Goal: Task Accomplishment & Management: Manage account settings

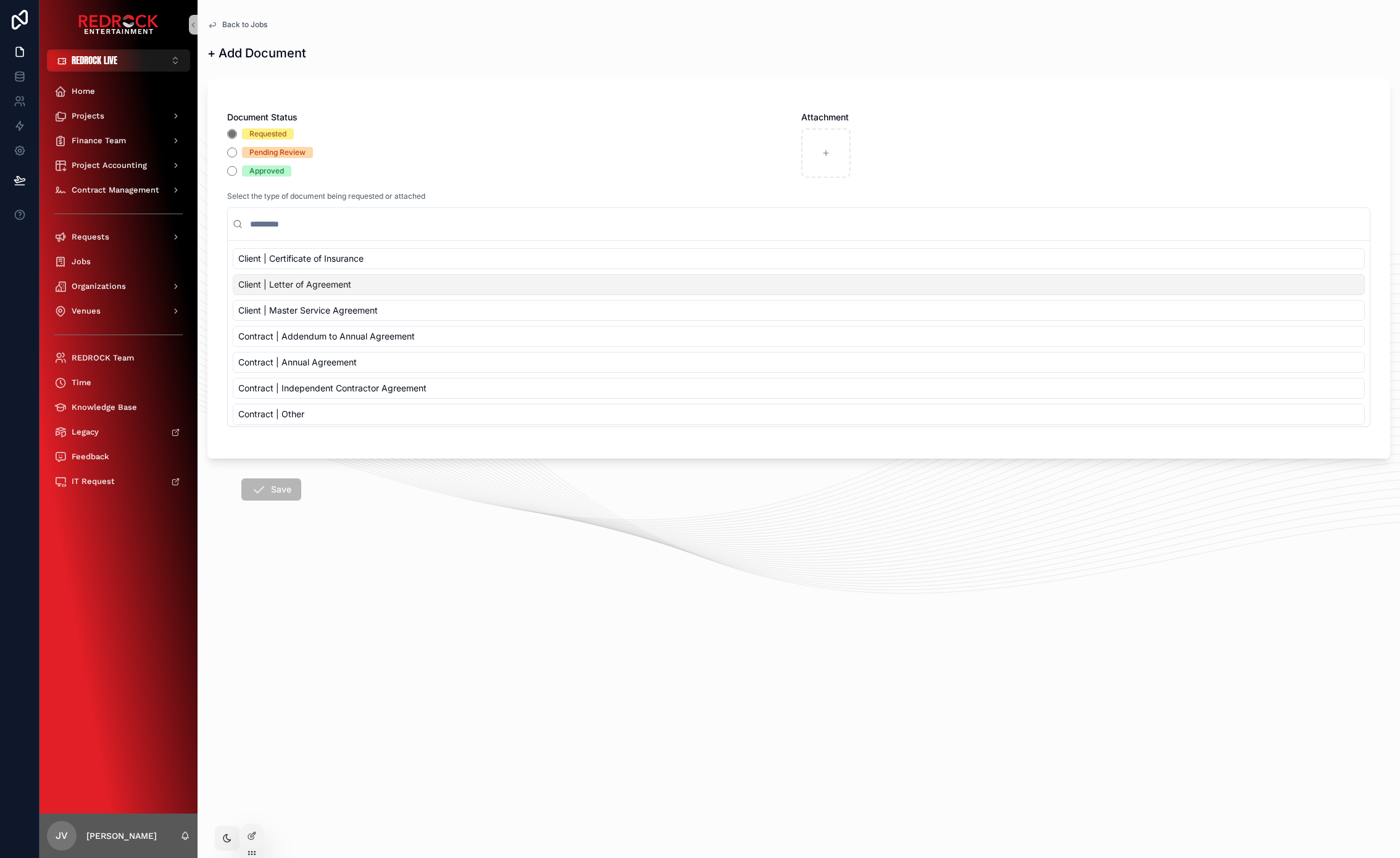
click at [238, 25] on span "Back to Jobs" at bounding box center [245, 24] width 45 height 10
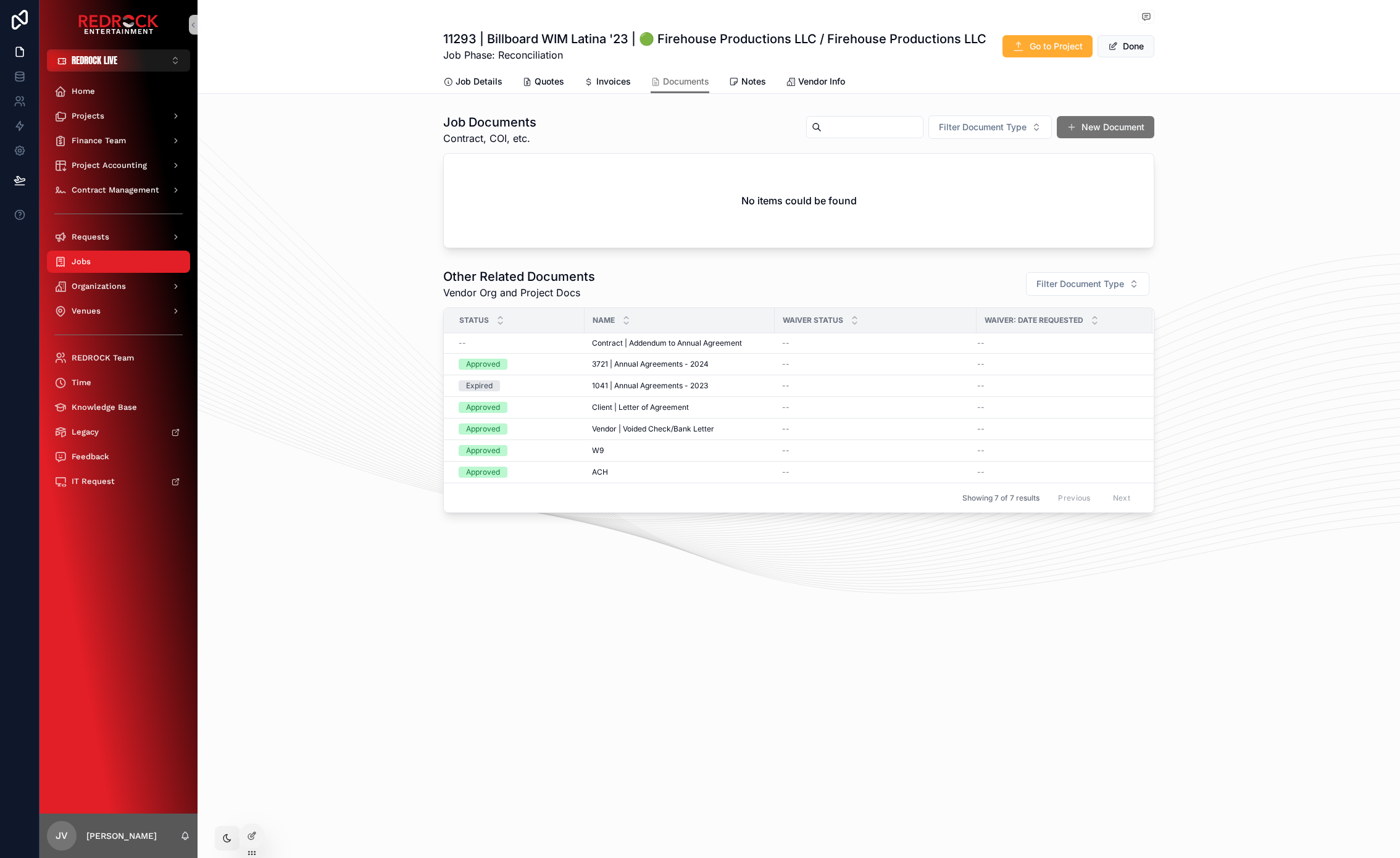
drag, startPoint x: 284, startPoint y: 267, endPoint x: 281, endPoint y: 187, distance: 80.1
drag, startPoint x: 328, startPoint y: 256, endPoint x: 295, endPoint y: 224, distance: 46.0
click at [295, 226] on div "Job Documents Contract, COI, etc. Filter Document Type New Document No items co…" at bounding box center [799, 181] width 1202 height 144
click at [98, 147] on div "Finance Team" at bounding box center [118, 140] width 128 height 19
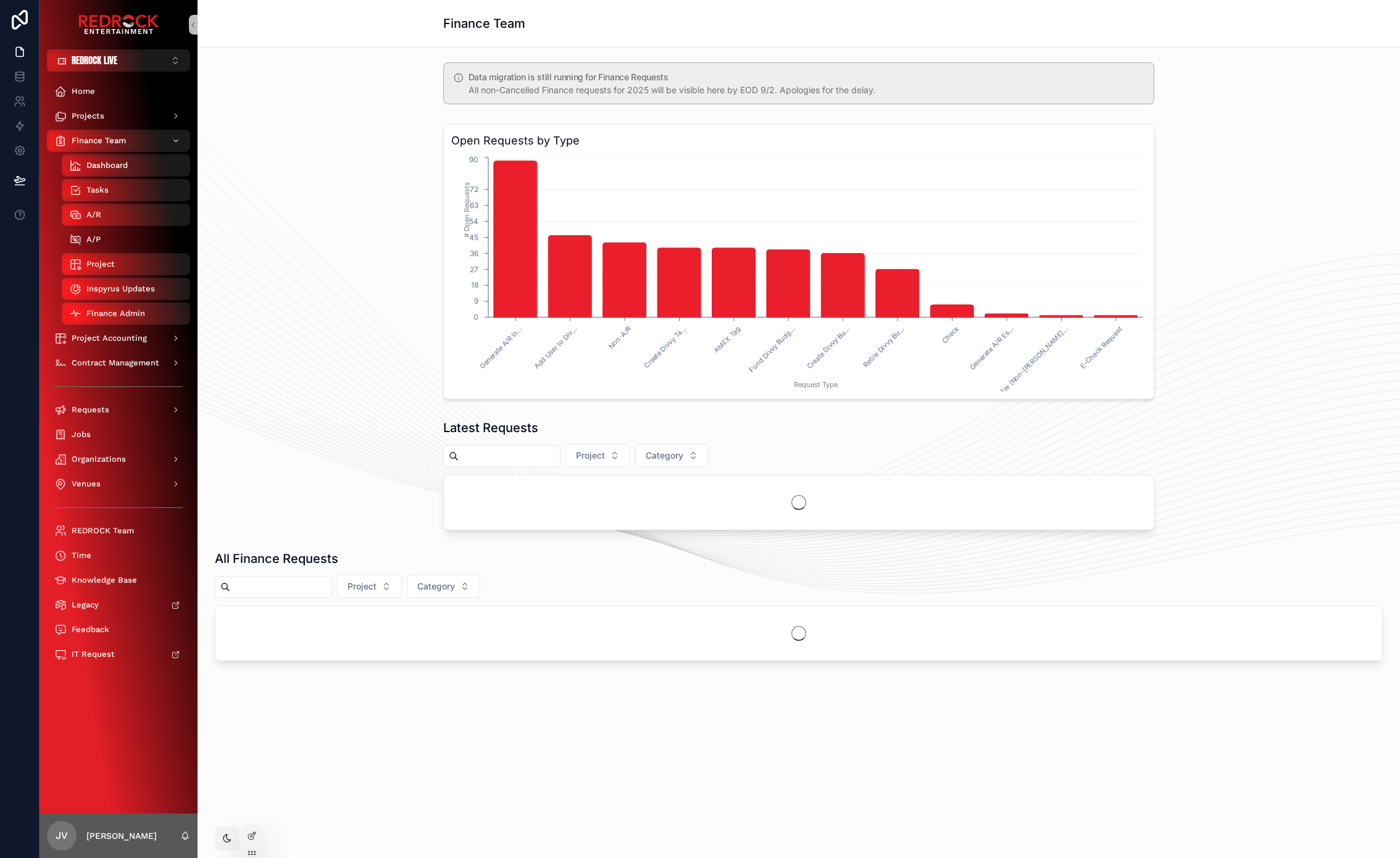
click at [131, 231] on div "A/P" at bounding box center [126, 239] width 114 height 19
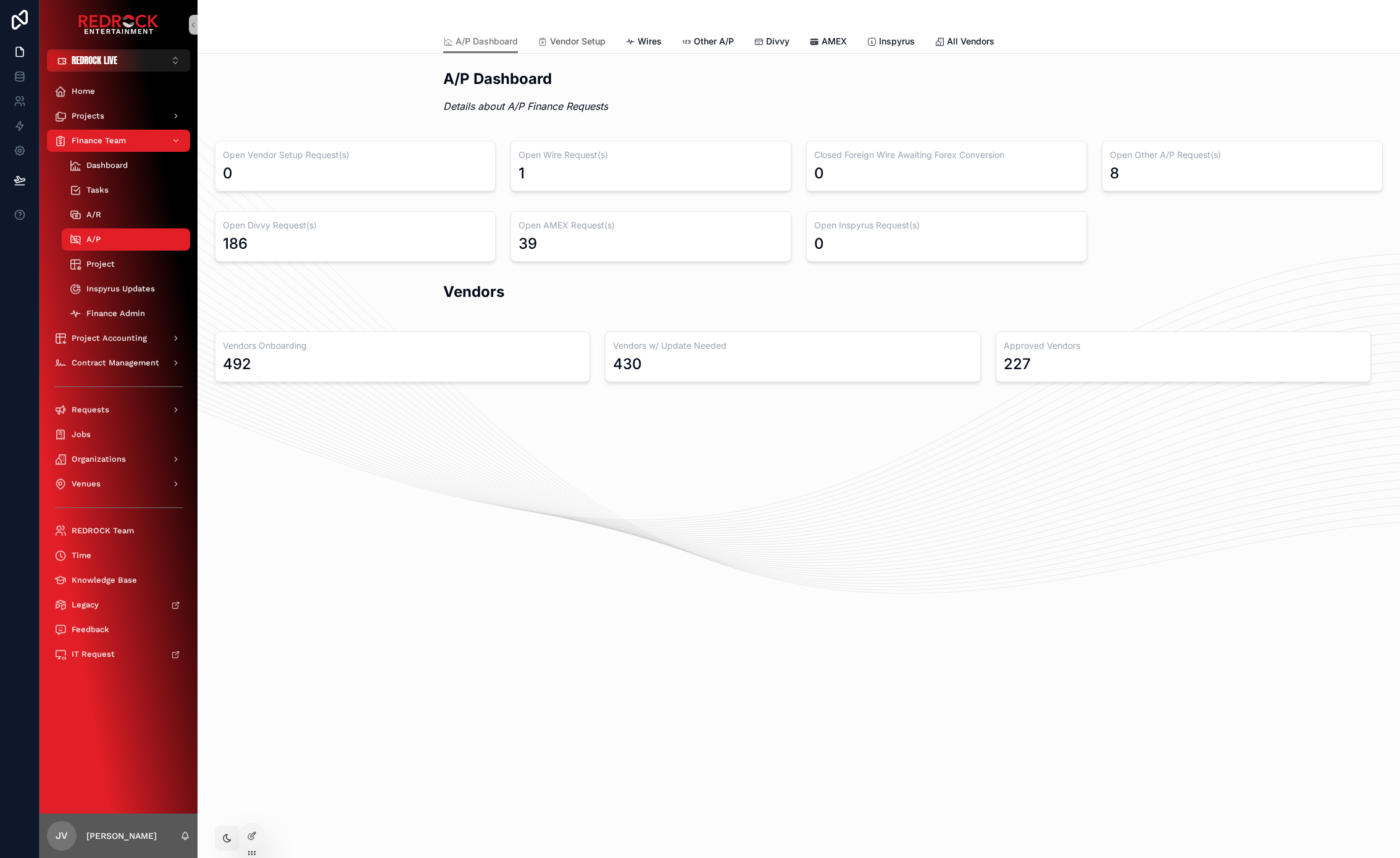
click at [577, 47] on link "Vendor Setup" at bounding box center [572, 42] width 68 height 25
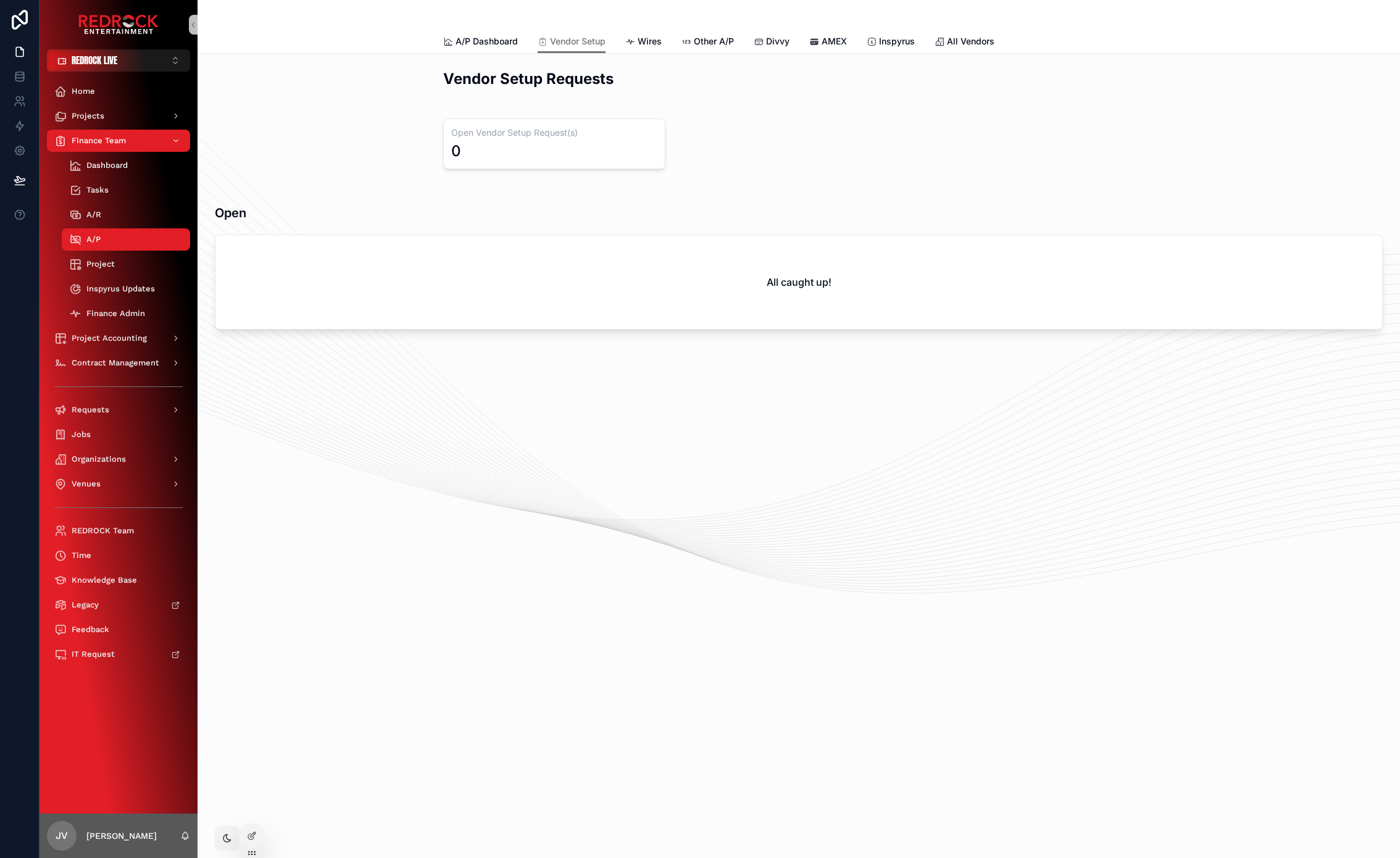
drag, startPoint x: 789, startPoint y: 116, endPoint x: 729, endPoint y: 100, distance: 62.1
click at [641, 43] on span "Wires" at bounding box center [649, 41] width 24 height 12
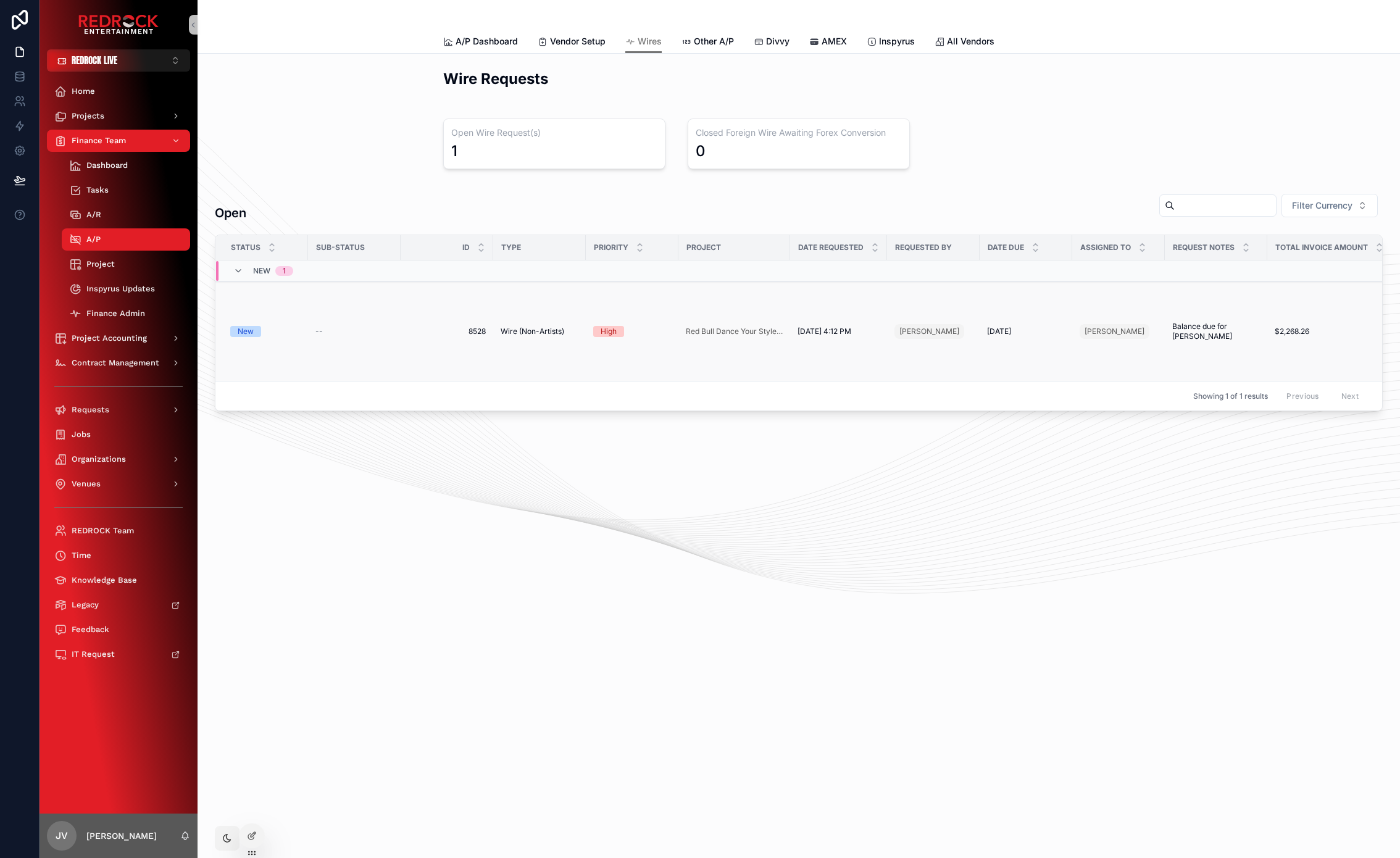
click at [302, 338] on td "New" at bounding box center [261, 332] width 92 height 100
click at [248, 334] on div "New" at bounding box center [245, 332] width 16 height 11
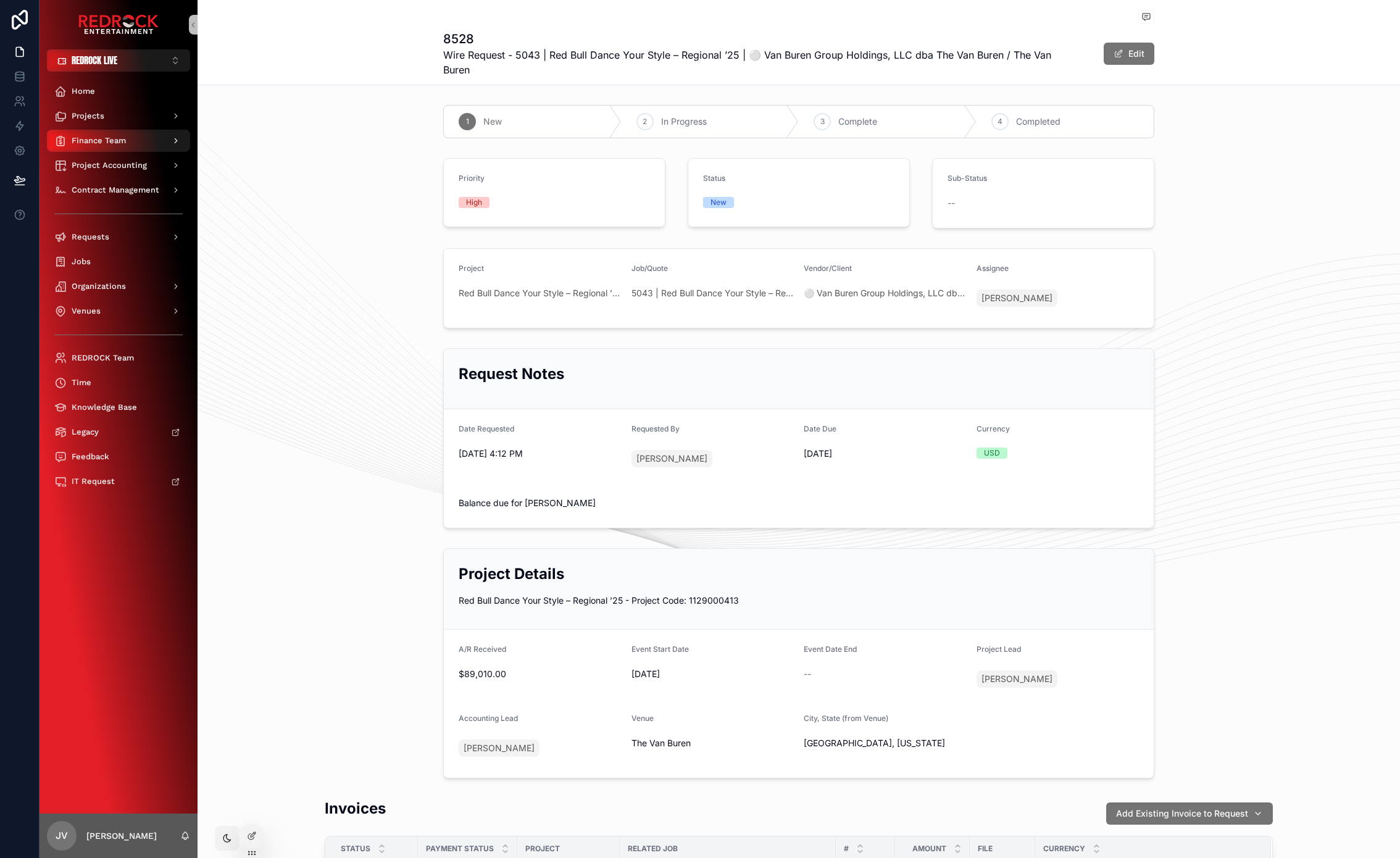
click at [108, 137] on span "Finance Team" at bounding box center [99, 140] width 54 height 10
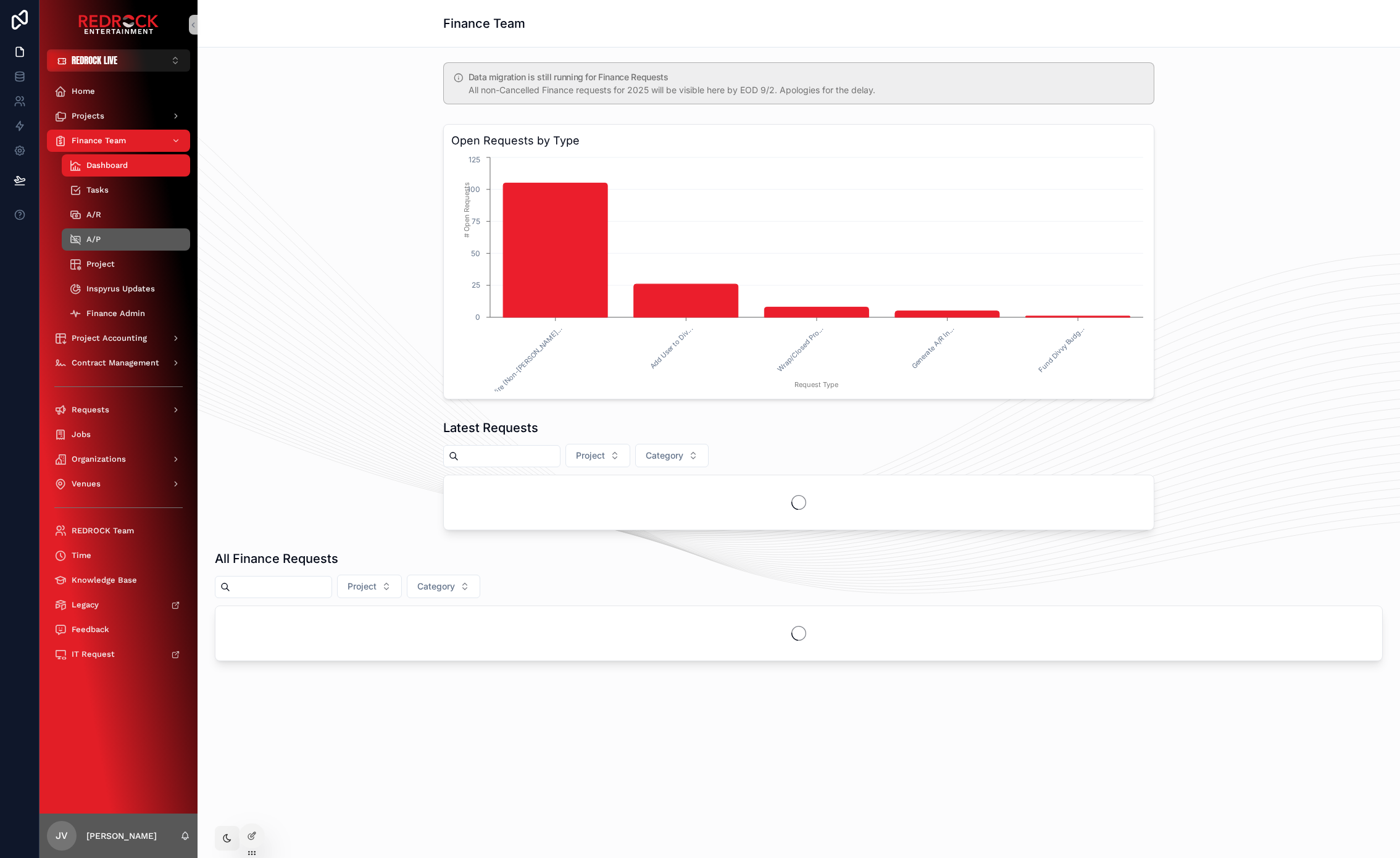
drag, startPoint x: 110, startPoint y: 240, endPoint x: 300, endPoint y: 230, distance: 190.3
click at [110, 239] on div "A/P" at bounding box center [126, 239] width 114 height 19
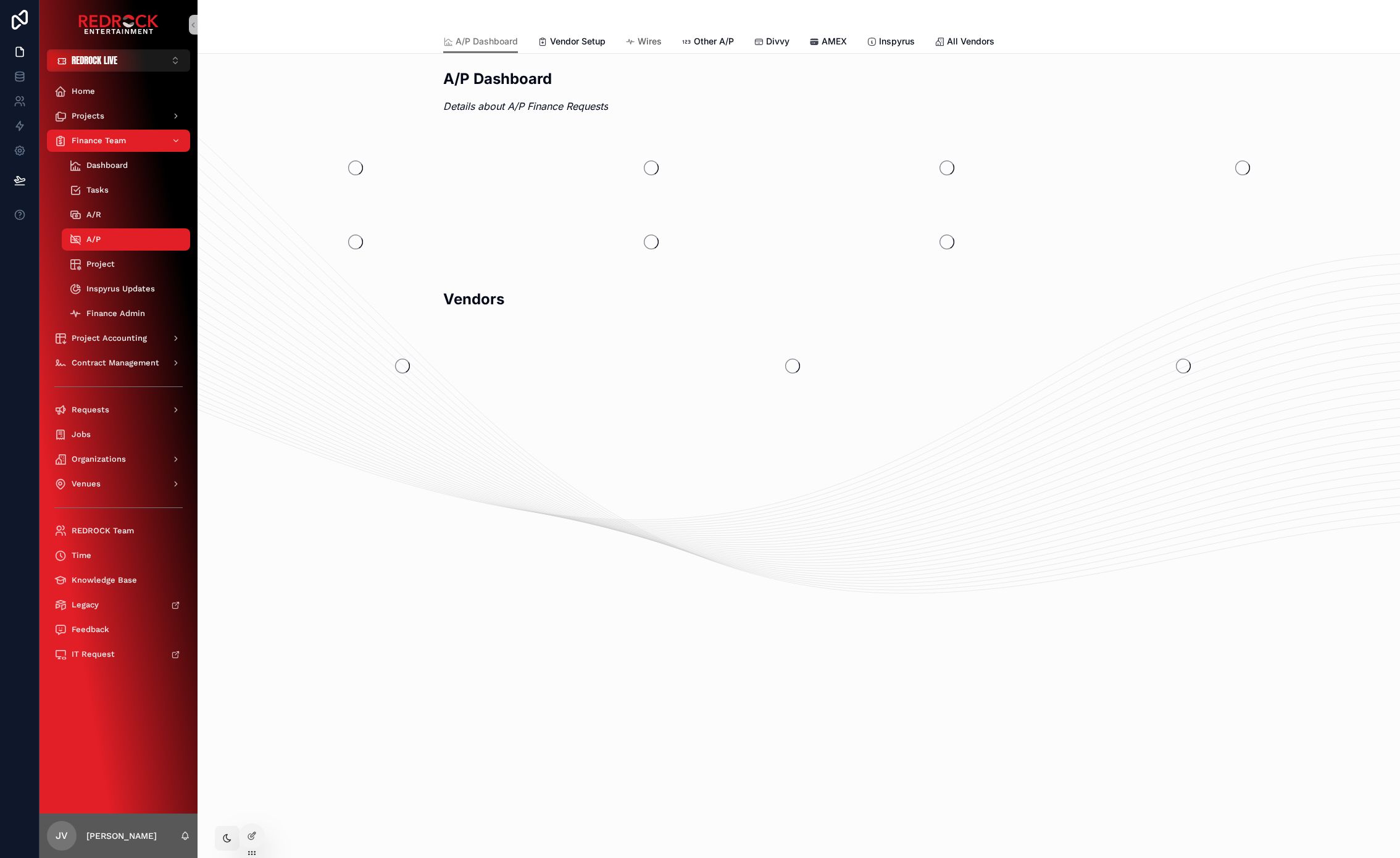
click at [643, 42] on span "Wires" at bounding box center [649, 41] width 24 height 12
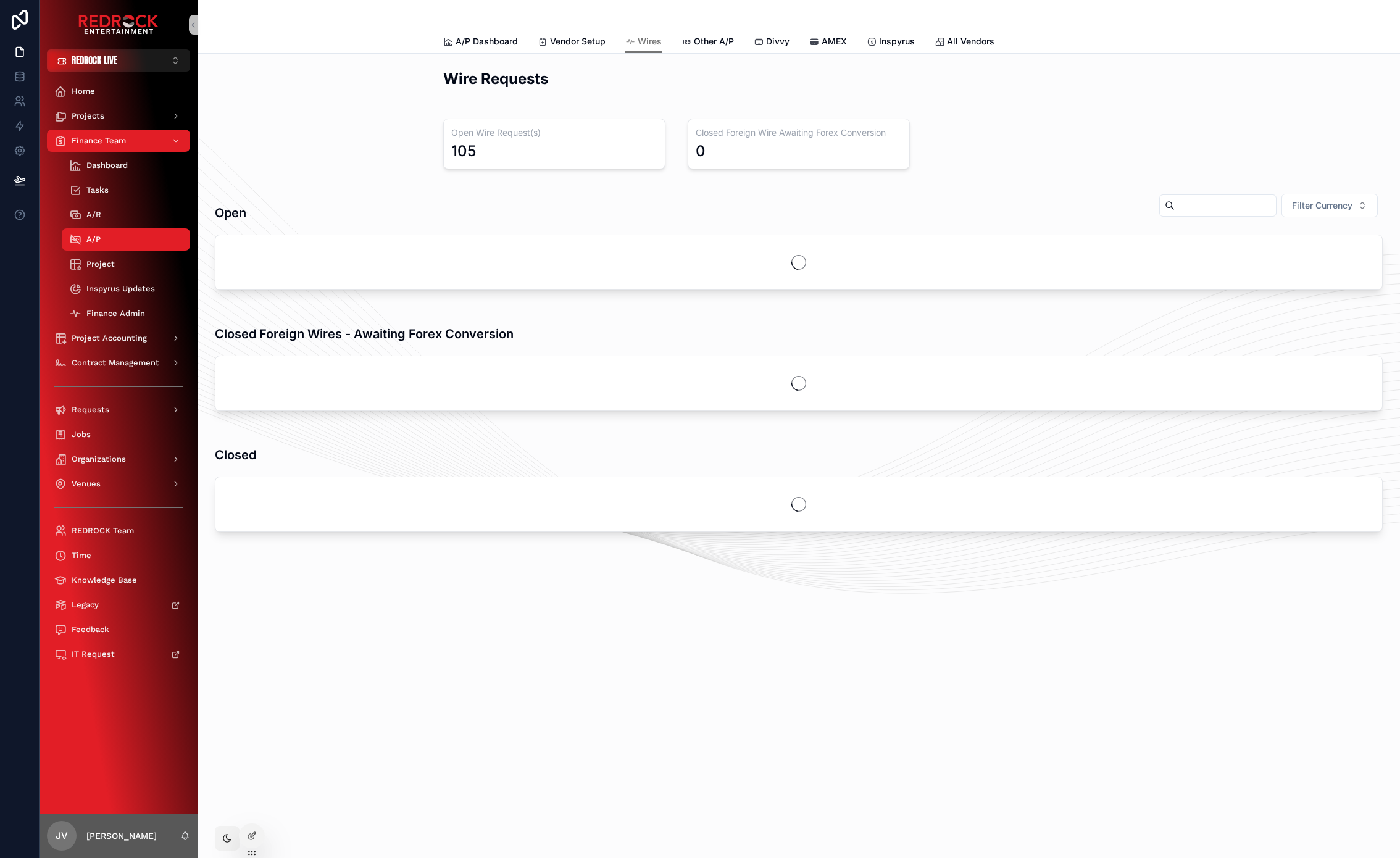
drag, startPoint x: 295, startPoint y: 170, endPoint x: 249, endPoint y: 91, distance: 91.4
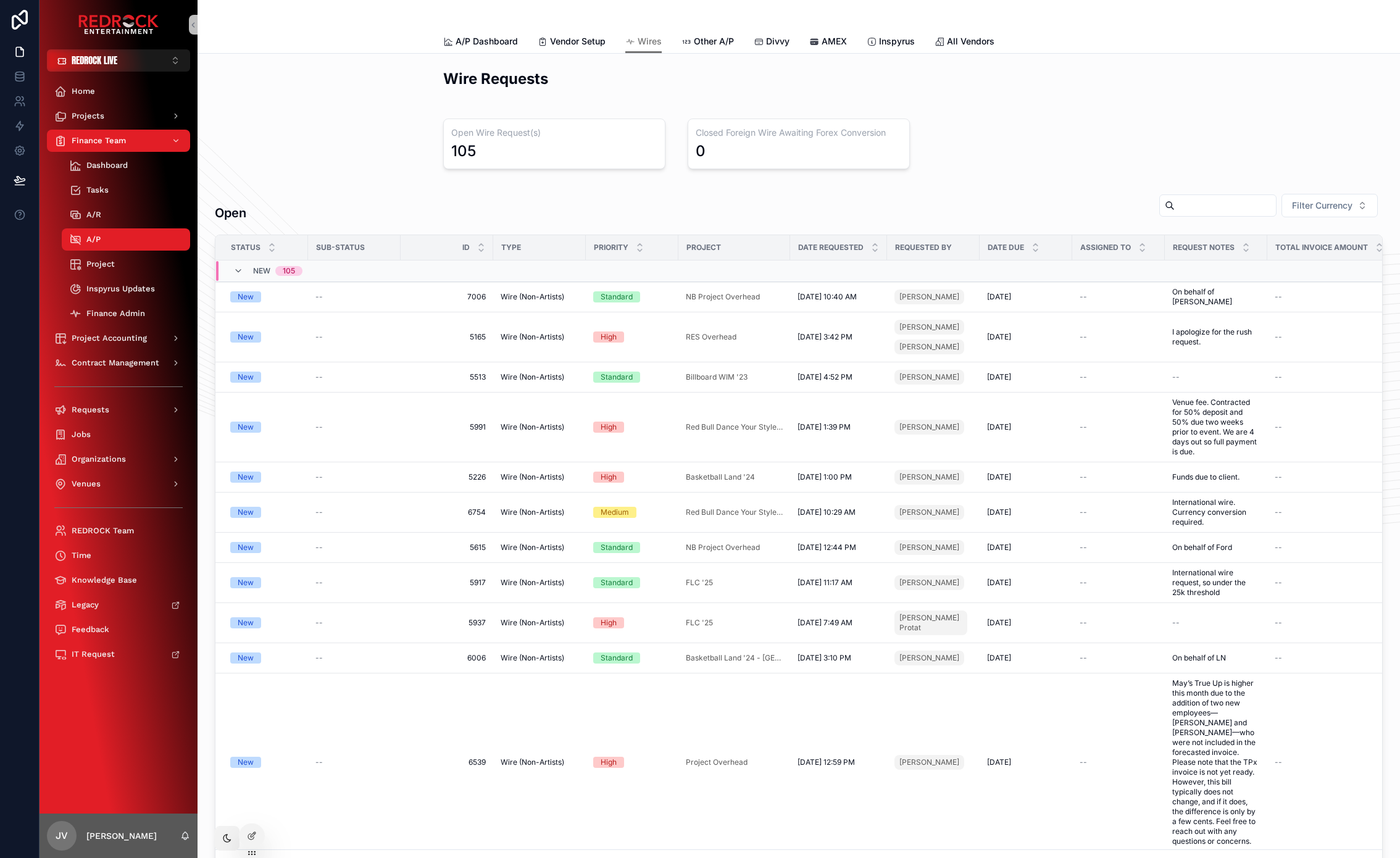
click at [247, 101] on div "Wire Requests" at bounding box center [799, 83] width 1182 height 40
click at [531, 332] on span "Wire (Non-Artists)" at bounding box center [532, 336] width 64 height 10
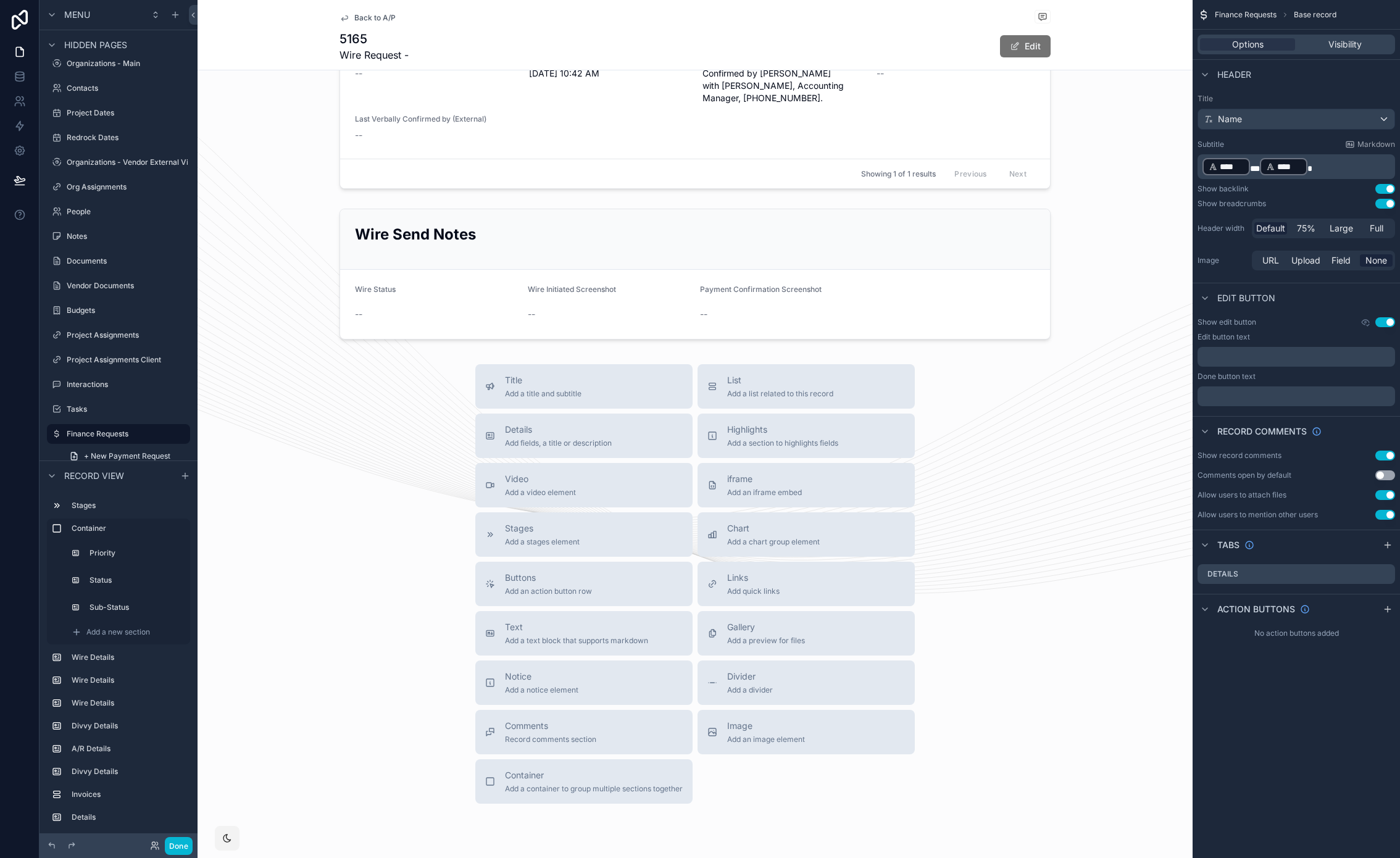
scroll to position [2011, 0]
click at [871, 377] on div "List Add a list related to this record" at bounding box center [806, 389] width 198 height 25
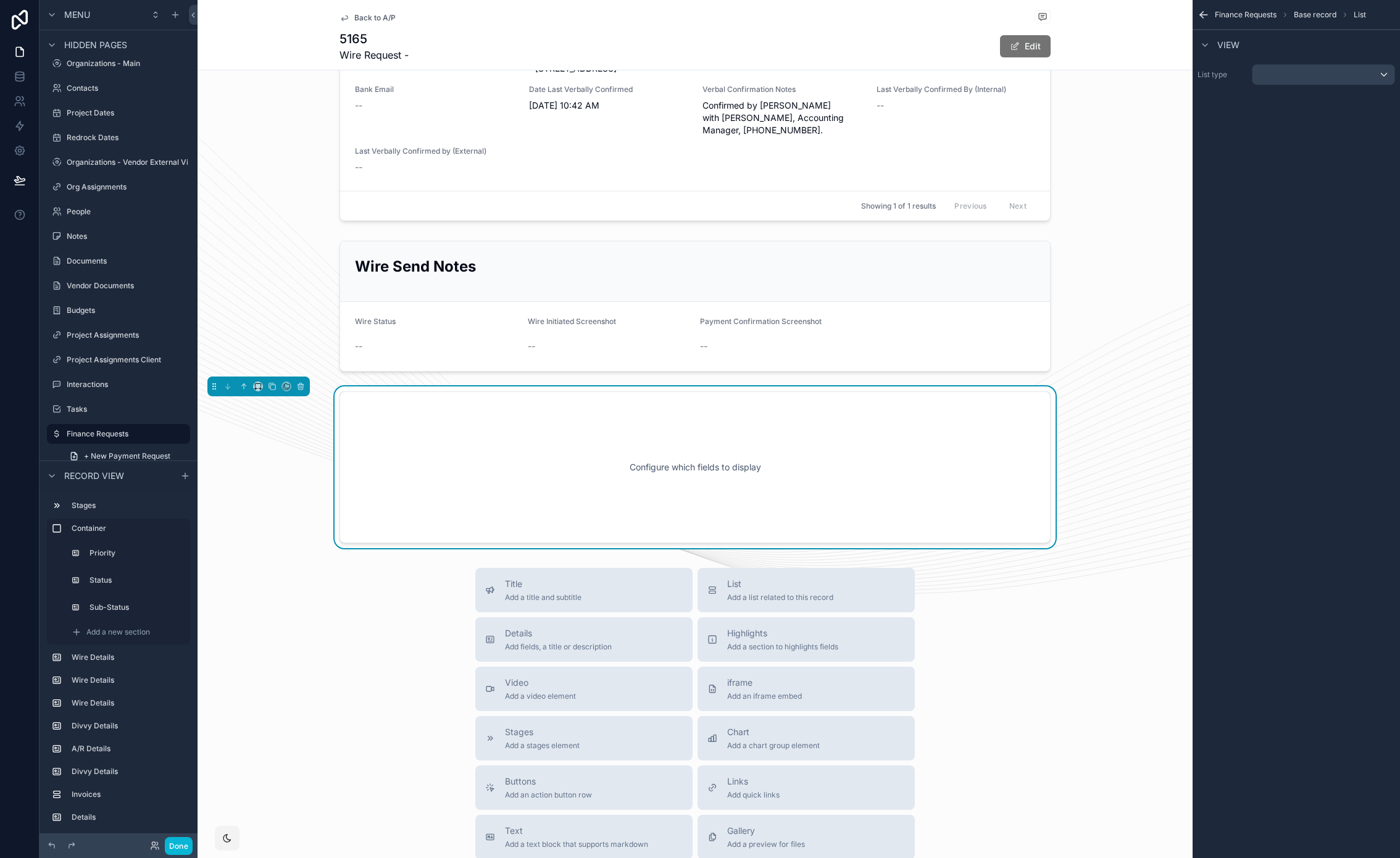
scroll to position [1975, 0]
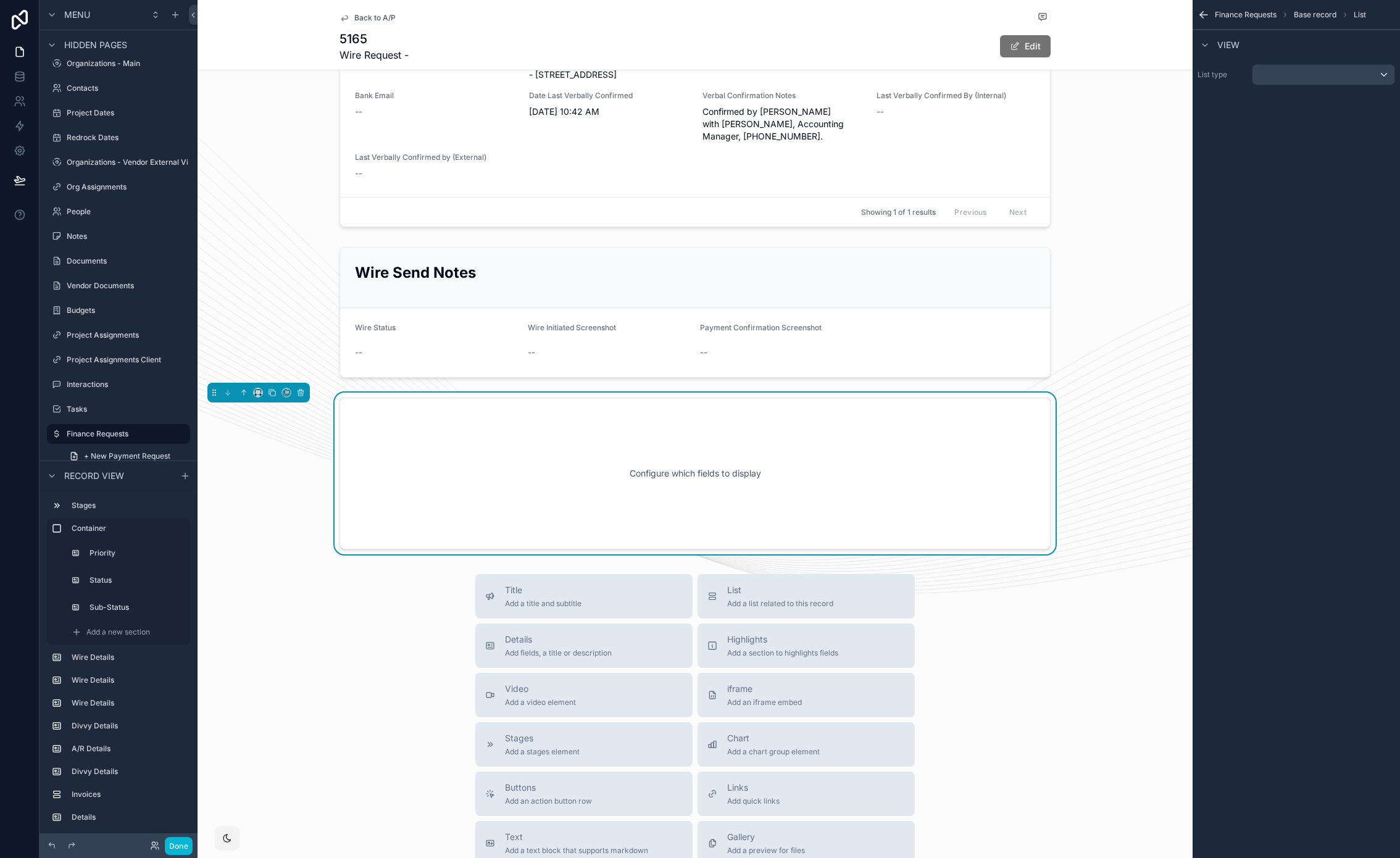
click at [1297, 64] on div "List type" at bounding box center [1296, 74] width 208 height 30
click at [1294, 73] on div "scrollable content" at bounding box center [1323, 74] width 142 height 19
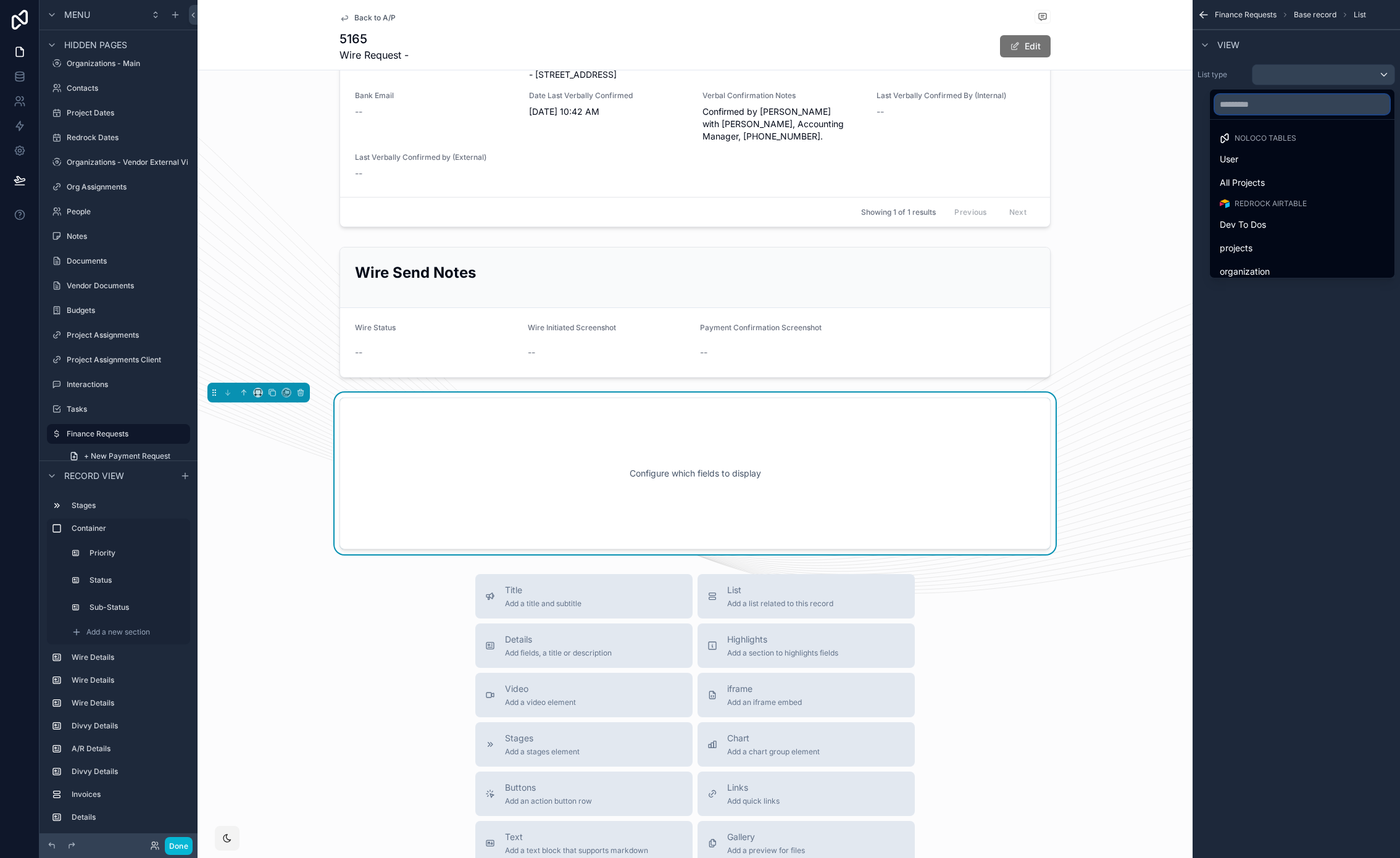
click at [1283, 105] on input "text" at bounding box center [1301, 103] width 175 height 19
type input "*****"
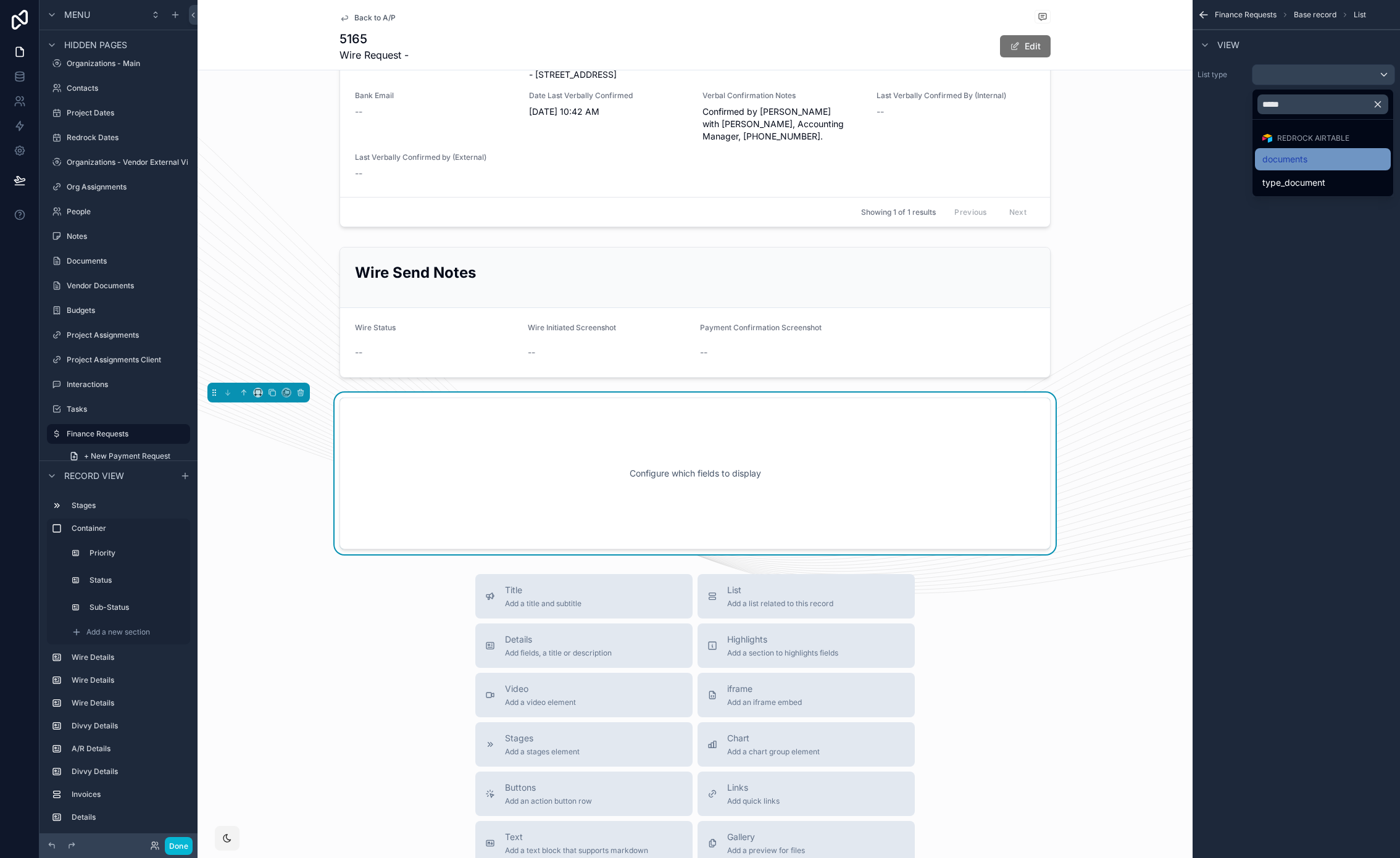
click at [1277, 166] on div "documents" at bounding box center [1322, 159] width 136 height 22
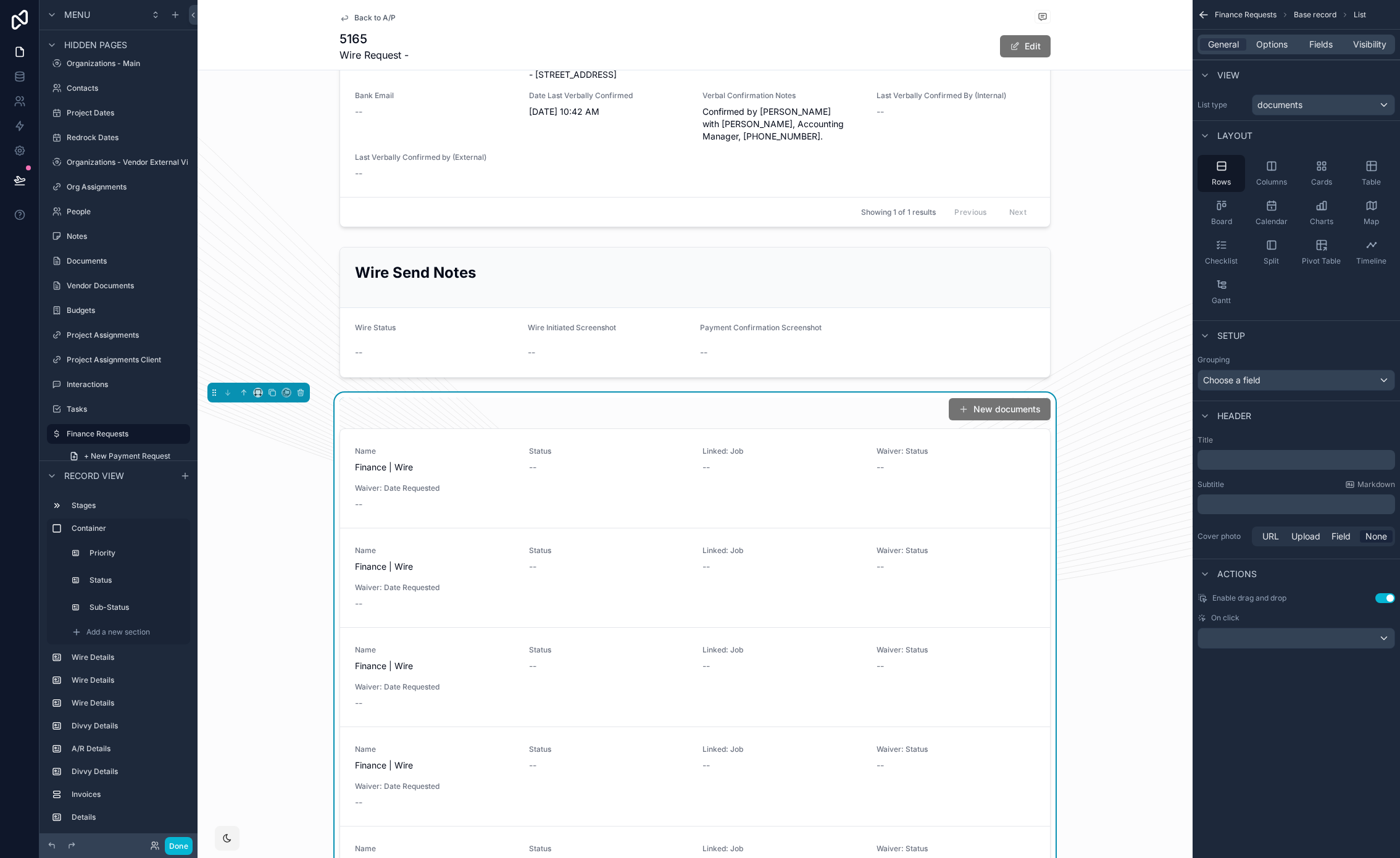
click at [1293, 477] on div "Title ﻿ Subtitle Markdown ﻿ Cover photo URL Upload Field None" at bounding box center [1296, 492] width 208 height 124
click at [1292, 458] on p "﻿" at bounding box center [1297, 459] width 190 height 12
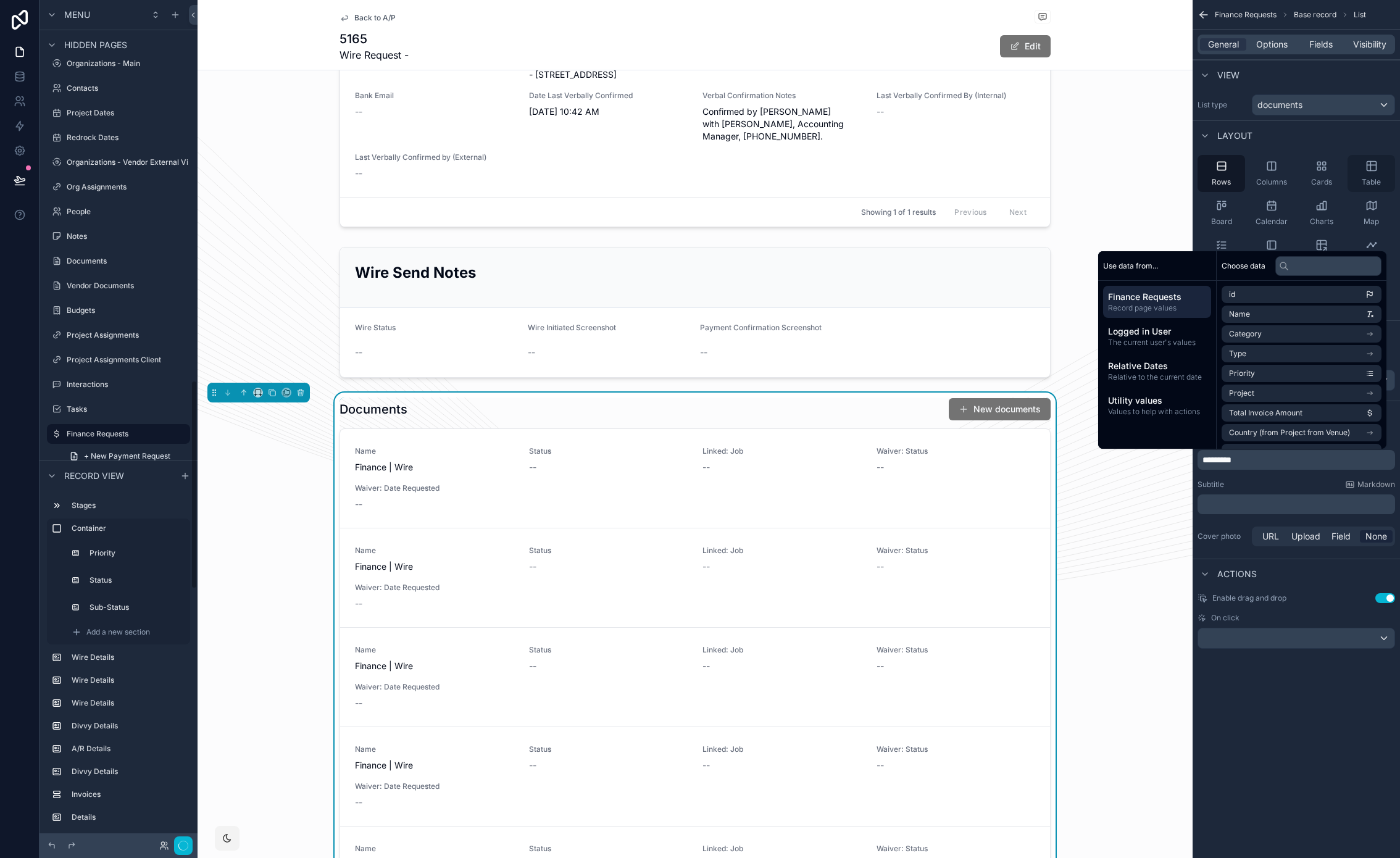
click at [1369, 166] on icon "scrollable content" at bounding box center [1370, 165] width 12 height 12
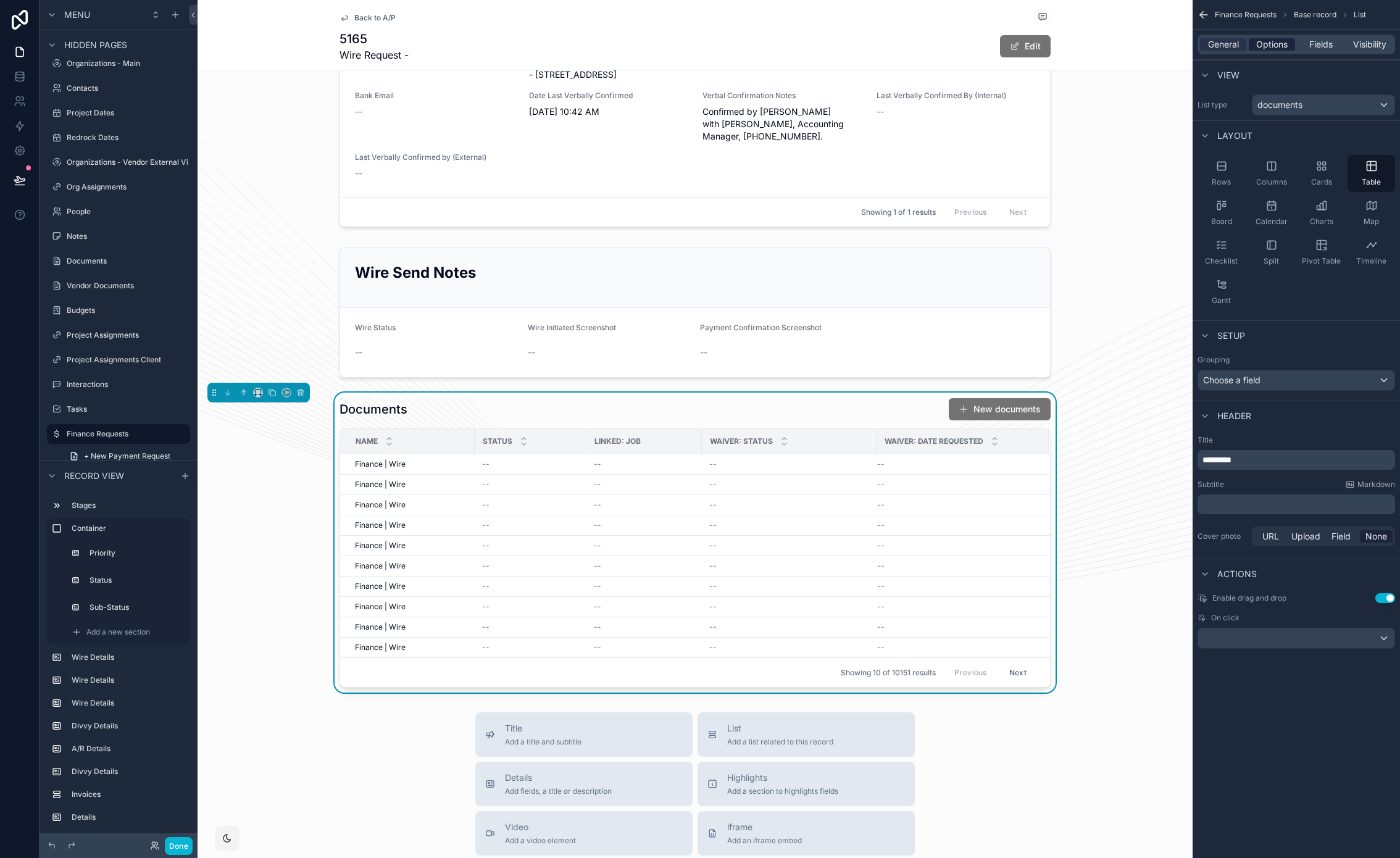
click at [1277, 42] on span "Options" at bounding box center [1272, 43] width 31 height 12
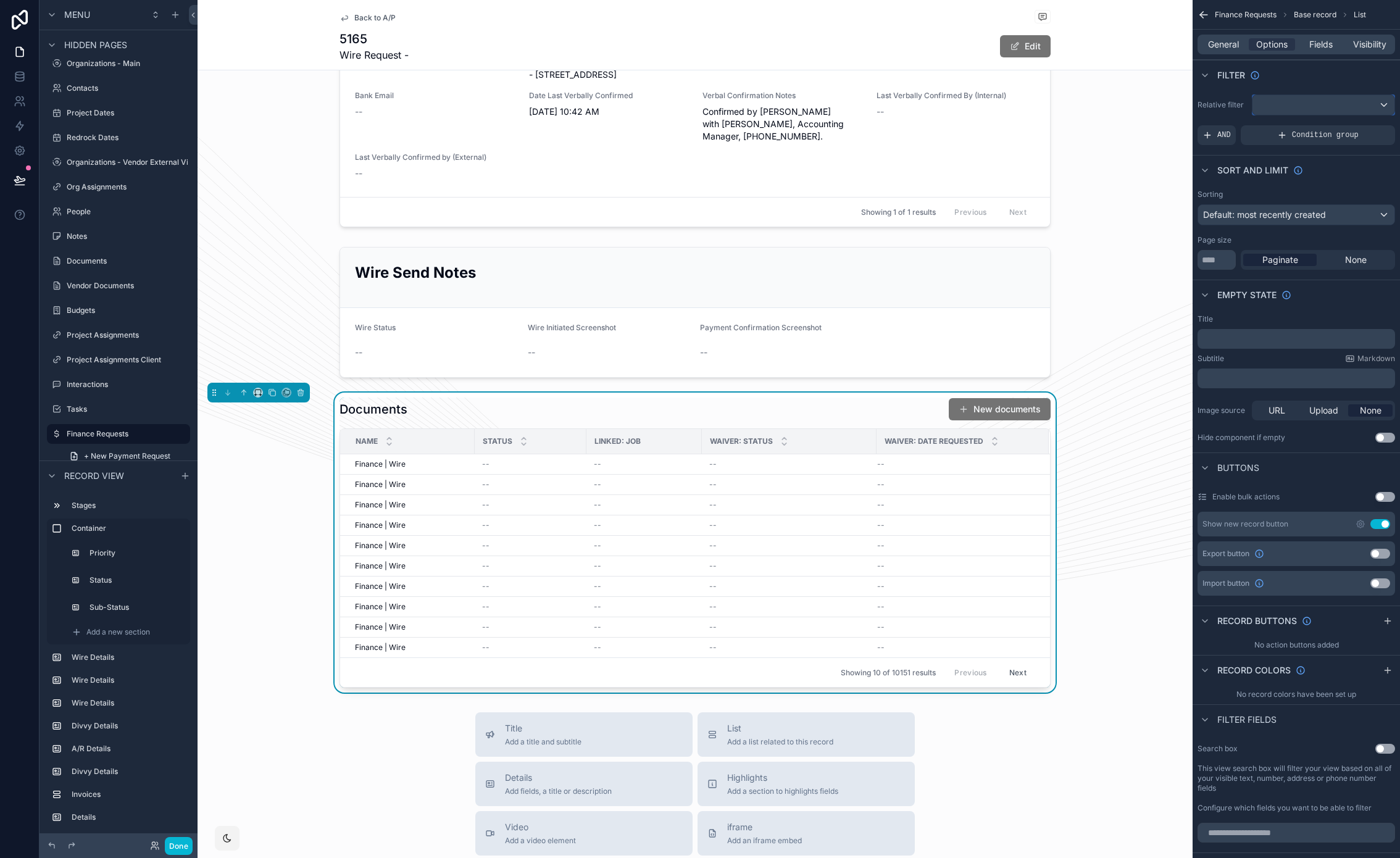
click at [1275, 105] on div "scrollable content" at bounding box center [1323, 104] width 142 height 19
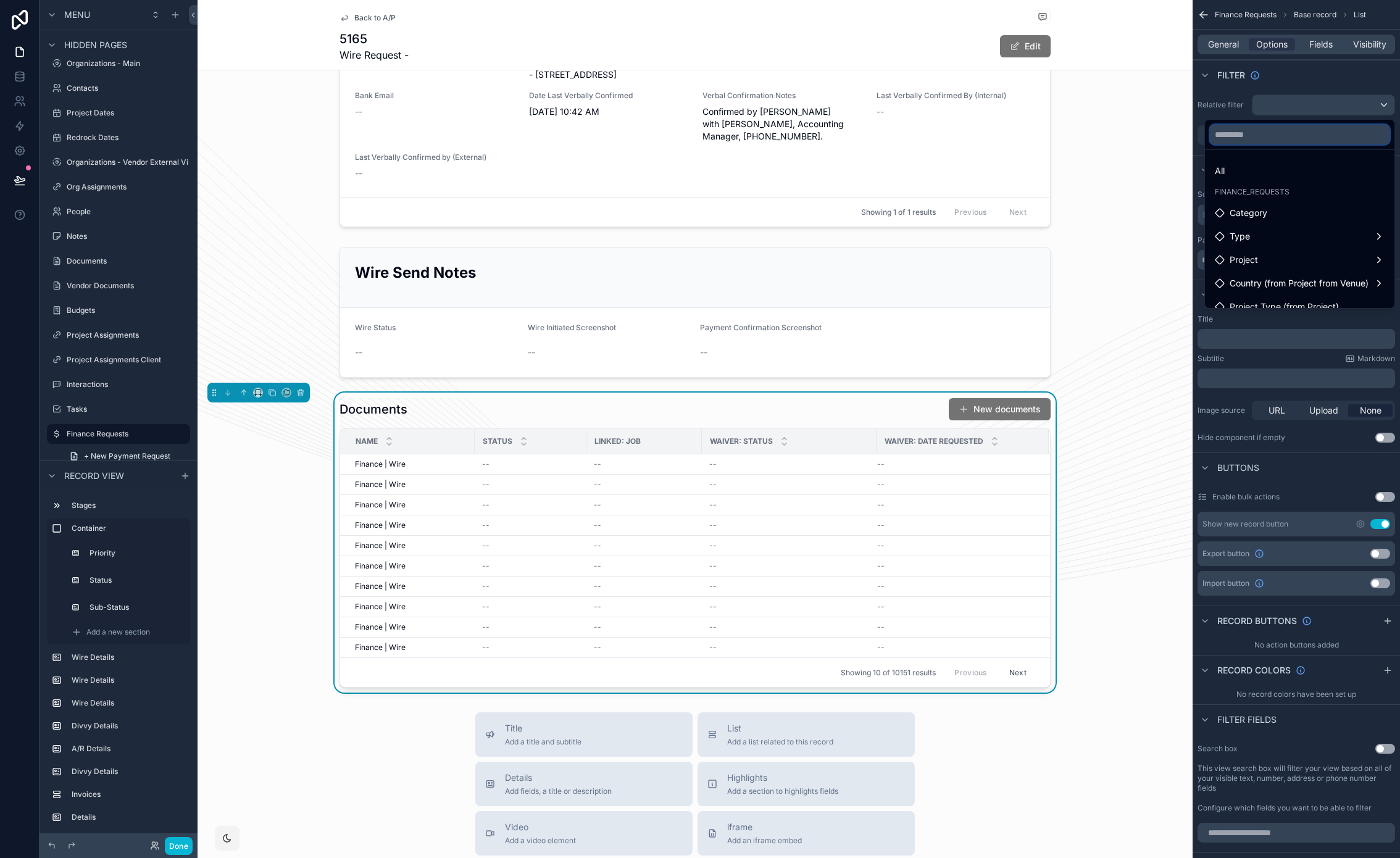
click at [1261, 139] on input "text" at bounding box center [1299, 134] width 179 height 19
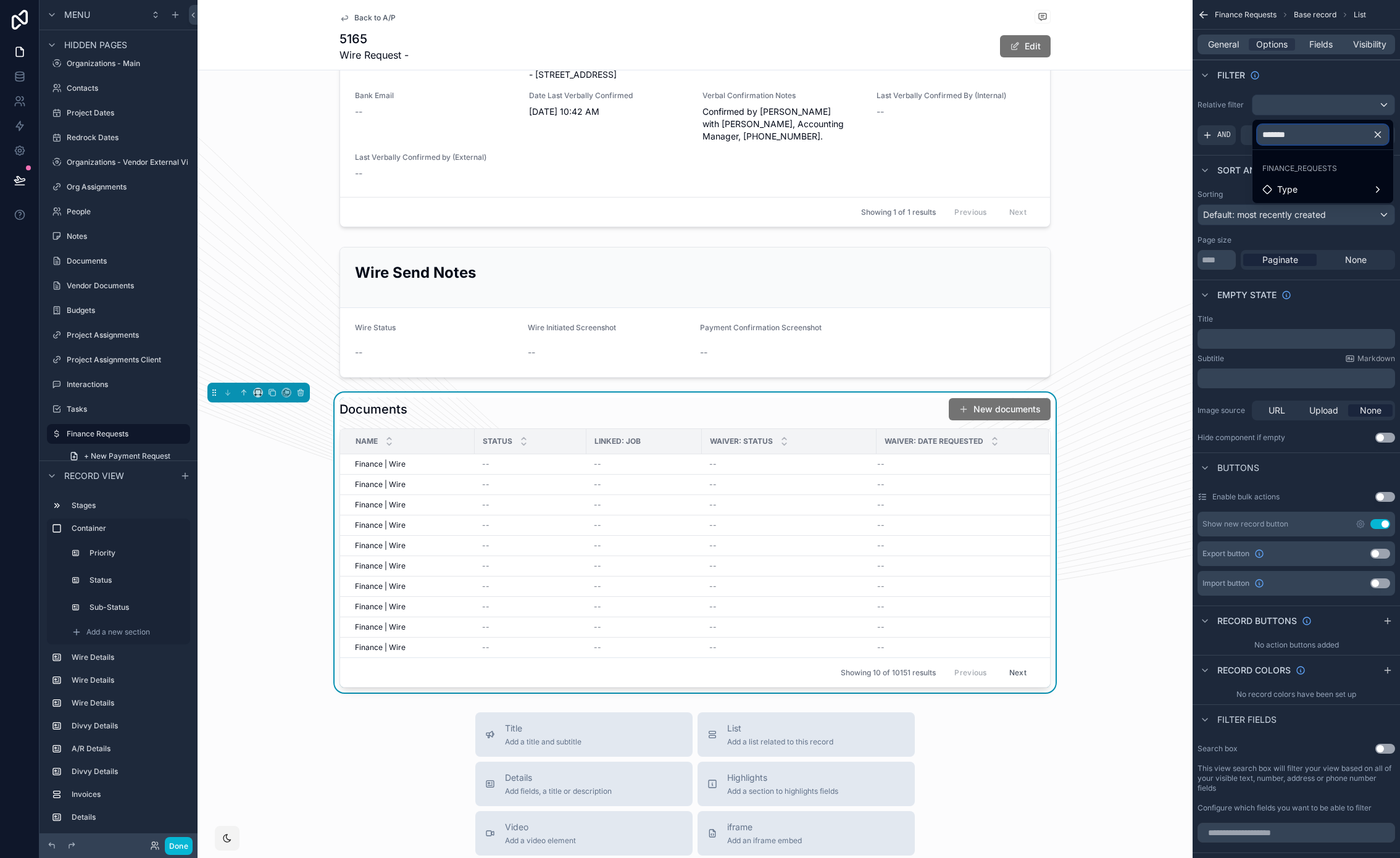
click at [1285, 135] on input "*******" at bounding box center [1322, 134] width 131 height 19
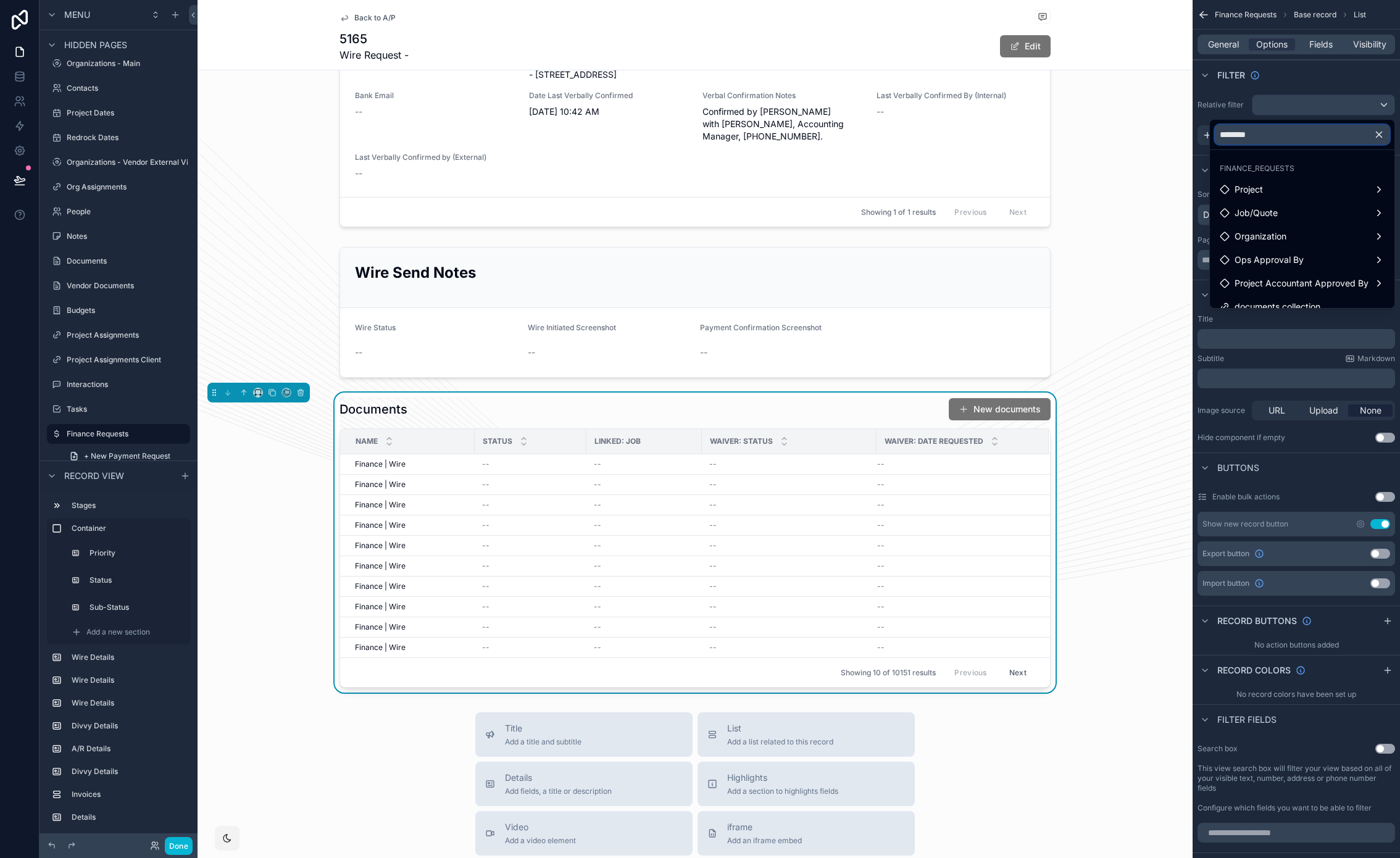
type input "*********"
drag, startPoint x: 1307, startPoint y: 297, endPoint x: 1334, endPoint y: 278, distance: 33.0
click at [1307, 297] on span "documents collection" at bounding box center [1276, 295] width 86 height 15
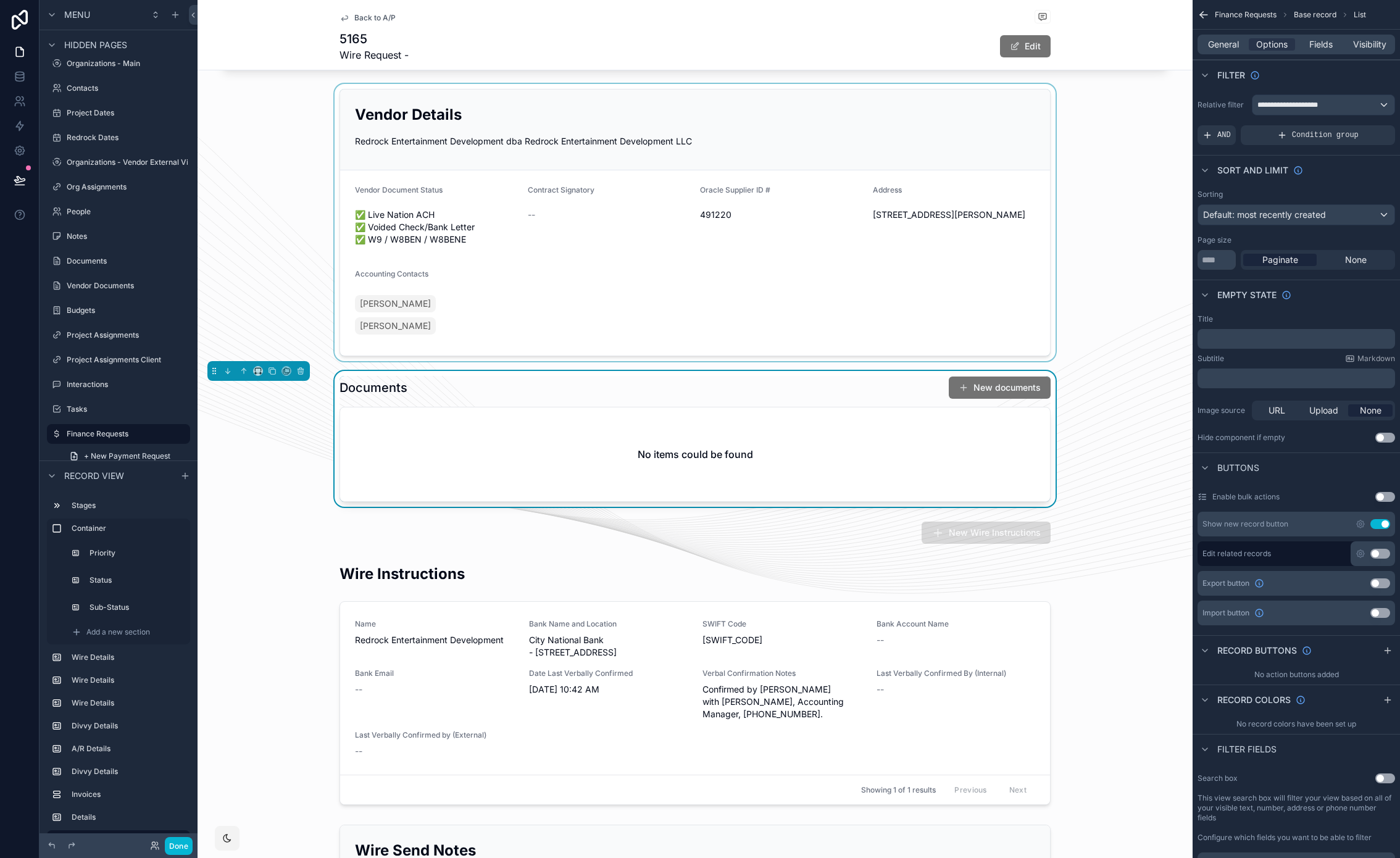
scroll to position [1496, 0]
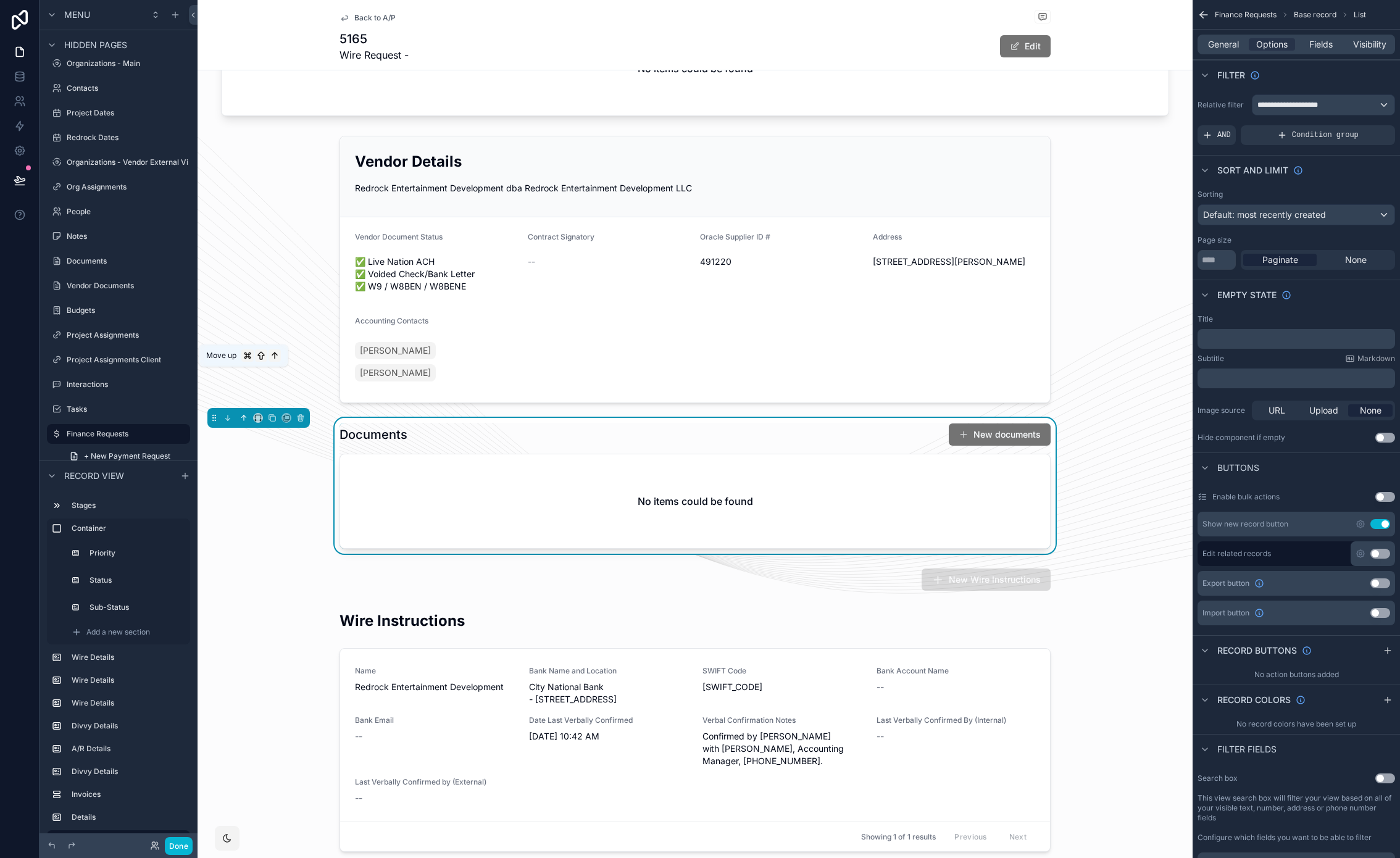
click at [239, 414] on icon "scrollable content" at bounding box center [243, 417] width 8 height 8
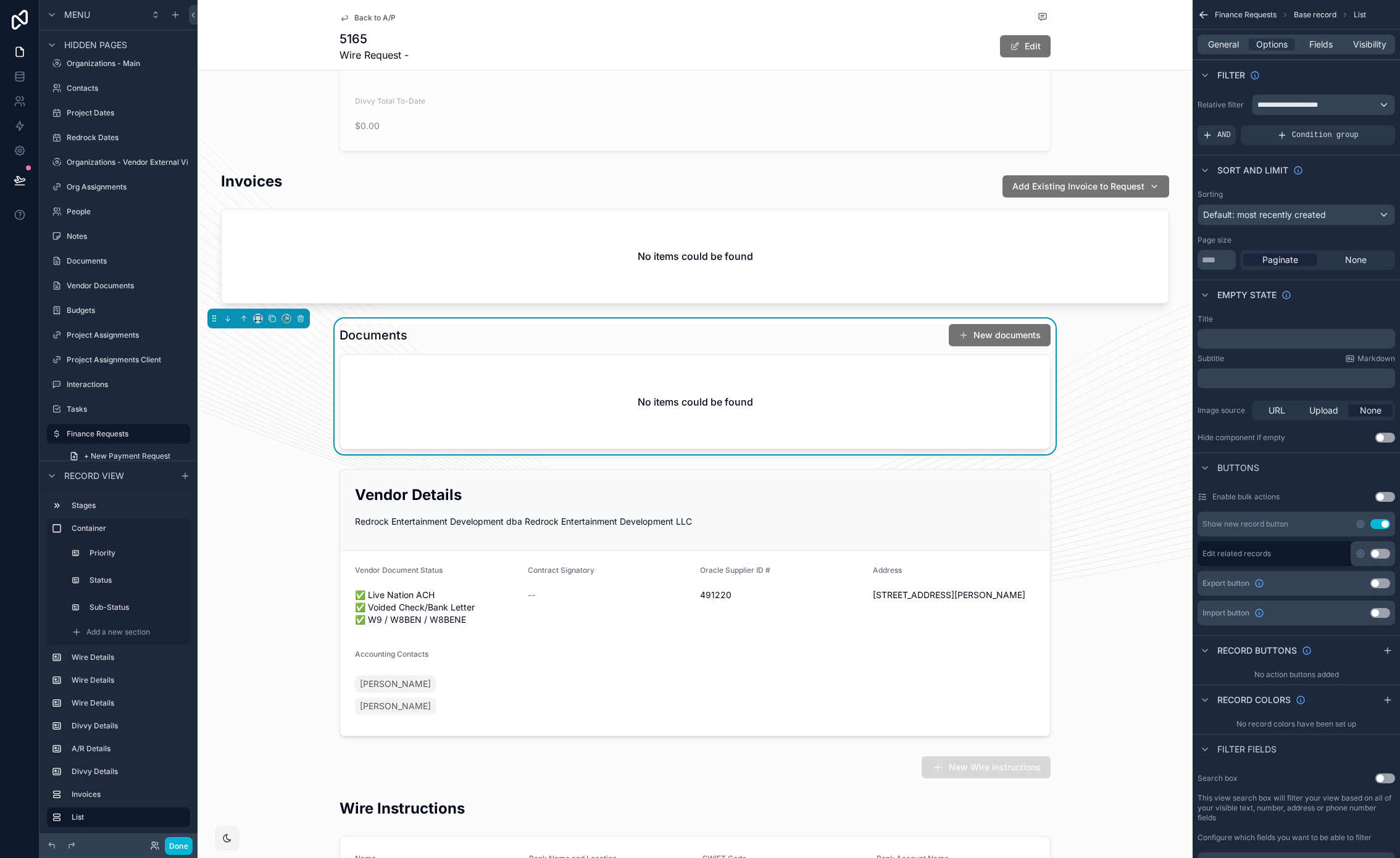
scroll to position [1292, 0]
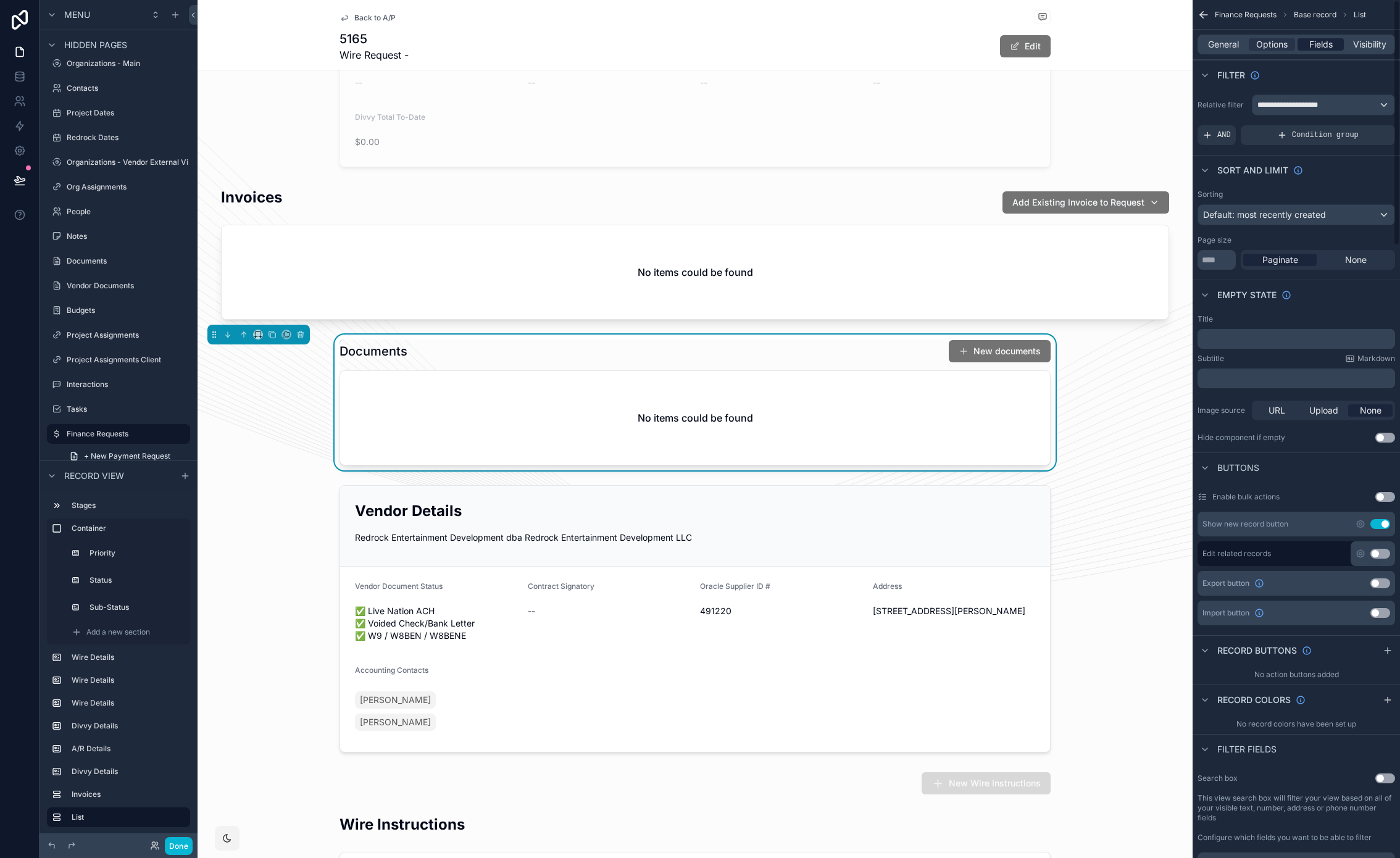
click at [1312, 38] on span "Fields" at bounding box center [1320, 43] width 23 height 12
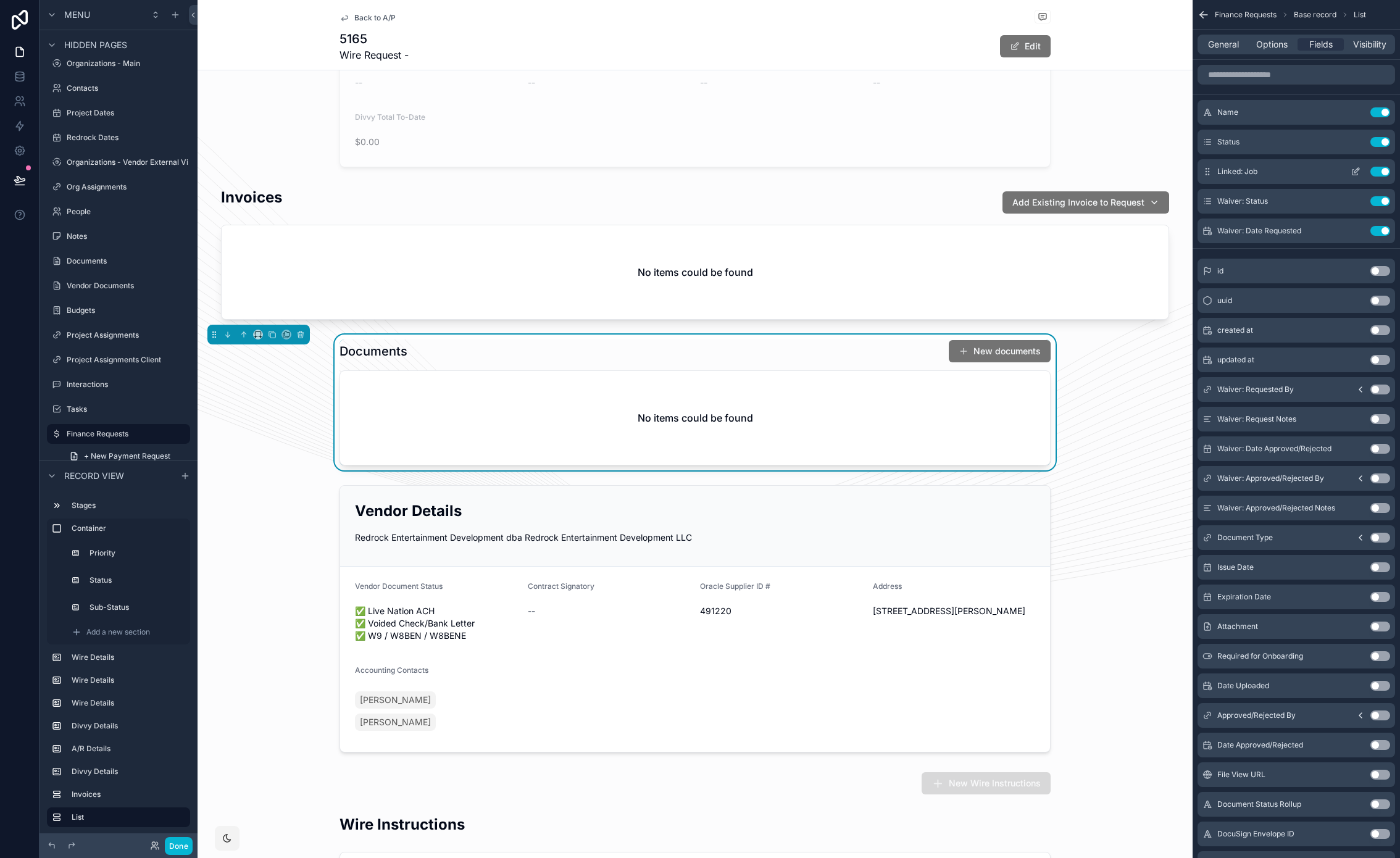
click at [1382, 171] on button "Use setting" at bounding box center [1379, 171] width 19 height 10
click at [1262, 80] on input "scrollable content" at bounding box center [1296, 74] width 198 height 19
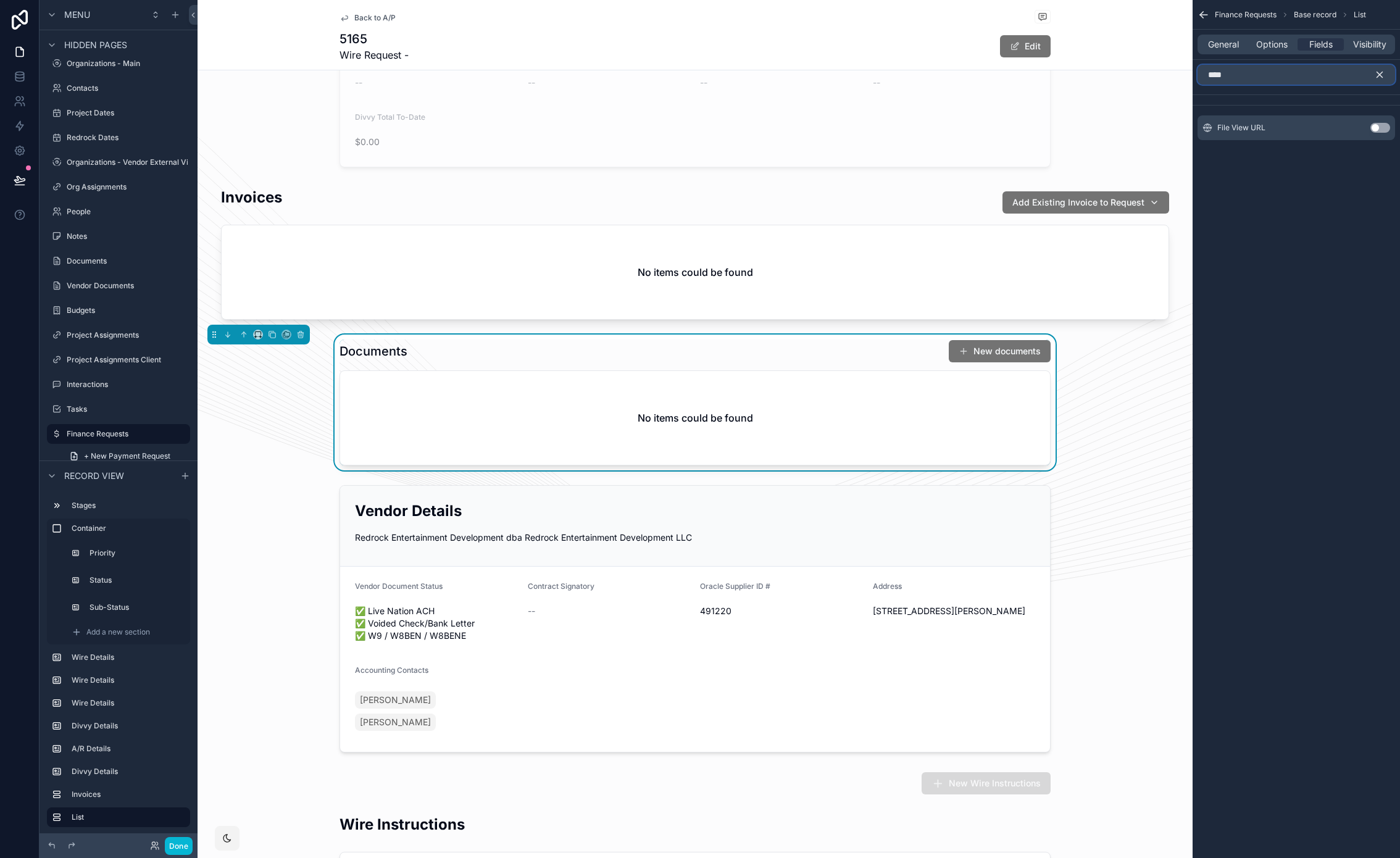
type input "****"
click at [1378, 74] on icon "scrollable content" at bounding box center [1380, 75] width 6 height 6
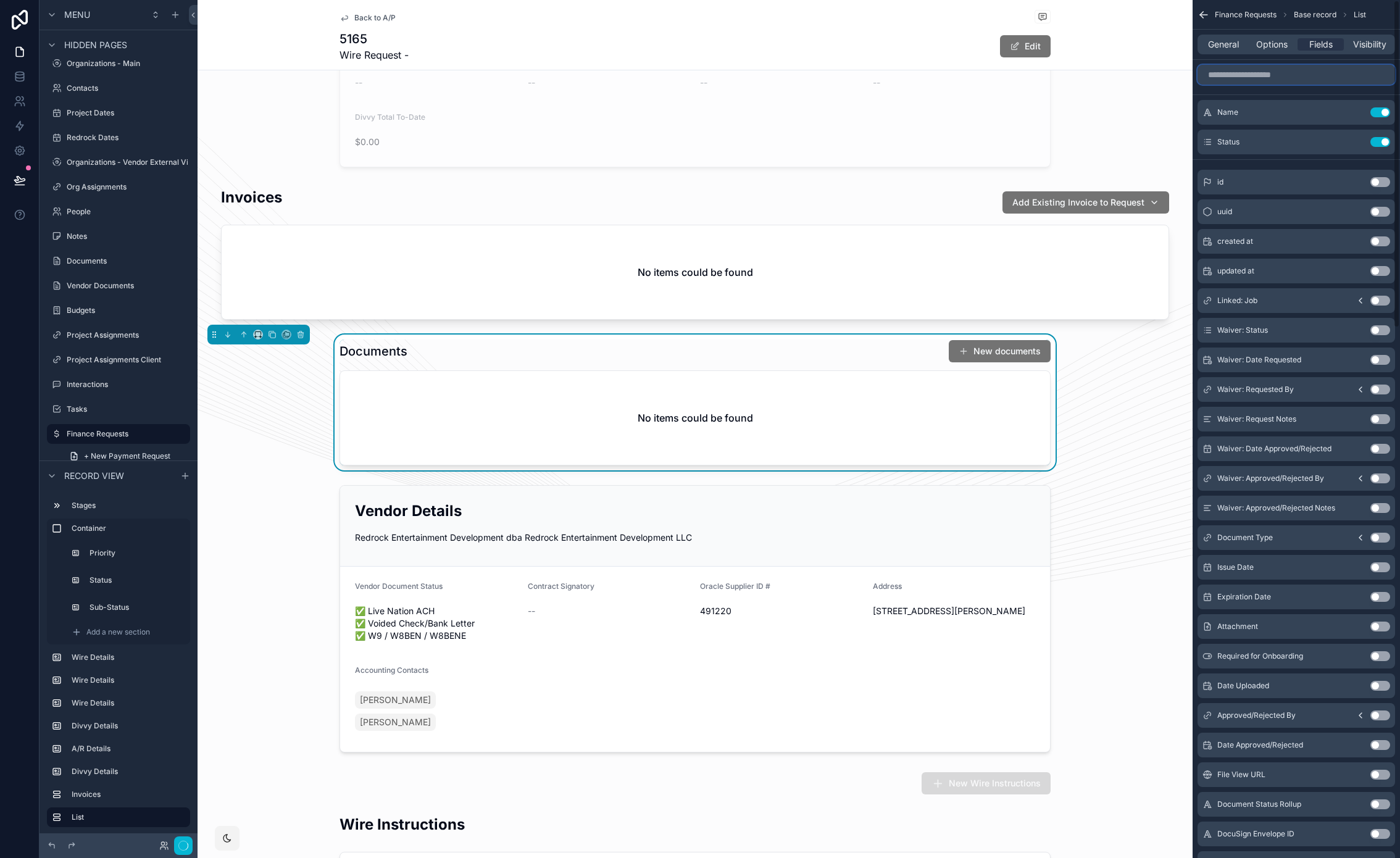
click at [1232, 77] on input "scrollable content" at bounding box center [1296, 74] width 198 height 19
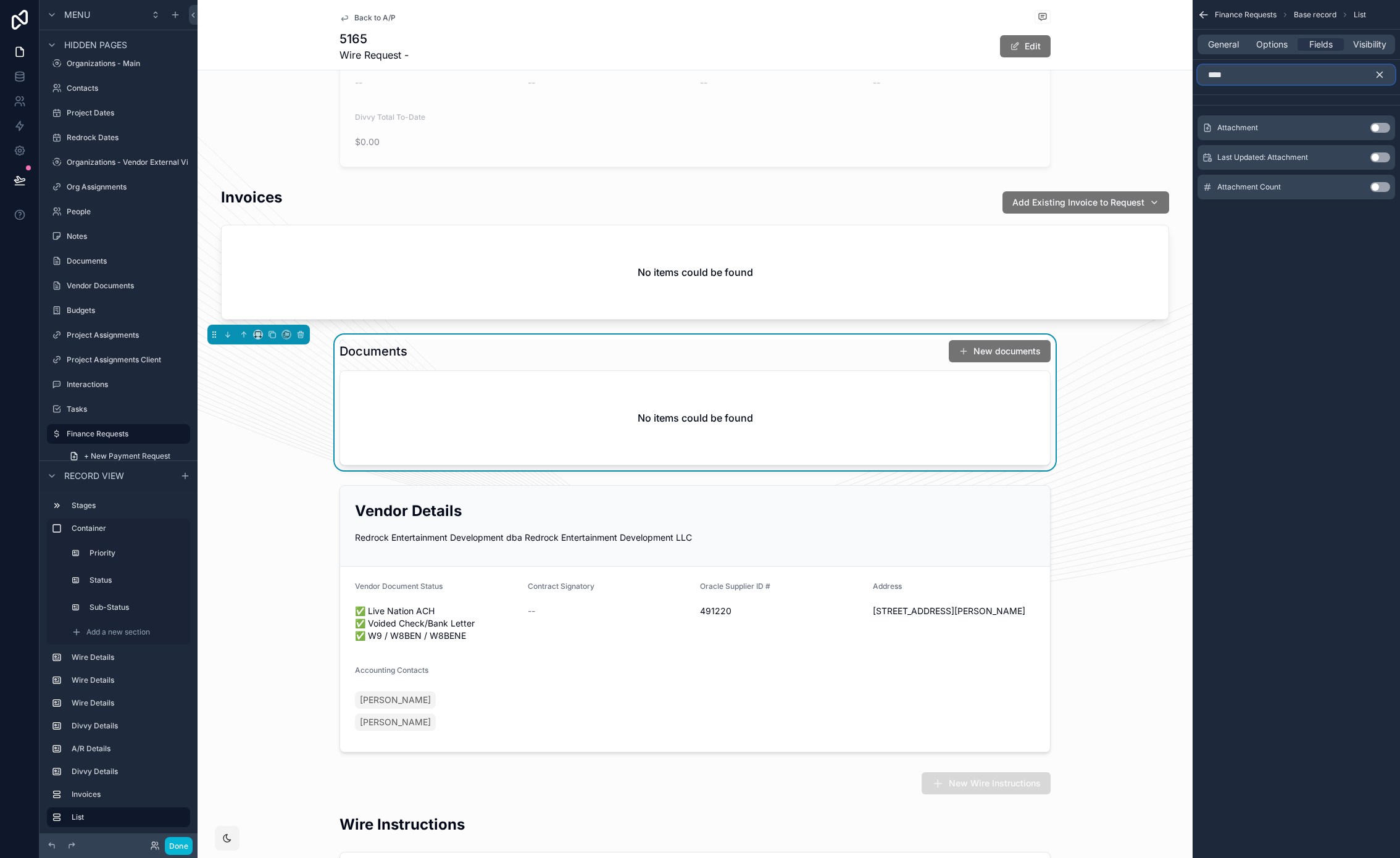
type input "****"
click at [1379, 126] on button "Use setting" at bounding box center [1379, 127] width 19 height 10
drag, startPoint x: 1370, startPoint y: 93, endPoint x: 1365, endPoint y: 98, distance: 7.1
click at [1373, 75] on icon "scrollable content" at bounding box center [1379, 75] width 11 height 11
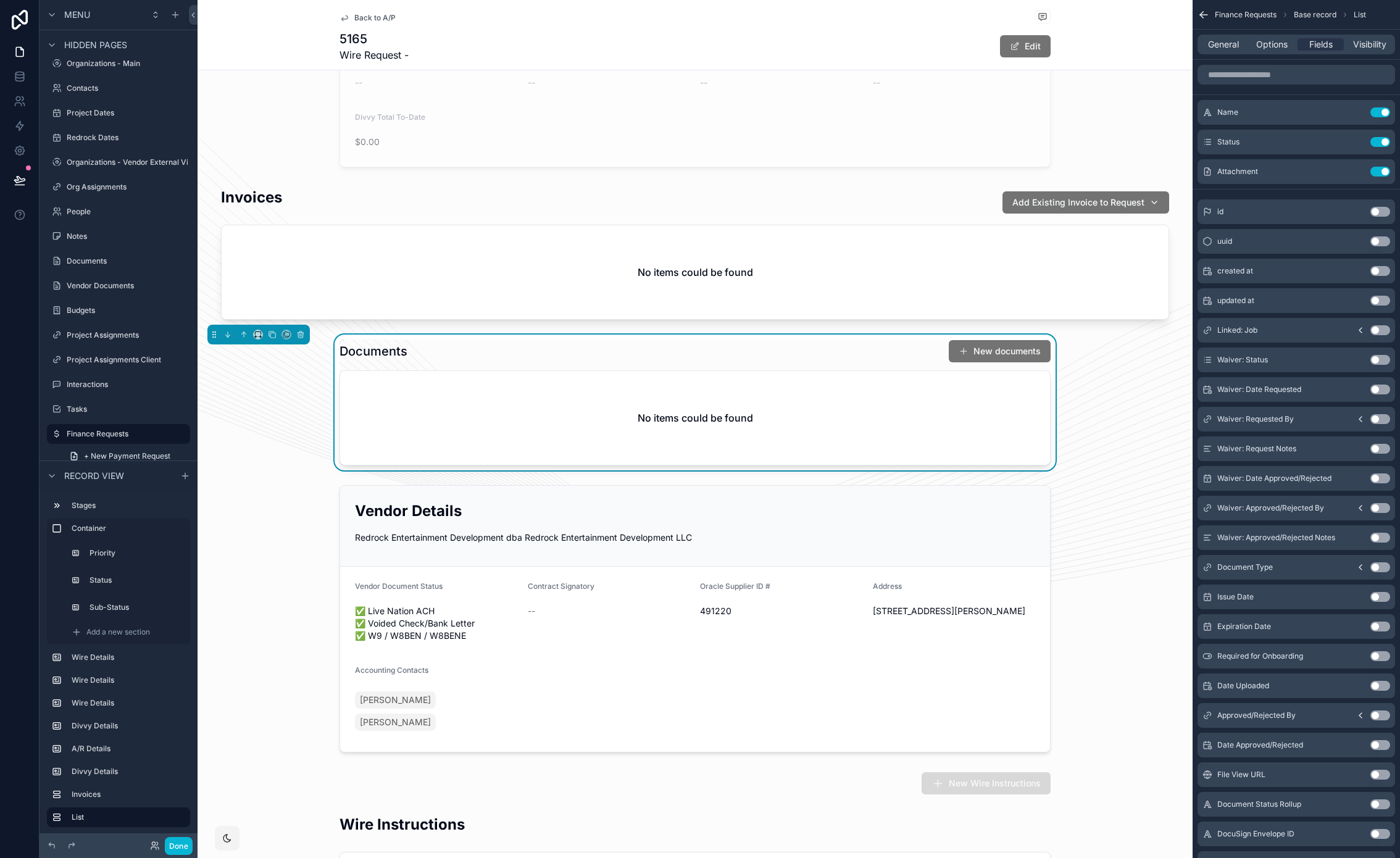
click at [363, 16] on span "Back to A/P" at bounding box center [375, 18] width 42 height 10
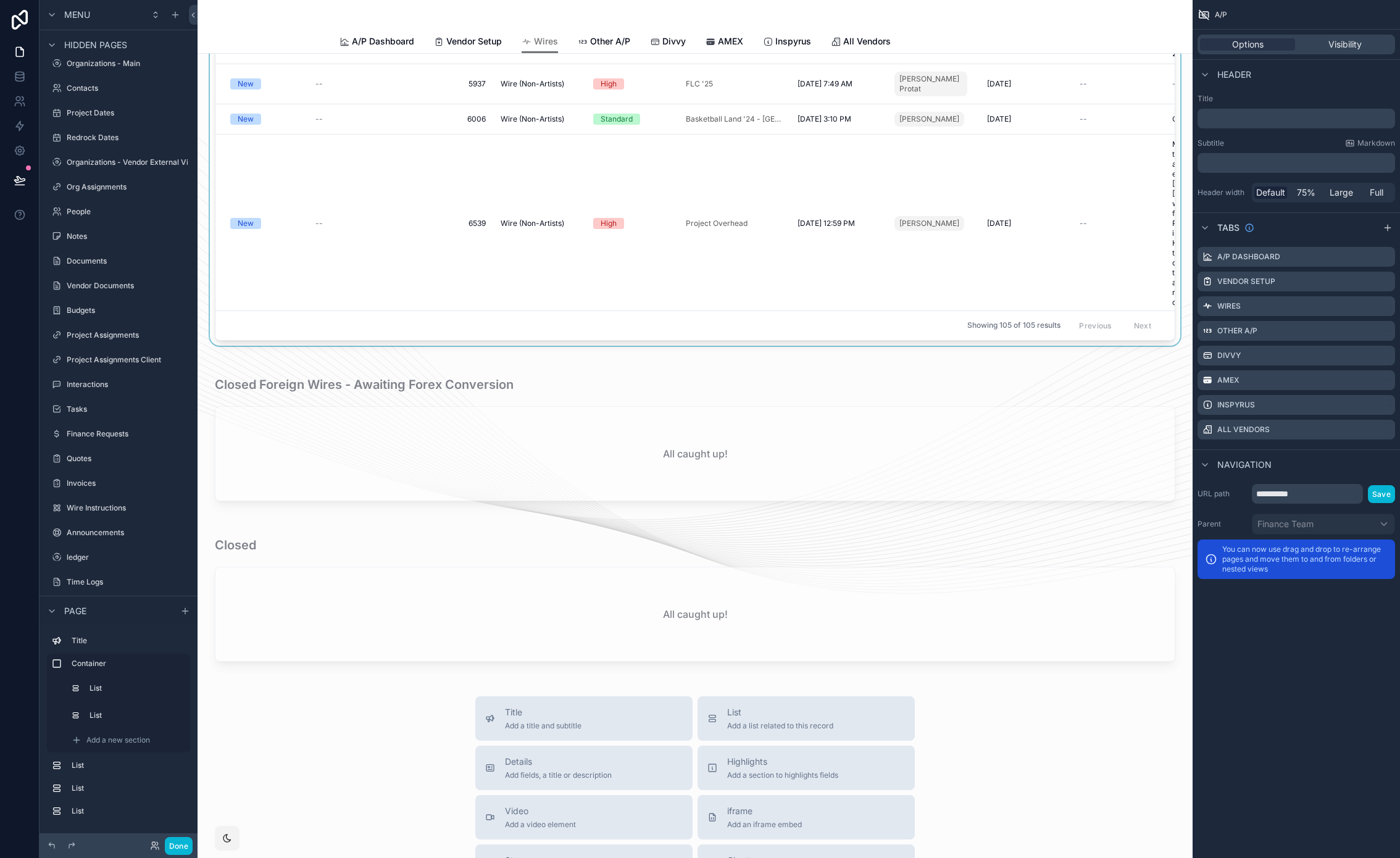
scroll to position [173, 0]
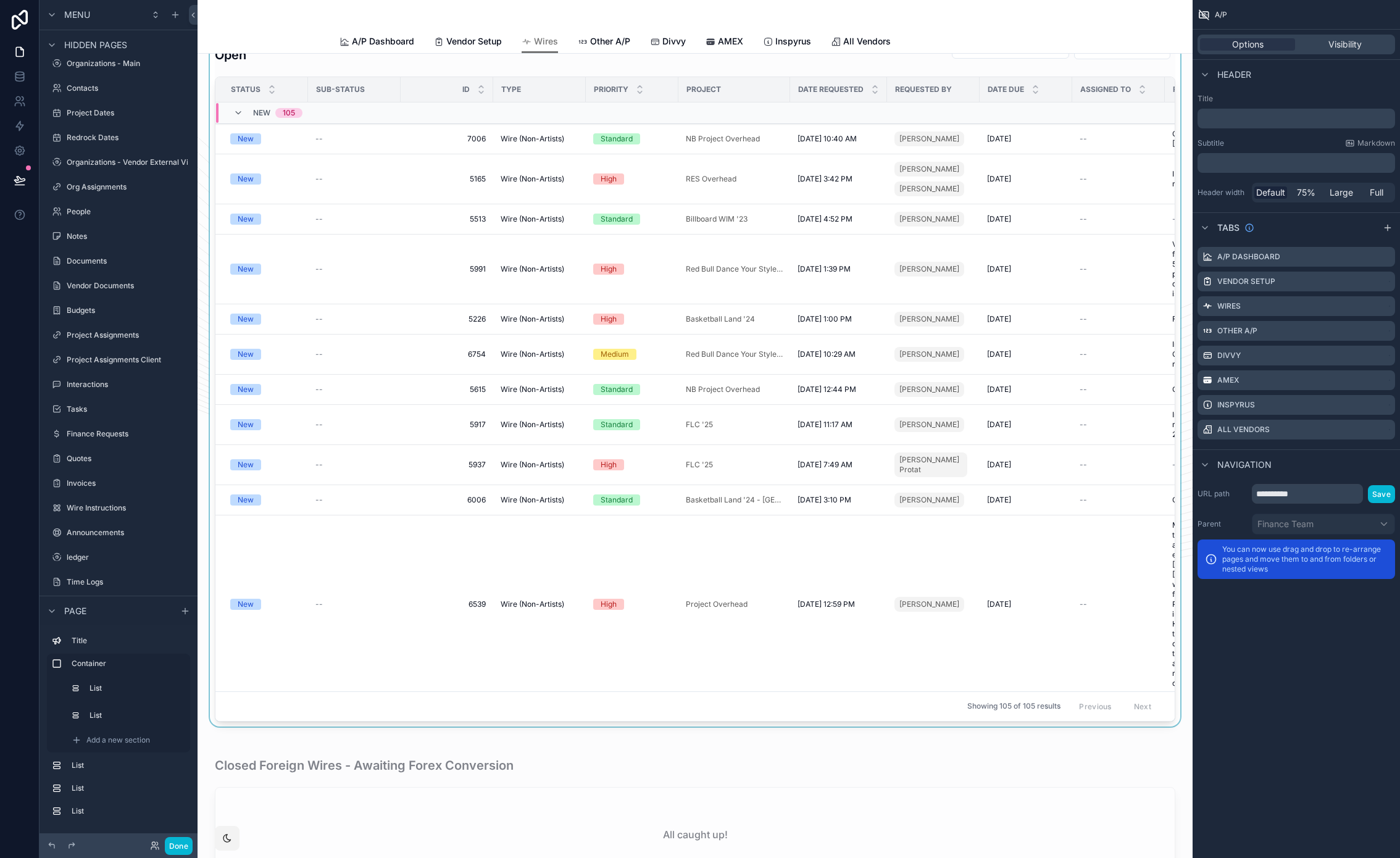
drag, startPoint x: 299, startPoint y: 29, endPoint x: 260, endPoint y: 62, distance: 51.1
click at [299, 28] on div "Wires A/P Dashboard Vendor Setup Wires Other A/P Divvy AMEX Inspyrus All Vendors" at bounding box center [694, 27] width 995 height 54
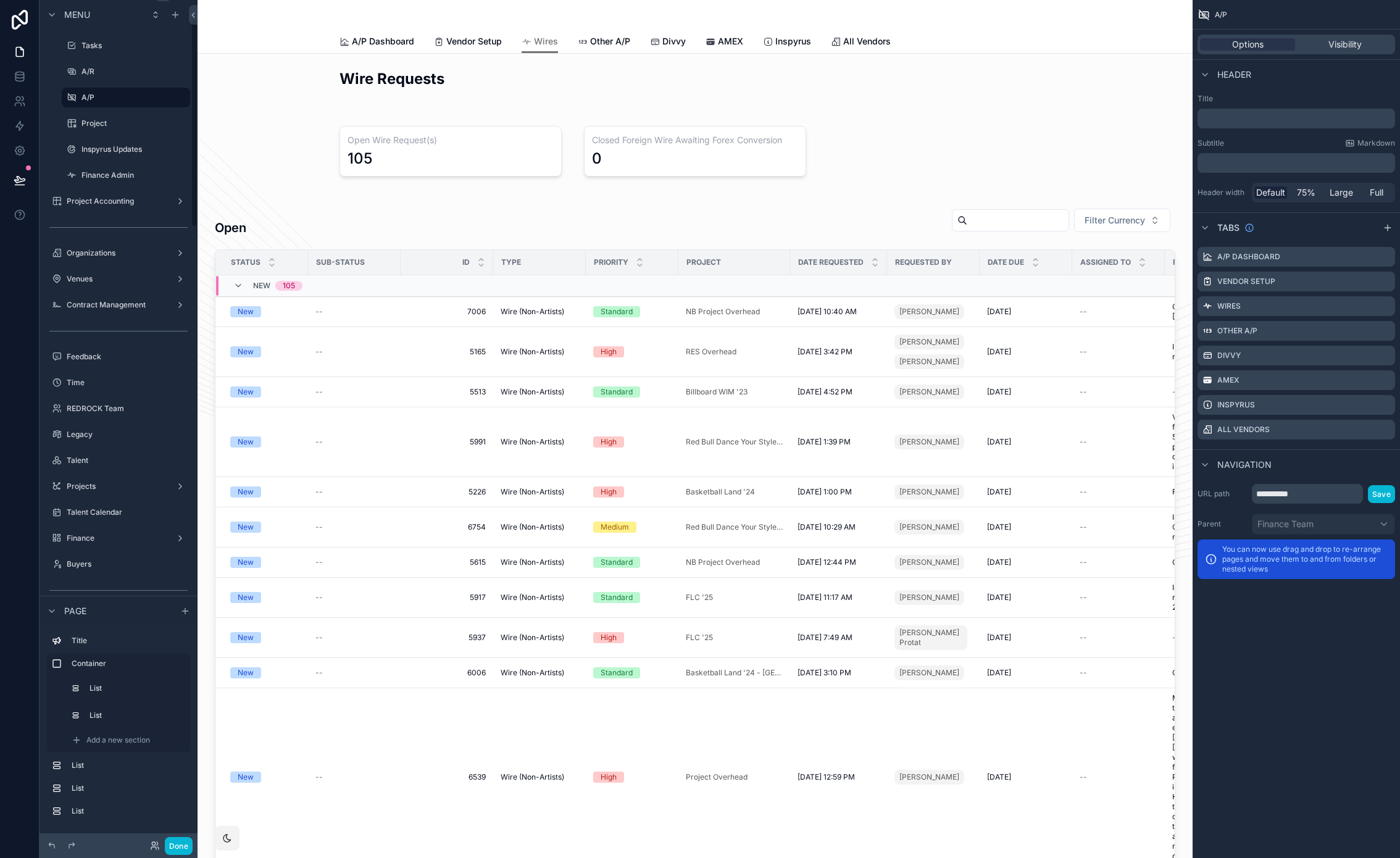
scroll to position [0, 0]
click at [102, 302] on label "A/P" at bounding box center [123, 303] width 84 height 10
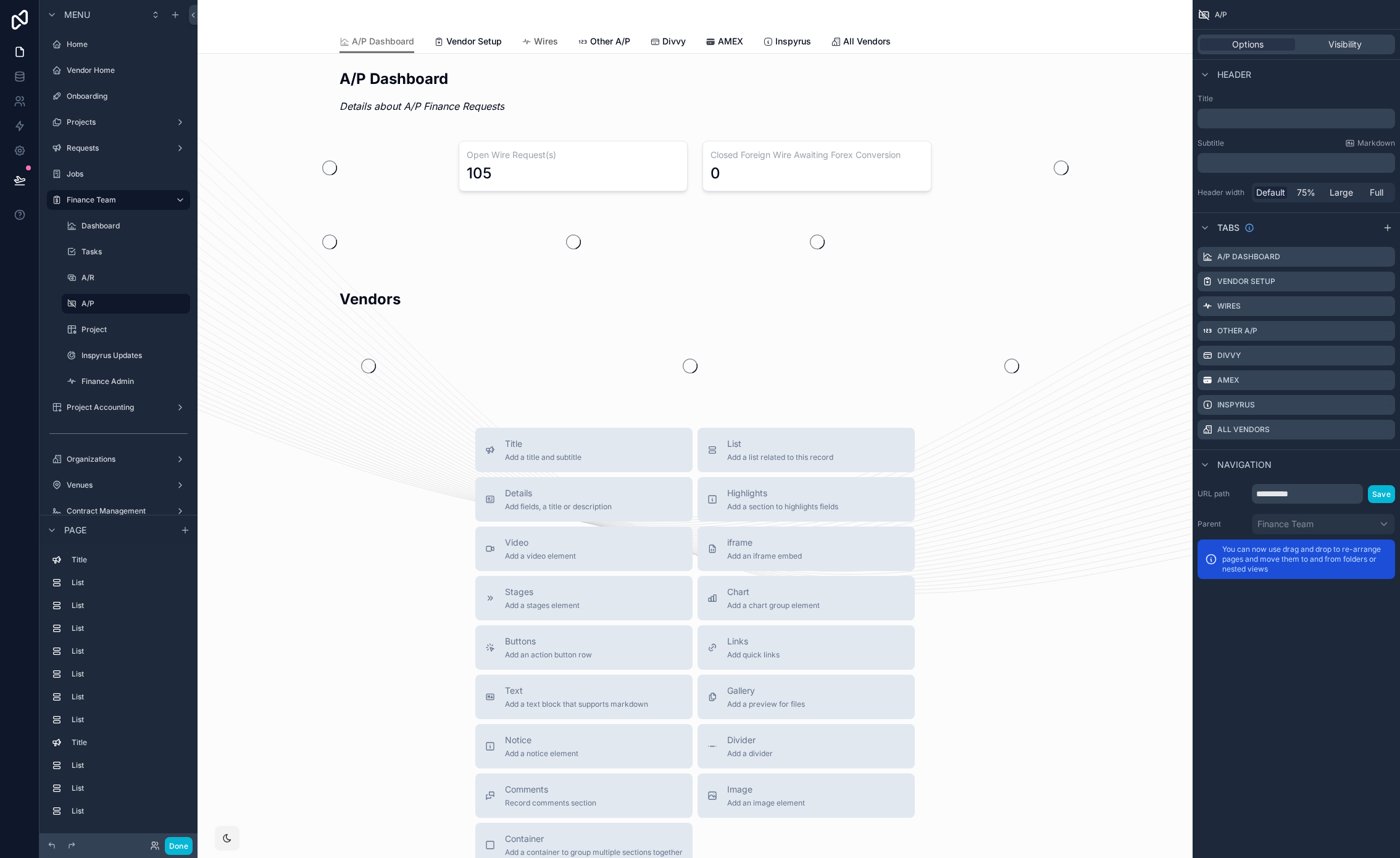
click at [549, 45] on span "Wires" at bounding box center [546, 41] width 24 height 12
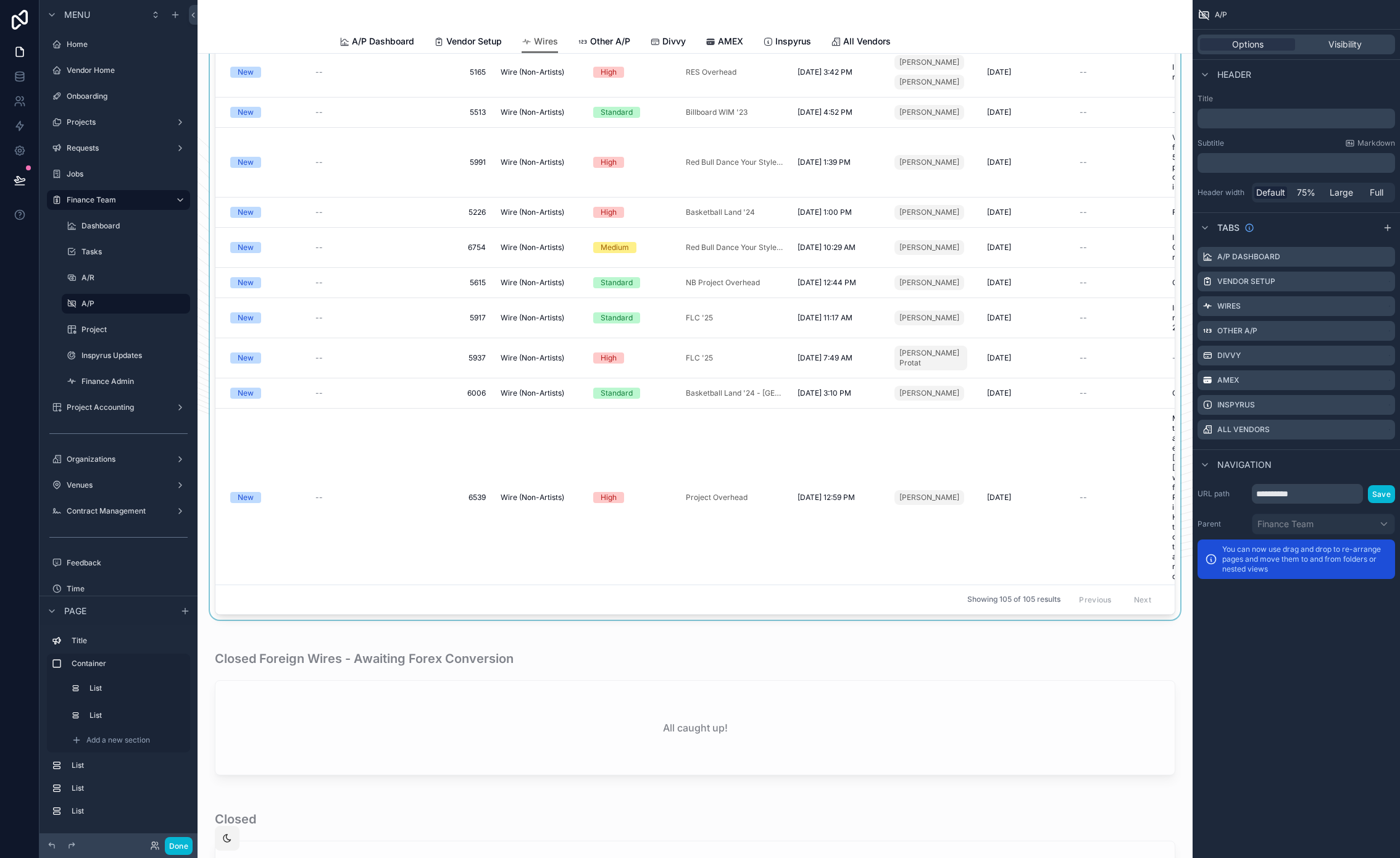
scroll to position [3, 0]
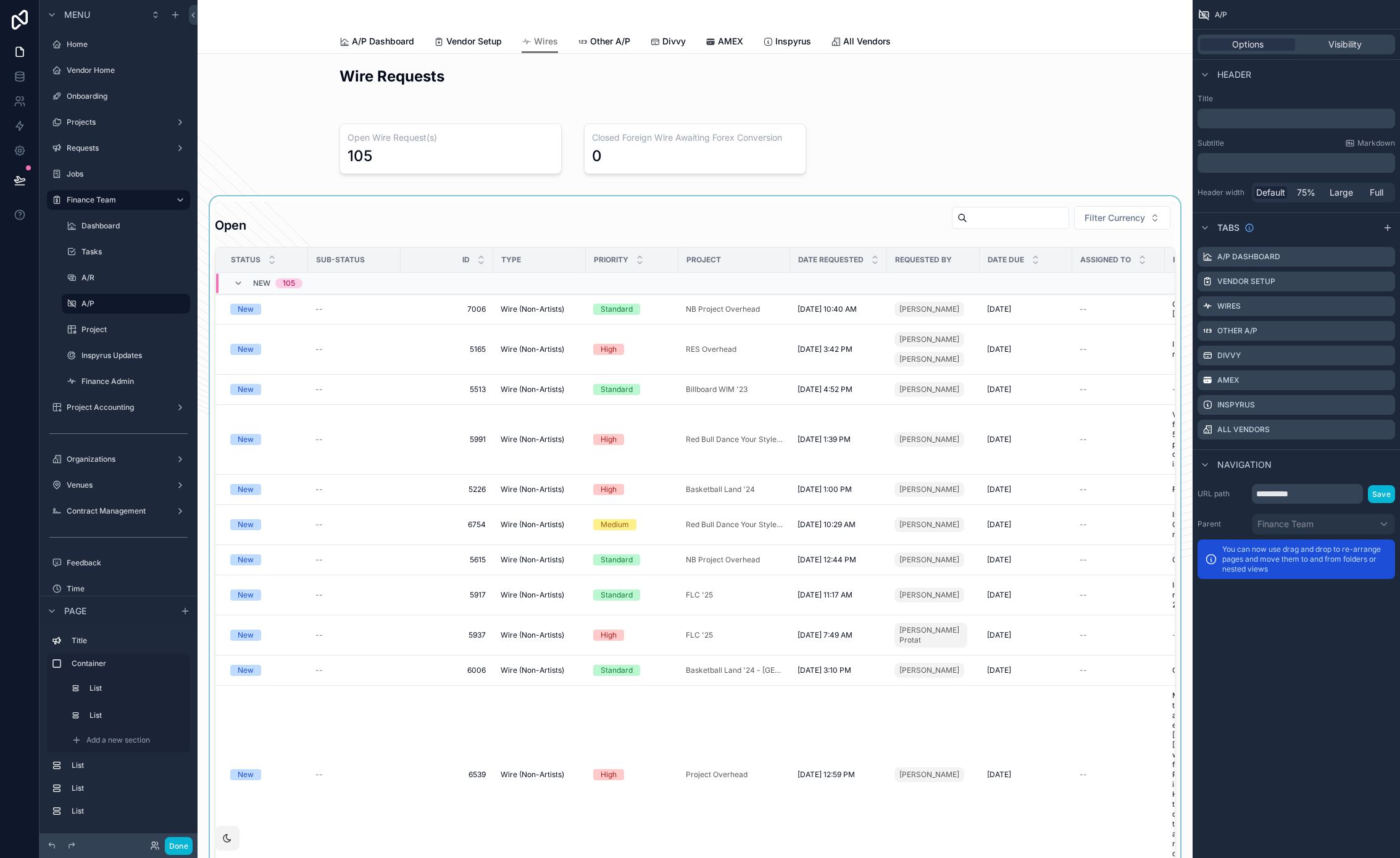
click at [1021, 219] on div "scrollable content" at bounding box center [695, 546] width 975 height 700
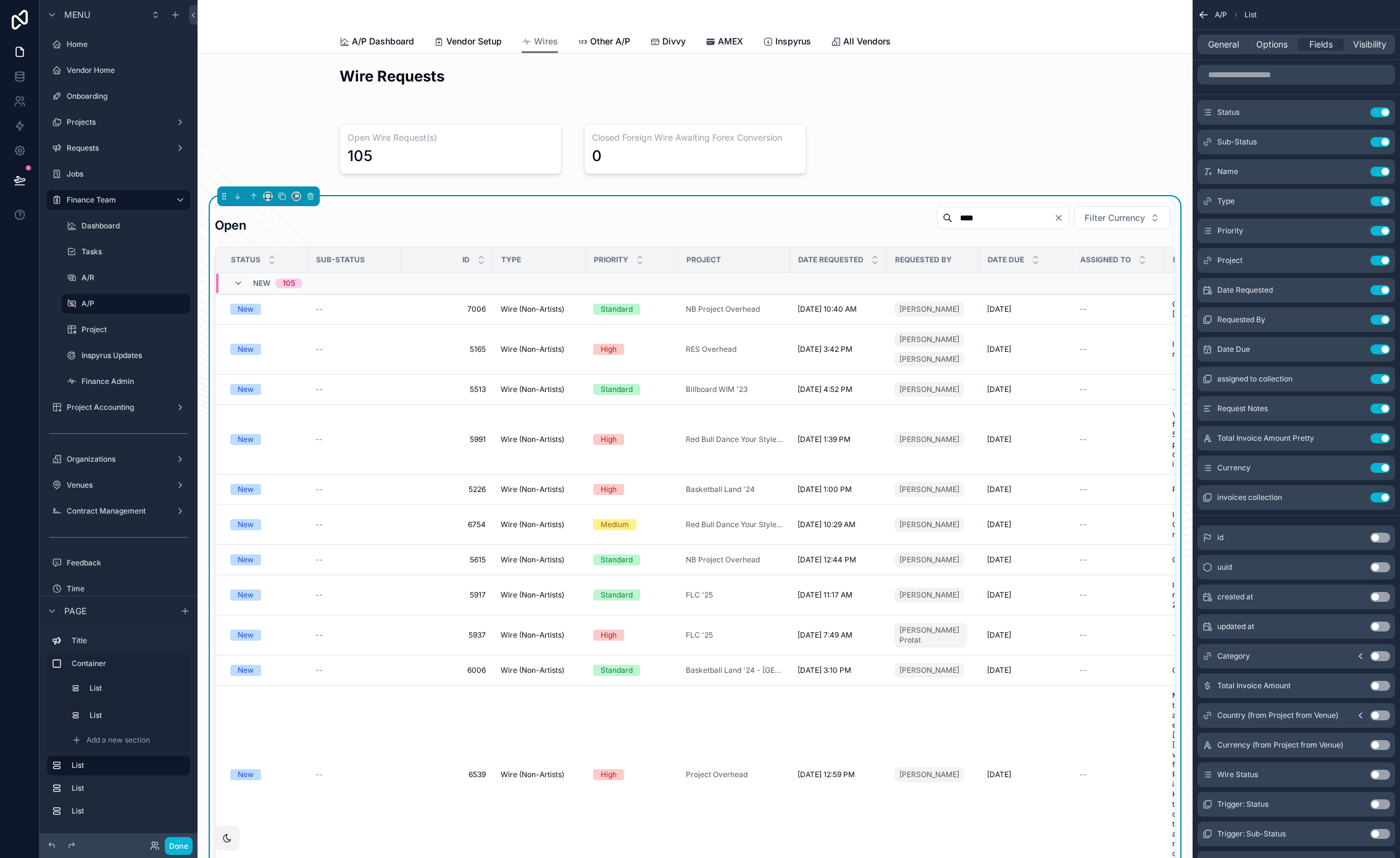
type input "****"
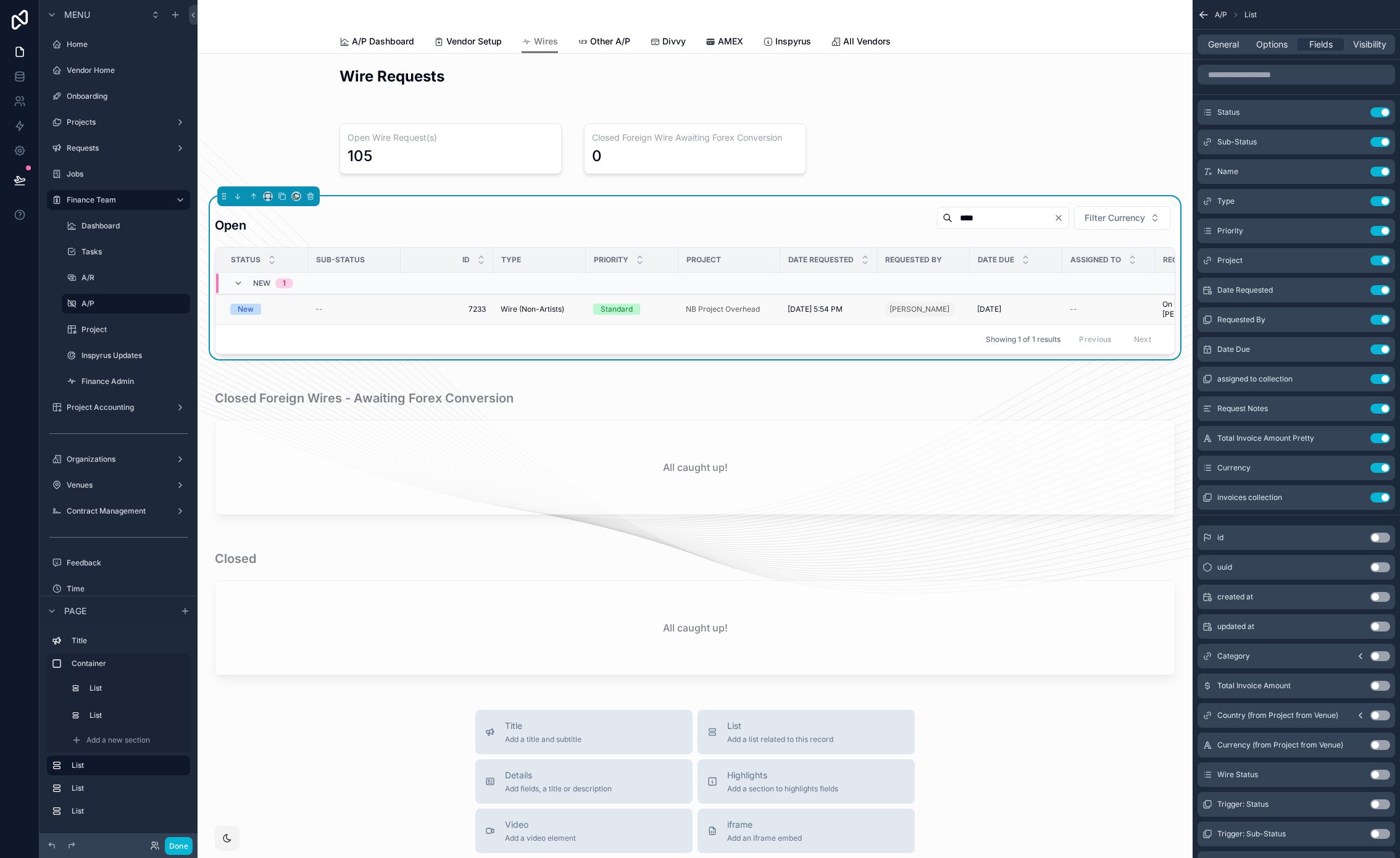
click at [448, 311] on span "7233" at bounding box center [447, 308] width 78 height 10
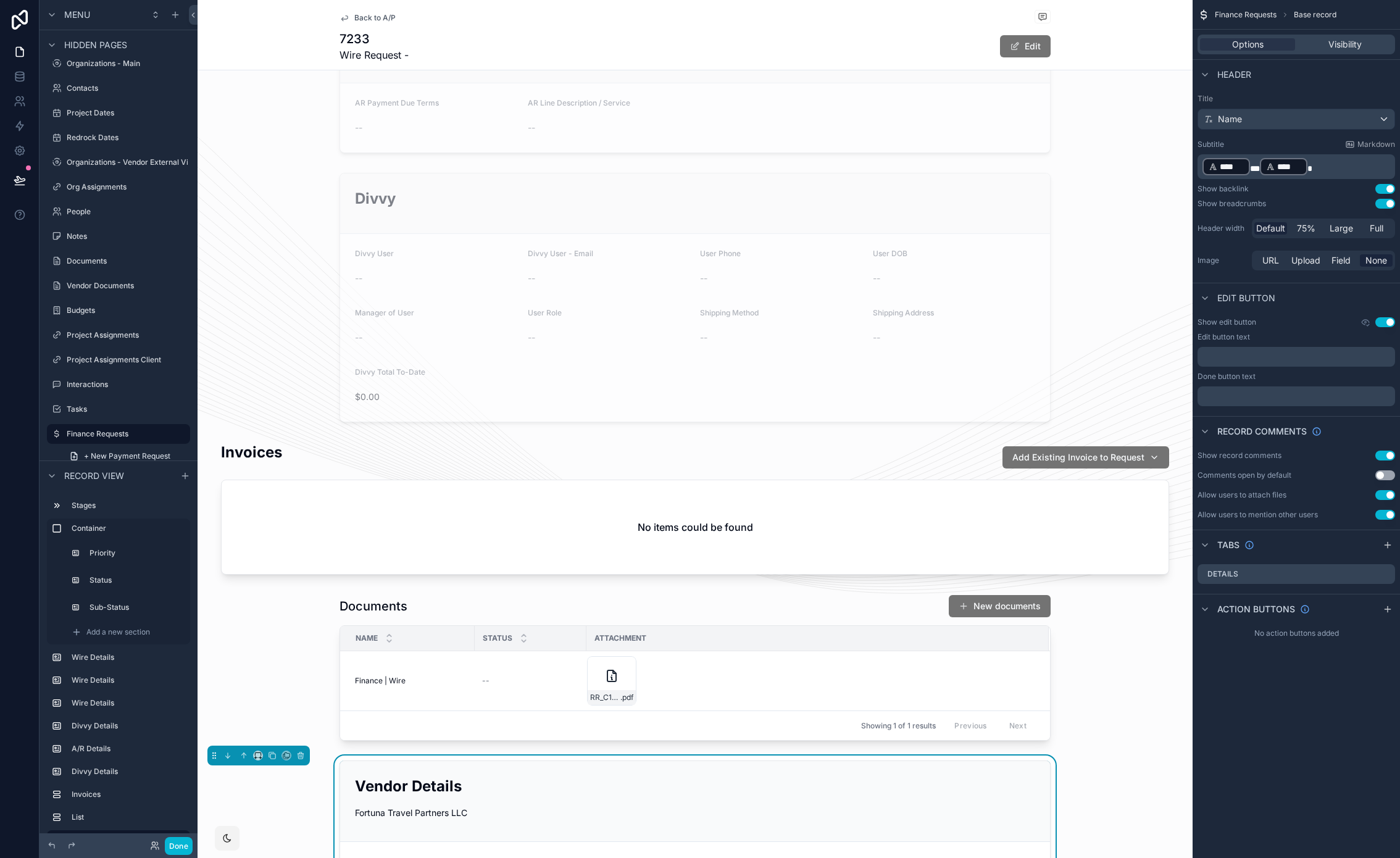
scroll to position [1487, 0]
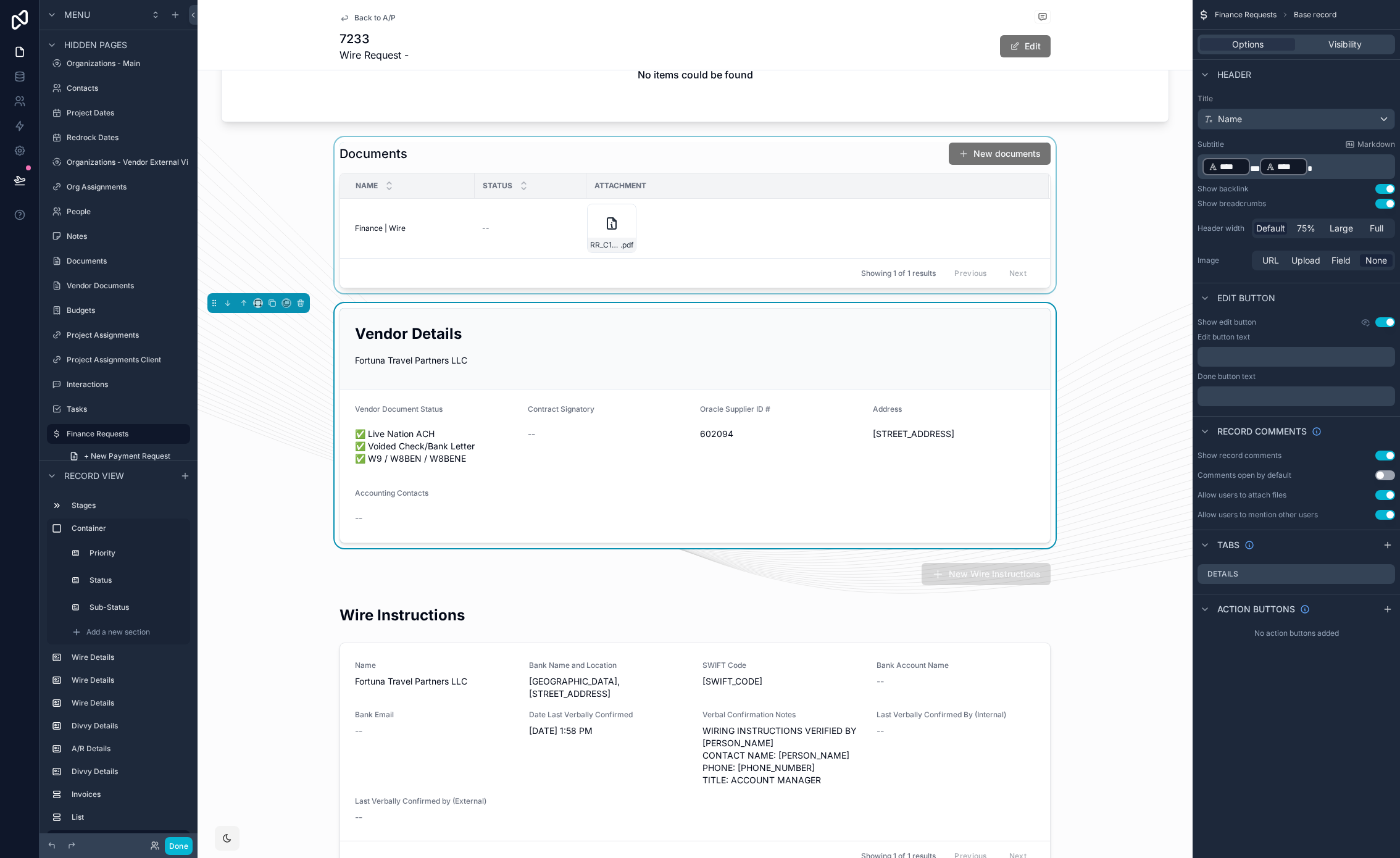
click at [767, 170] on div "scrollable content" at bounding box center [694, 214] width 995 height 156
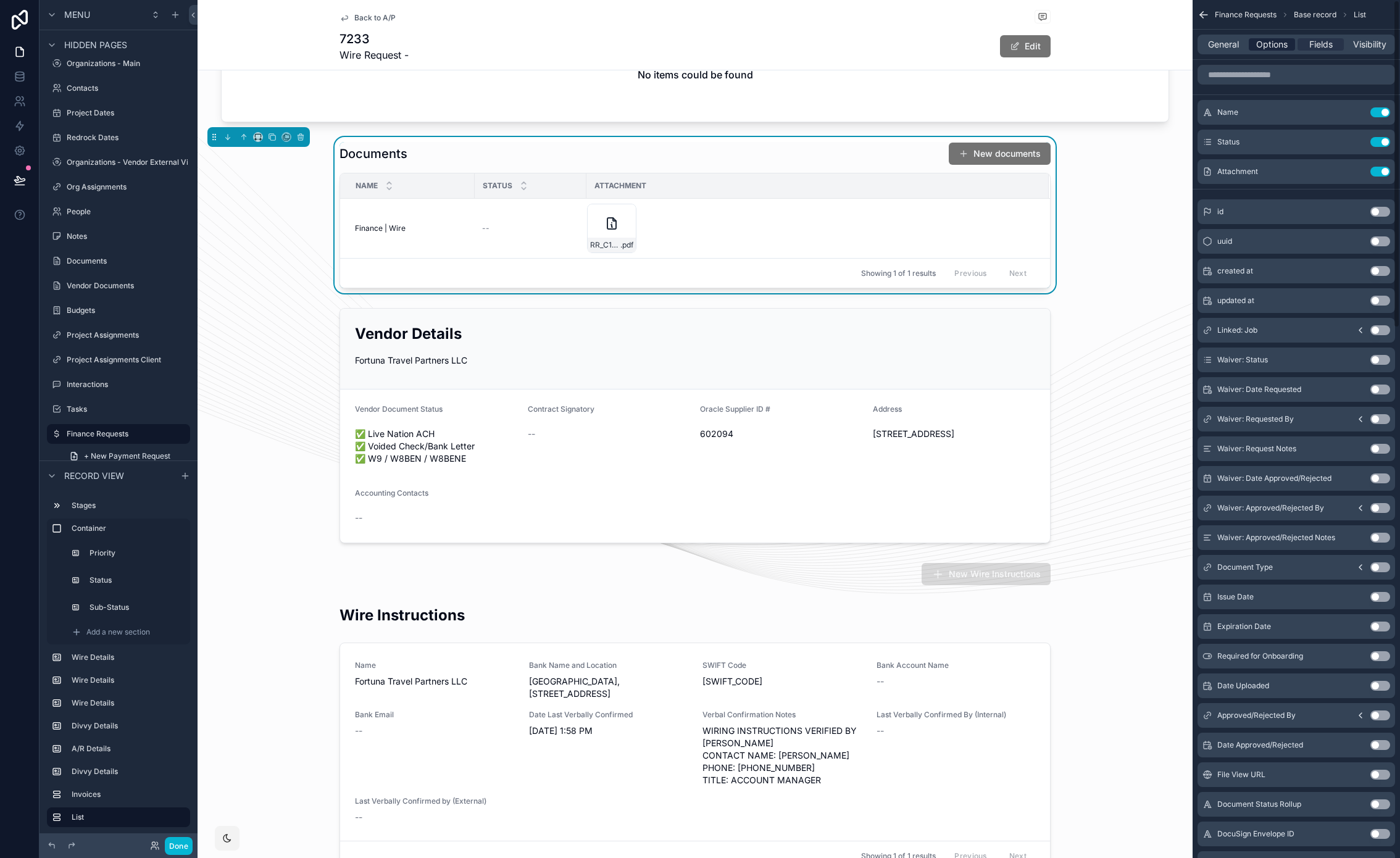
click at [1261, 44] on span "Options" at bounding box center [1272, 43] width 31 height 12
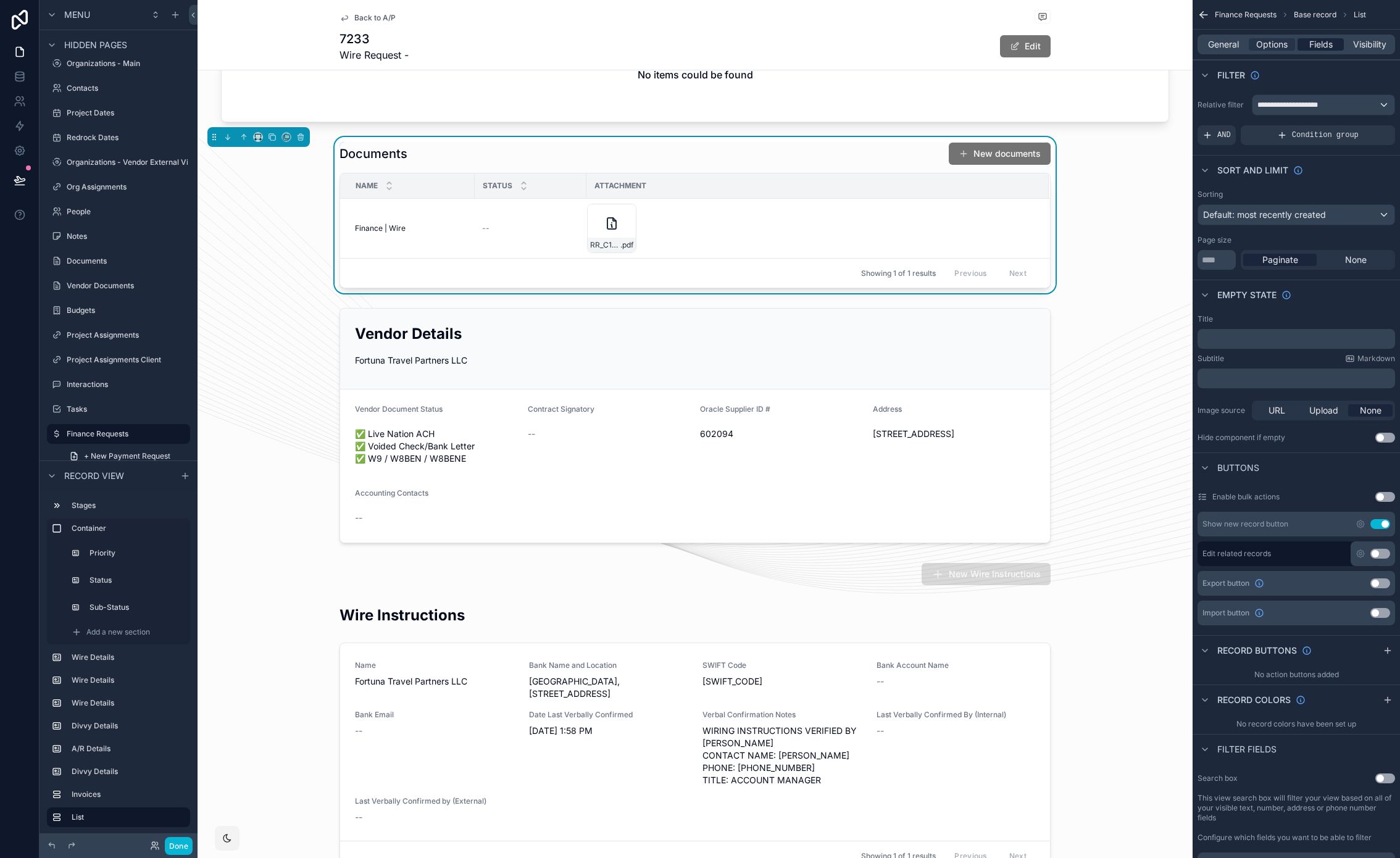
click at [1325, 42] on span "Fields" at bounding box center [1320, 43] width 23 height 12
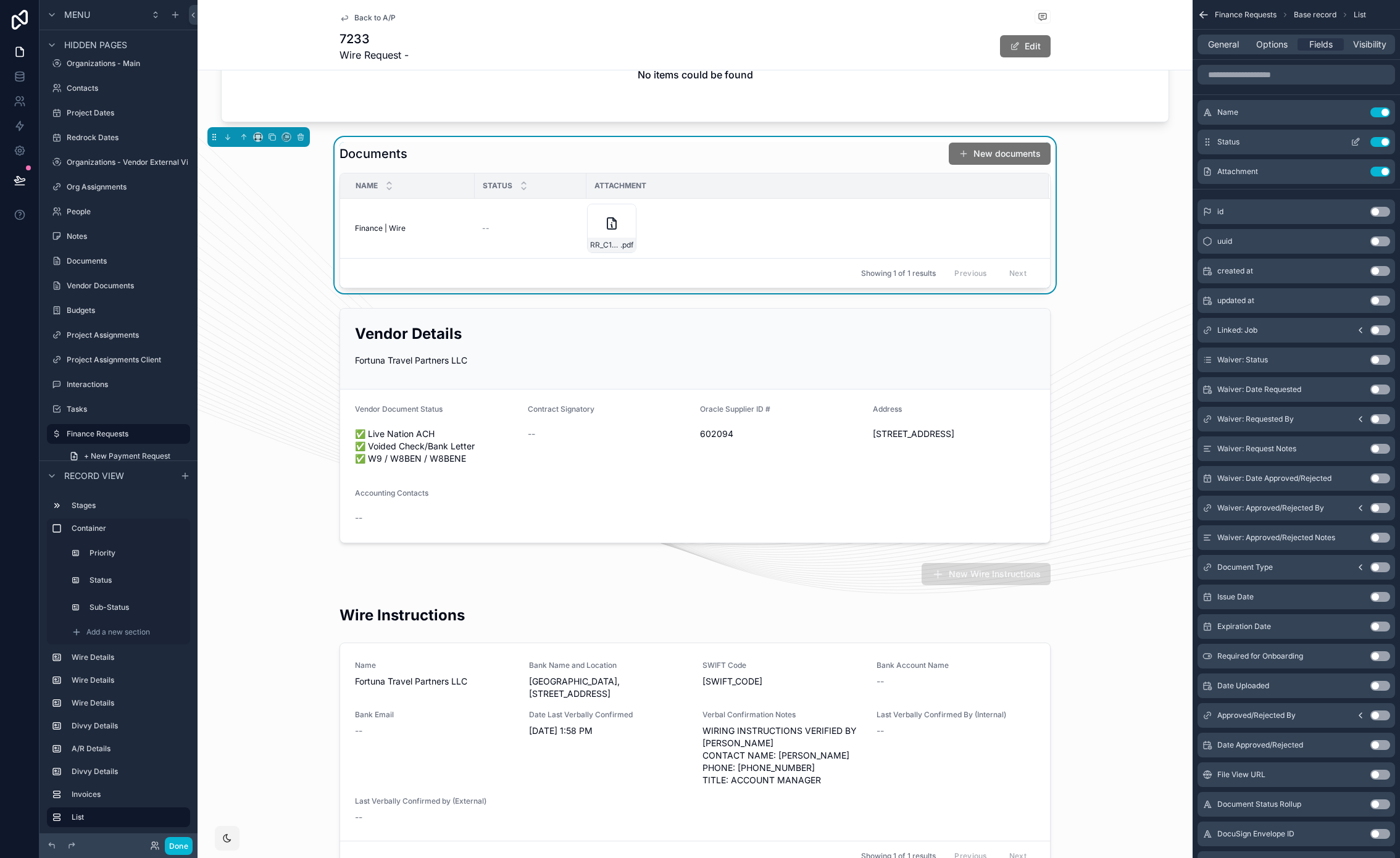
click at [1382, 140] on button "Use setting" at bounding box center [1379, 141] width 19 height 10
click at [1378, 240] on button "Use setting" at bounding box center [1379, 241] width 19 height 10
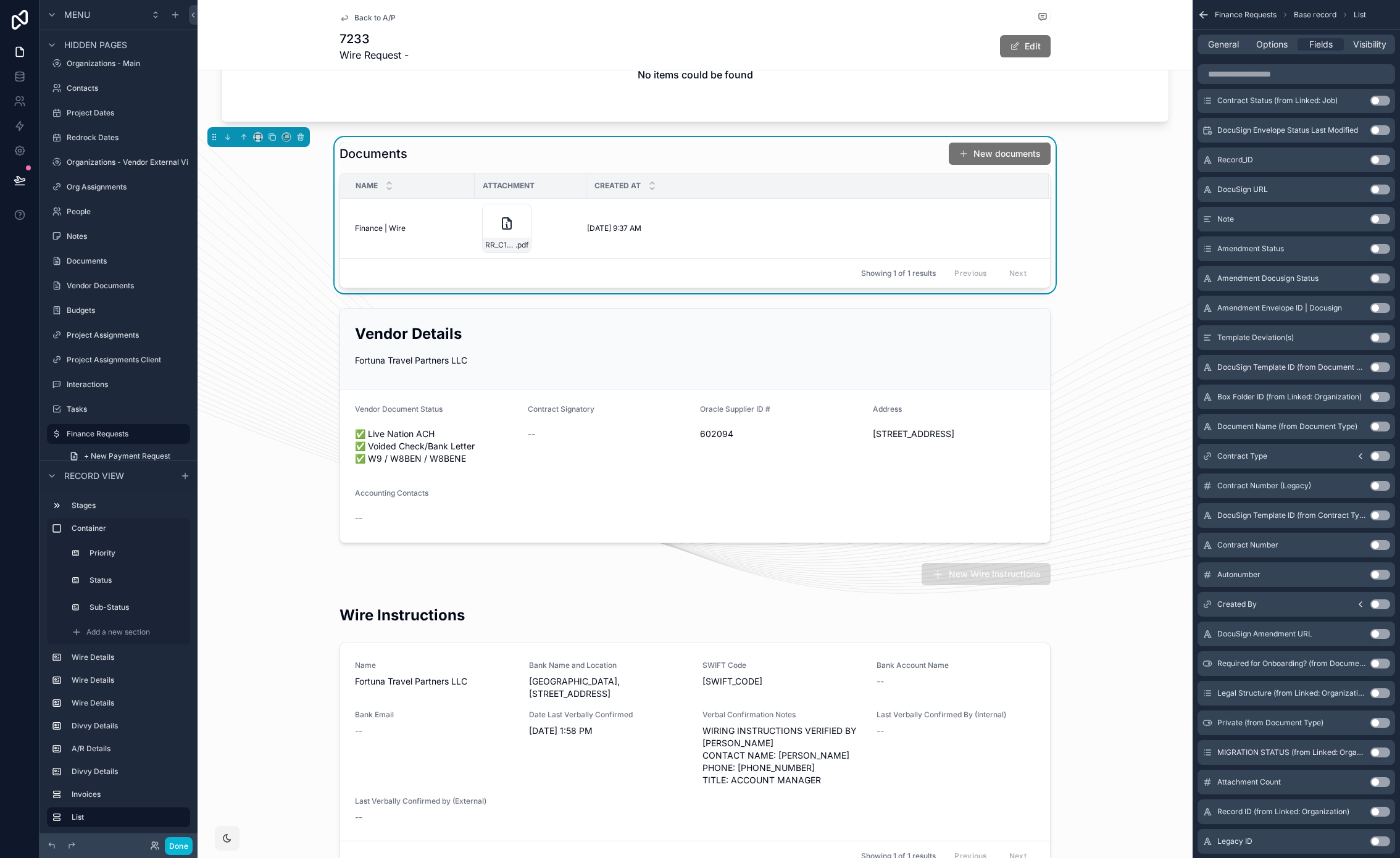
scroll to position [1303, 0]
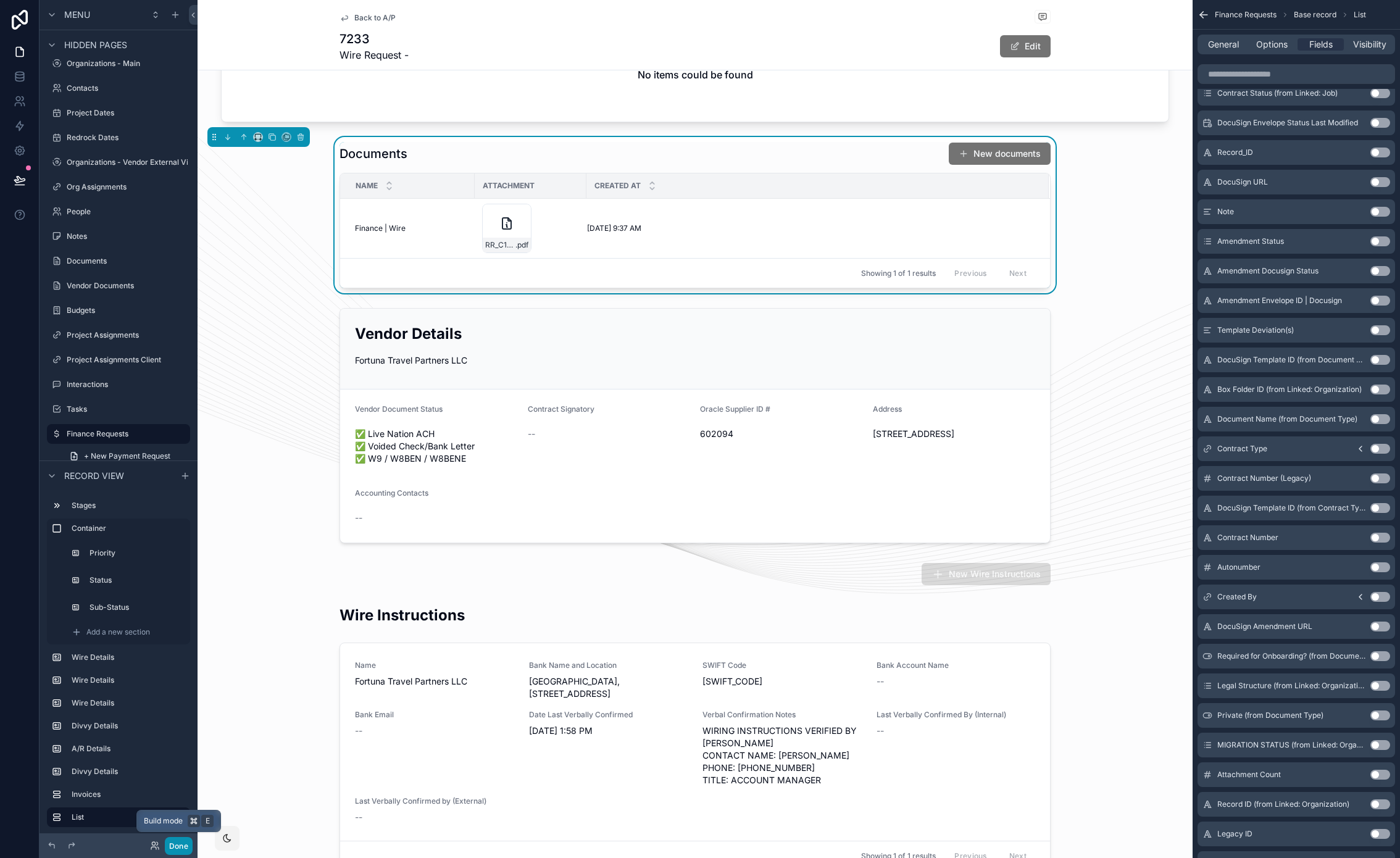
click at [175, 849] on button "Done" at bounding box center [178, 845] width 28 height 18
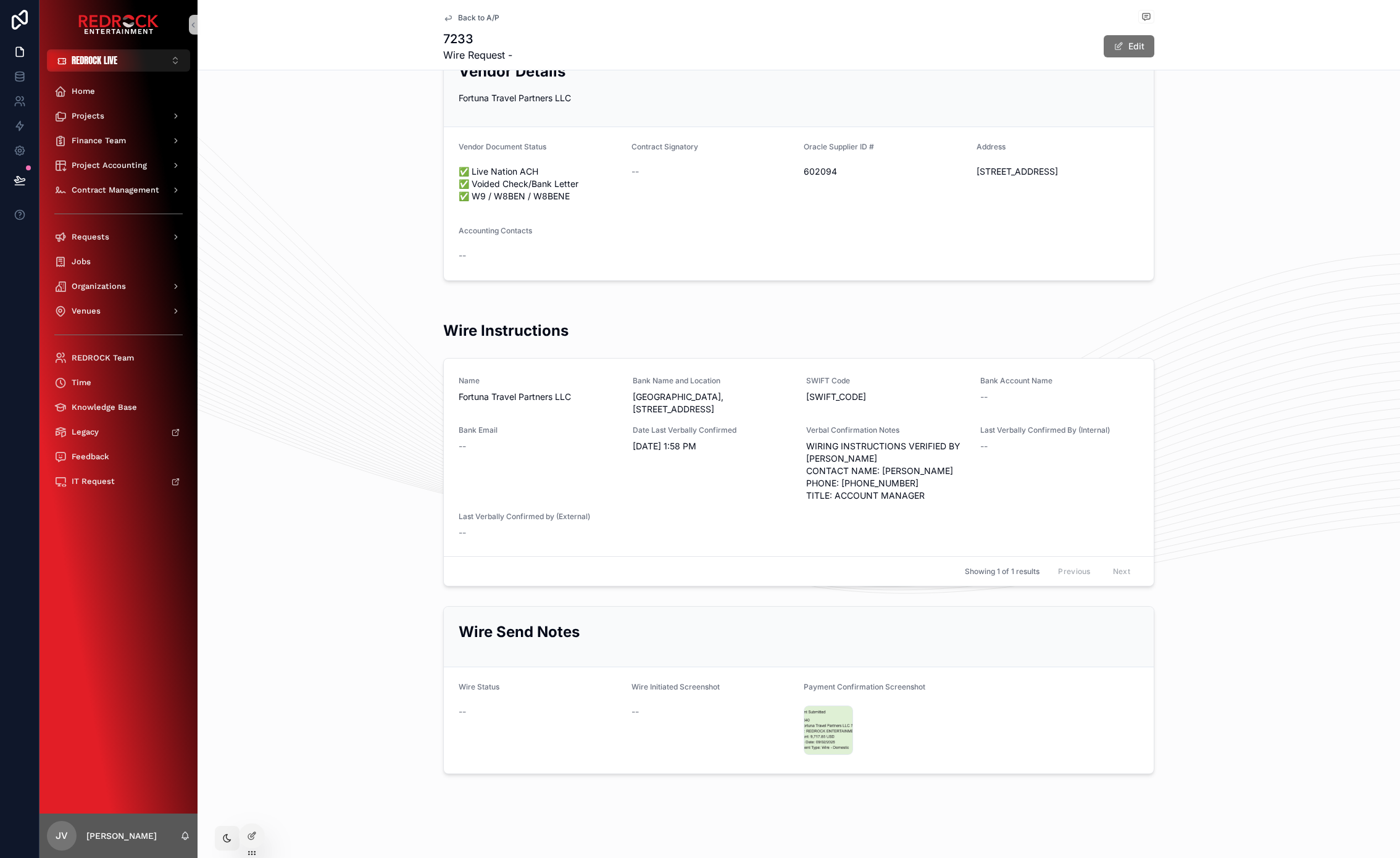
scroll to position [1046, 0]
drag, startPoint x: 263, startPoint y: 140, endPoint x: 142, endPoint y: 123, distance: 122.2
click at [262, 139] on div "Vendor Details Fortuna Travel Partners LLC Vendor Document Status ✅ Live Nation…" at bounding box center [799, 163] width 1202 height 245
click at [117, 118] on div "Projects" at bounding box center [118, 115] width 128 height 19
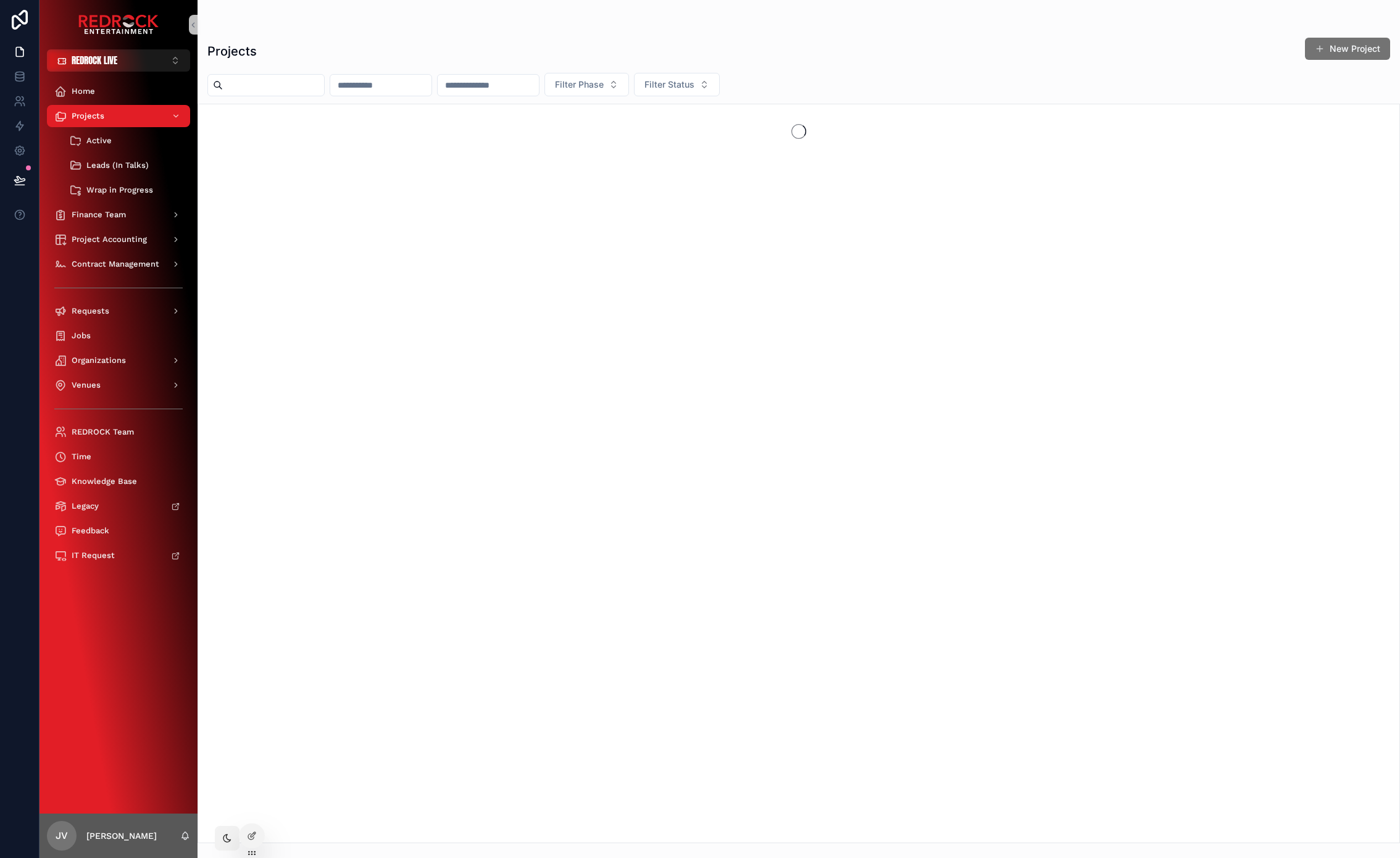
click at [272, 89] on input "scrollable content" at bounding box center [273, 85] width 102 height 18
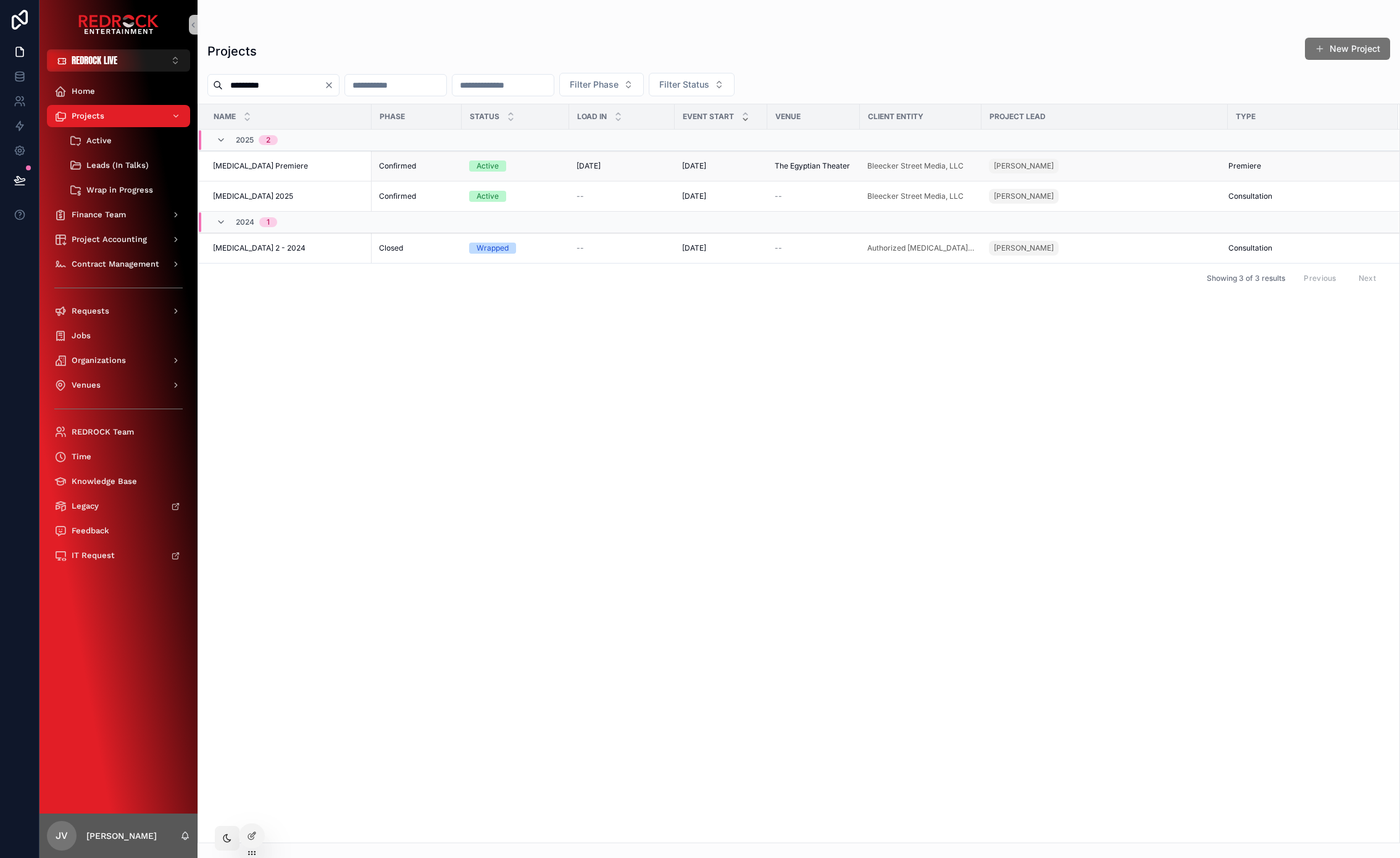
type input "*********"
click at [279, 170] on span "[MEDICAL_DATA] Premiere" at bounding box center [260, 165] width 95 height 10
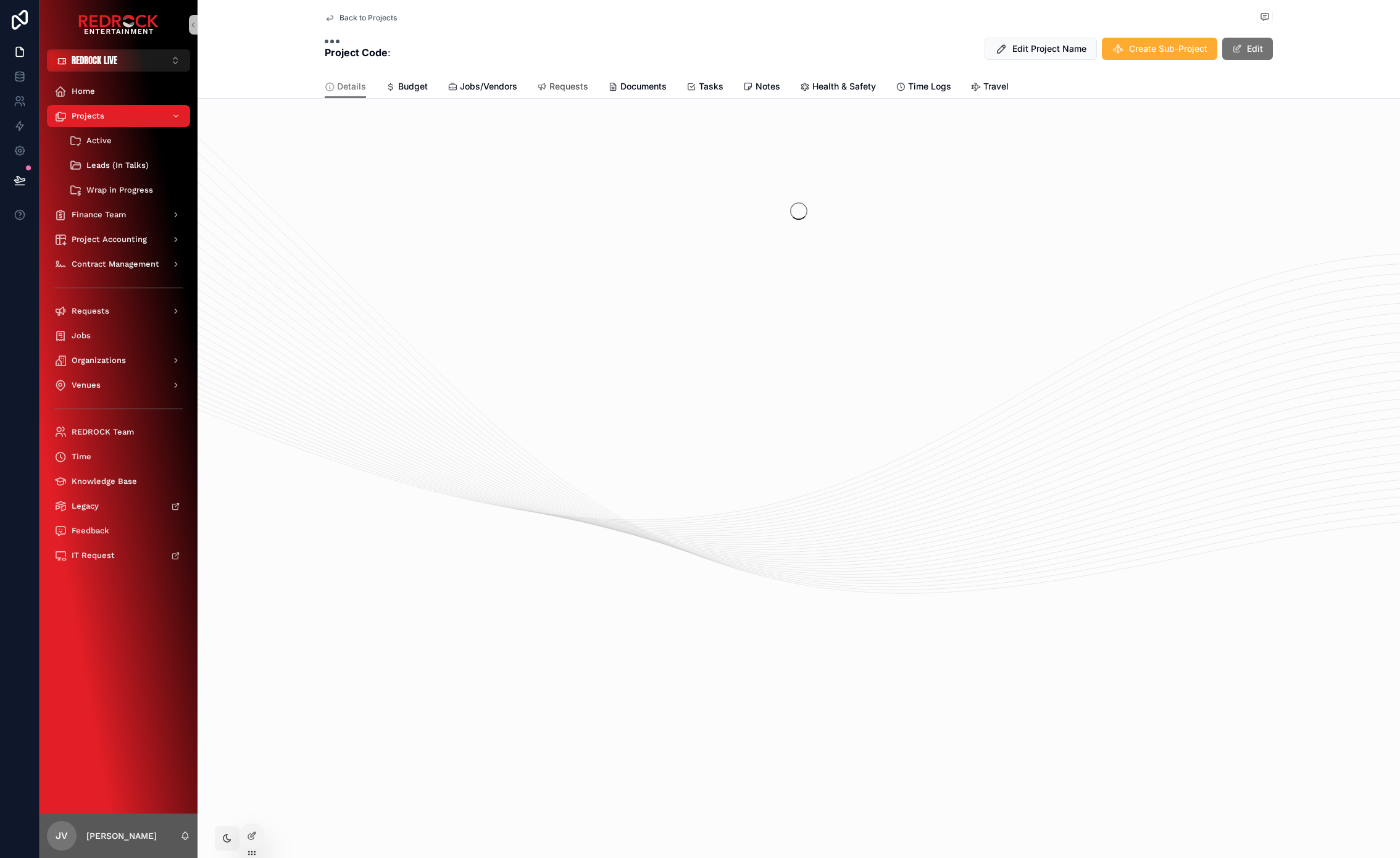
click at [567, 87] on span "Requests" at bounding box center [569, 86] width 39 height 12
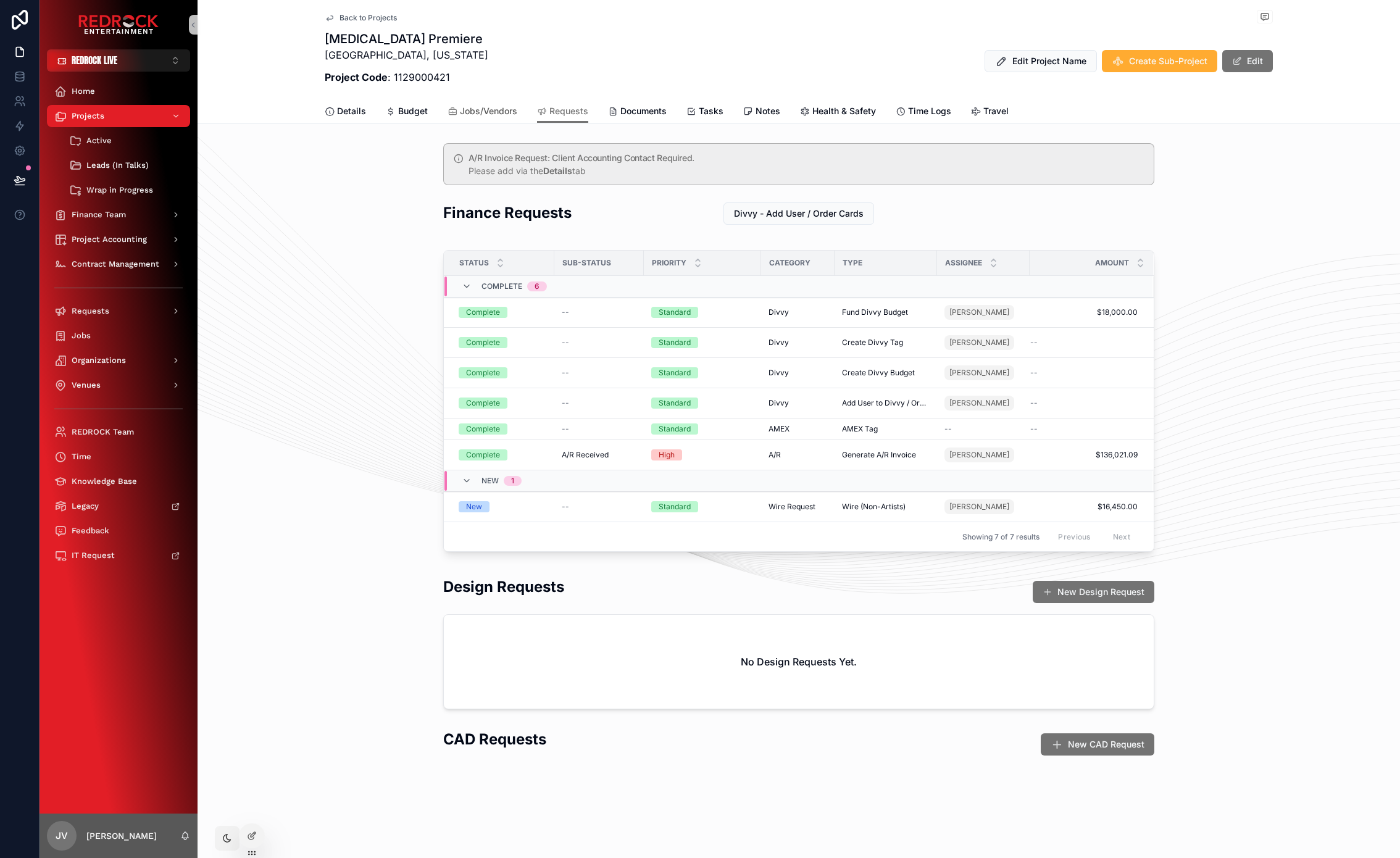
click at [488, 106] on span "Jobs/Vendors" at bounding box center [489, 111] width 57 height 12
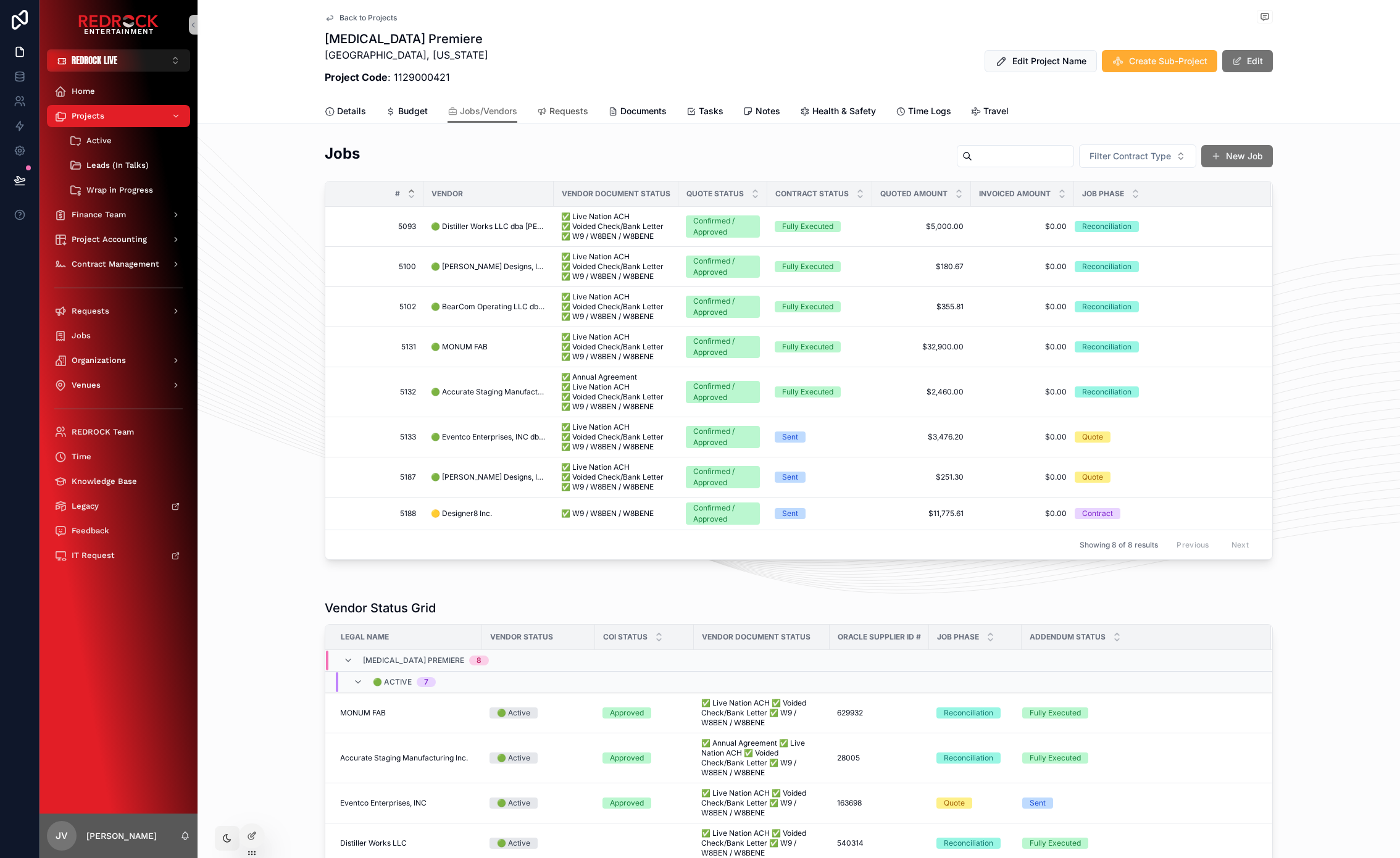
click at [561, 115] on span "Requests" at bounding box center [569, 111] width 39 height 12
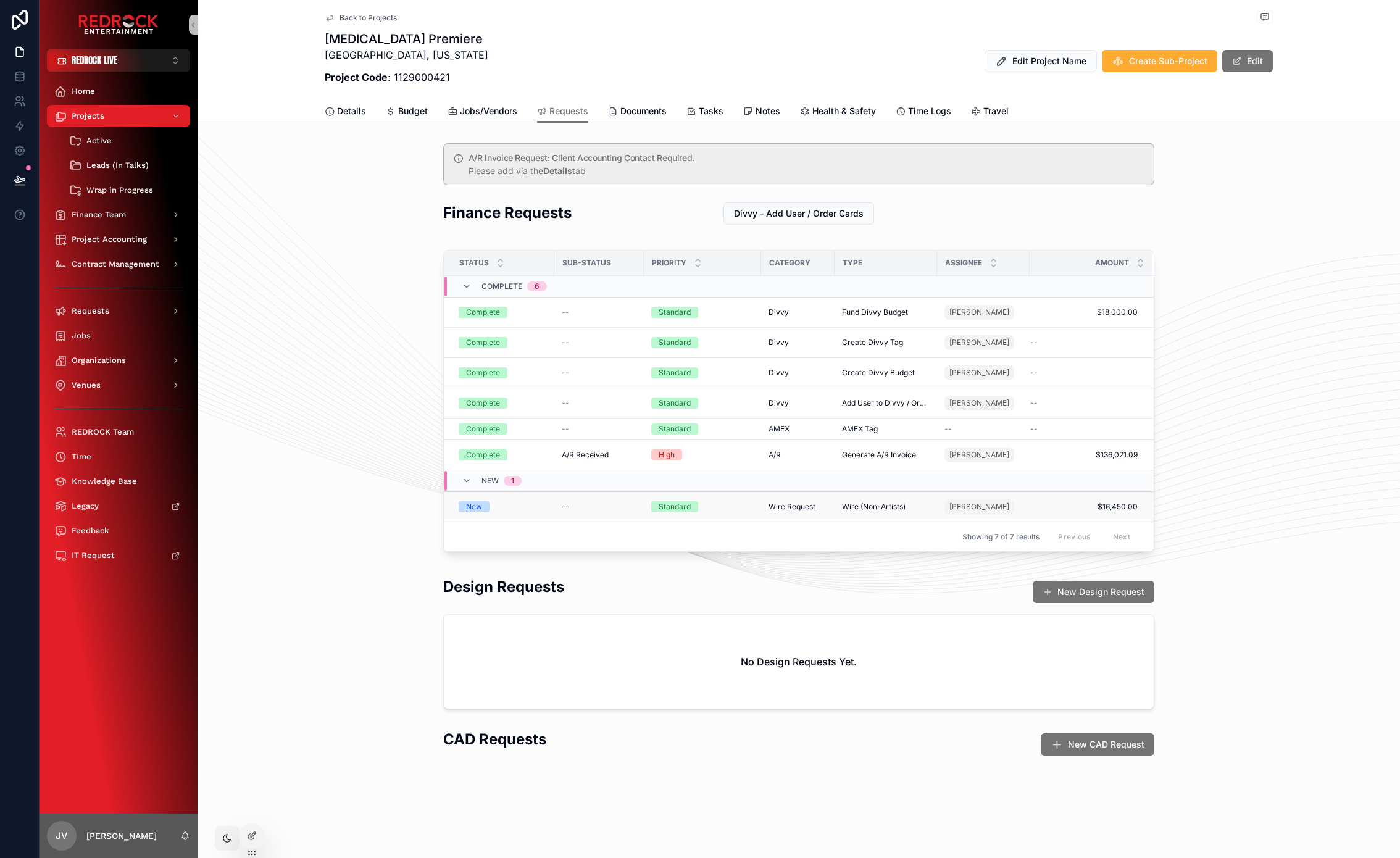
click at [498, 509] on div "New" at bounding box center [502, 507] width 89 height 11
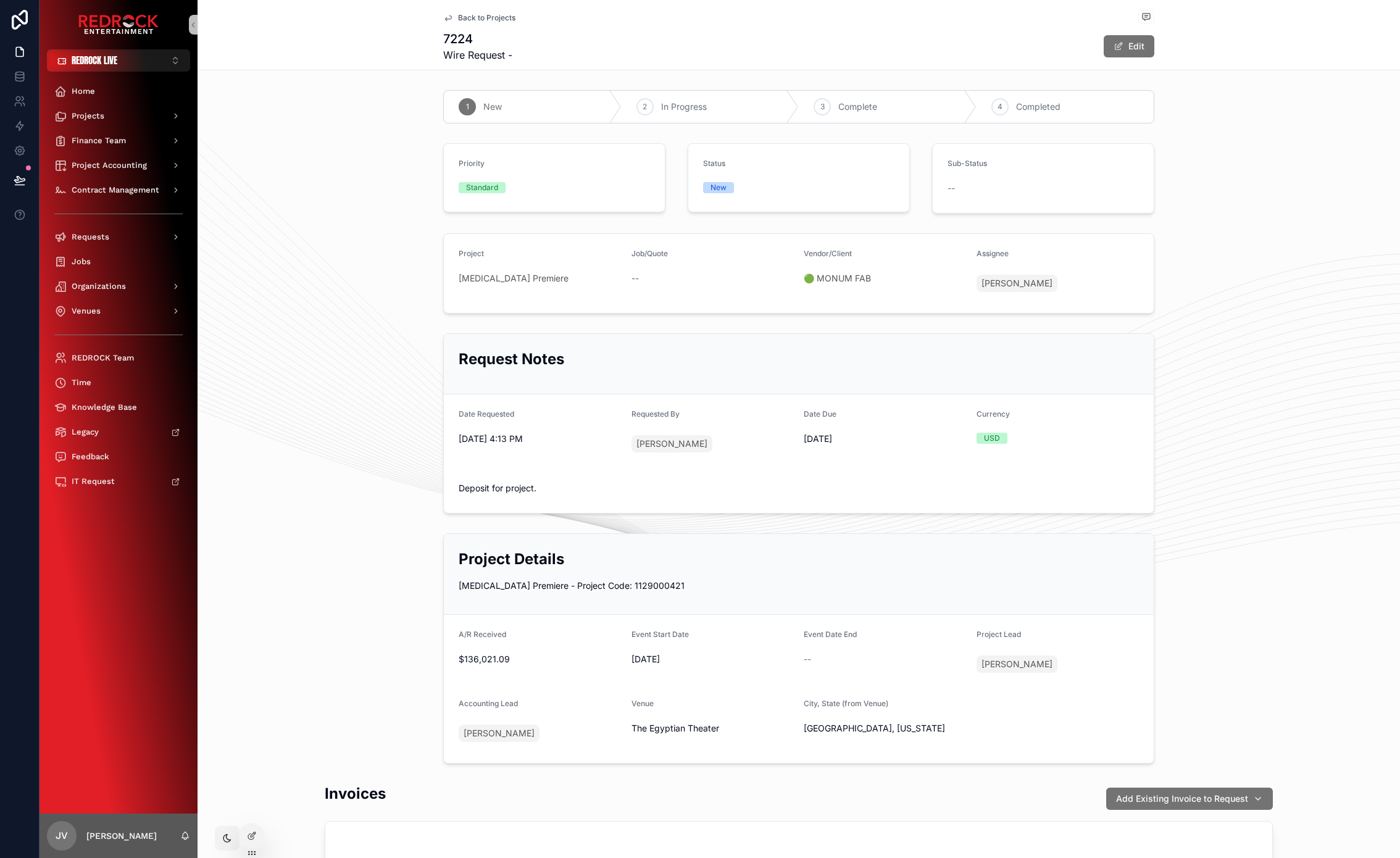
drag, startPoint x: 416, startPoint y: 324, endPoint x: 352, endPoint y: 304, distance: 67.1
drag, startPoint x: 352, startPoint y: 304, endPoint x: 340, endPoint y: 294, distance: 15.6
click at [340, 294] on div "Project [MEDICAL_DATA] Premiere Job/Quote -- Vendor/Client 🟢 MONUM FAB Assignee…" at bounding box center [799, 273] width 1202 height 91
drag, startPoint x: 369, startPoint y: 272, endPoint x: 351, endPoint y: 251, distance: 27.7
drag, startPoint x: 351, startPoint y: 251, endPoint x: 270, endPoint y: 169, distance: 115.3
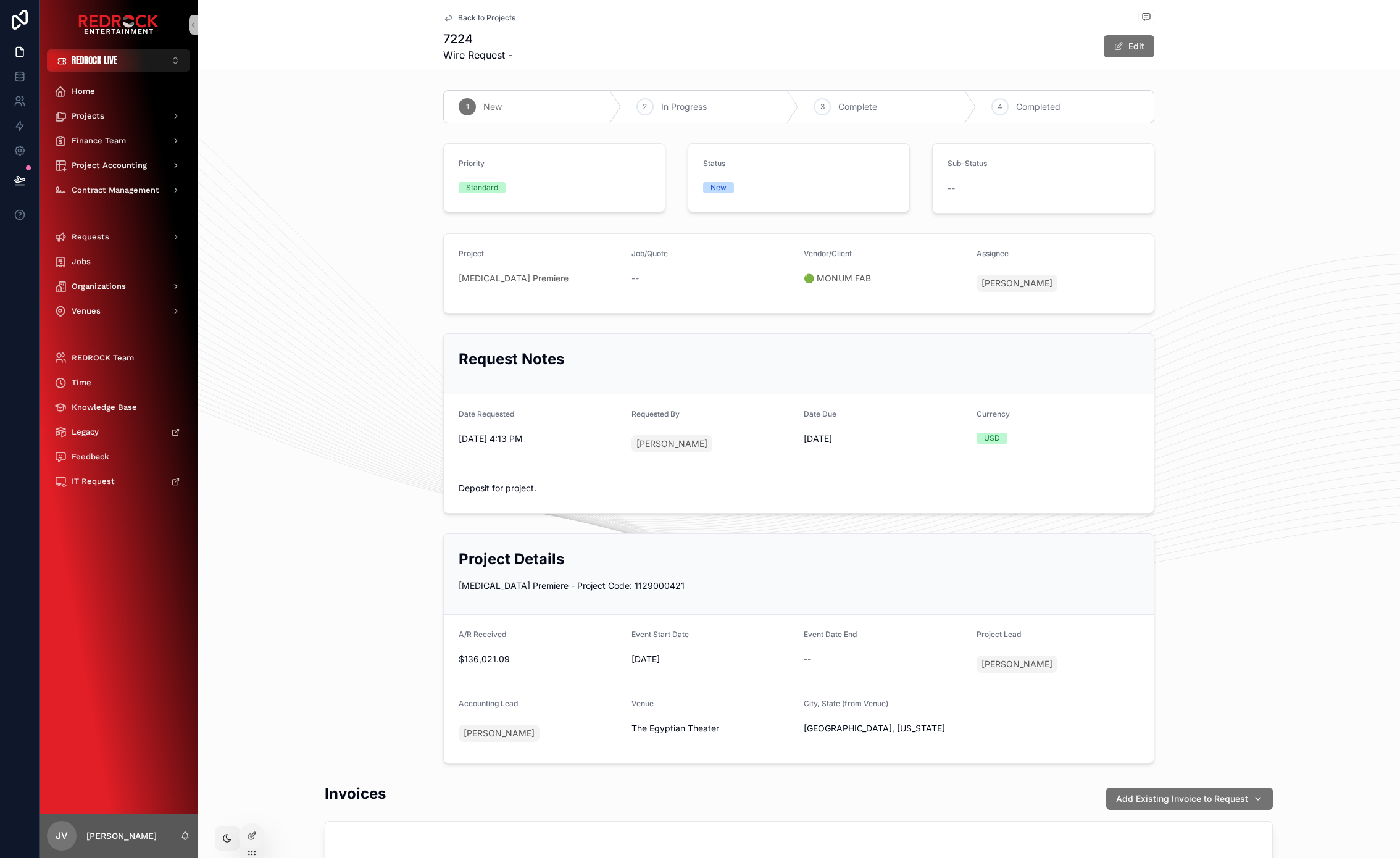
drag, startPoint x: 251, startPoint y: 199, endPoint x: 247, endPoint y: 139, distance: 60.1
click at [103, 190] on span "Contract Management" at bounding box center [115, 189] width 88 height 10
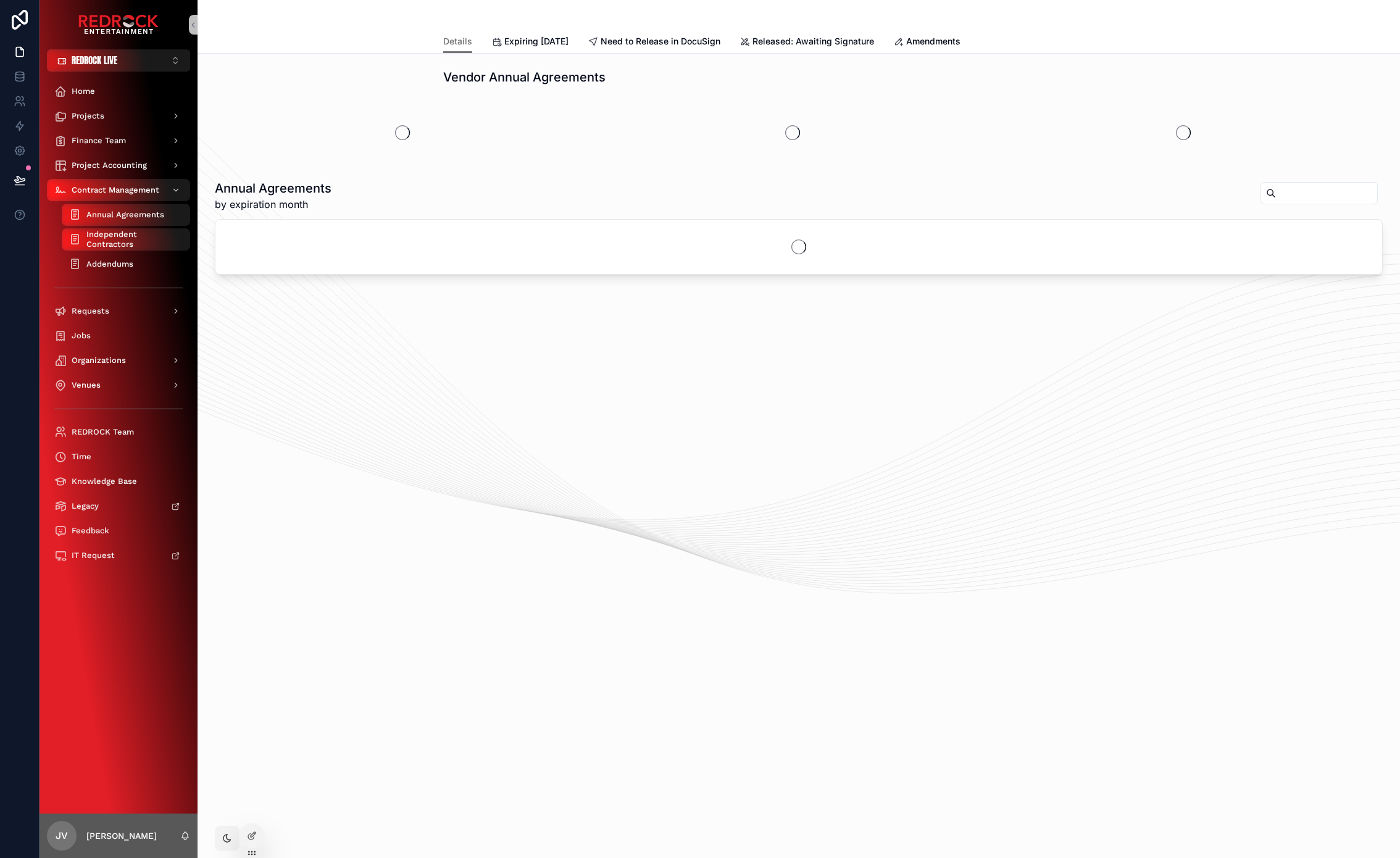
click at [137, 263] on div "Addendums" at bounding box center [126, 263] width 114 height 19
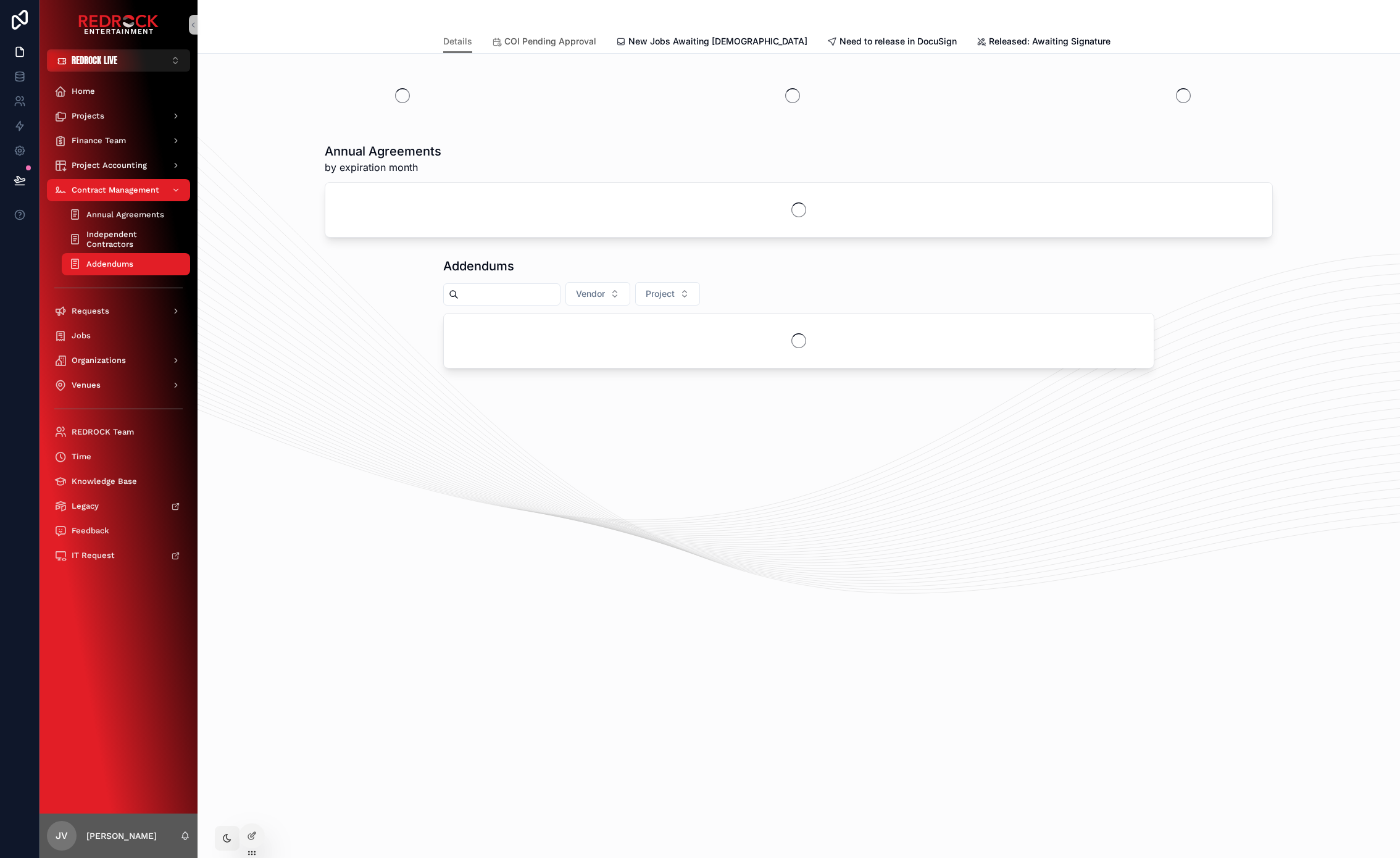
click at [569, 49] on link "COI Pending Approval" at bounding box center [544, 42] width 104 height 25
click at [569, 45] on span "COI Pending Approval" at bounding box center [550, 41] width 92 height 12
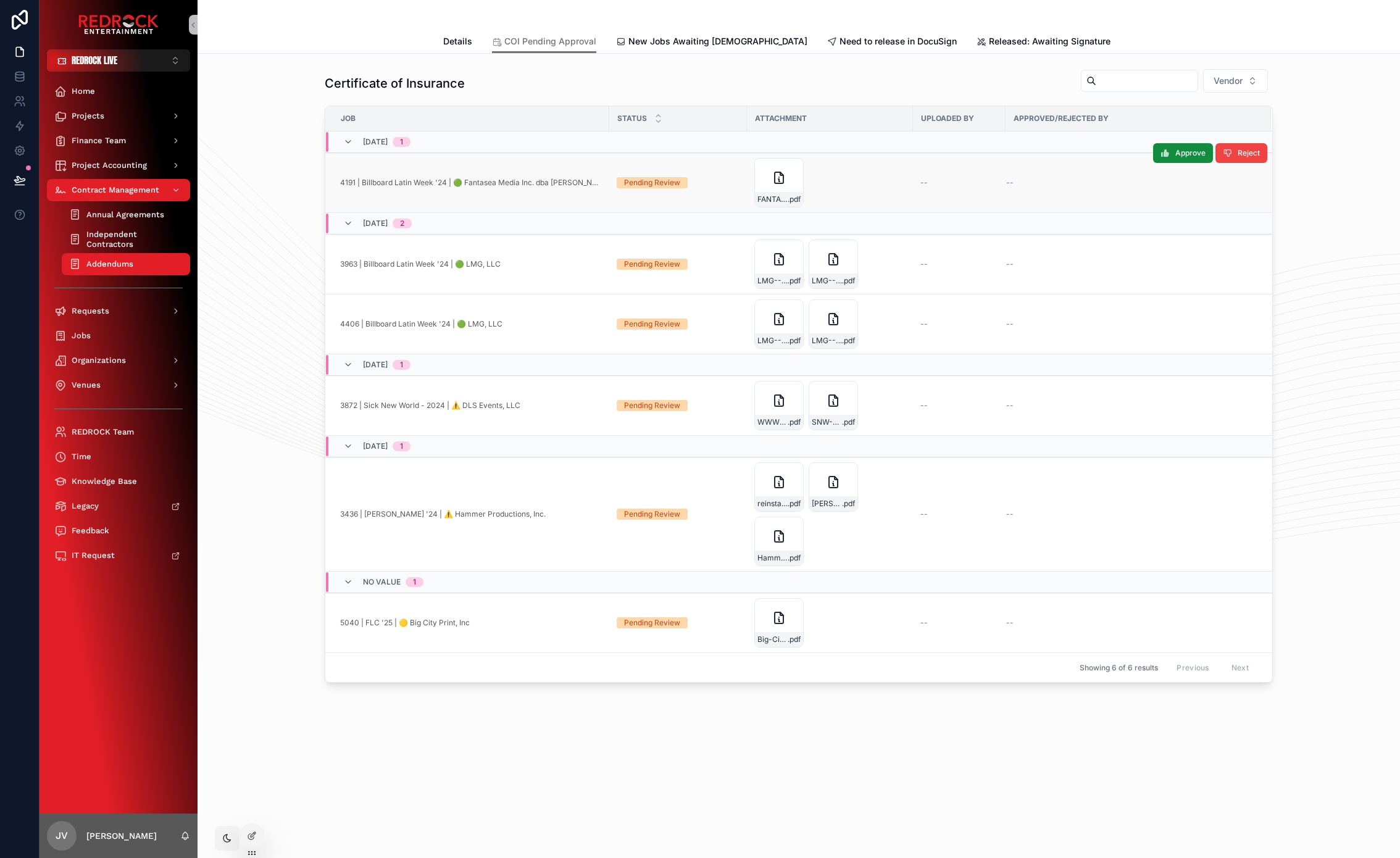
click at [428, 193] on td "4191 | Billboard Latin Week '24 | 🟢 Fantasea Media Inc. dba [PERSON_NAME] / [PE…" at bounding box center [466, 183] width 284 height 60
click at [691, 200] on td "Pending Review" at bounding box center [678, 183] width 138 height 60
click at [887, 181] on div "FANTASEA-COI-12 .pdf" at bounding box center [830, 182] width 151 height 49
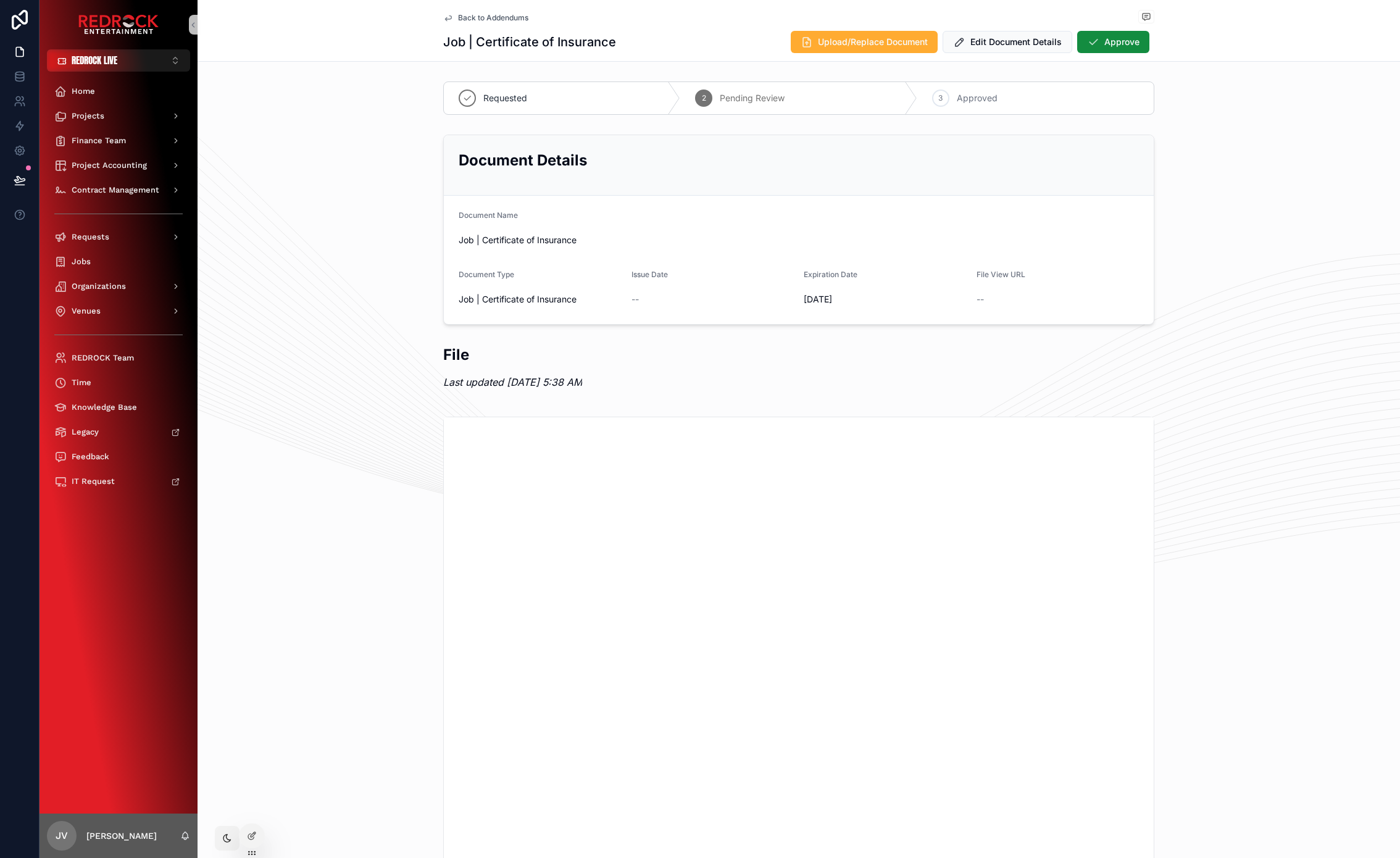
click at [484, 20] on span "Back to Addendums" at bounding box center [493, 18] width 70 height 10
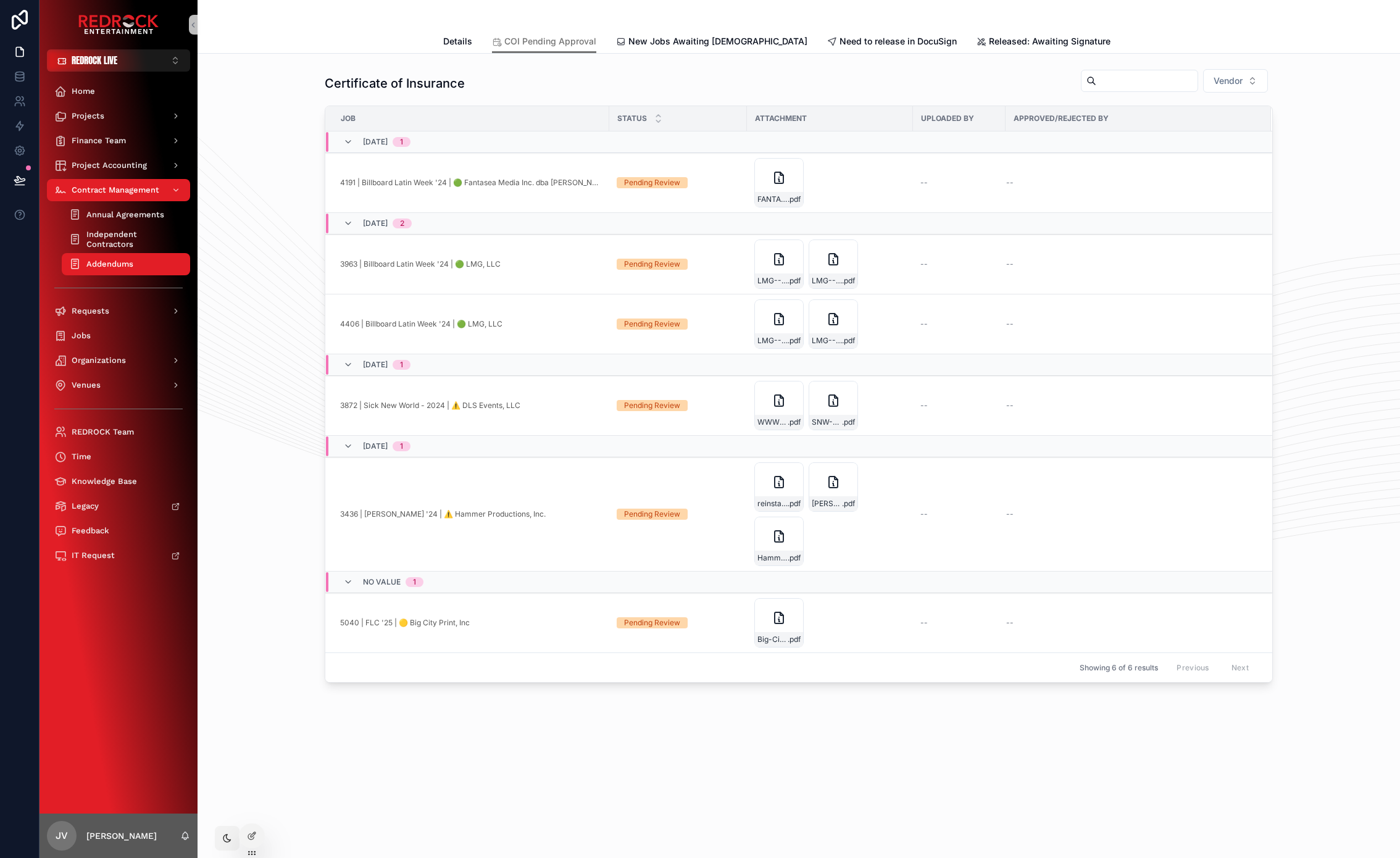
click at [309, 66] on div "Certificate of Insurance Vendor Job Status Attachment Uploaded By Approved/Reje…" at bounding box center [799, 376] width 1182 height 624
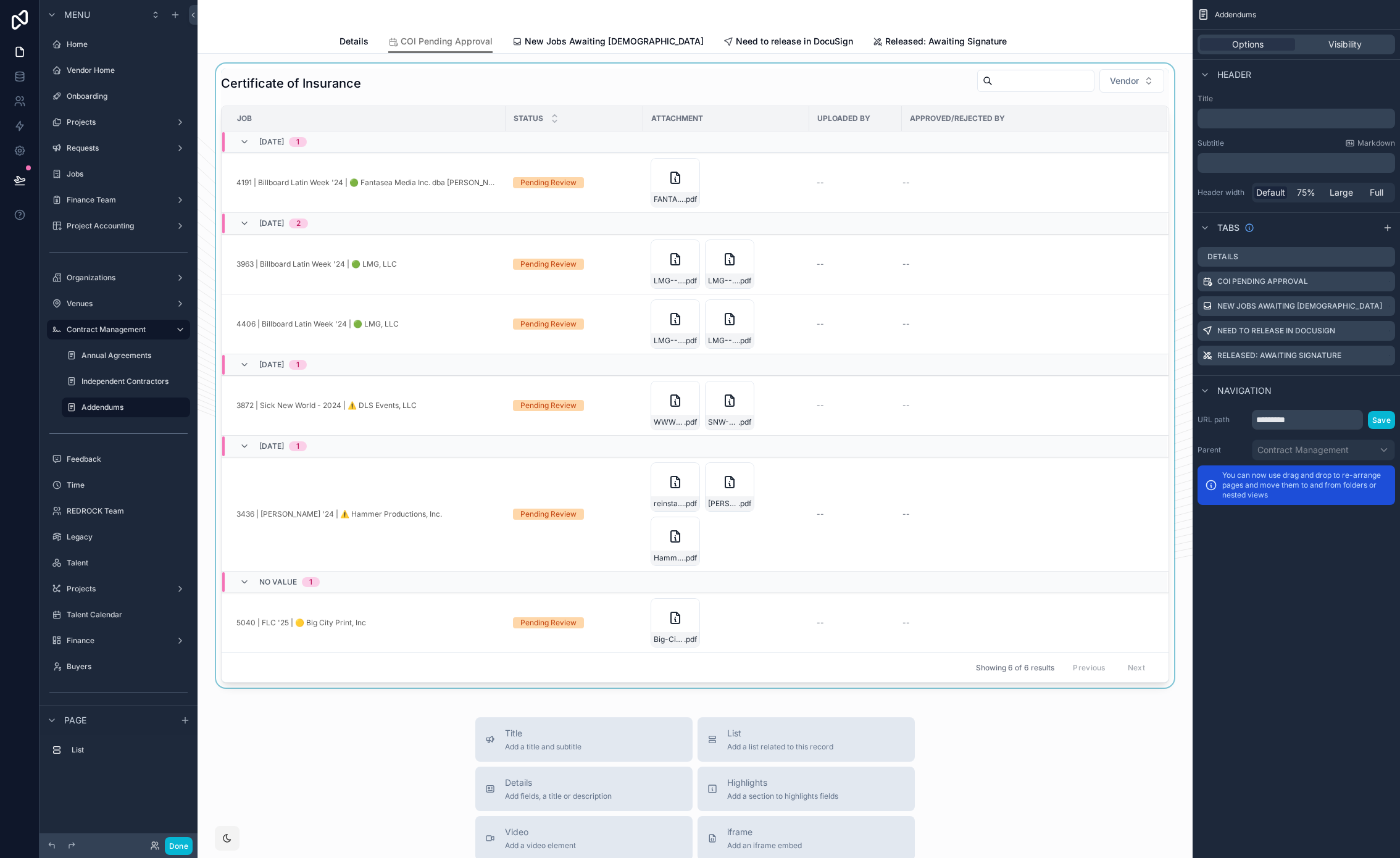
click at [447, 79] on div "scrollable content" at bounding box center [695, 376] width 975 height 624
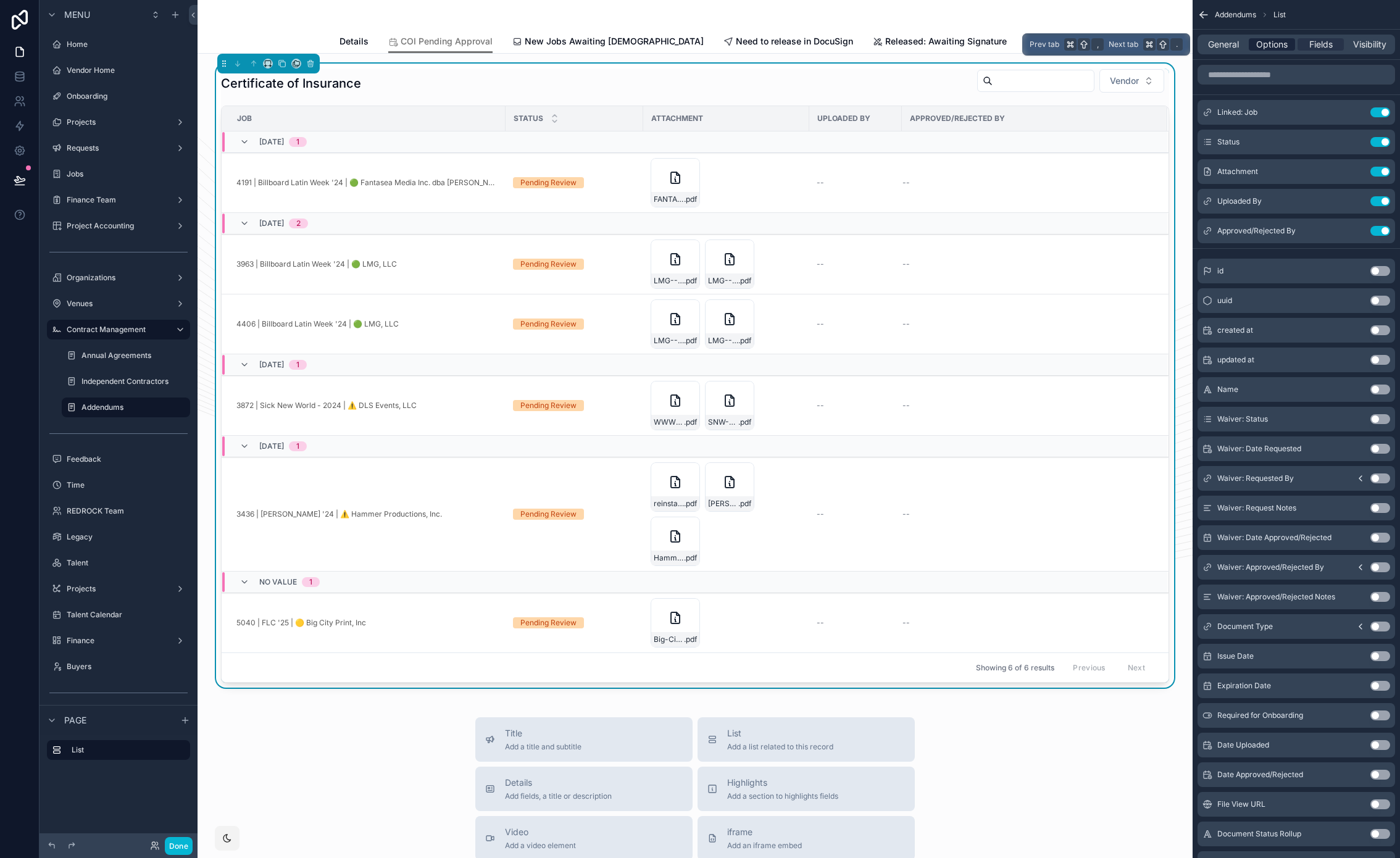
click at [1281, 45] on span "Options" at bounding box center [1272, 43] width 31 height 12
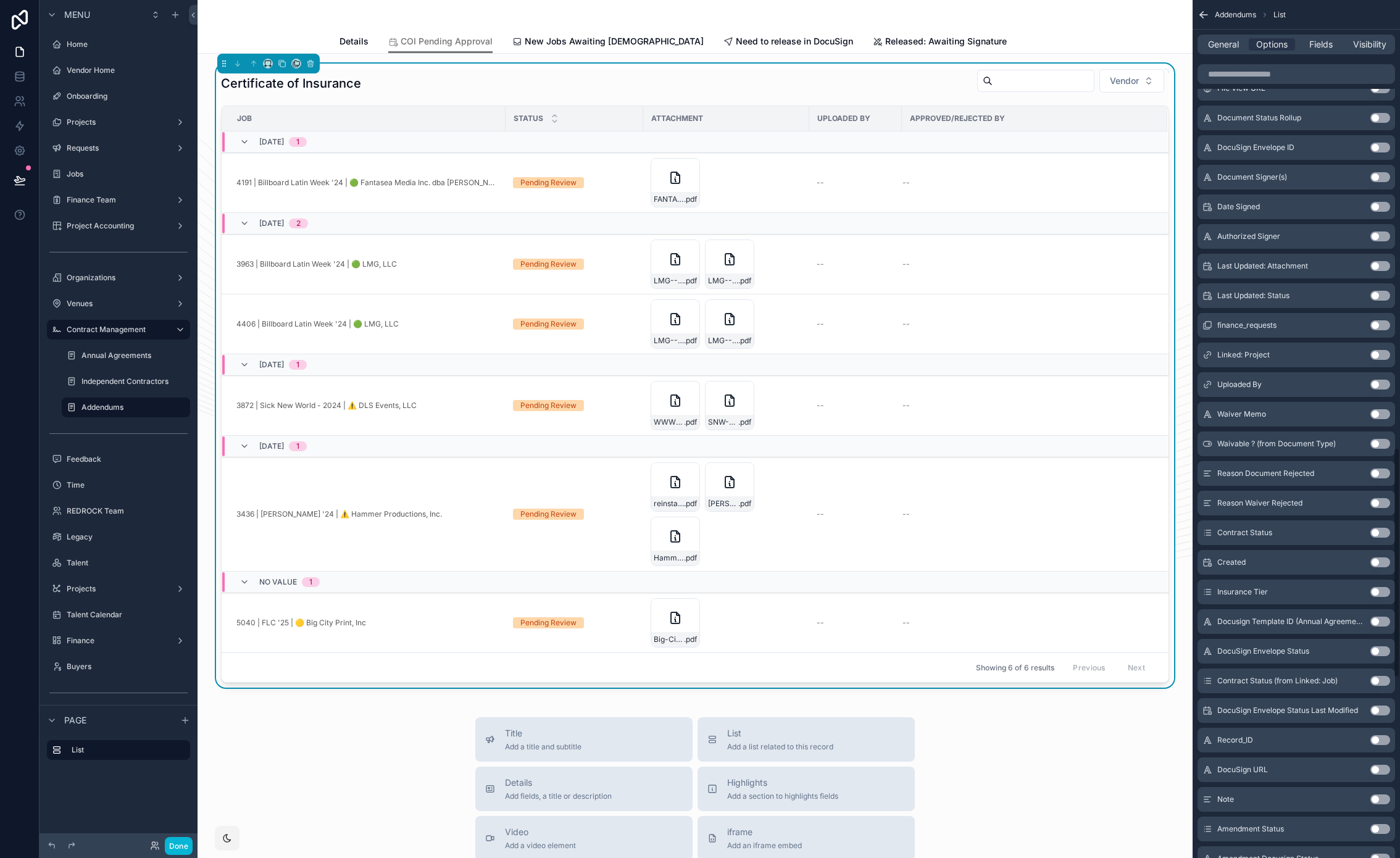
scroll to position [1782, 0]
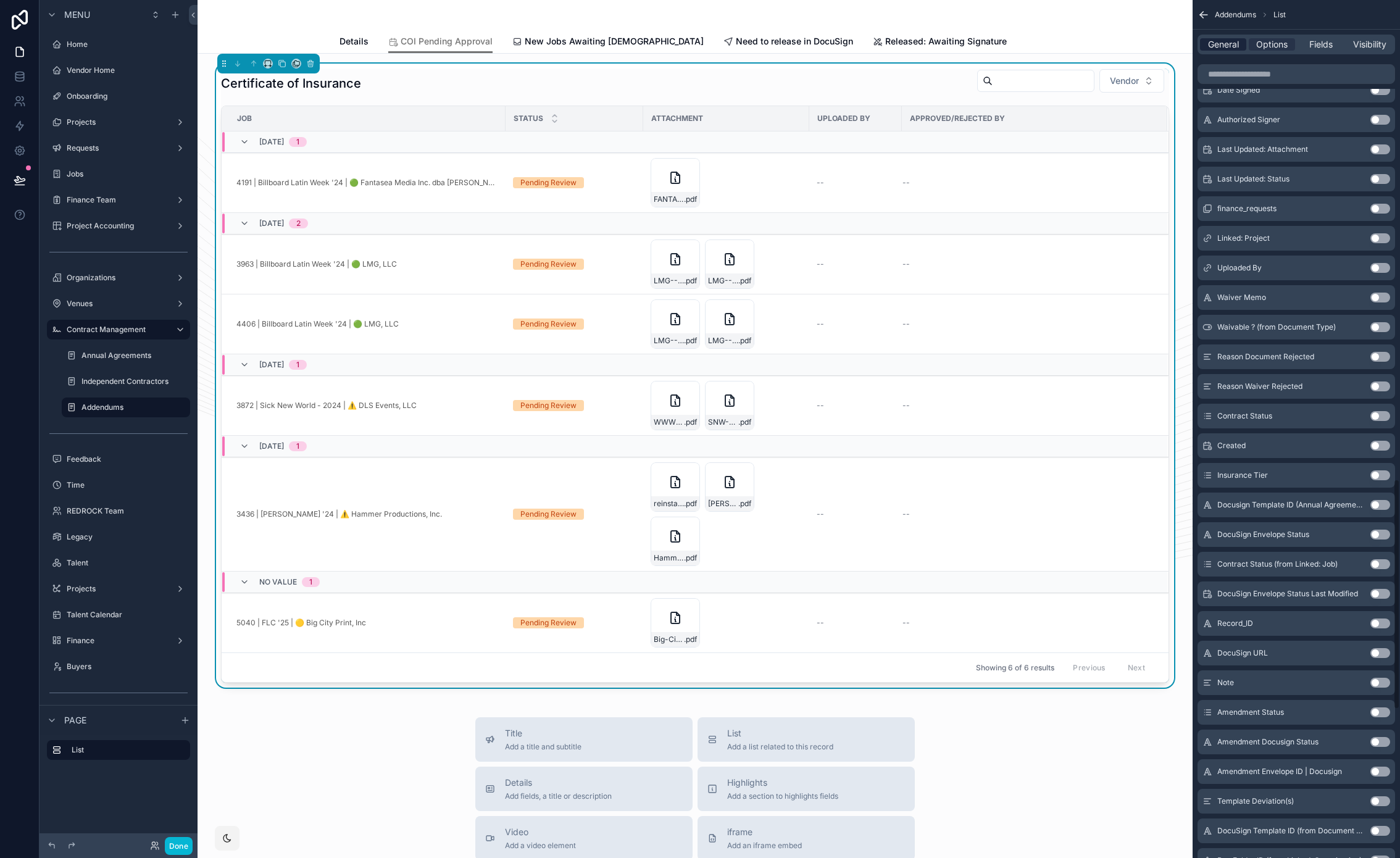
click at [1223, 45] on span "General" at bounding box center [1223, 43] width 30 height 12
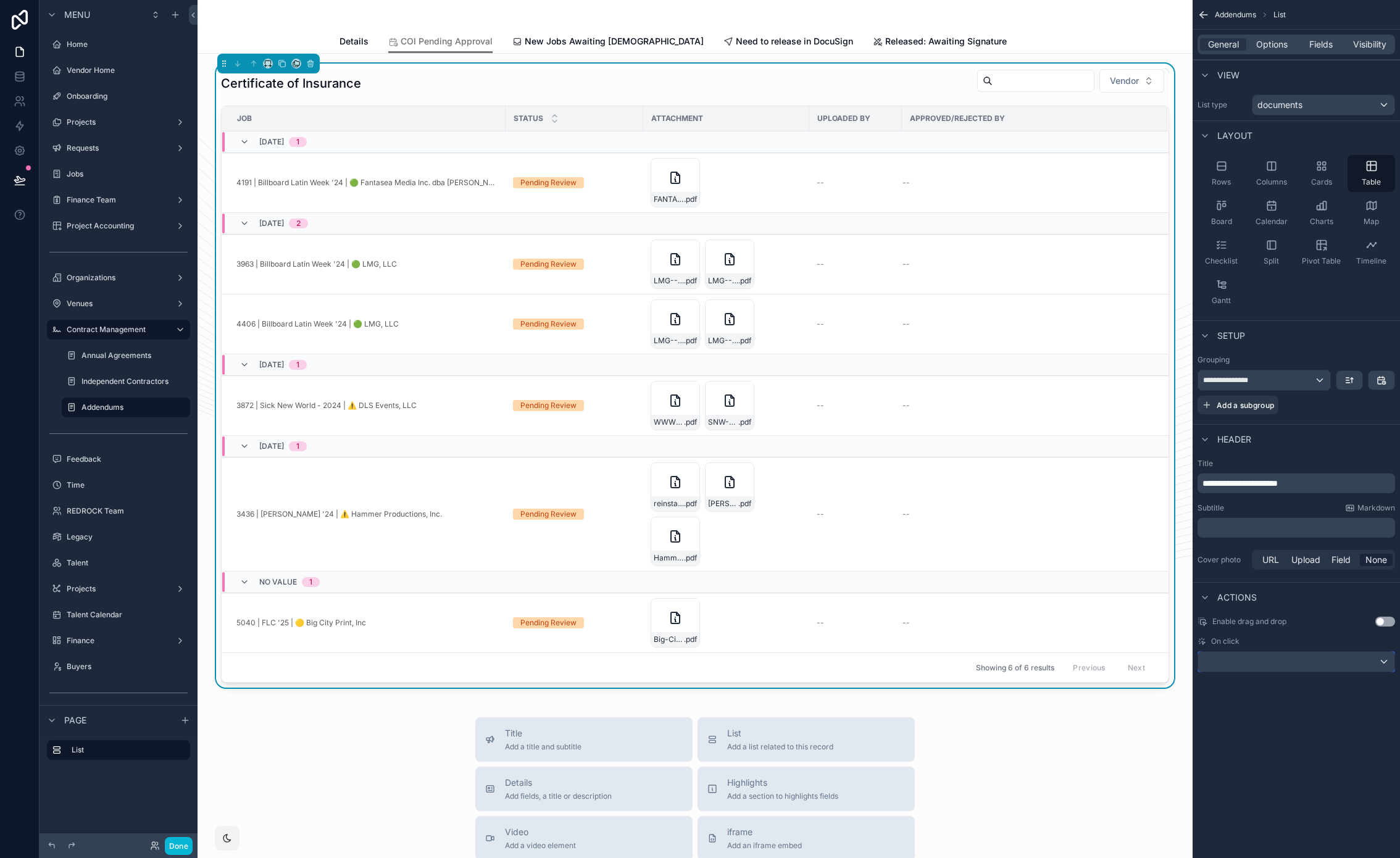
click at [1287, 658] on div "scrollable content" at bounding box center [1296, 661] width 196 height 19
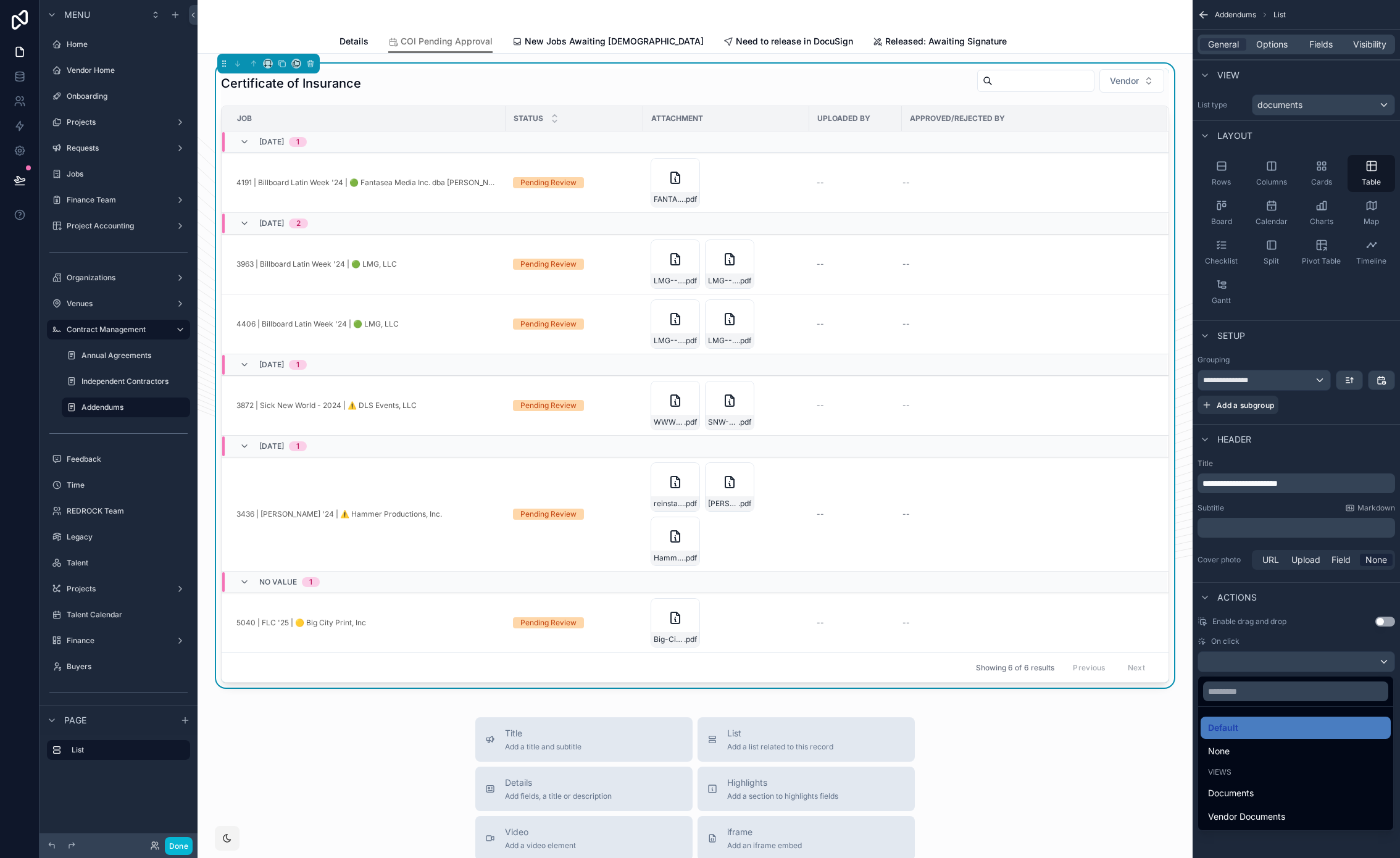
click at [1324, 43] on div "scrollable content" at bounding box center [700, 429] width 1400 height 858
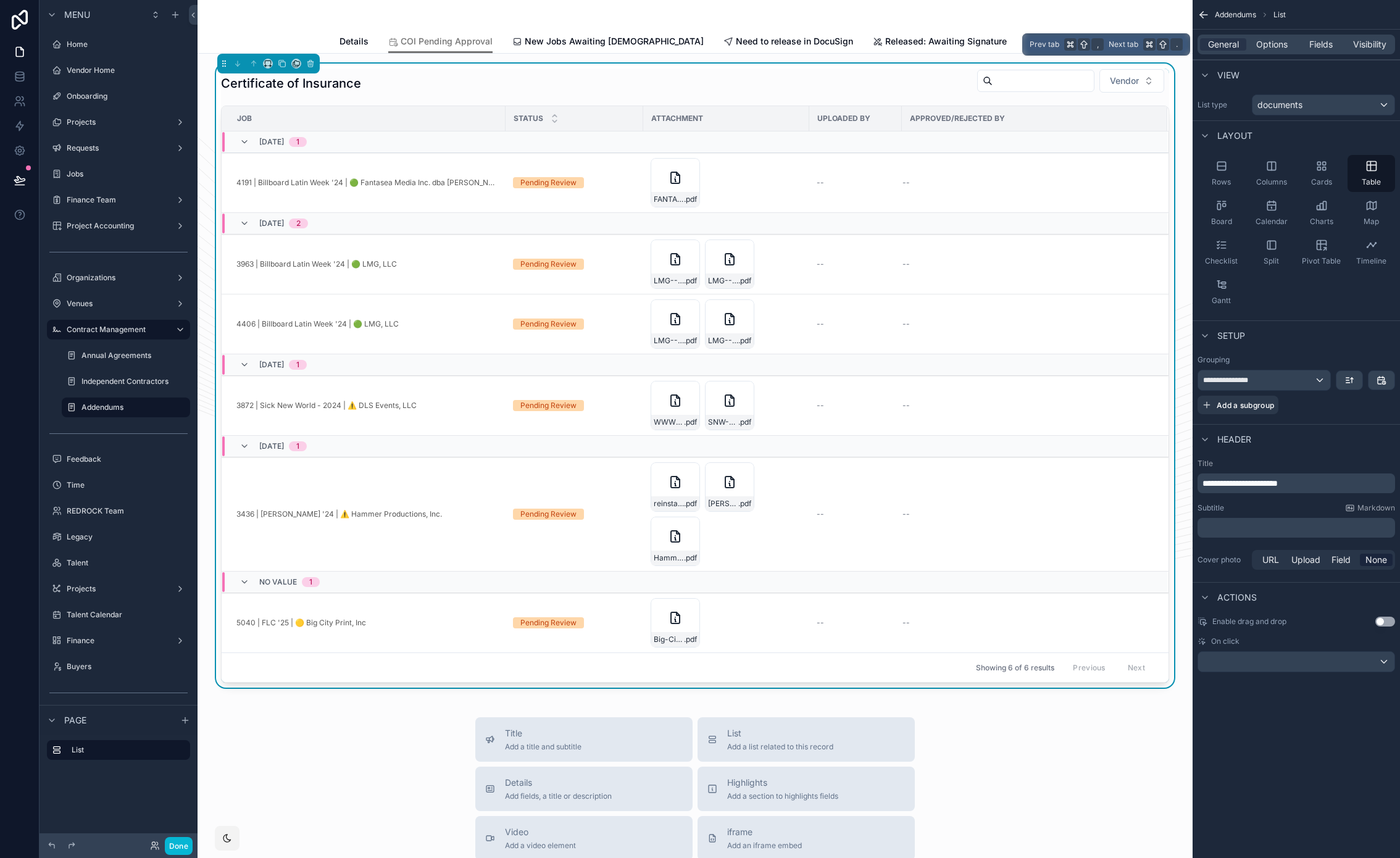
click at [1324, 43] on span "Fields" at bounding box center [1320, 43] width 23 height 12
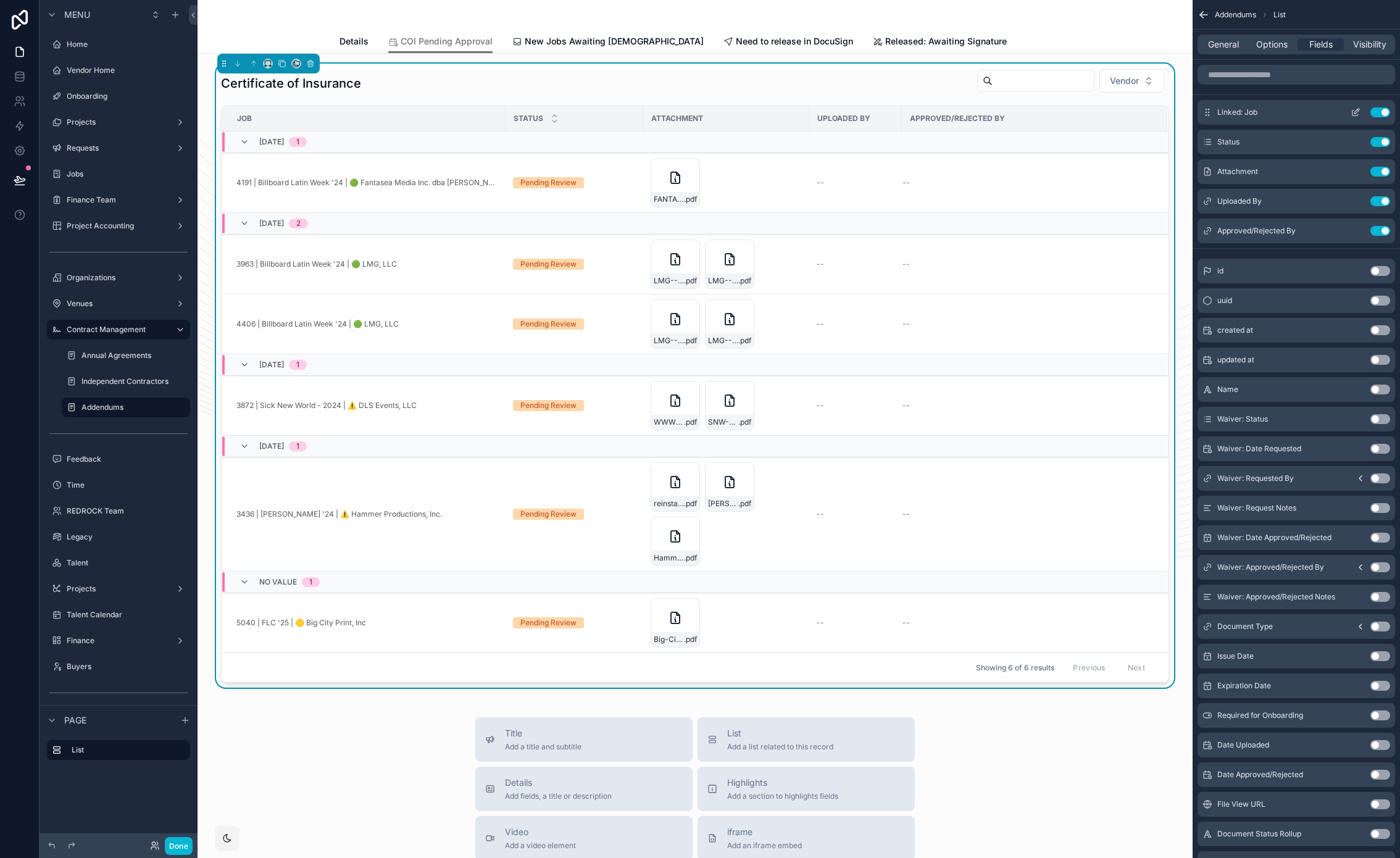
click at [1354, 111] on icon "scrollable content" at bounding box center [1356, 111] width 5 height 5
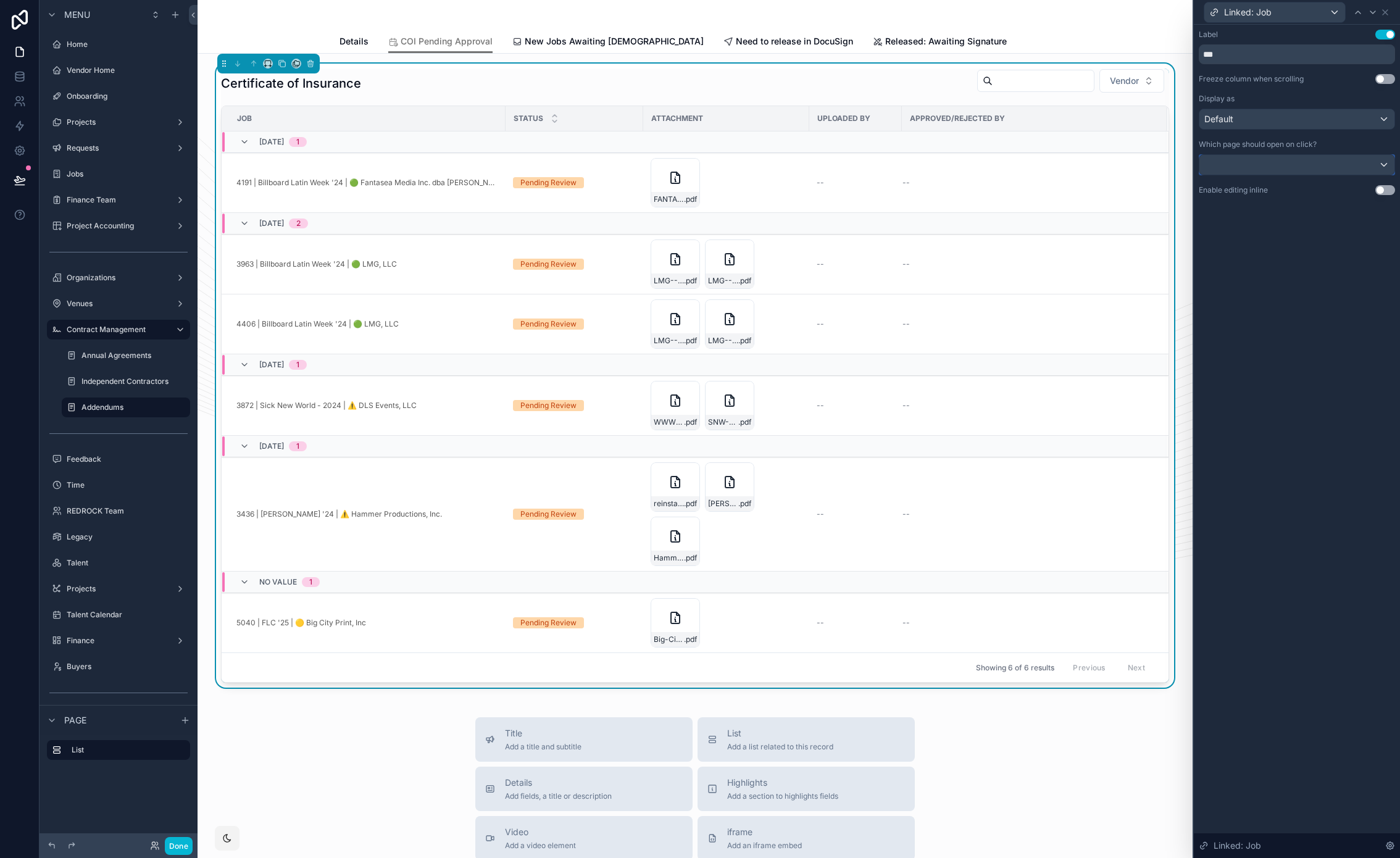
click at [1301, 164] on div at bounding box center [1296, 164] width 195 height 19
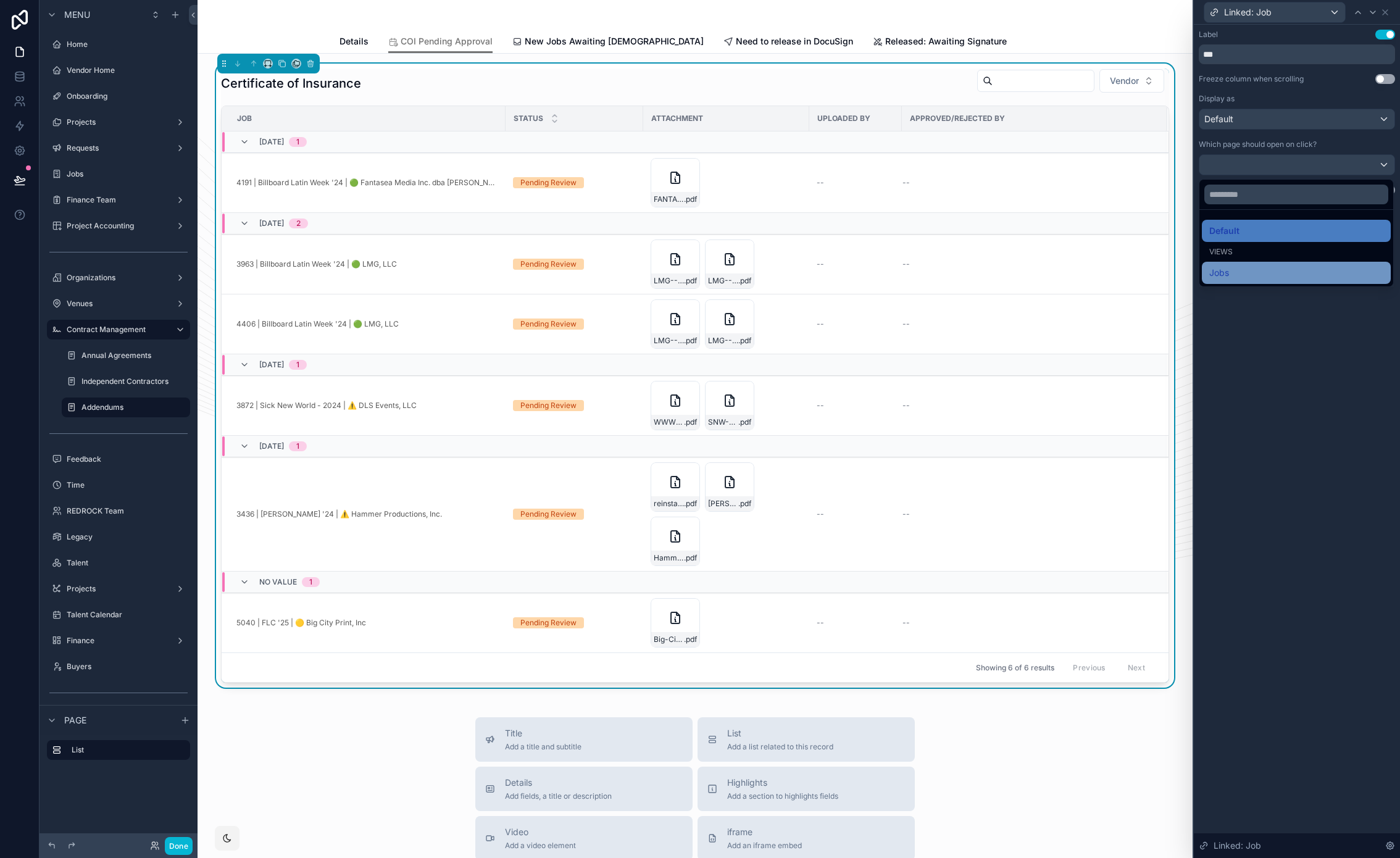
click at [1273, 270] on div "Jobs" at bounding box center [1296, 272] width 174 height 15
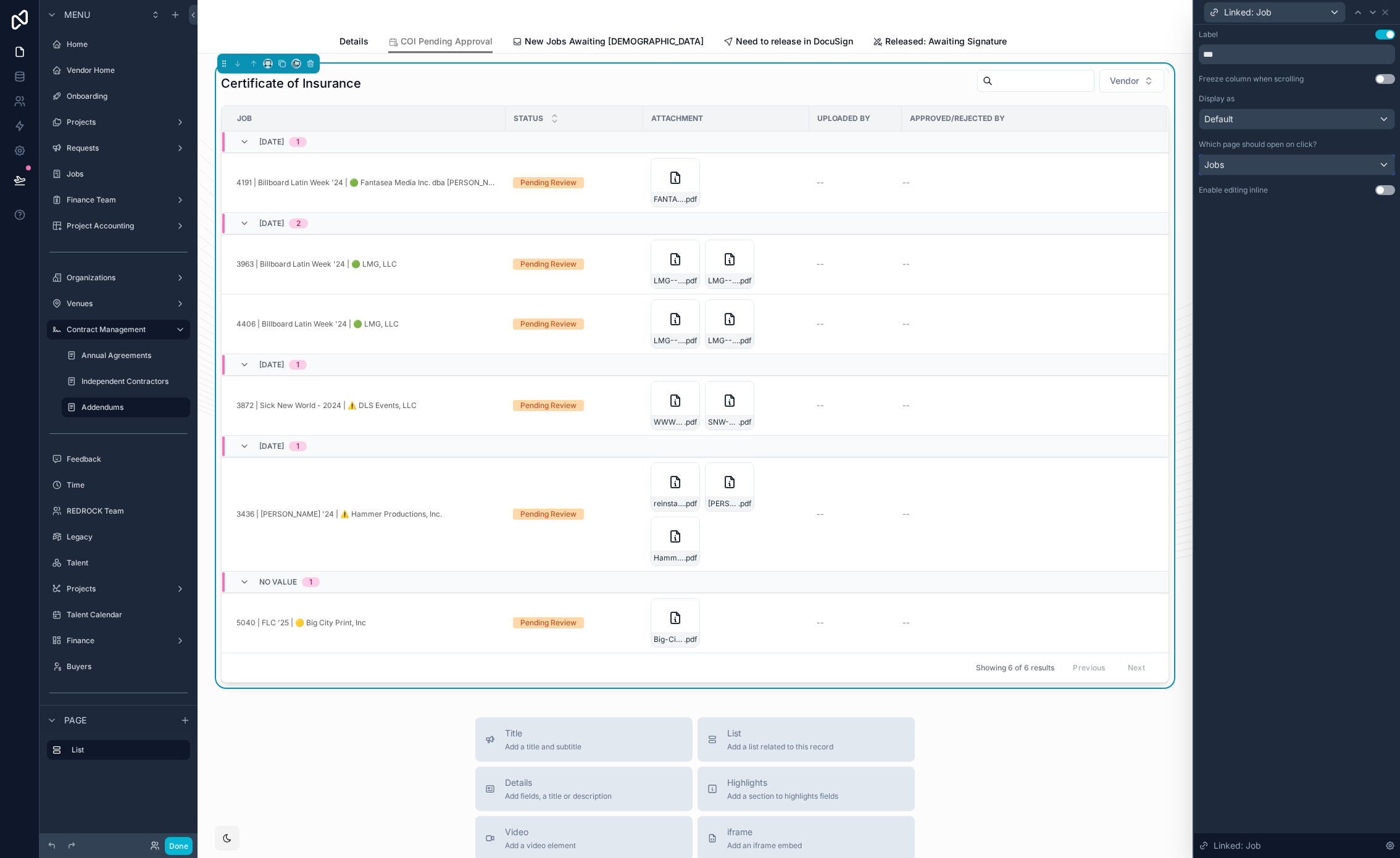
drag, startPoint x: 1273, startPoint y: 159, endPoint x: 1251, endPoint y: 219, distance: 63.9
click at [1273, 159] on div "Jobs" at bounding box center [1296, 164] width 195 height 19
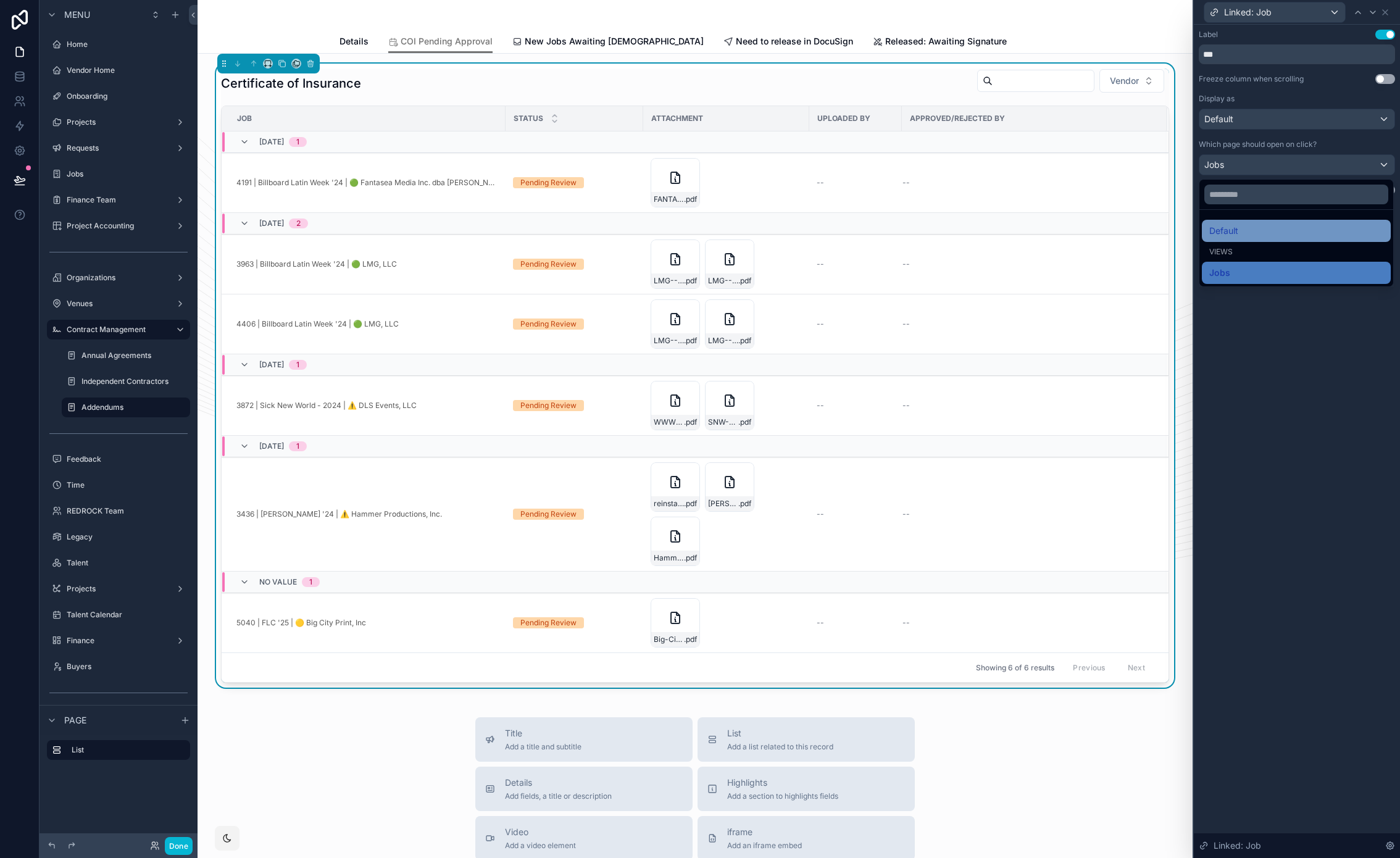
click at [1273, 159] on div at bounding box center [1296, 429] width 206 height 858
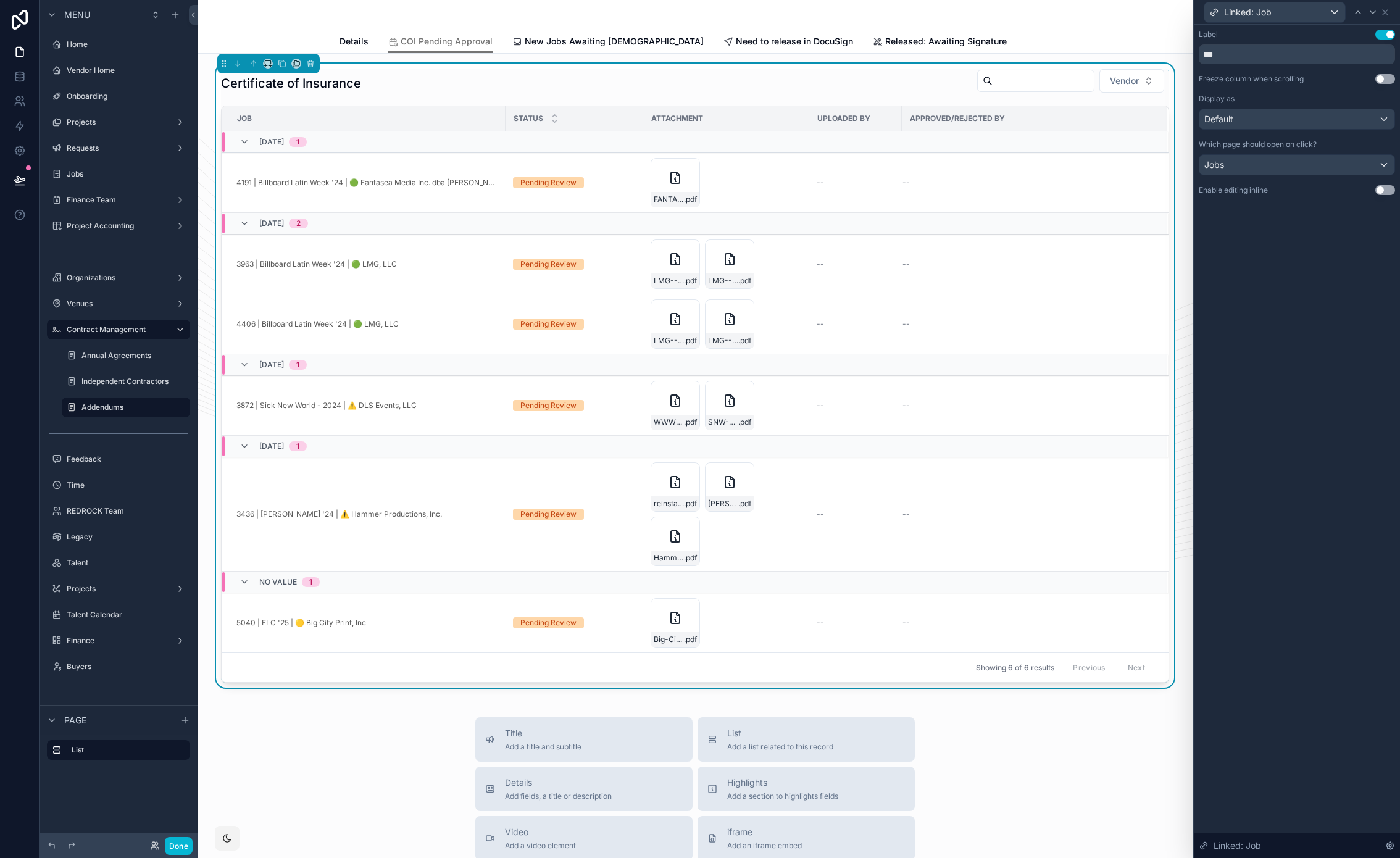
drag, startPoint x: 1332, startPoint y: 233, endPoint x: 1316, endPoint y: 179, distance: 56.3
click at [1332, 233] on div "Label Use setting *** Freeze column when scrolling Use setting Display as Defau…" at bounding box center [1296, 441] width 206 height 833
click at [1305, 169] on div "Jobs" at bounding box center [1296, 164] width 195 height 19
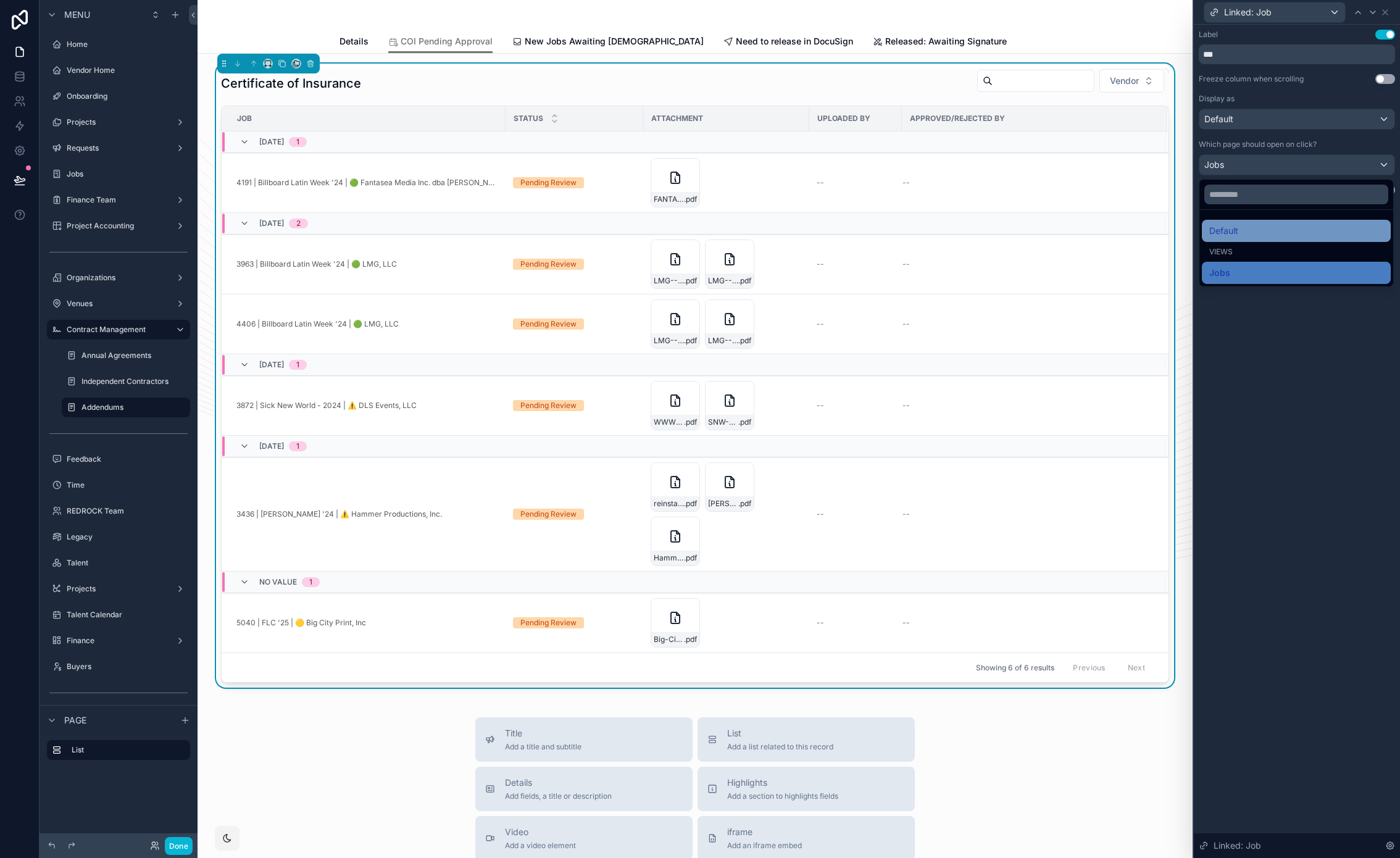
click at [1297, 230] on div "Default" at bounding box center [1296, 231] width 174 height 15
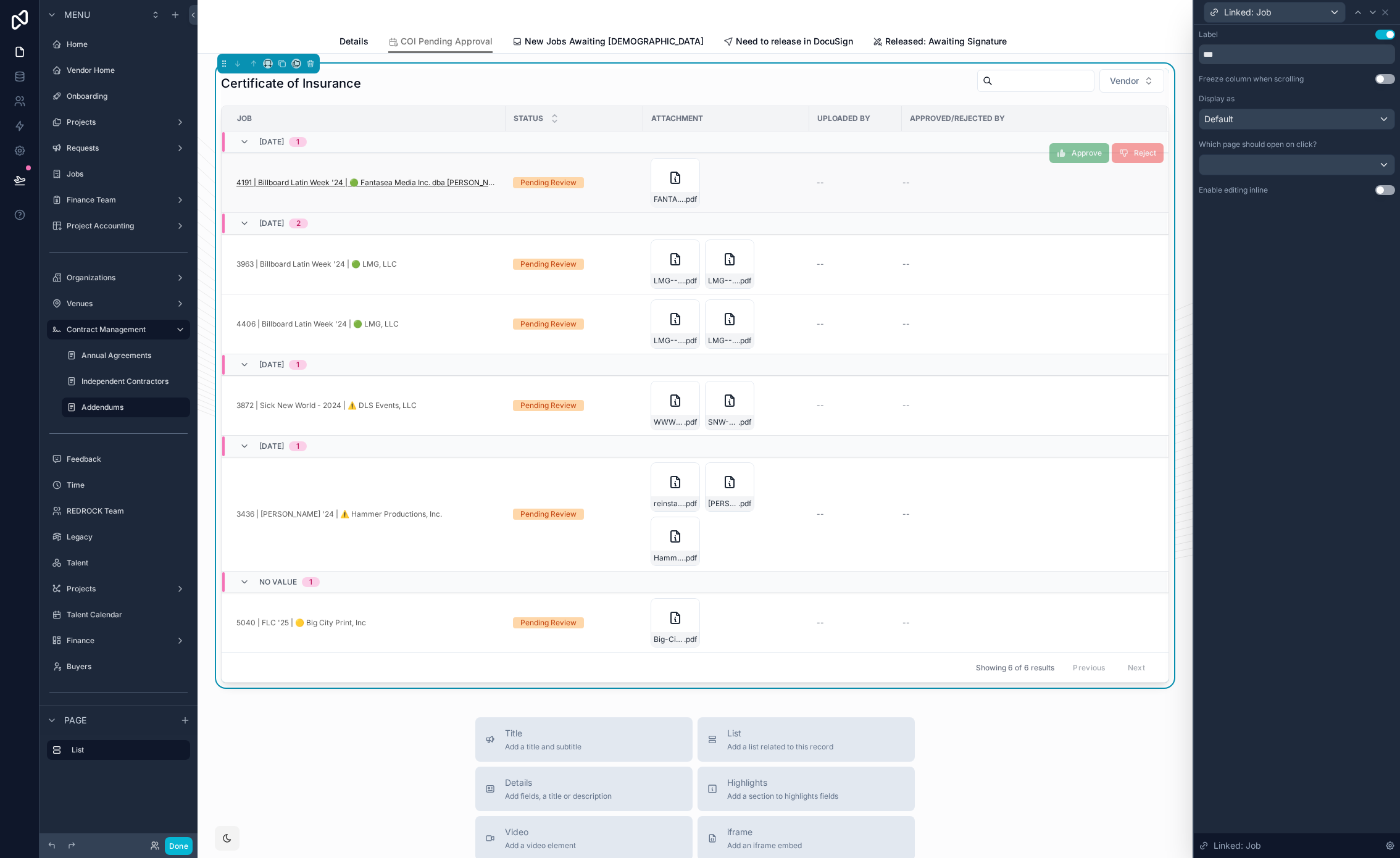
click at [401, 181] on span "4191 | Billboard Latin Week '24 | 🟢 Fantasea Media Inc. dba [PERSON_NAME] / [PE…" at bounding box center [367, 182] width 261 height 10
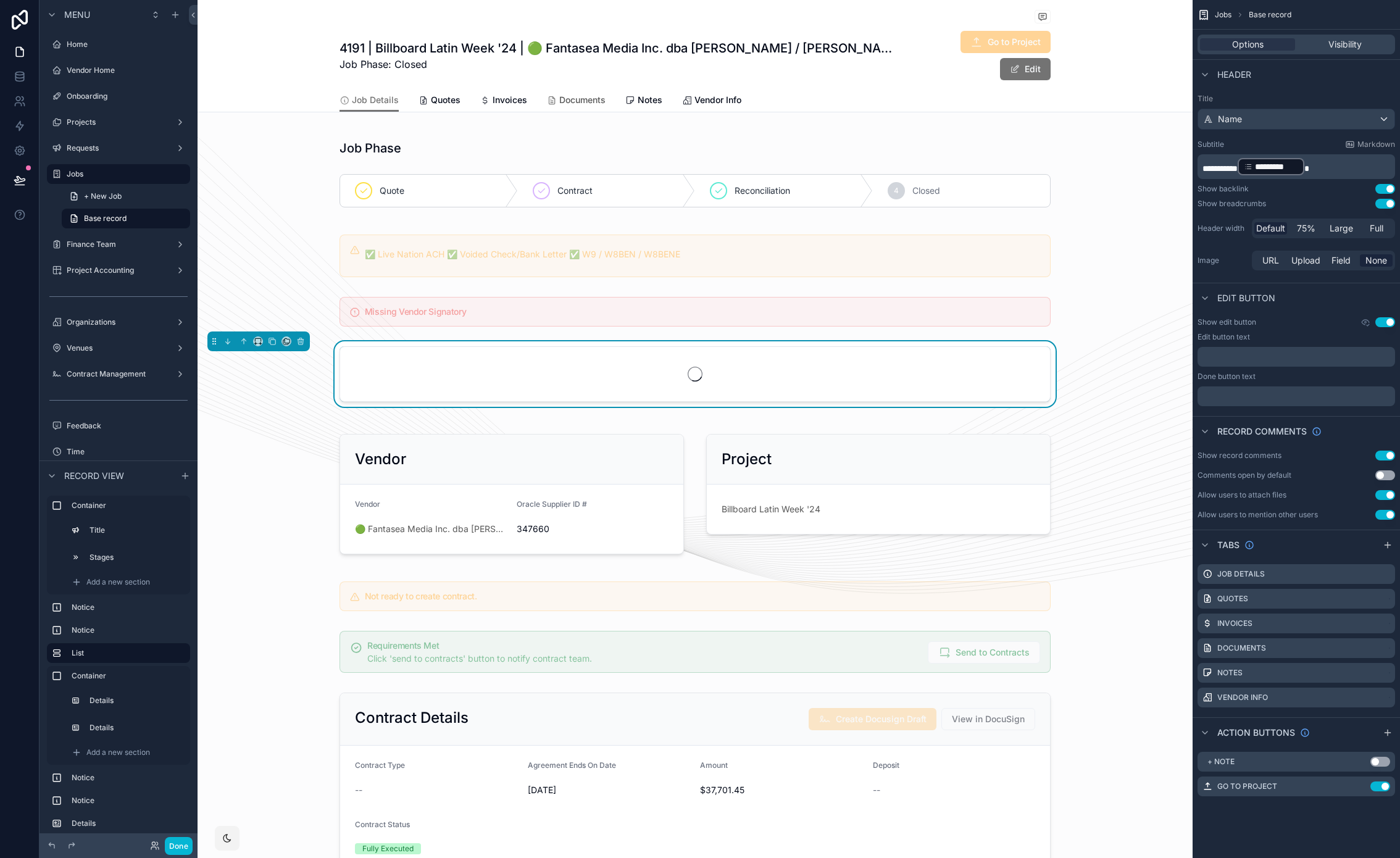
click at [569, 100] on span "Documents" at bounding box center [582, 100] width 46 height 12
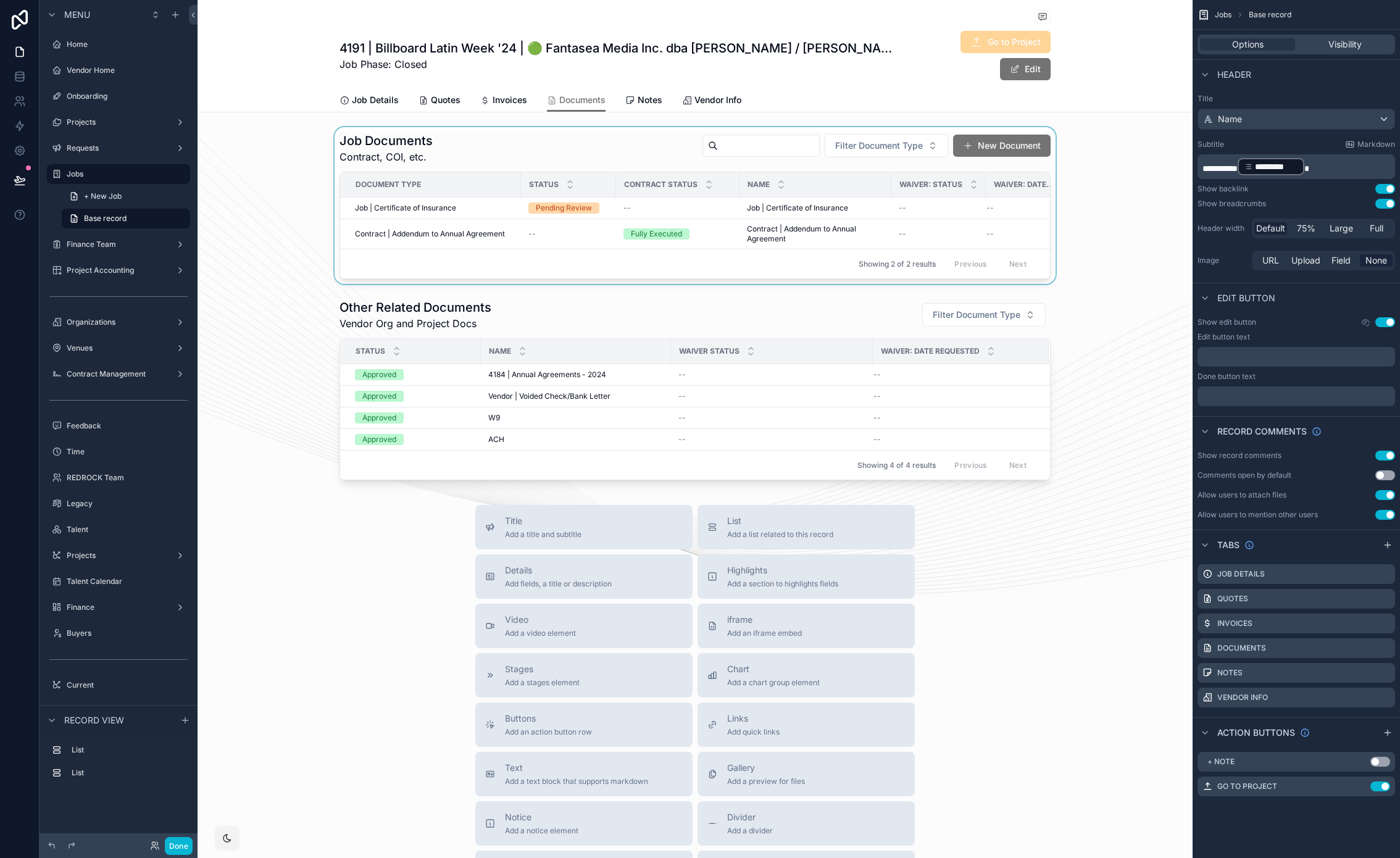
click at [403, 231] on div "scrollable content" at bounding box center [694, 206] width 995 height 157
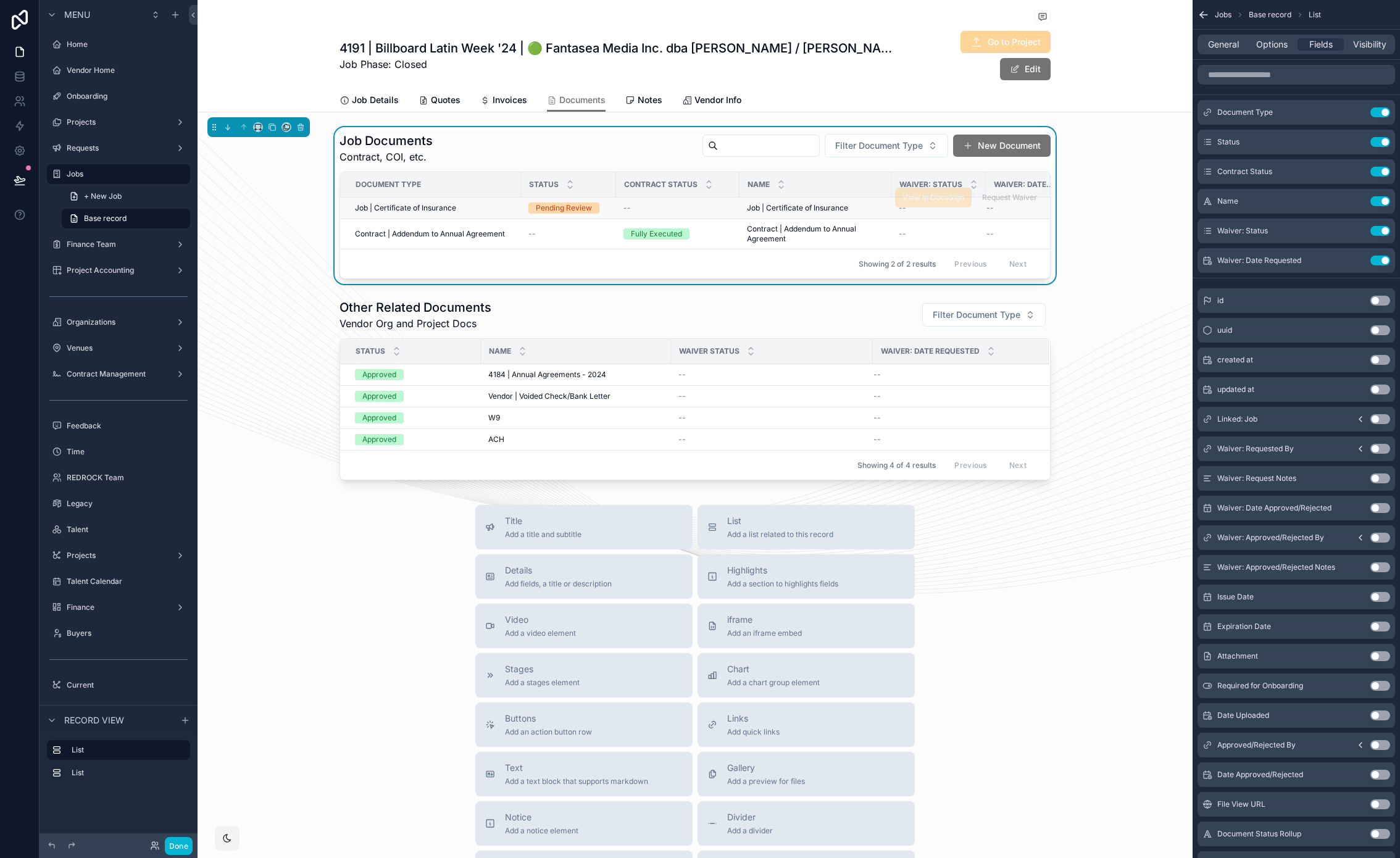
click at [401, 206] on span "Job | Certificate of Insurance" at bounding box center [405, 208] width 102 height 10
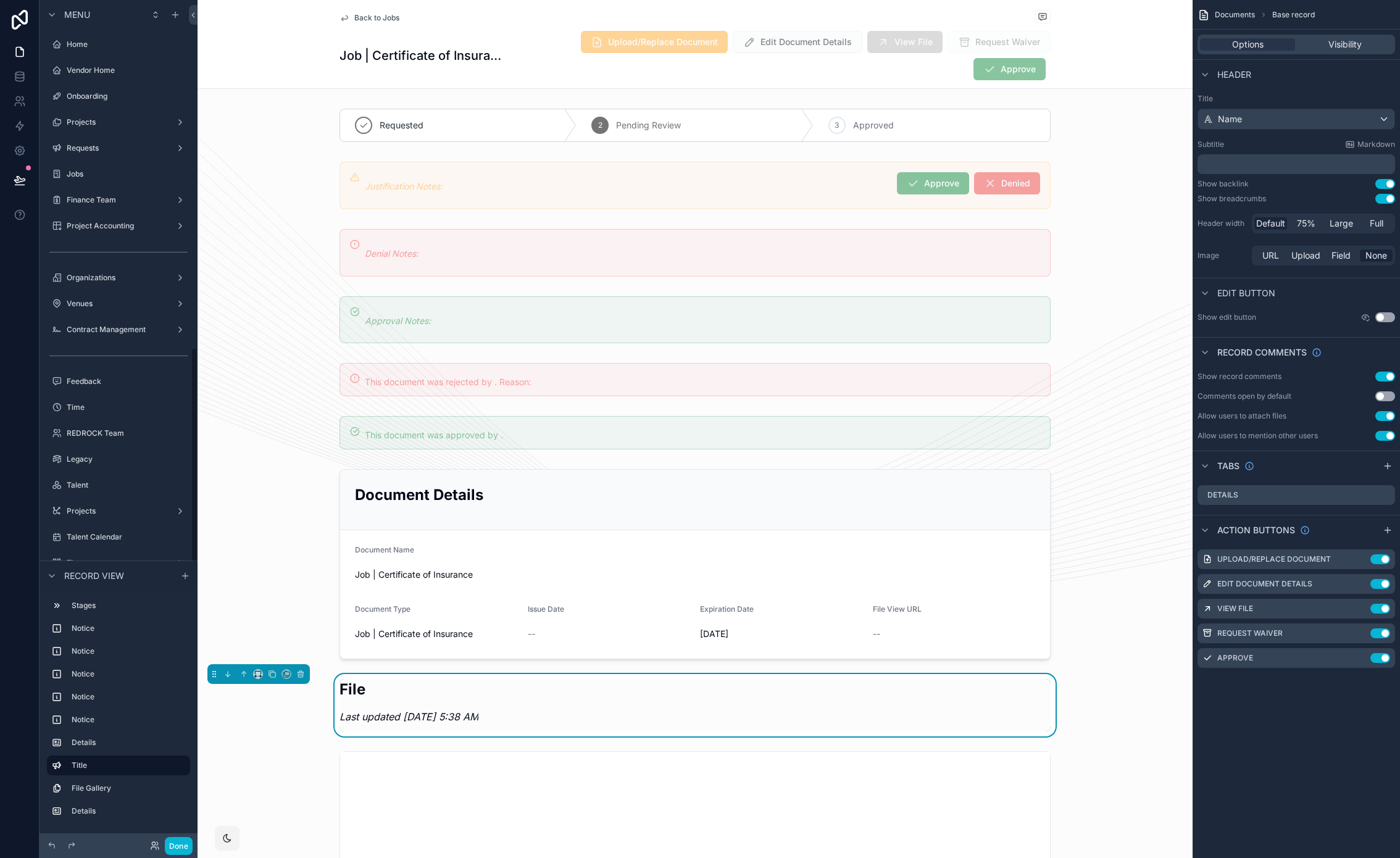
scroll to position [1363, 0]
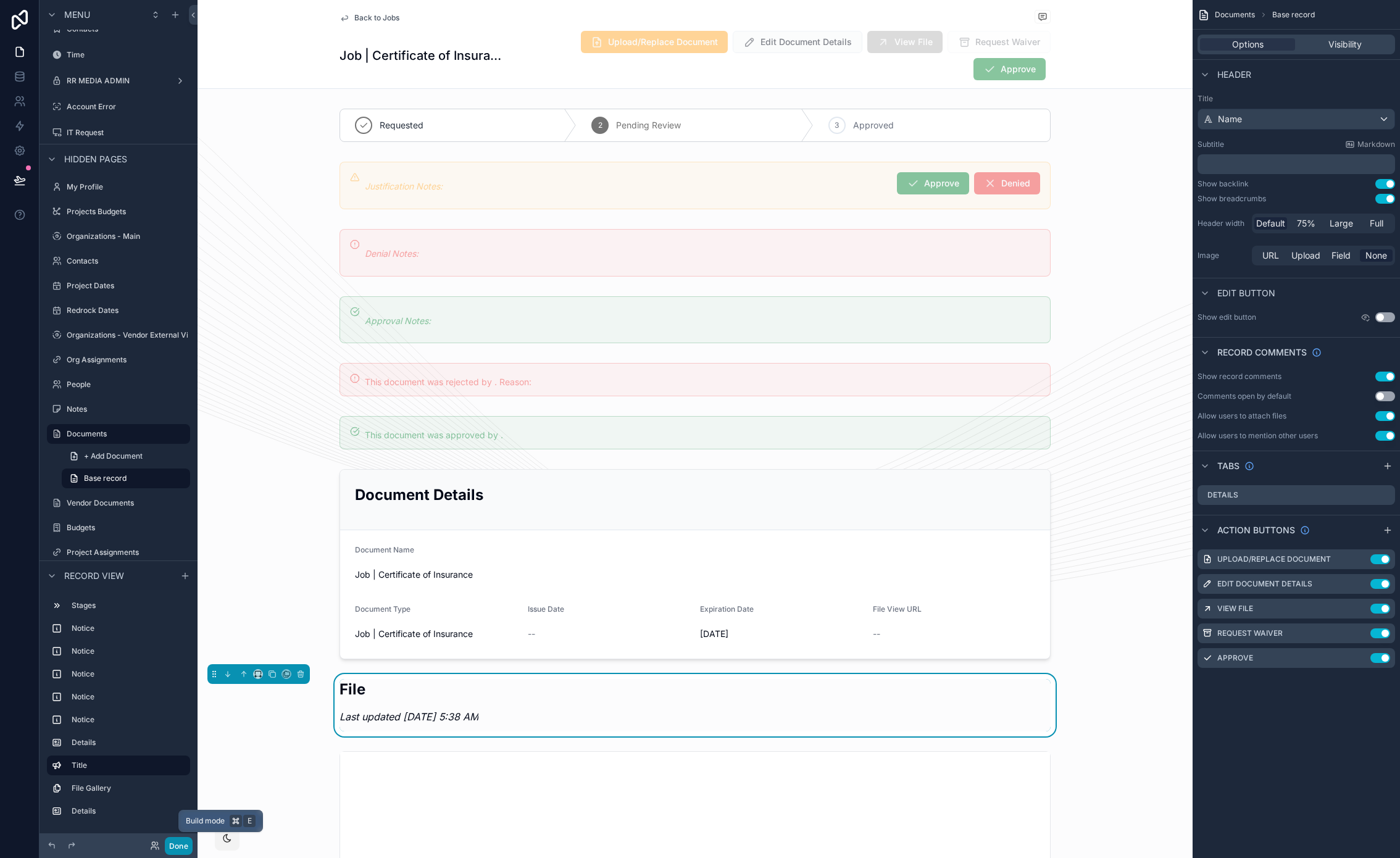
click at [174, 841] on button "Done" at bounding box center [178, 845] width 28 height 18
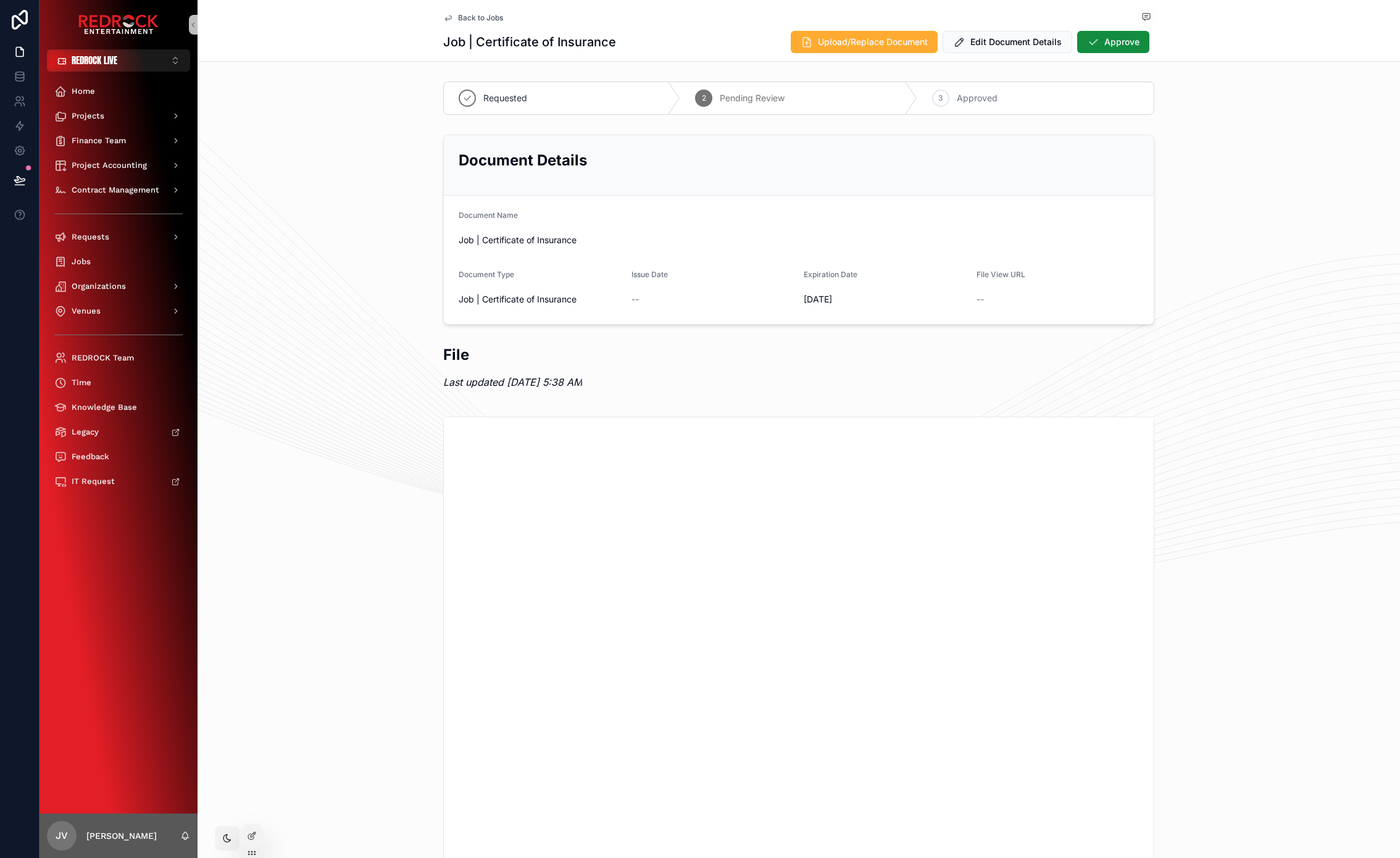
drag, startPoint x: 322, startPoint y: 586, endPoint x: 271, endPoint y: 538, distance: 70.0
drag, startPoint x: 271, startPoint y: 538, endPoint x: 272, endPoint y: 515, distance: 23.0
click at [271, 535] on div "scrollable content" at bounding box center [799, 739] width 1202 height 654
click at [118, 290] on span "Organizations" at bounding box center [99, 286] width 54 height 10
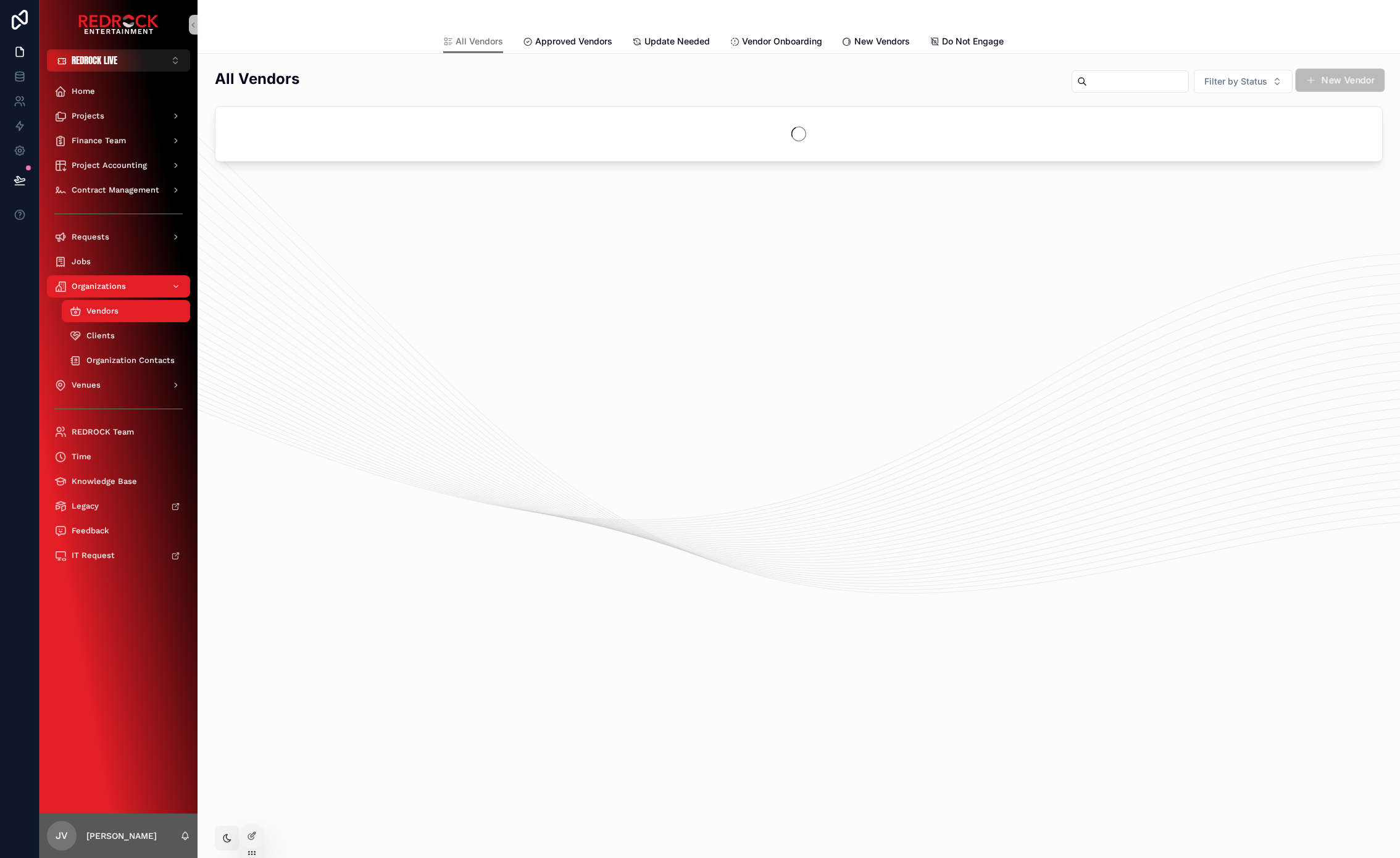
click at [1358, 83] on button "New Vendor" at bounding box center [1340, 79] width 90 height 23
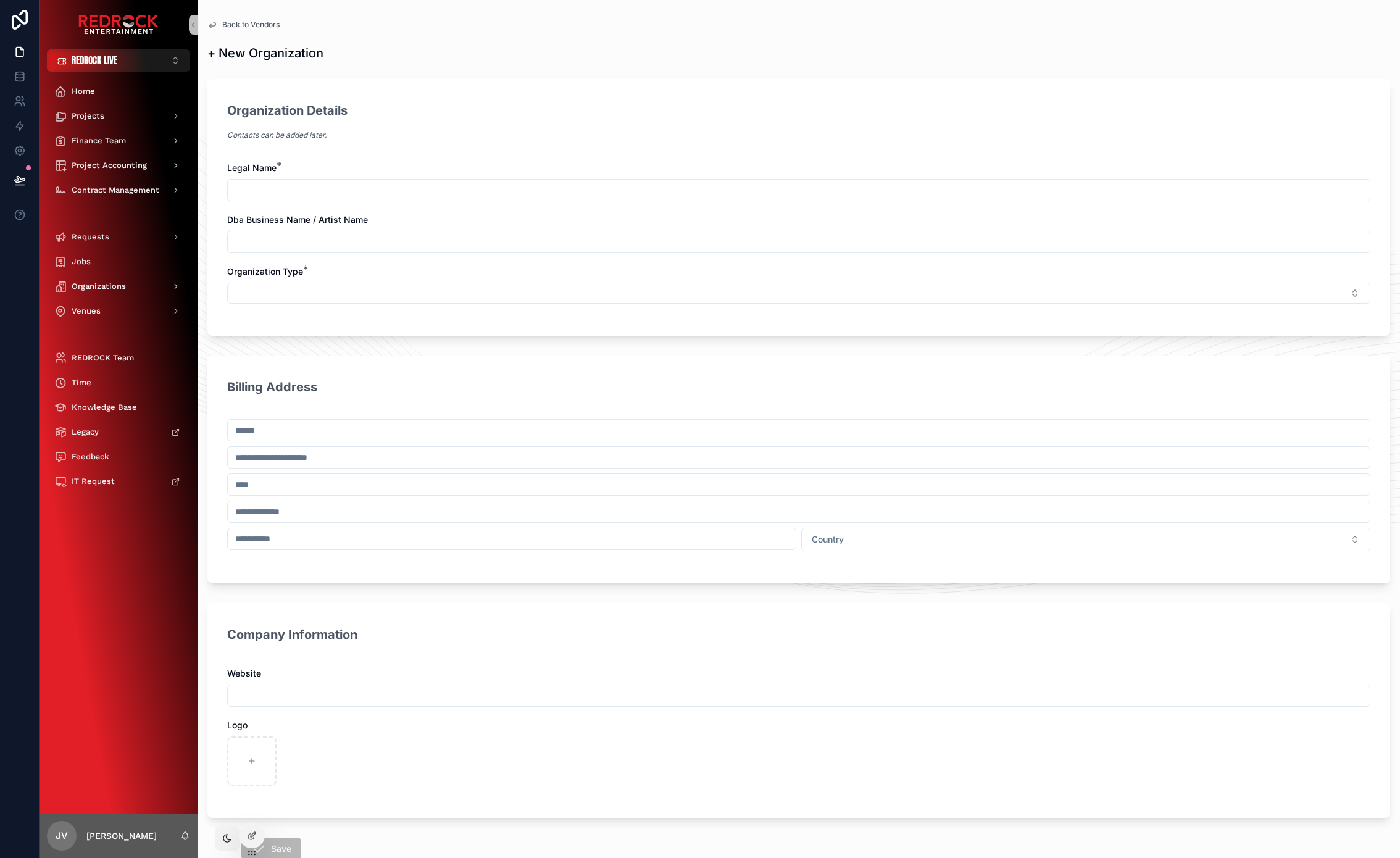
click at [306, 290] on button "Select Button" at bounding box center [799, 293] width 1143 height 21
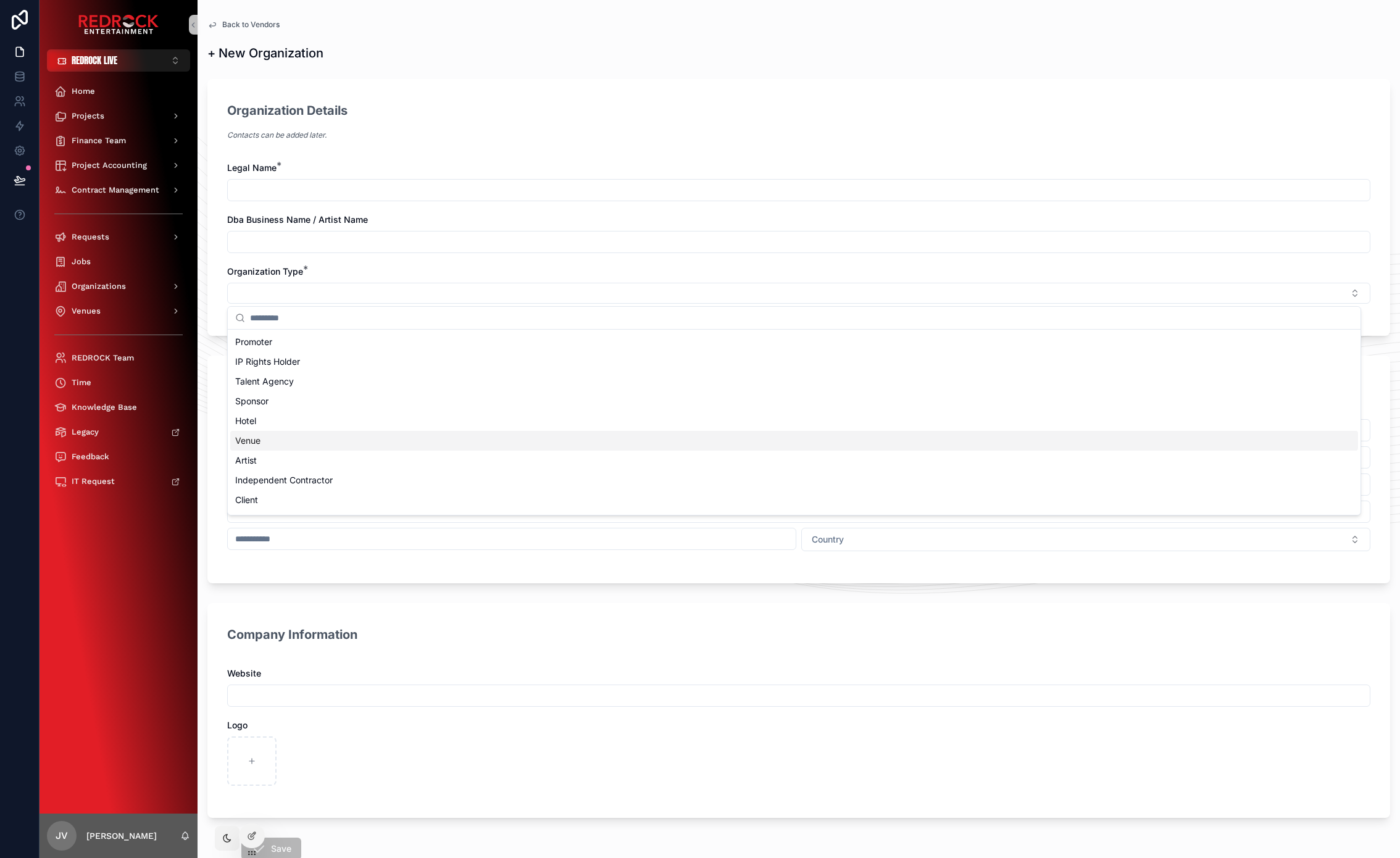
click at [284, 435] on div "Venue" at bounding box center [793, 440] width 1128 height 19
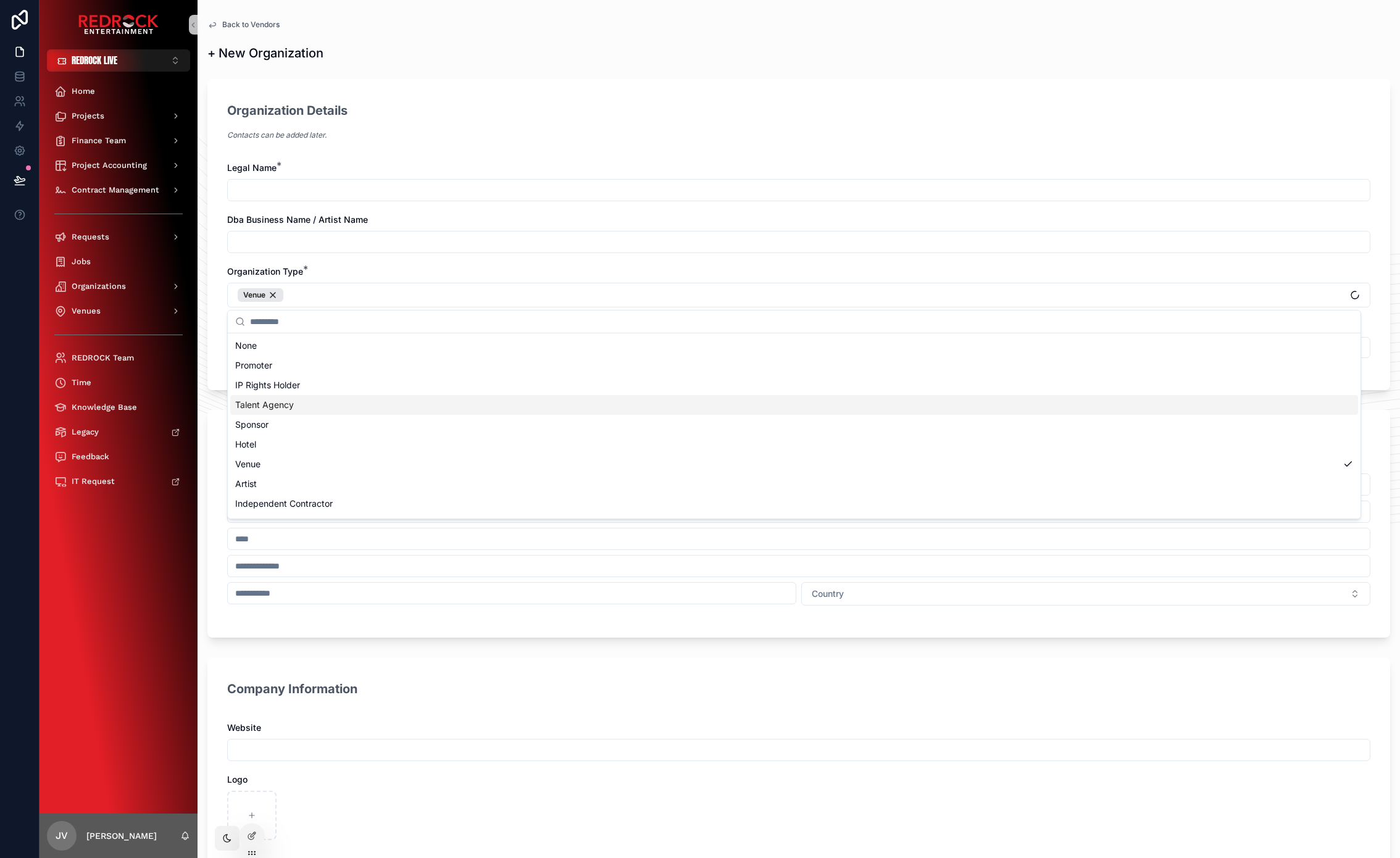
click at [393, 258] on div "Legal Name * Dba Business Name / Artist Name Organization Type * Venue Linked V…" at bounding box center [799, 266] width 1143 height 209
click at [296, 347] on button "Select Button" at bounding box center [799, 347] width 1143 height 21
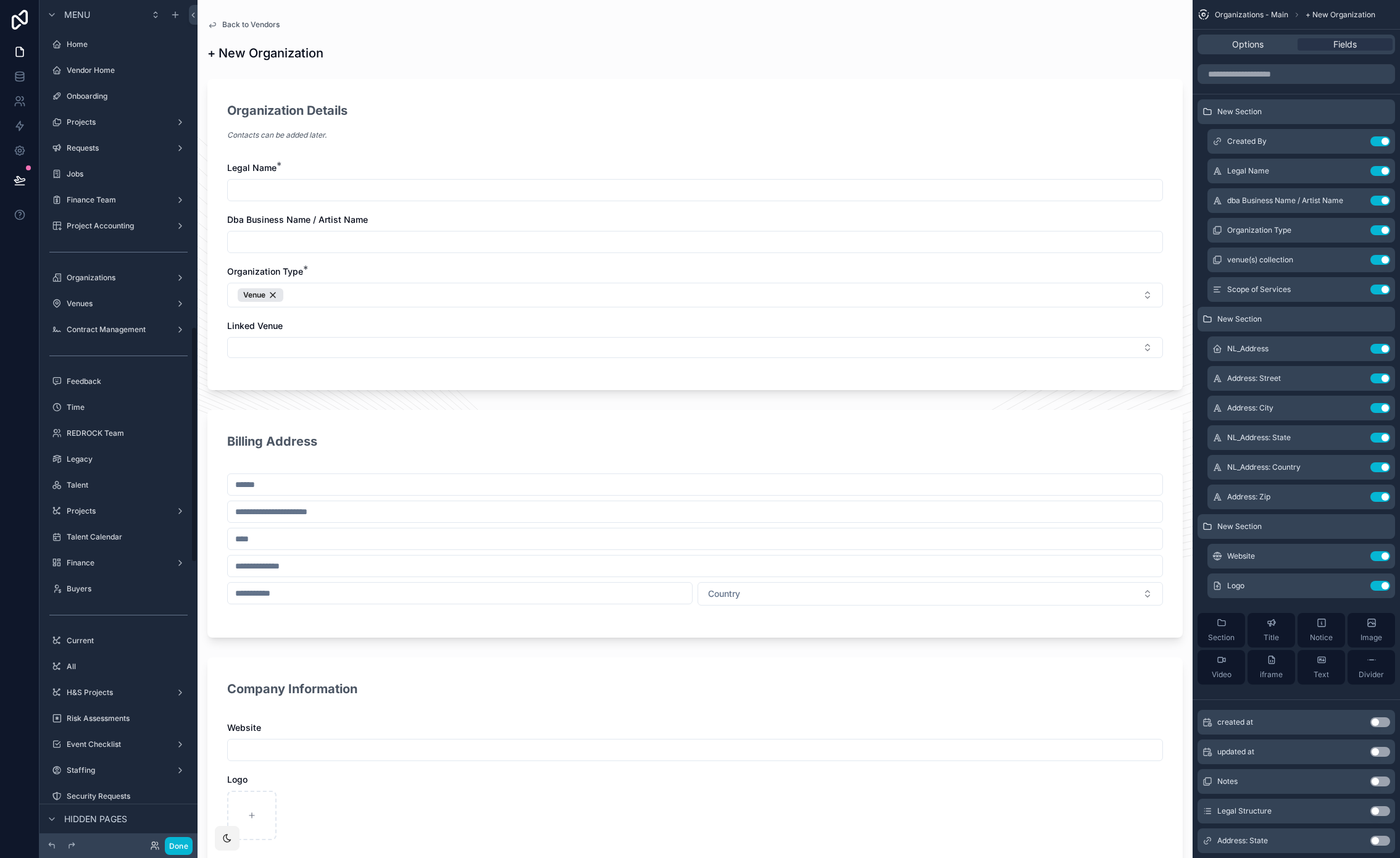
scroll to position [1166, 0]
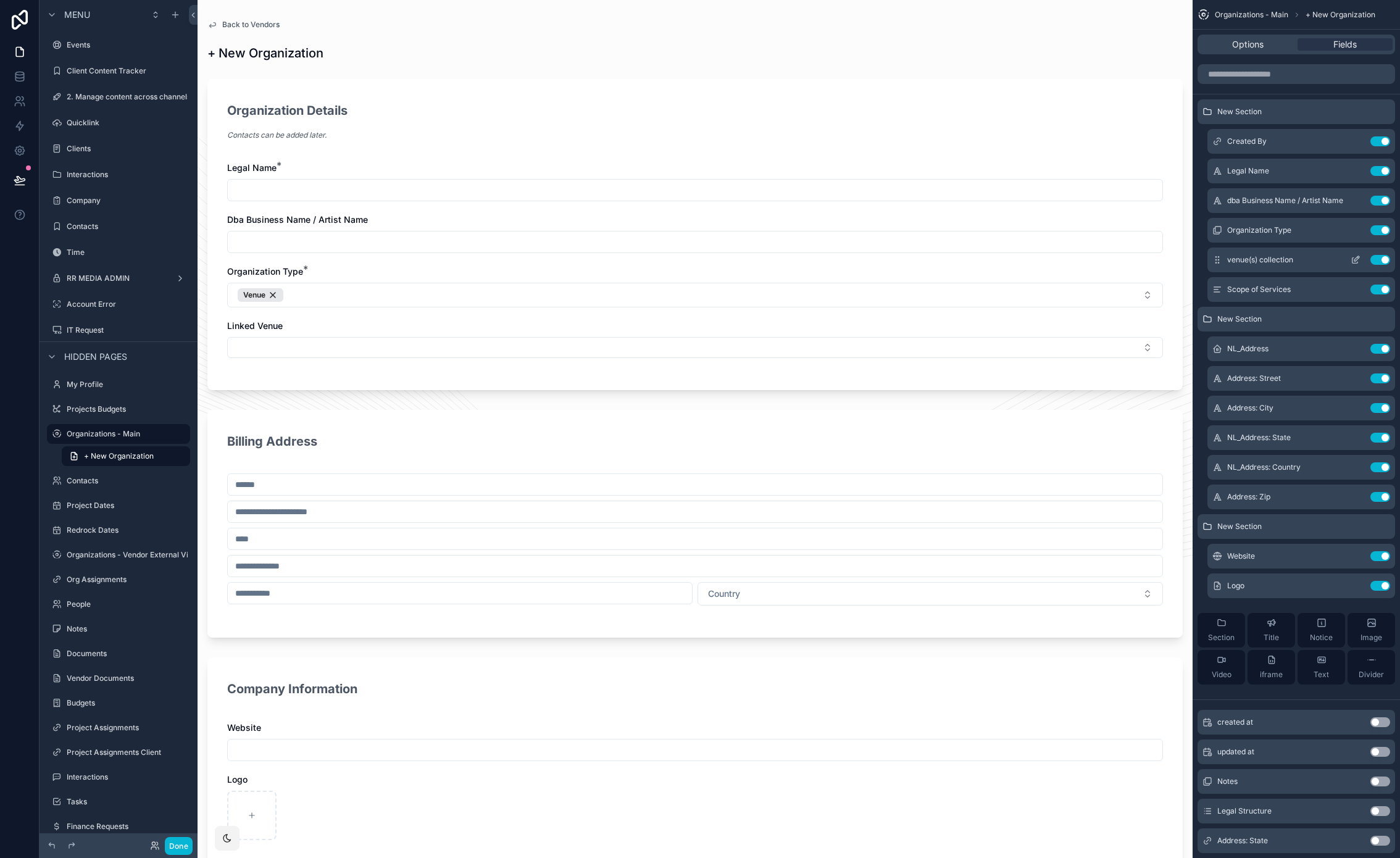
click at [1357, 259] on icon "scrollable content" at bounding box center [1356, 258] width 5 height 5
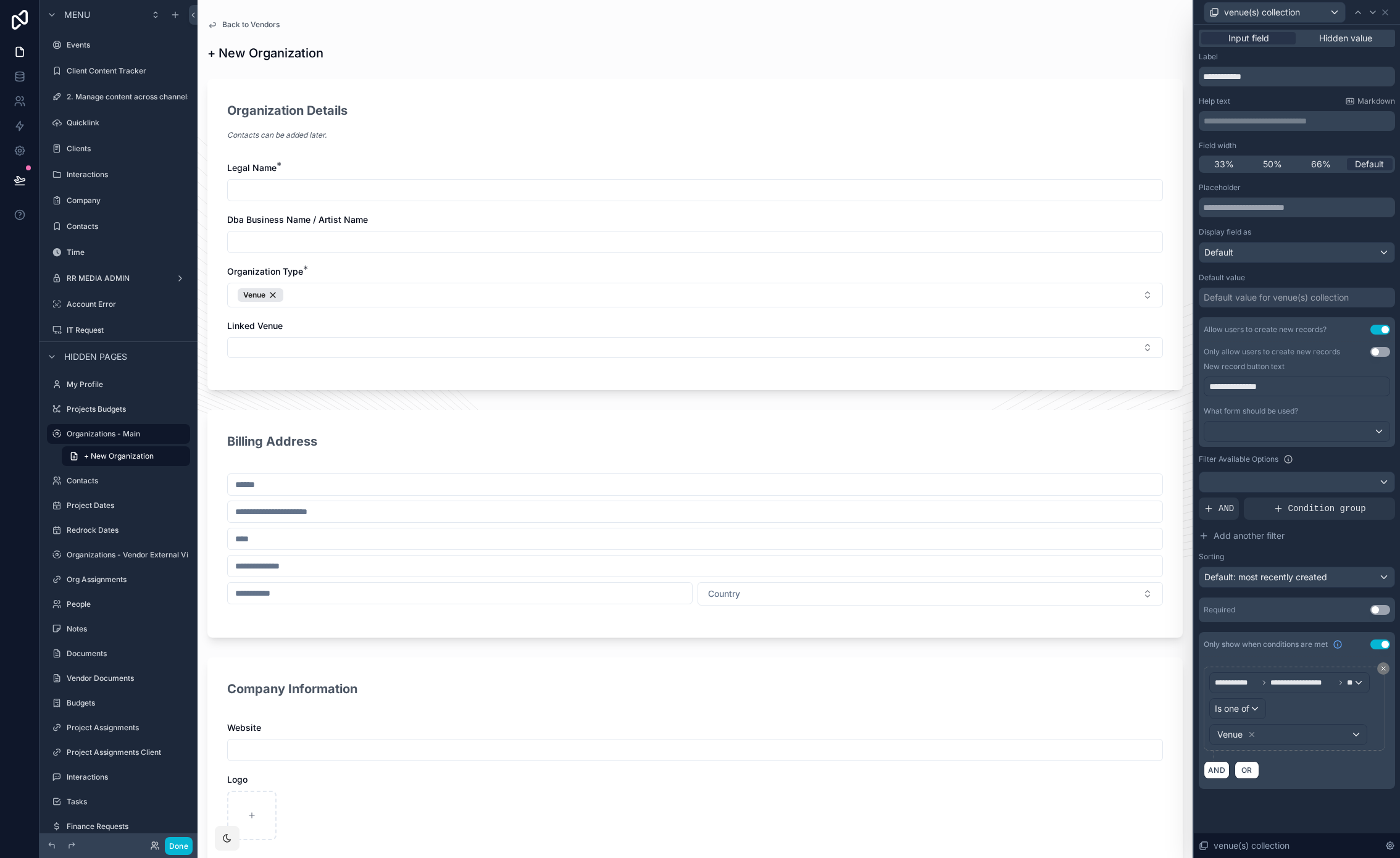
click at [1286, 382] on p "**********" at bounding box center [1297, 386] width 177 height 12
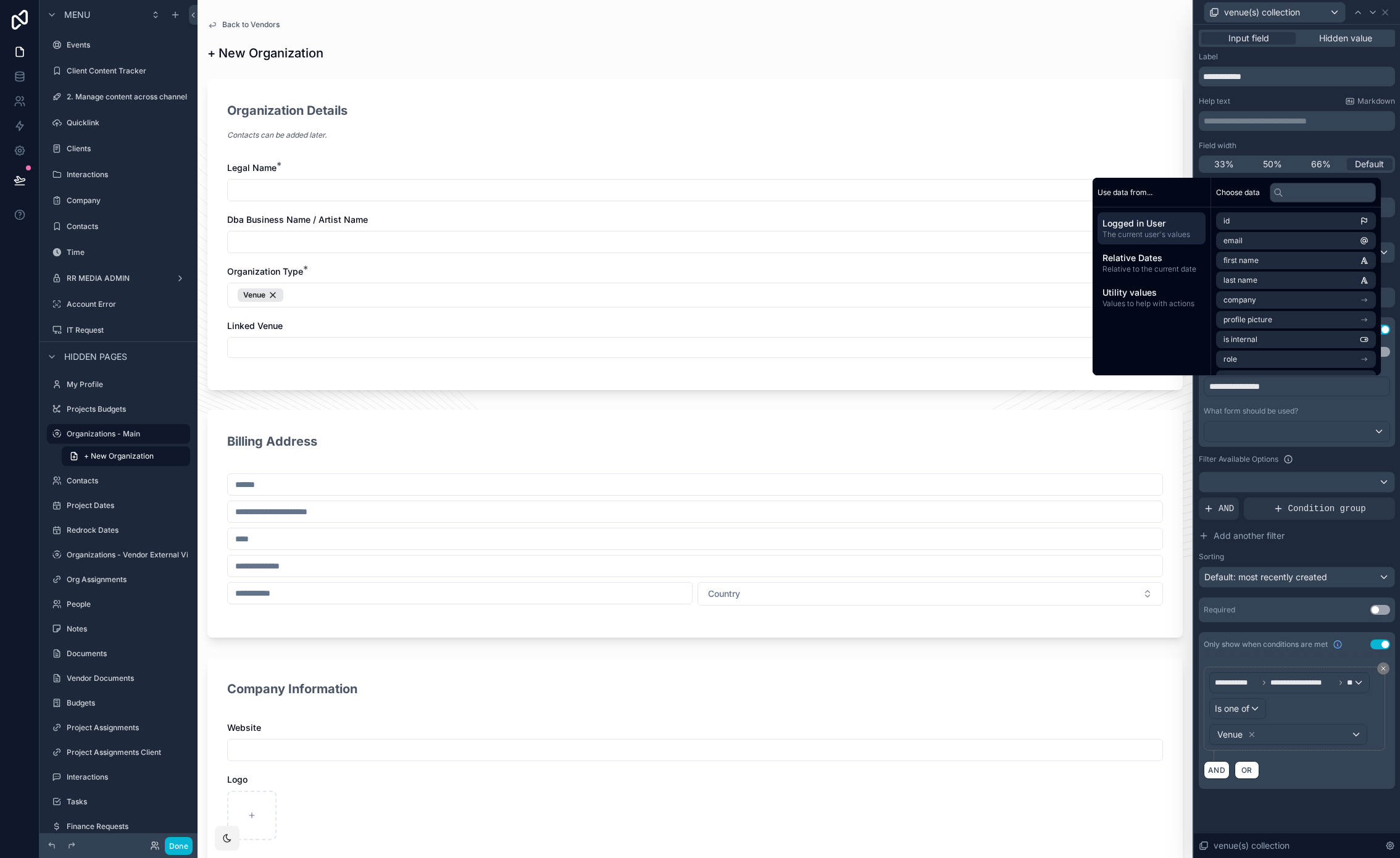
click at [1107, 395] on form "Organization Details Contacts can be added later. Legal Name * Dba Business Nam…" at bounding box center [695, 533] width 975 height 922
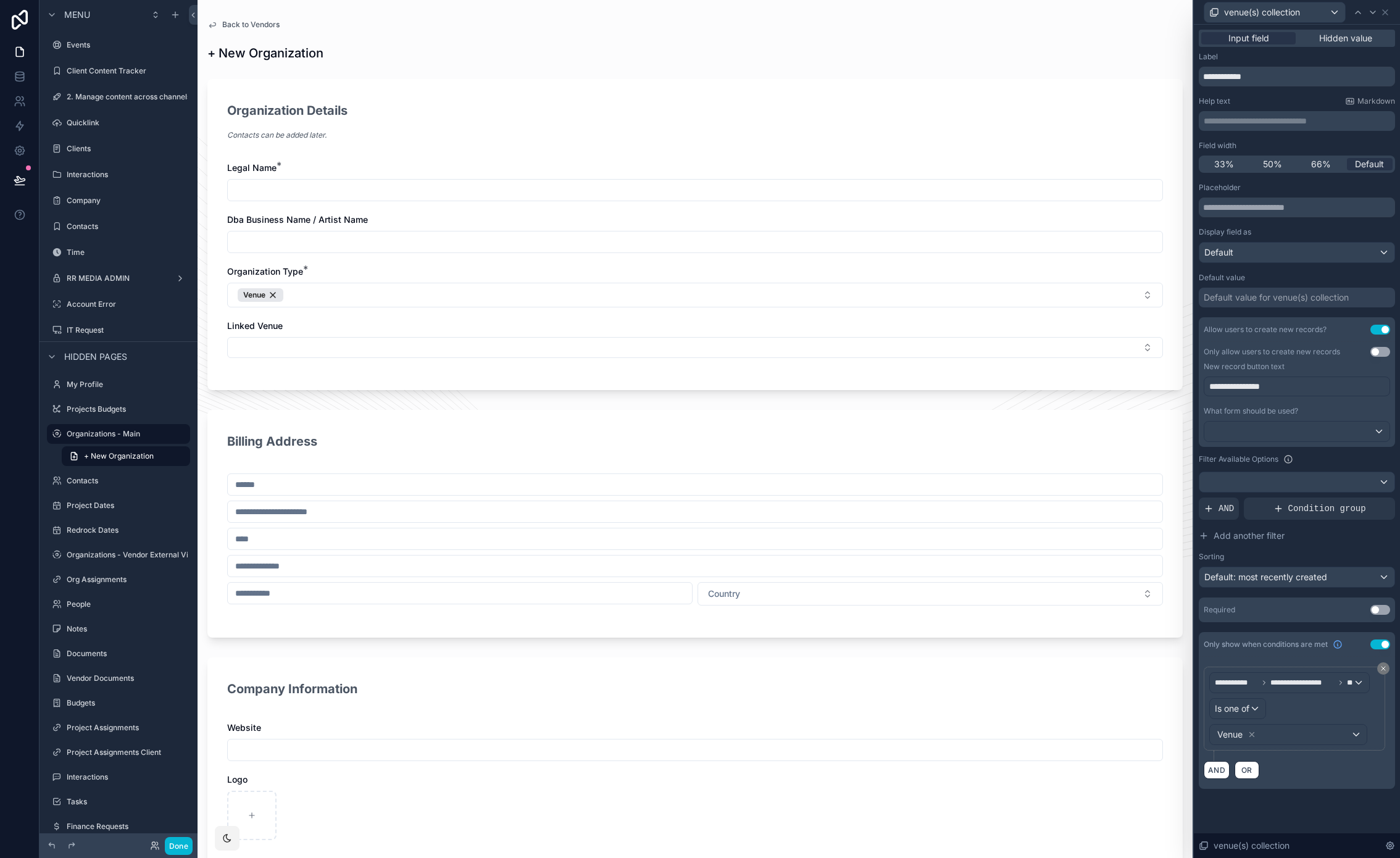
click at [361, 414] on div "Billing Address Country" at bounding box center [695, 524] width 975 height 228
click at [177, 841] on button "Done" at bounding box center [178, 845] width 28 height 18
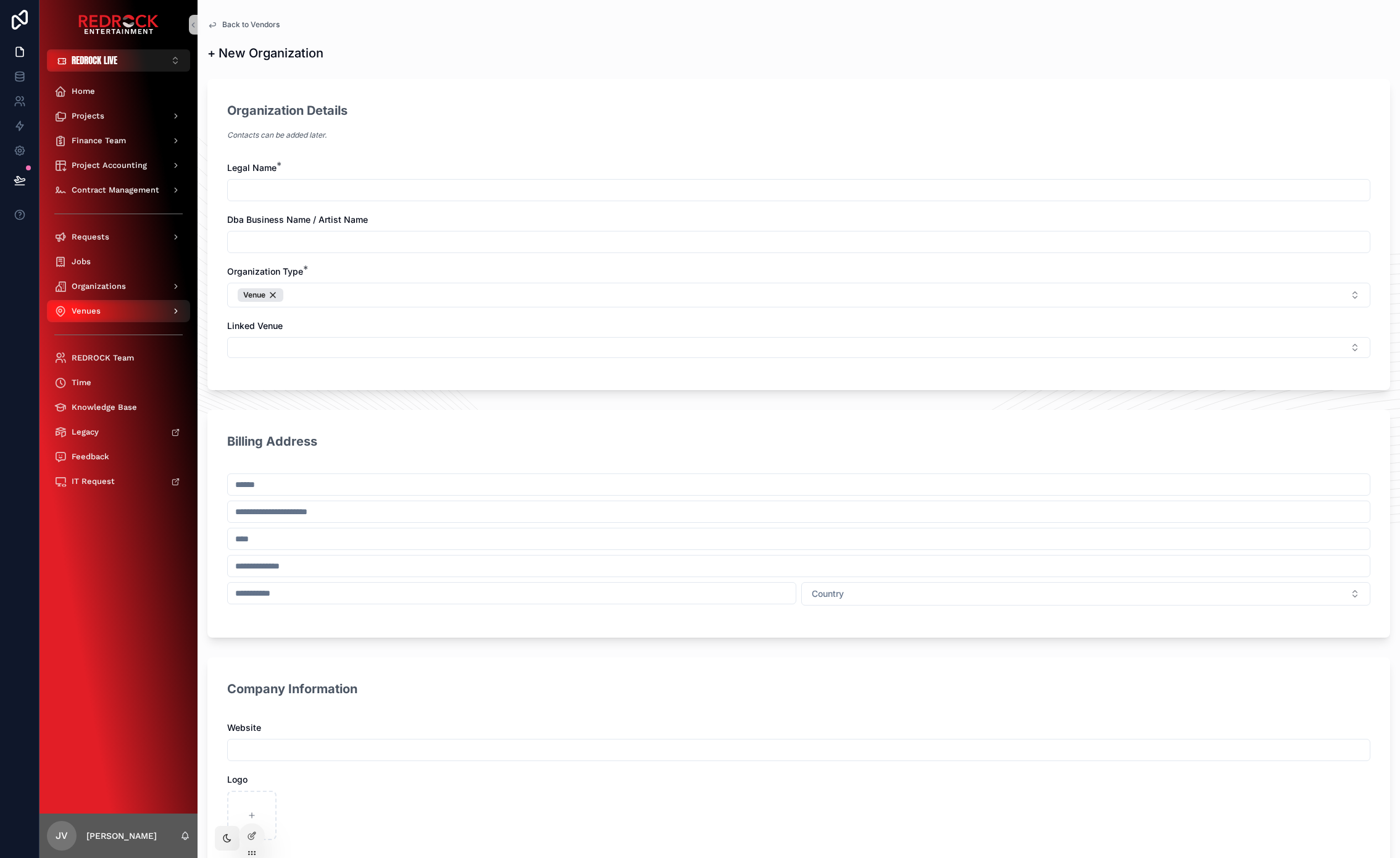
click at [107, 315] on div "Venues" at bounding box center [118, 310] width 128 height 19
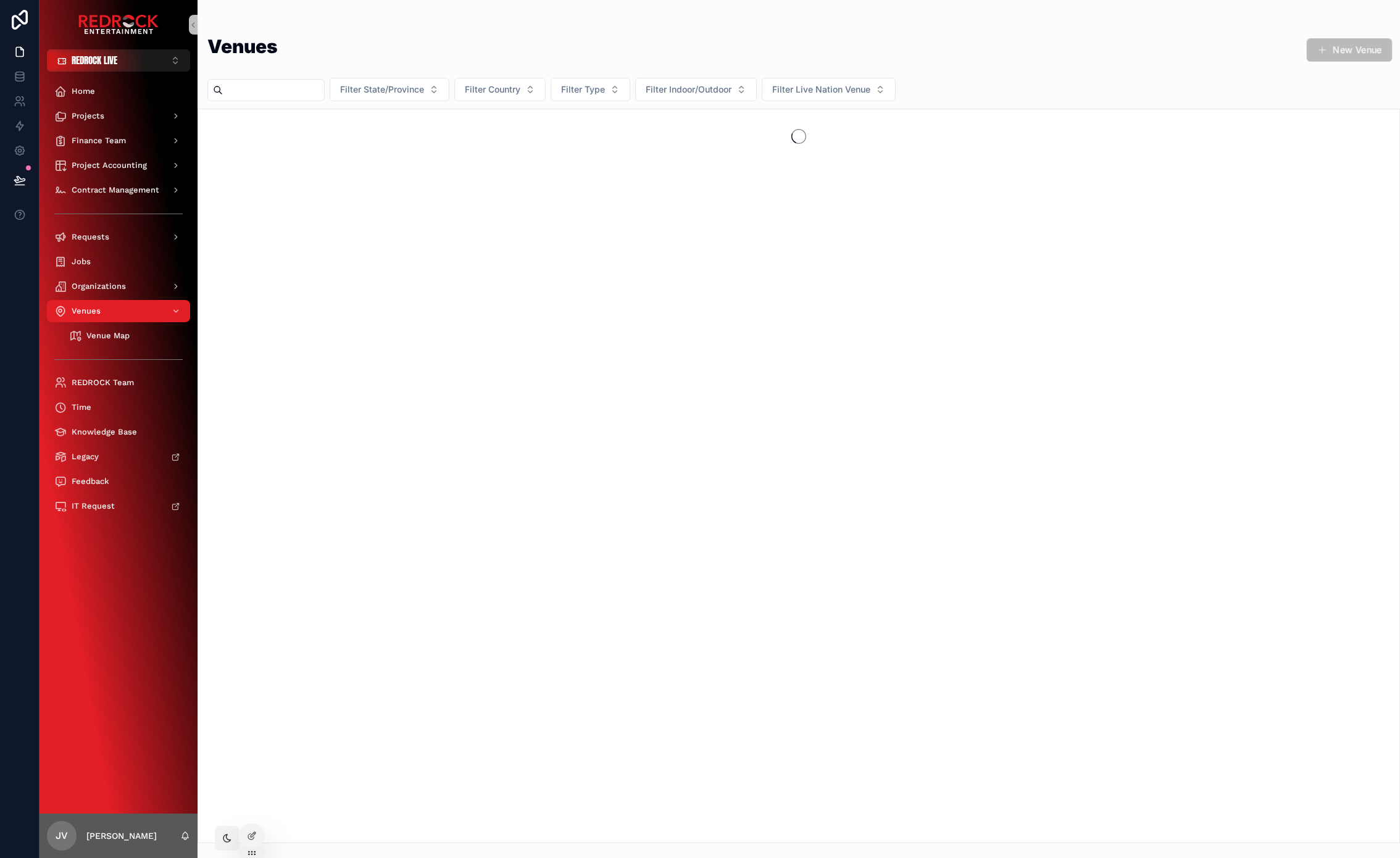
click at [1332, 53] on button "New Venue" at bounding box center [1349, 49] width 86 height 23
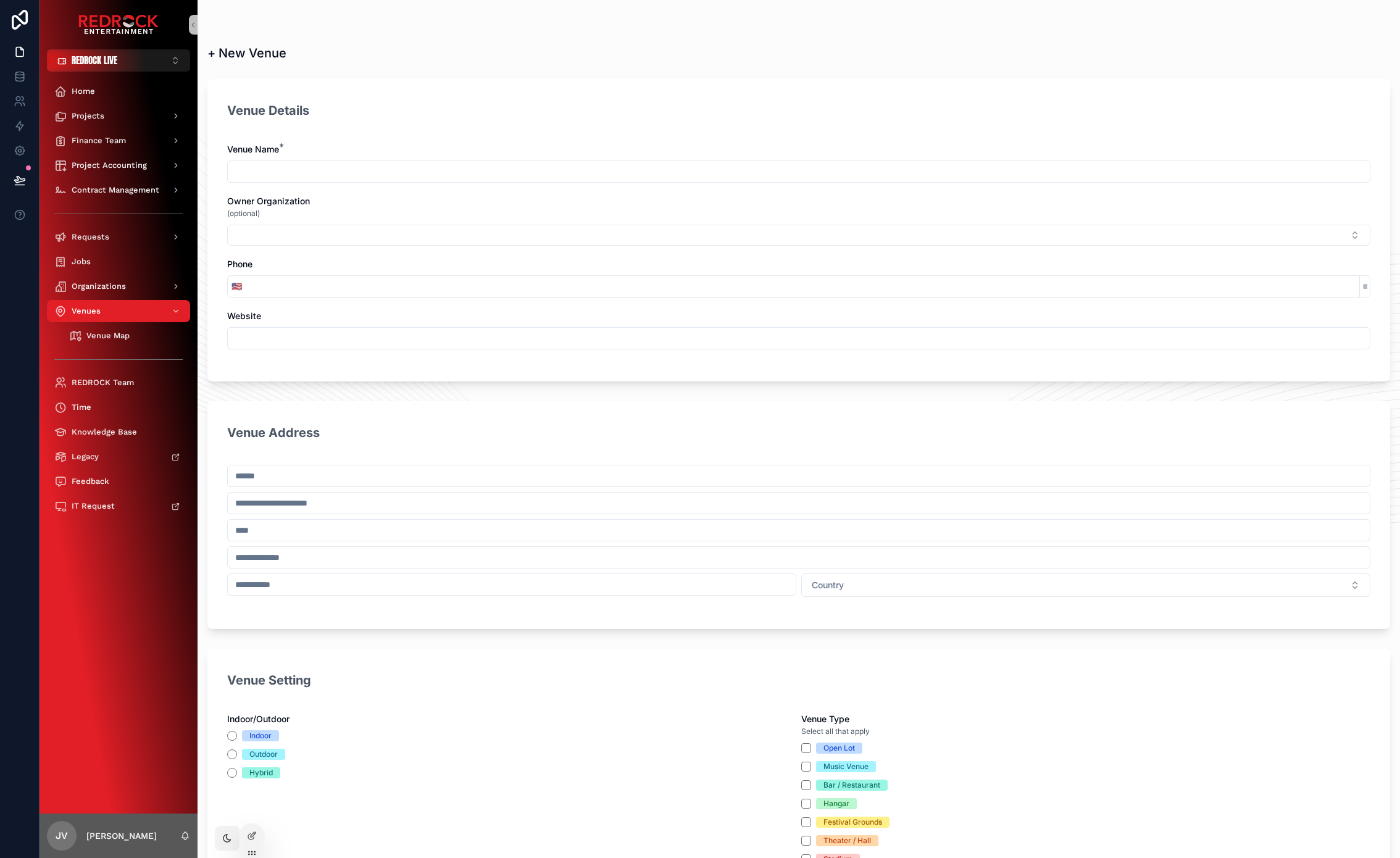
click at [293, 234] on button "Select Button" at bounding box center [799, 235] width 1143 height 21
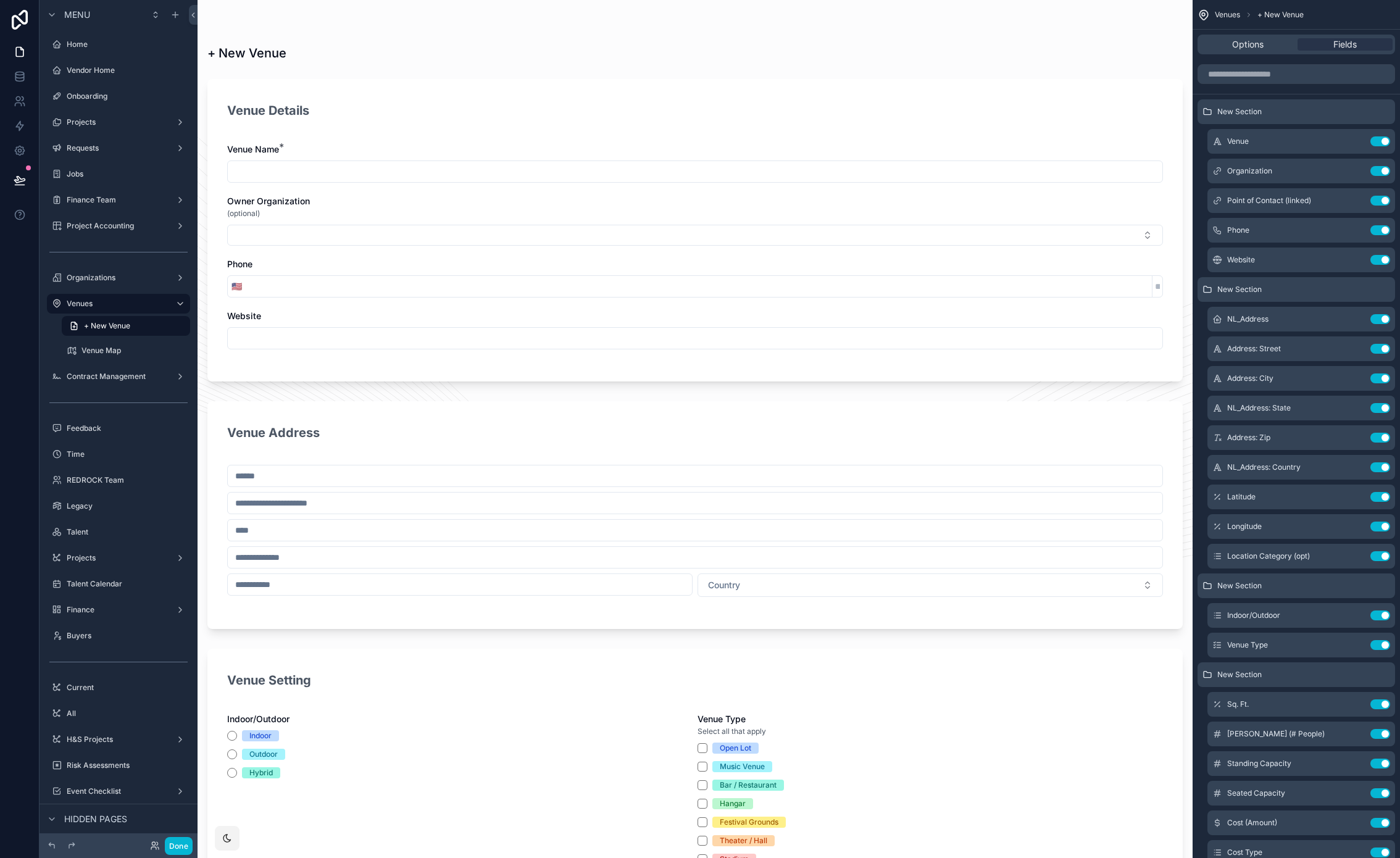
click at [313, 236] on button "Select Button" at bounding box center [694, 235] width 935 height 21
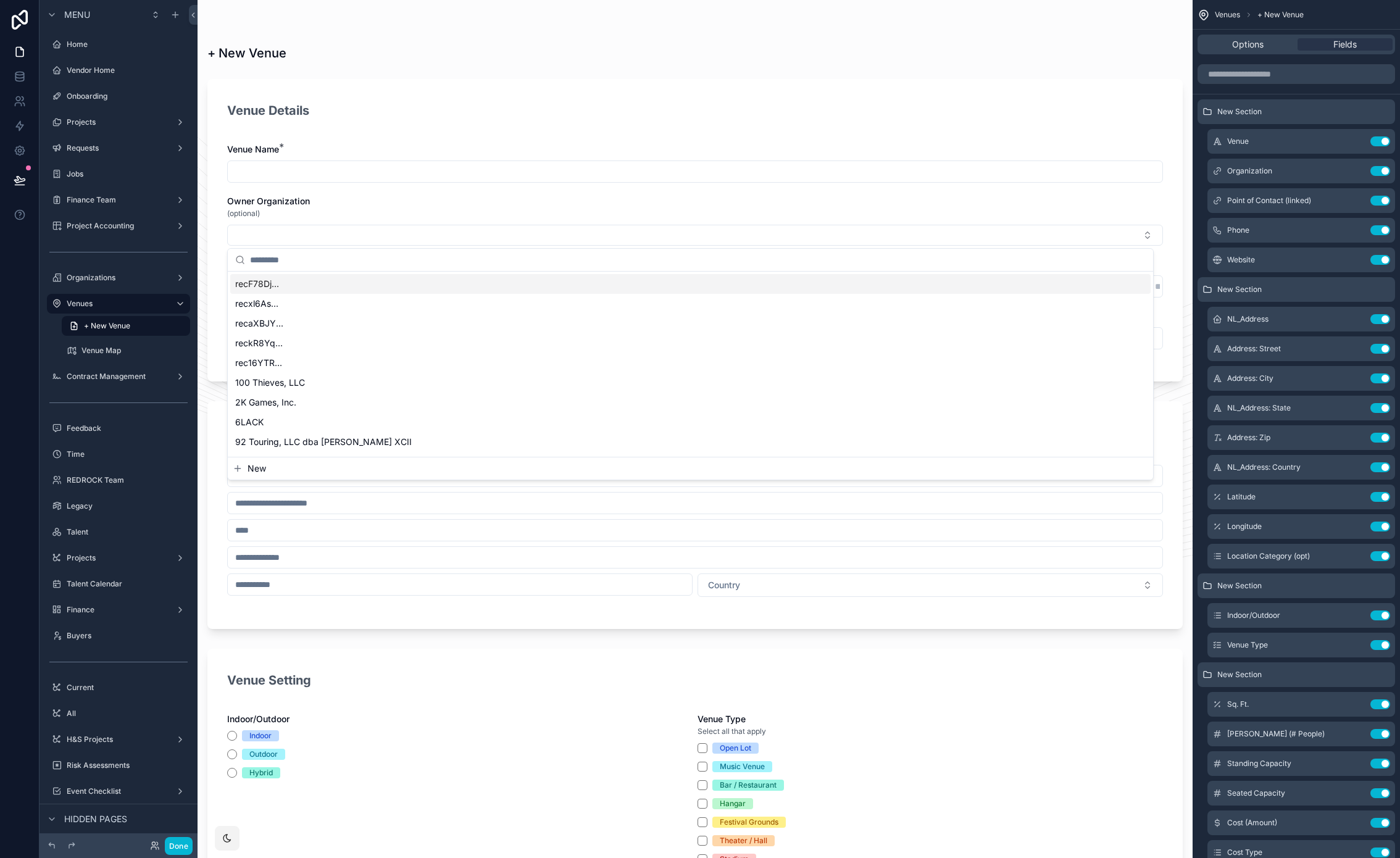
click at [424, 197] on div "Owner Organization" at bounding box center [694, 200] width 935 height 12
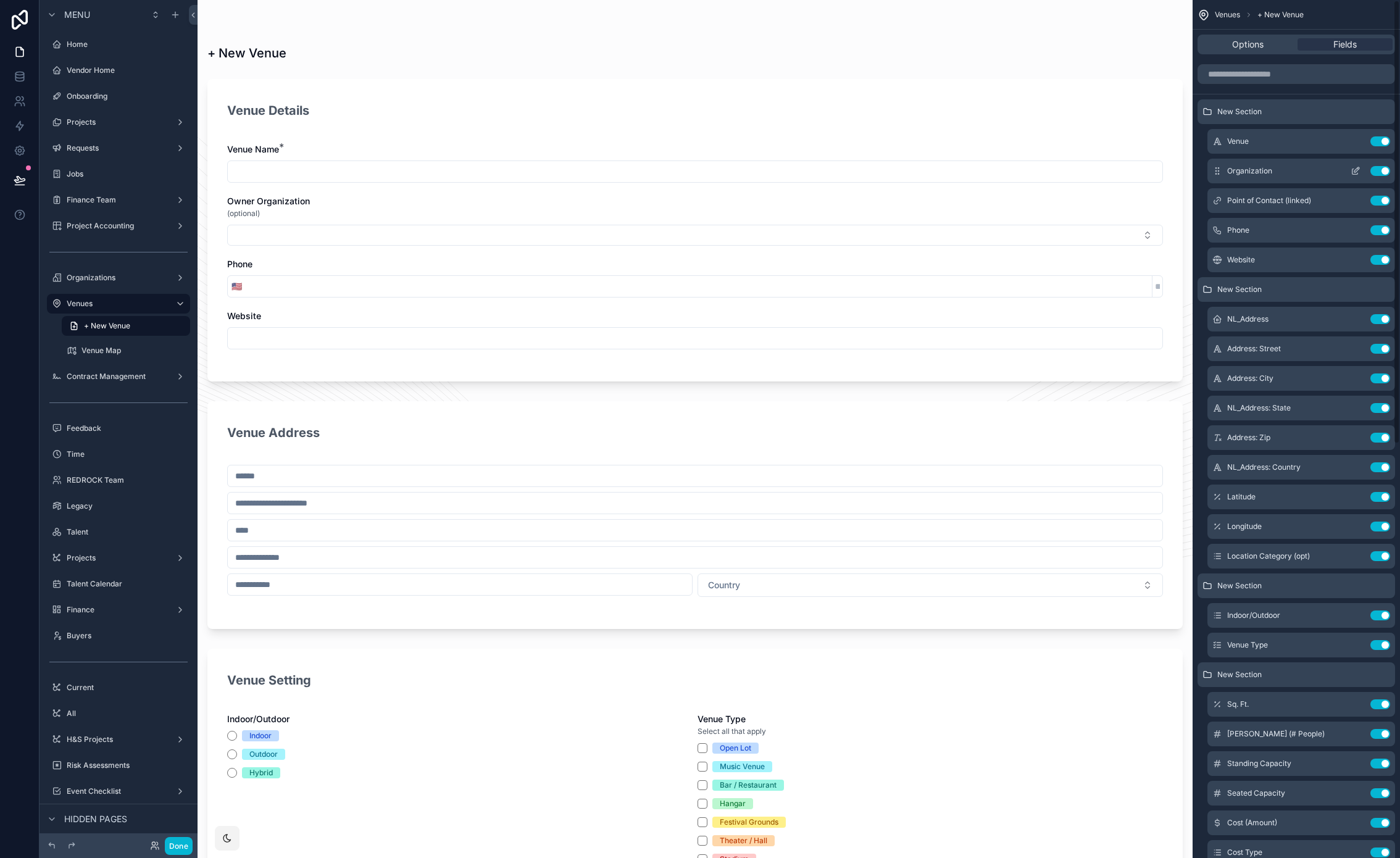
click at [1356, 170] on icon "scrollable content" at bounding box center [1356, 169] width 5 height 5
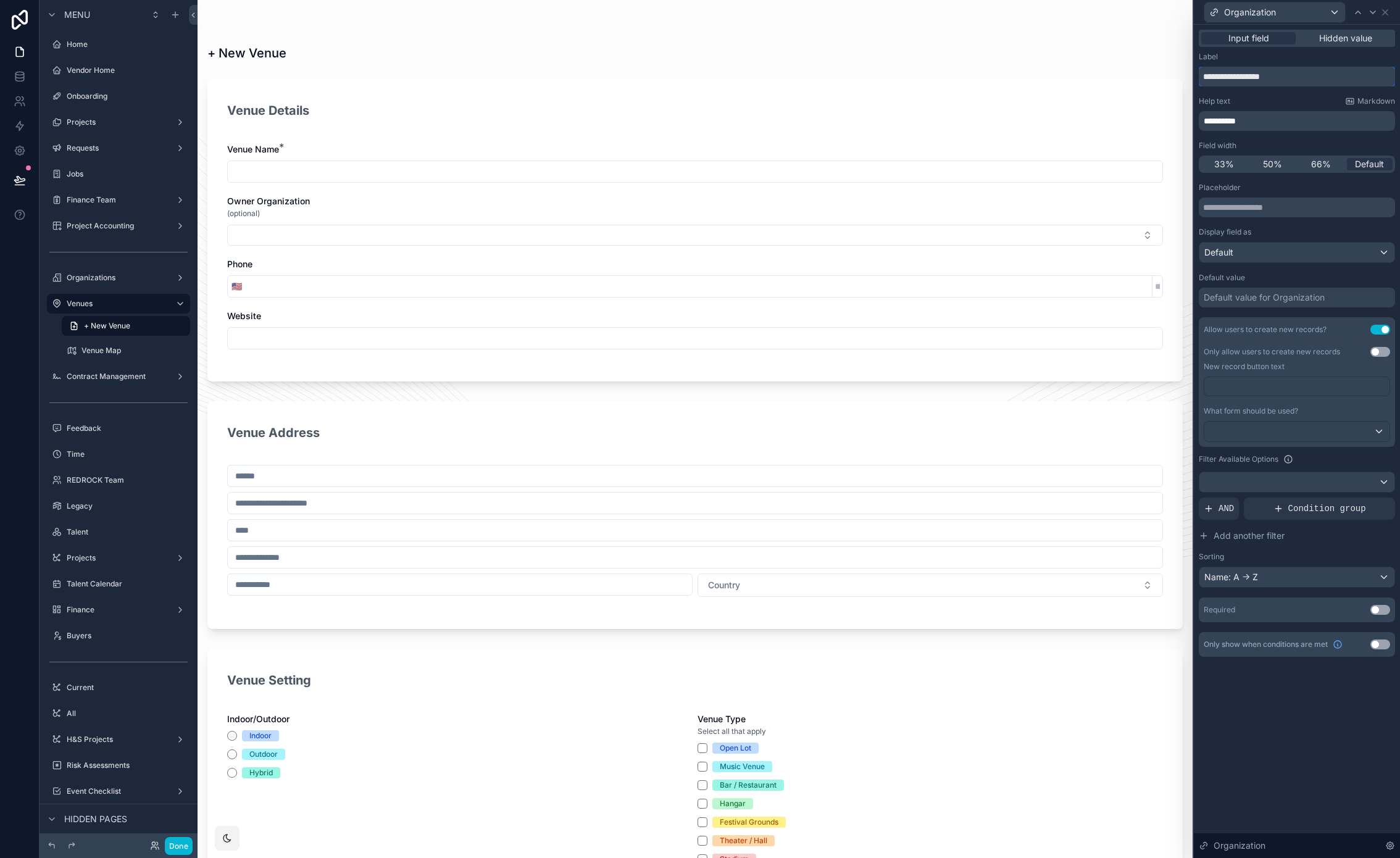
click at [1214, 79] on input "**********" at bounding box center [1297, 76] width 196 height 19
click at [1288, 76] on input "**********" at bounding box center [1297, 76] width 196 height 19
type input "**********"
drag, startPoint x: 1021, startPoint y: 187, endPoint x: 934, endPoint y: 206, distance: 89.1
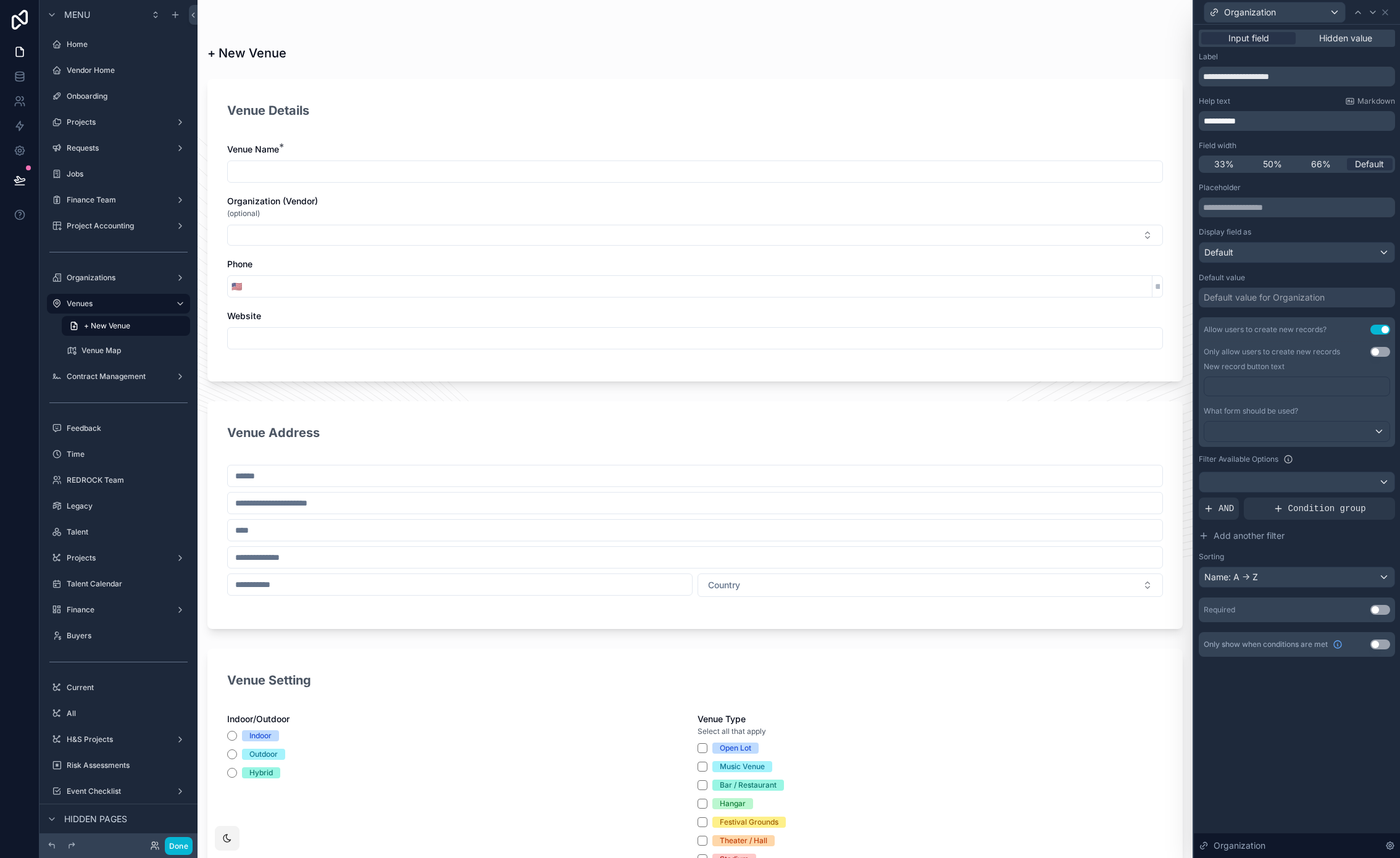
click at [1020, 188] on div "Venue Name * Organization (Vendor) (optional) Phone 🇺🇸 Website" at bounding box center [694, 252] width 935 height 219
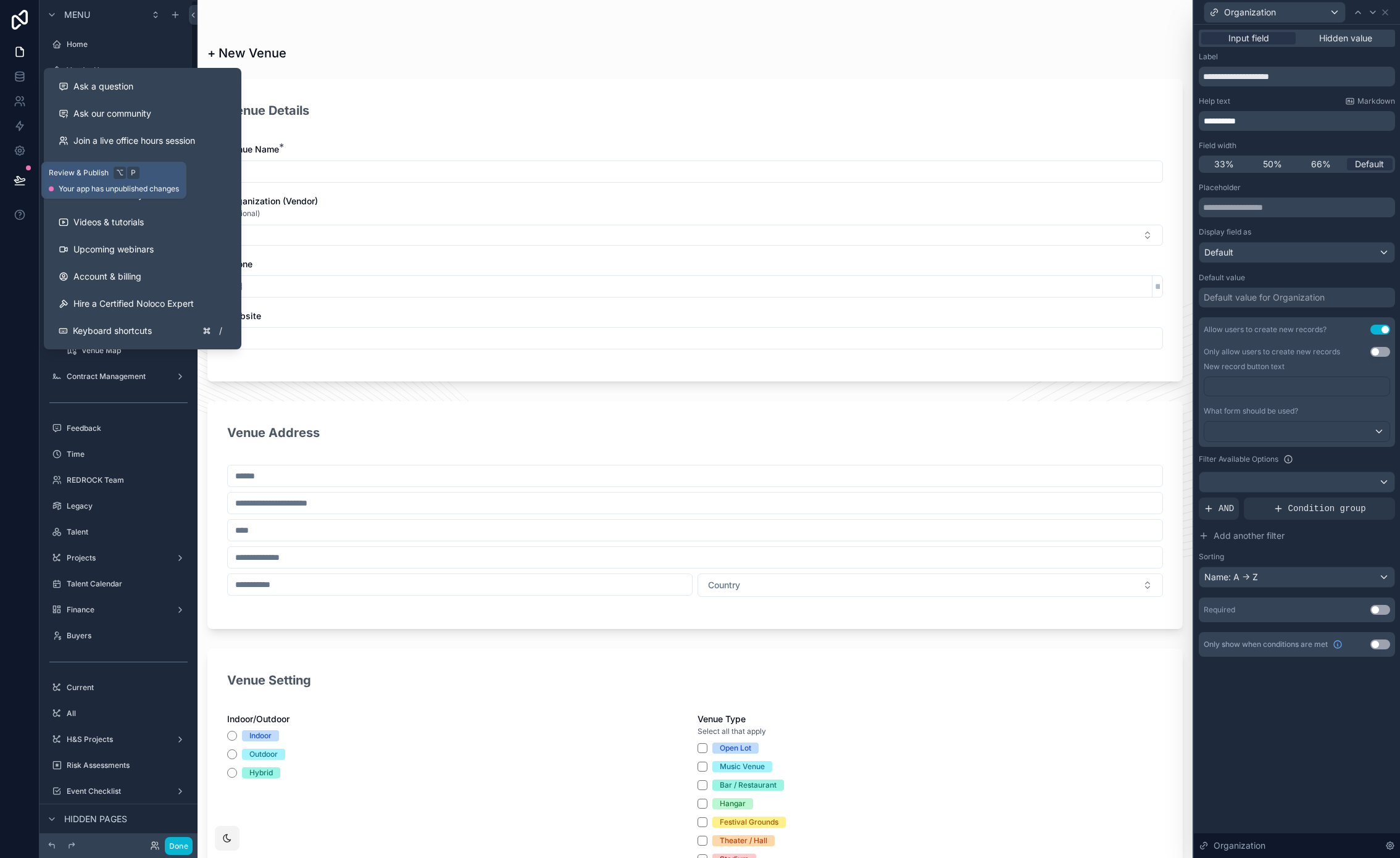
drag, startPoint x: 21, startPoint y: 178, endPoint x: 180, endPoint y: 307, distance: 204.7
click at [21, 178] on icon at bounding box center [18, 179] width 10 height 6
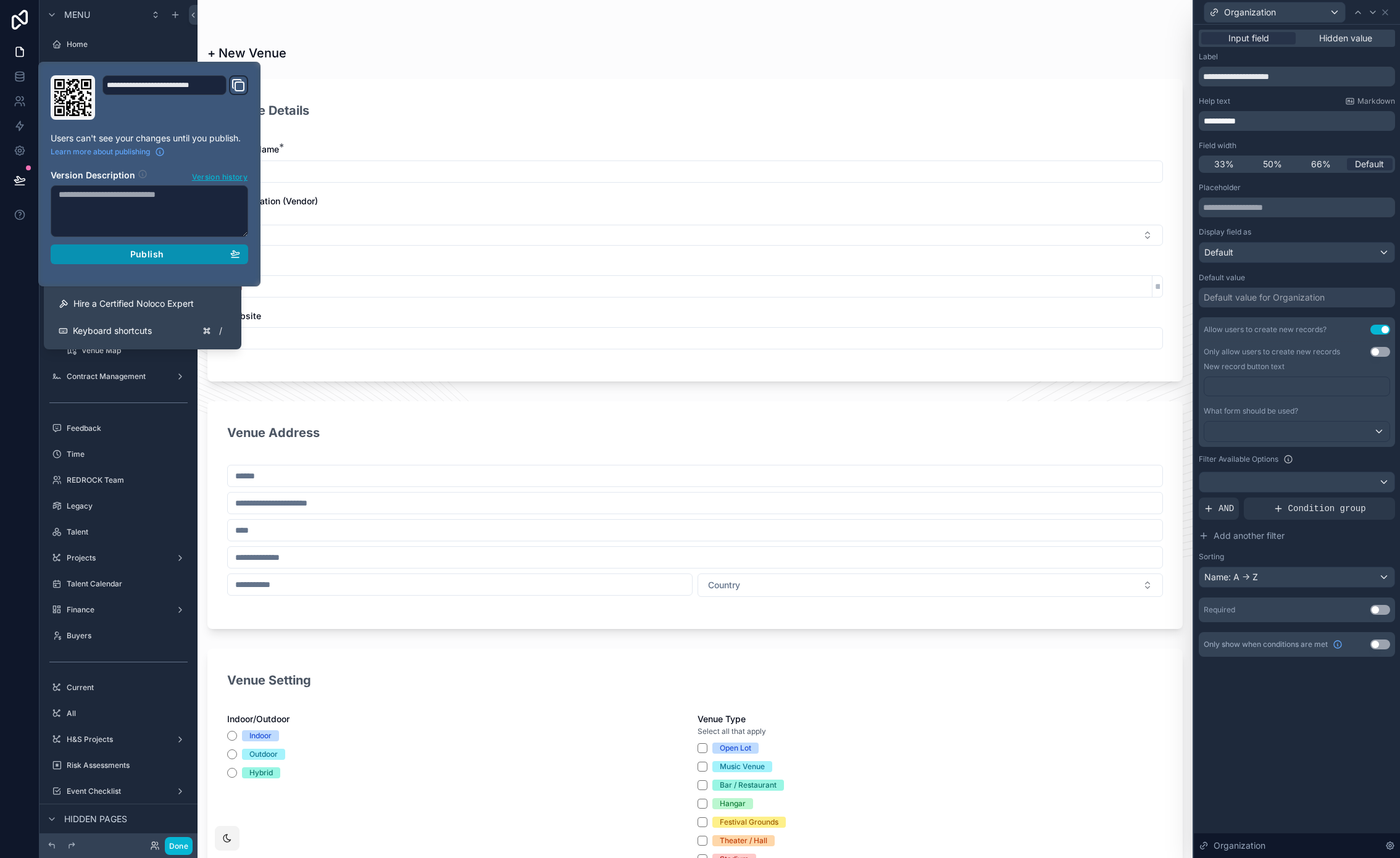
click at [202, 256] on div "Publish" at bounding box center [149, 254] width 181 height 11
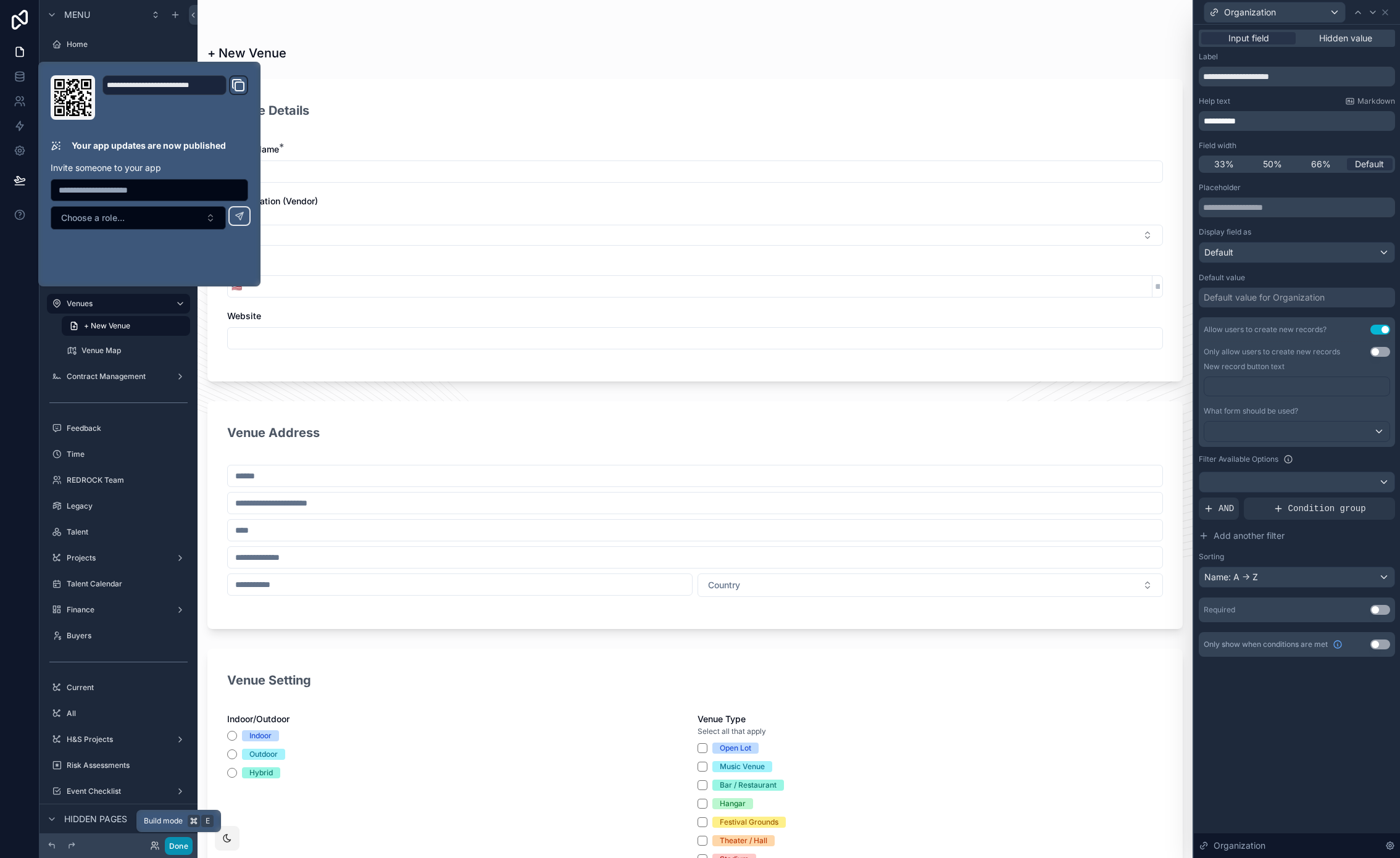
click at [177, 851] on button "Done" at bounding box center [178, 845] width 28 height 18
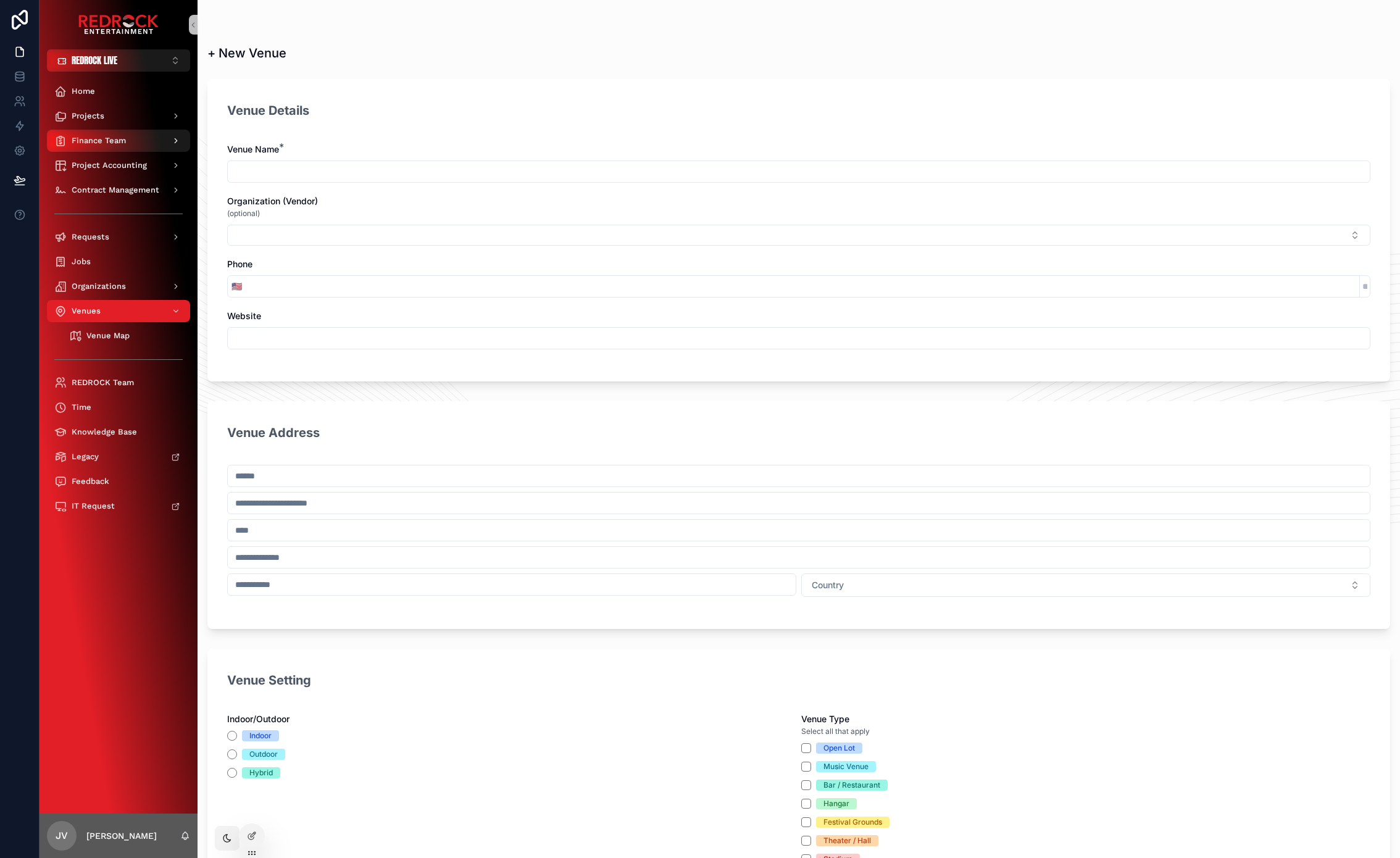
click at [103, 144] on span "Finance Team" at bounding box center [99, 140] width 54 height 10
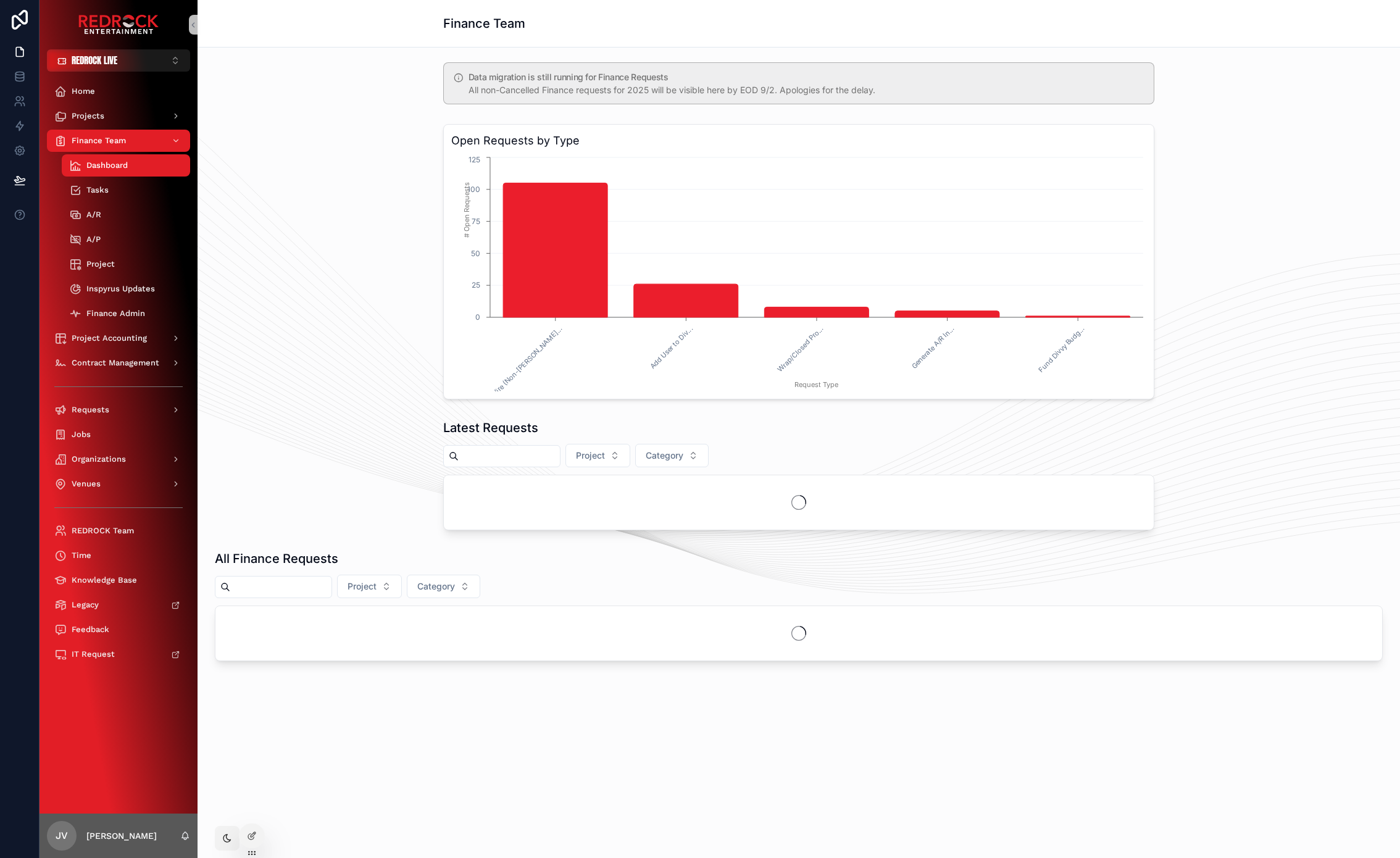
drag, startPoint x: 334, startPoint y: 248, endPoint x: 287, endPoint y: 146, distance: 112.3
drag, startPoint x: 284, startPoint y: 143, endPoint x: 239, endPoint y: 74, distance: 82.4
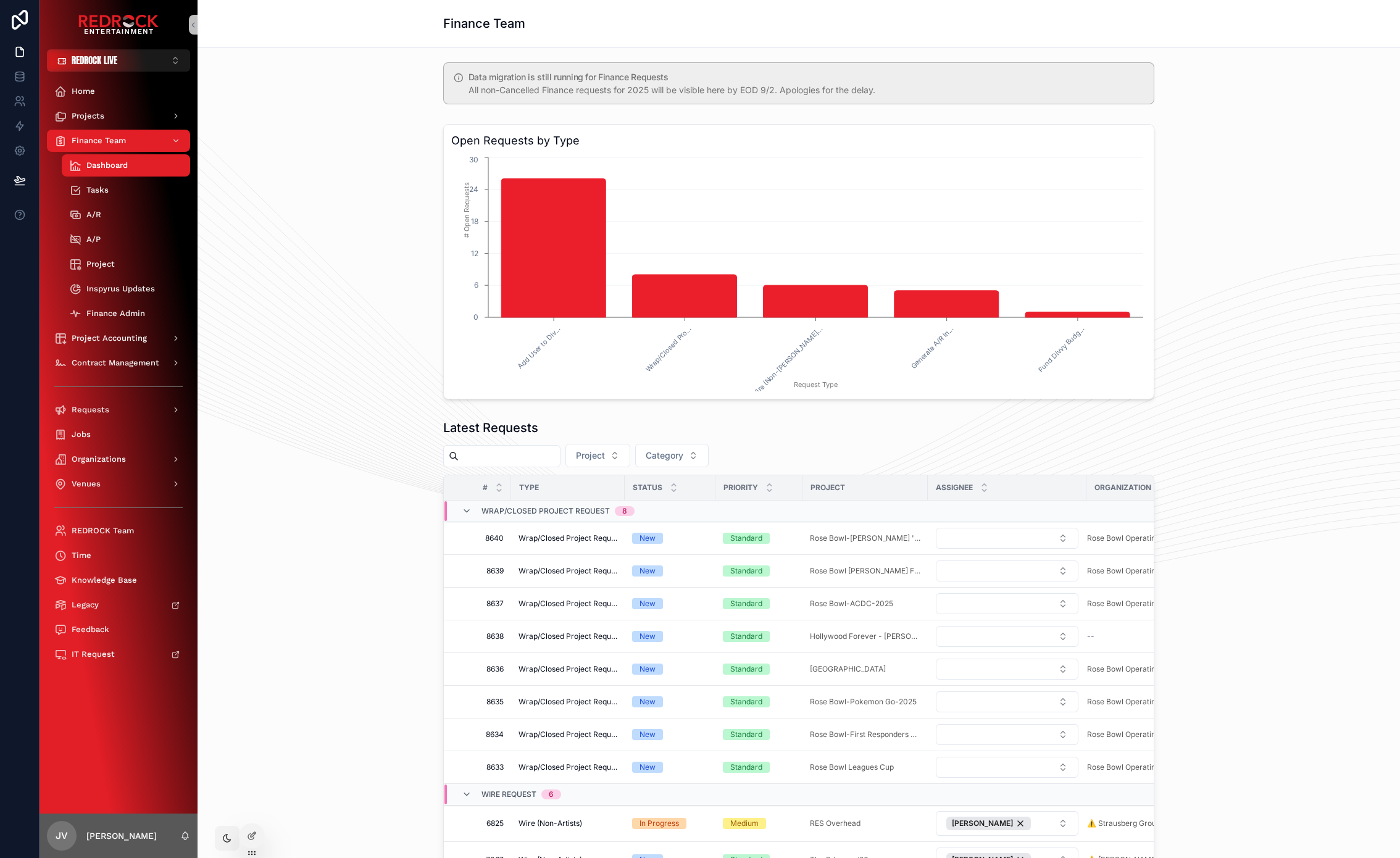
click at [338, 256] on div "Open Requests by Type Add User to Div... Wrap/Closed Pro... Wire (Non-[PERSON_N…" at bounding box center [799, 261] width 1182 height 285
click at [113, 466] on div "Organizations" at bounding box center [118, 458] width 128 height 19
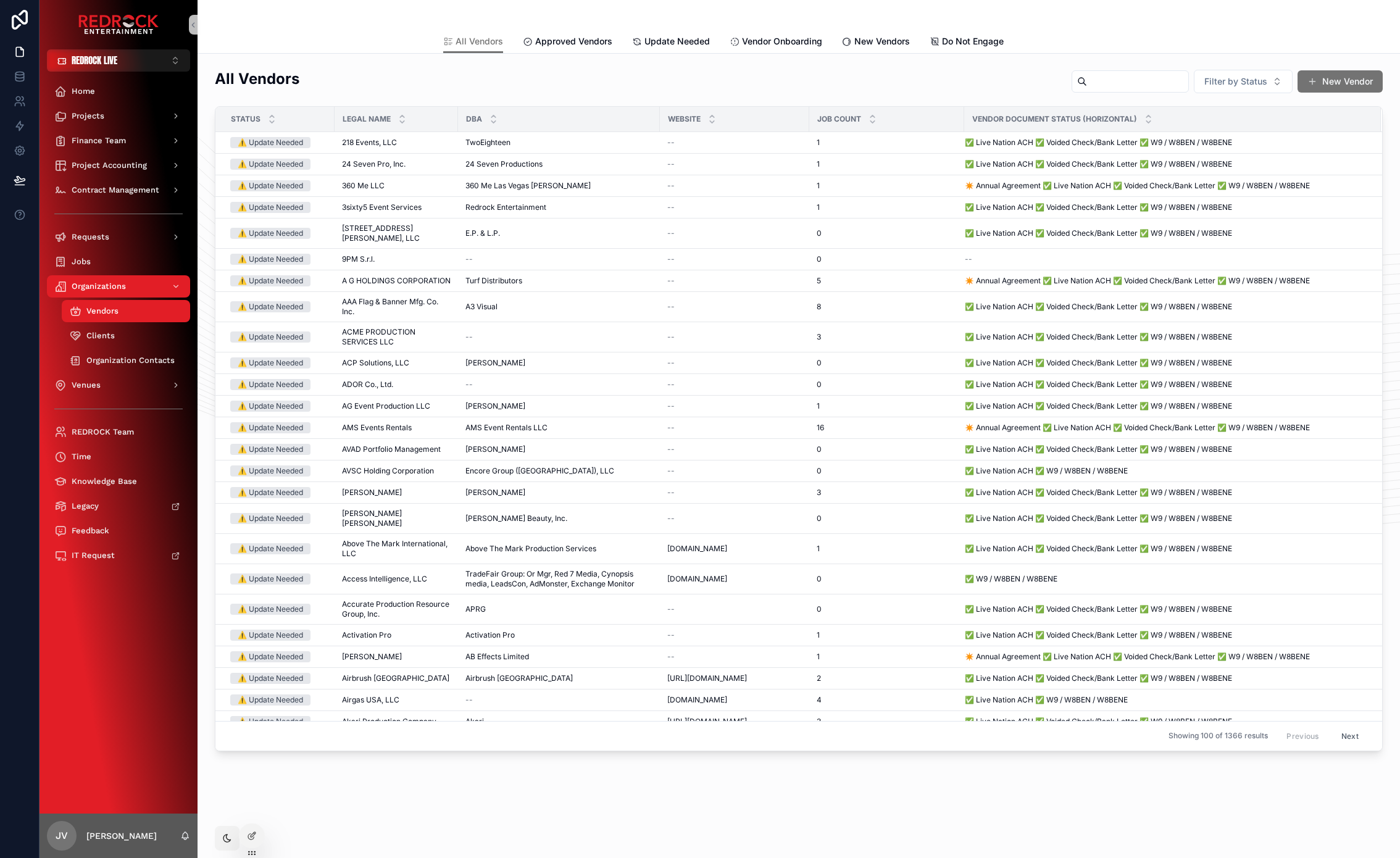
click at [1111, 82] on input "scrollable content" at bounding box center [1138, 81] width 102 height 18
type input "***"
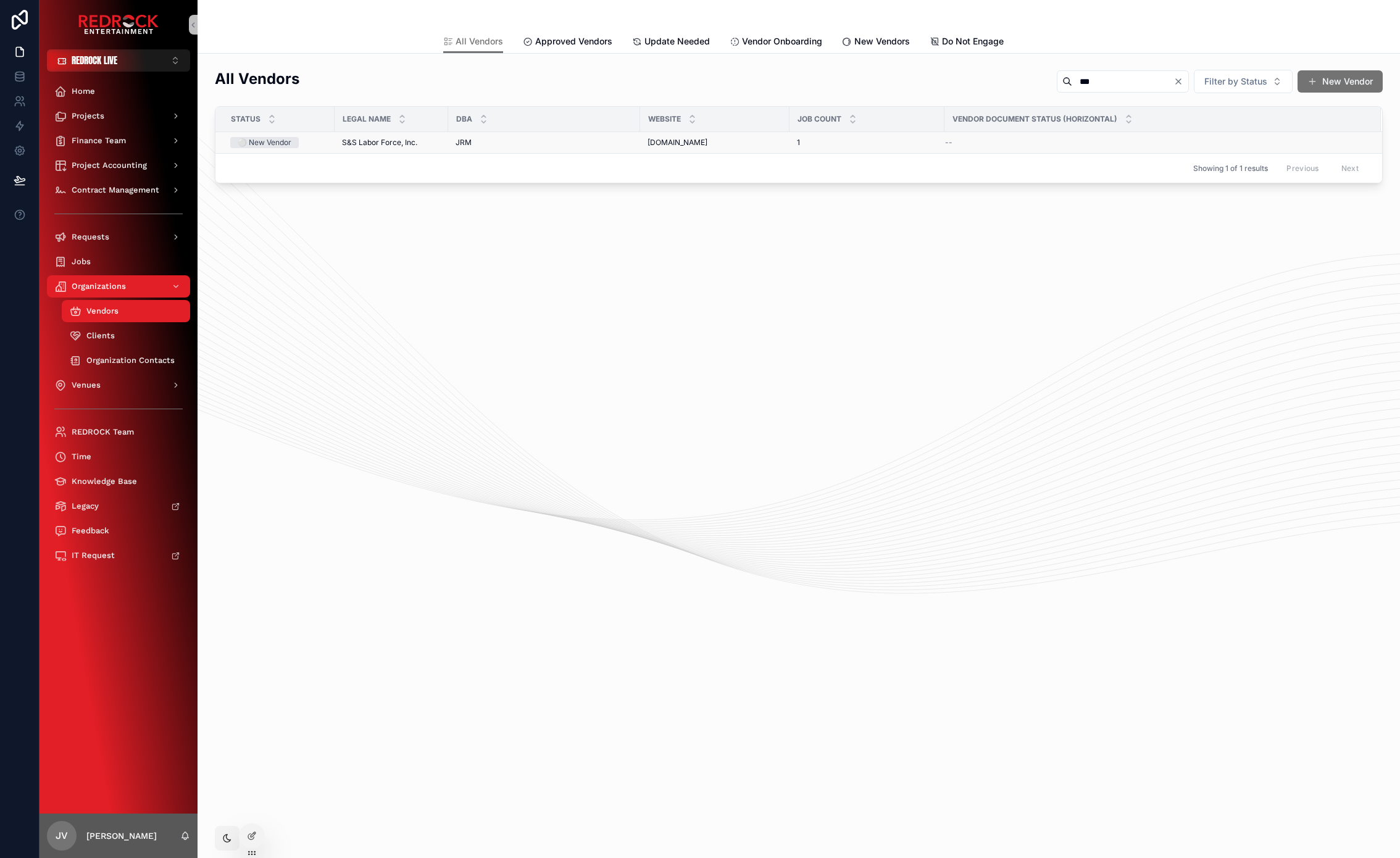
click at [403, 140] on span "S&S Labor Force, Inc." at bounding box center [380, 142] width 76 height 10
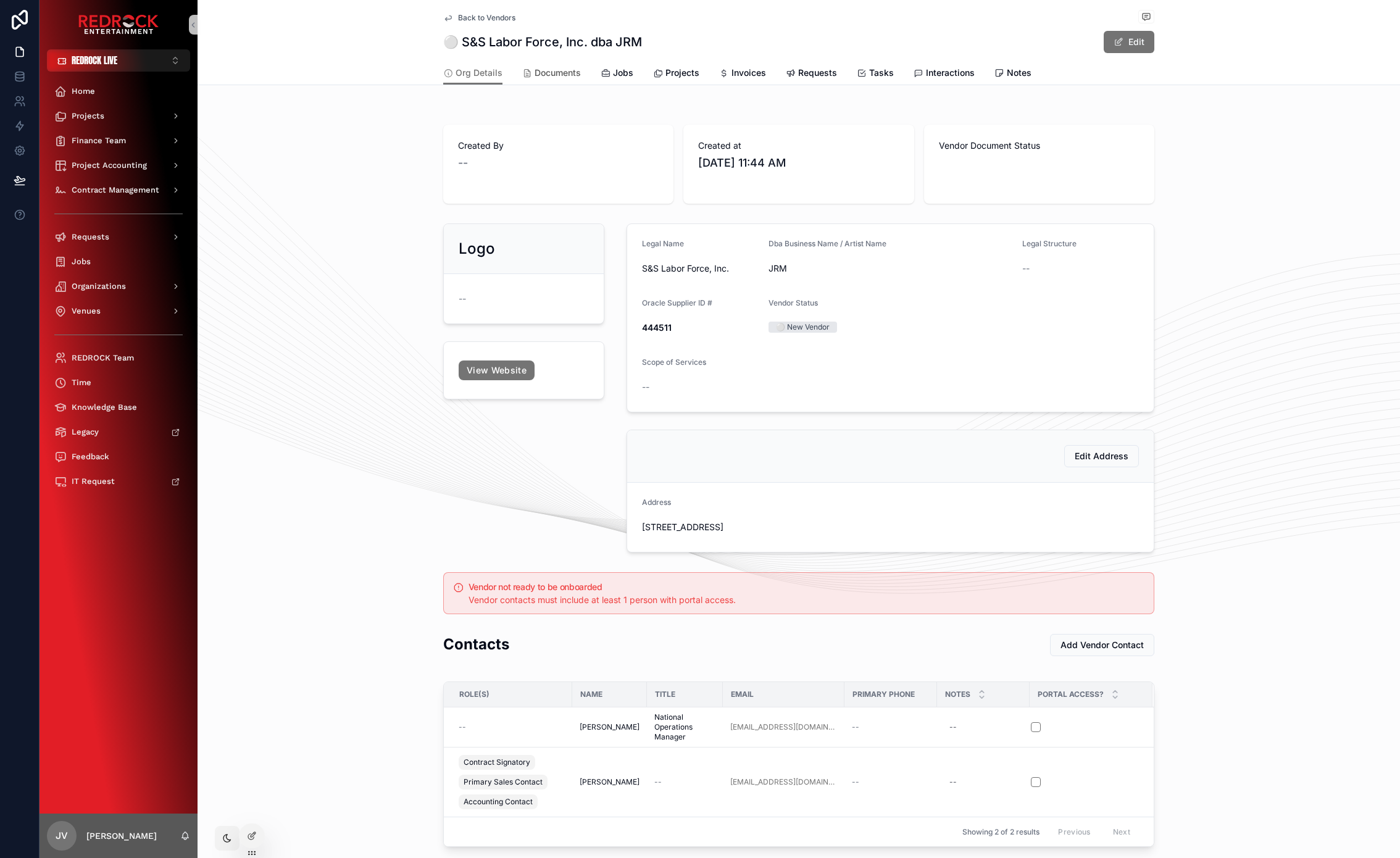
click at [549, 78] on span "Documents" at bounding box center [558, 72] width 46 height 12
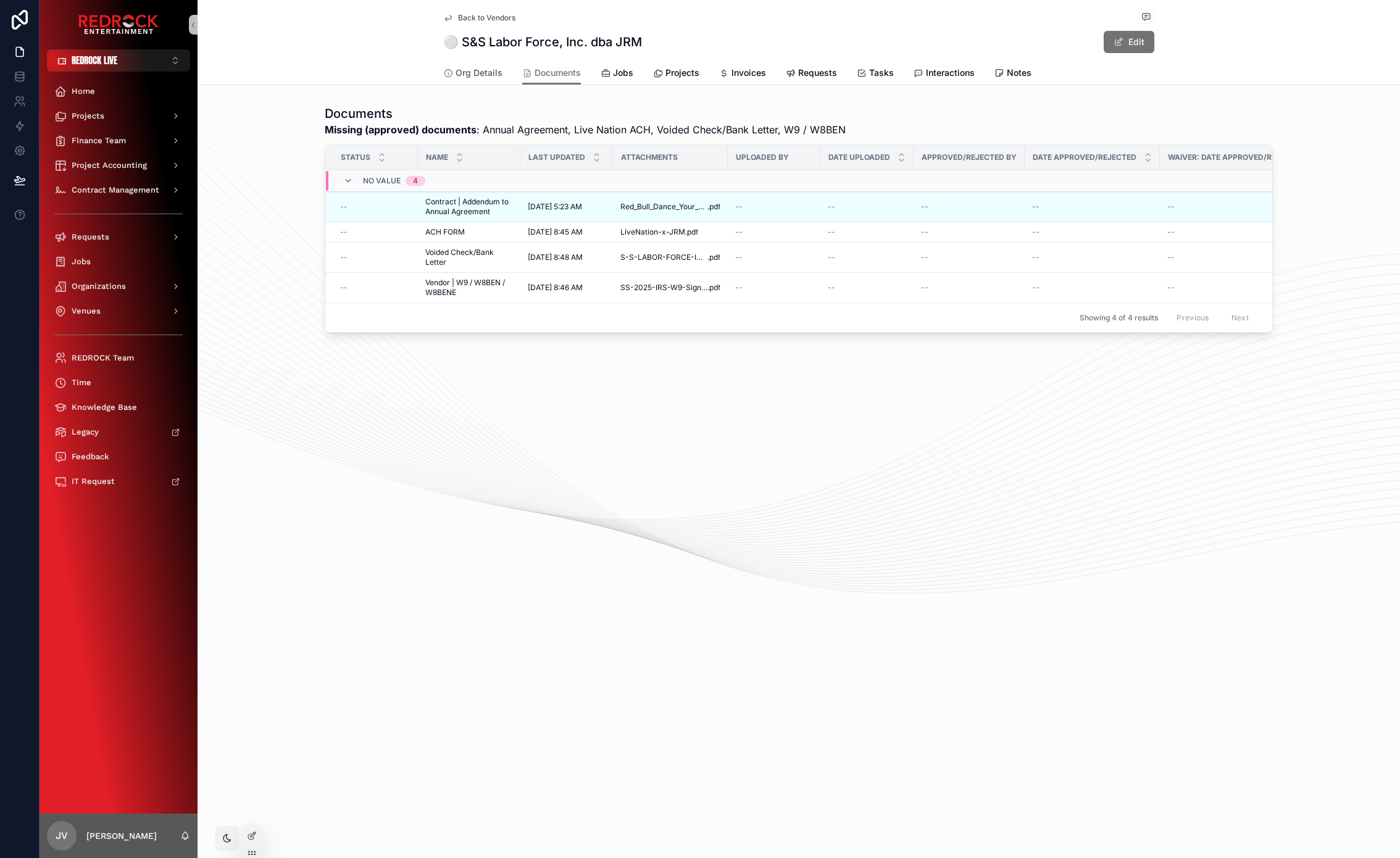
click at [474, 74] on span "Org Details" at bounding box center [478, 72] width 47 height 12
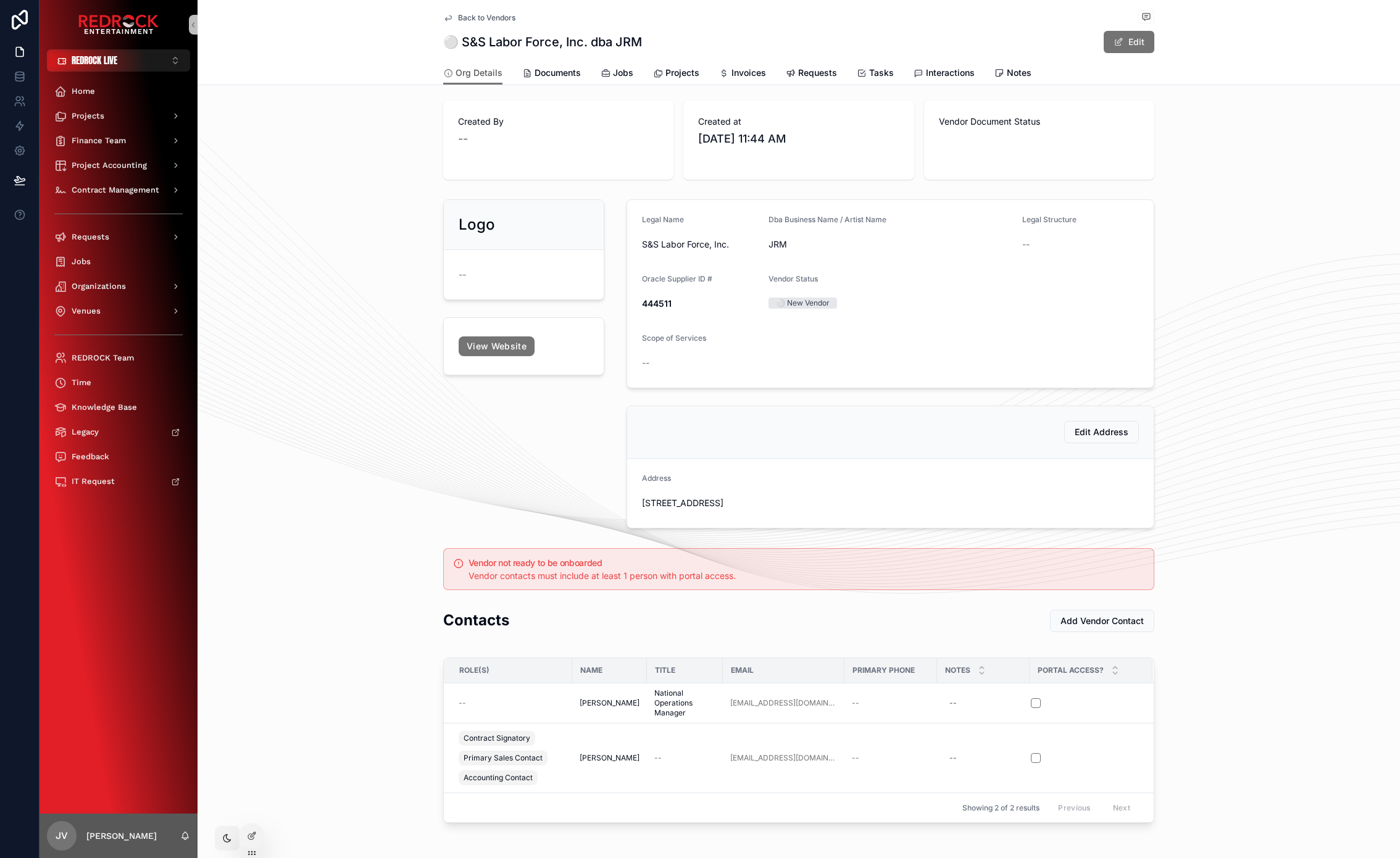
scroll to position [78, 0]
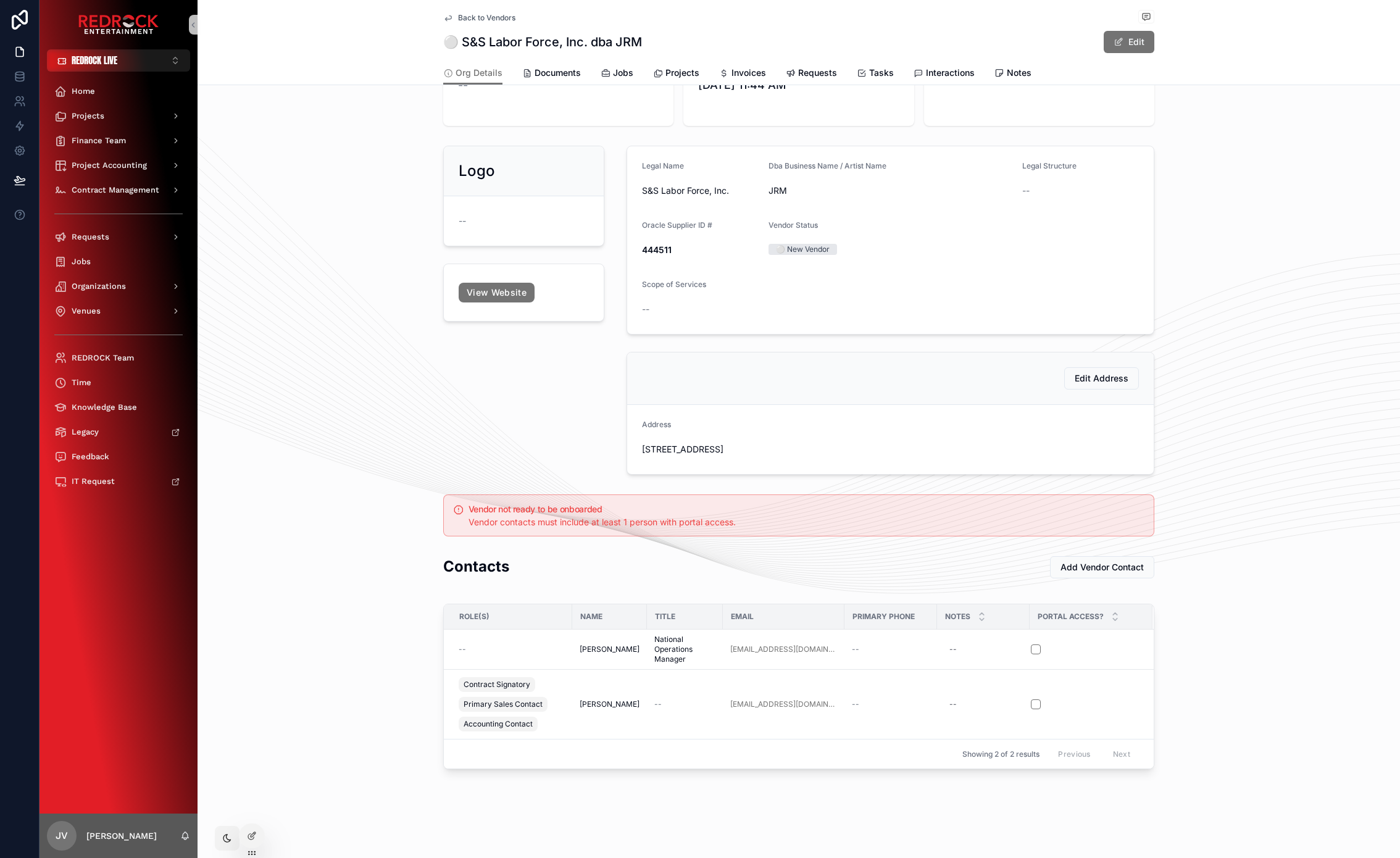
drag, startPoint x: 340, startPoint y: 316, endPoint x: 281, endPoint y: 253, distance: 86.3
click at [260, 240] on div "Logo -- View Website Legal Name S&S Labor Force, Inc. Dba Business Name / Artis…" at bounding box center [799, 309] width 1202 height 339
click at [1128, 38] on button "Edit" at bounding box center [1128, 40] width 53 height 23
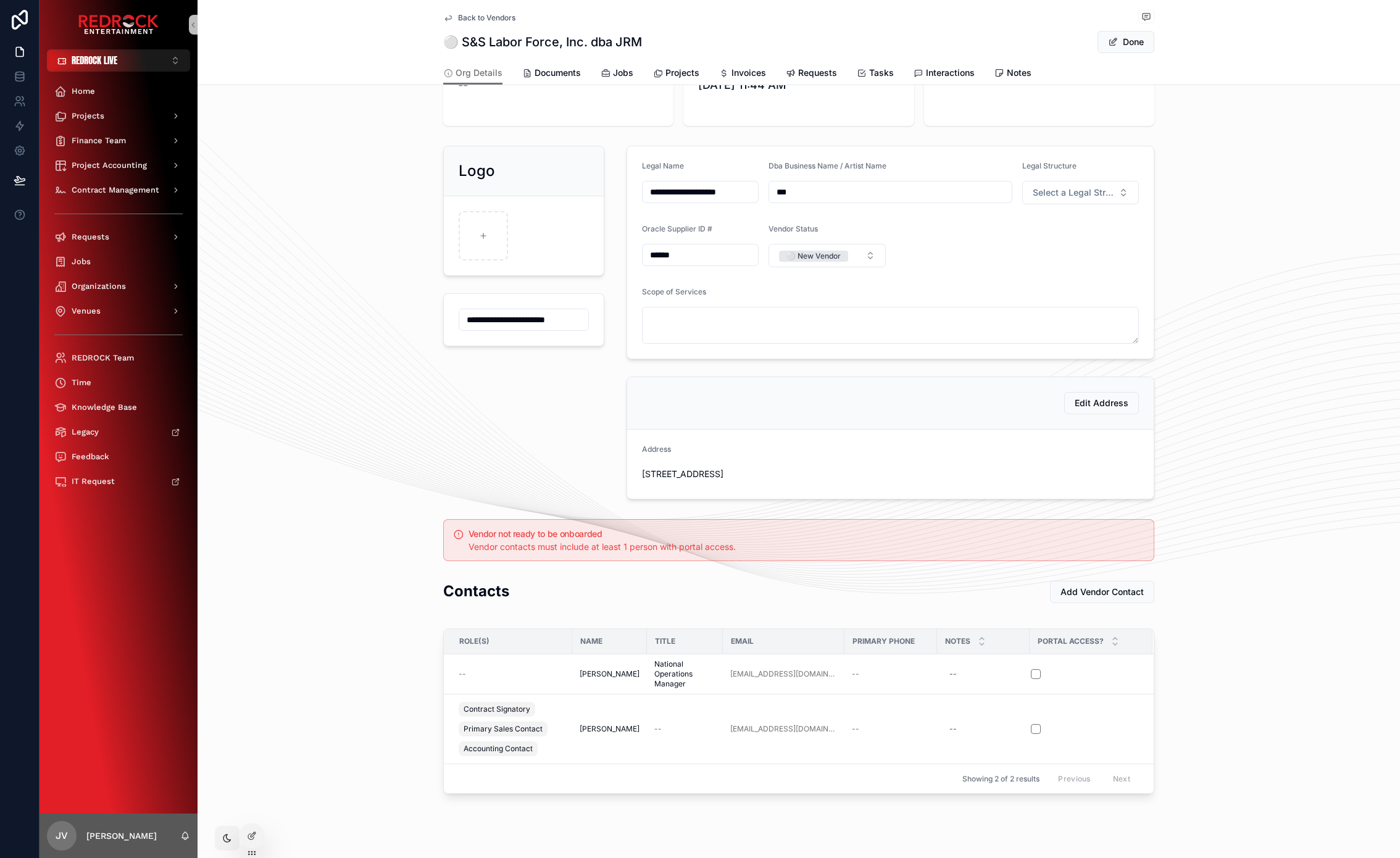
click at [861, 254] on button "⚪️ New Vendor" at bounding box center [827, 255] width 116 height 23
click at [964, 293] on div "Scope of Services" at bounding box center [890, 295] width 497 height 15
click at [566, 74] on span "Documents" at bounding box center [558, 72] width 46 height 12
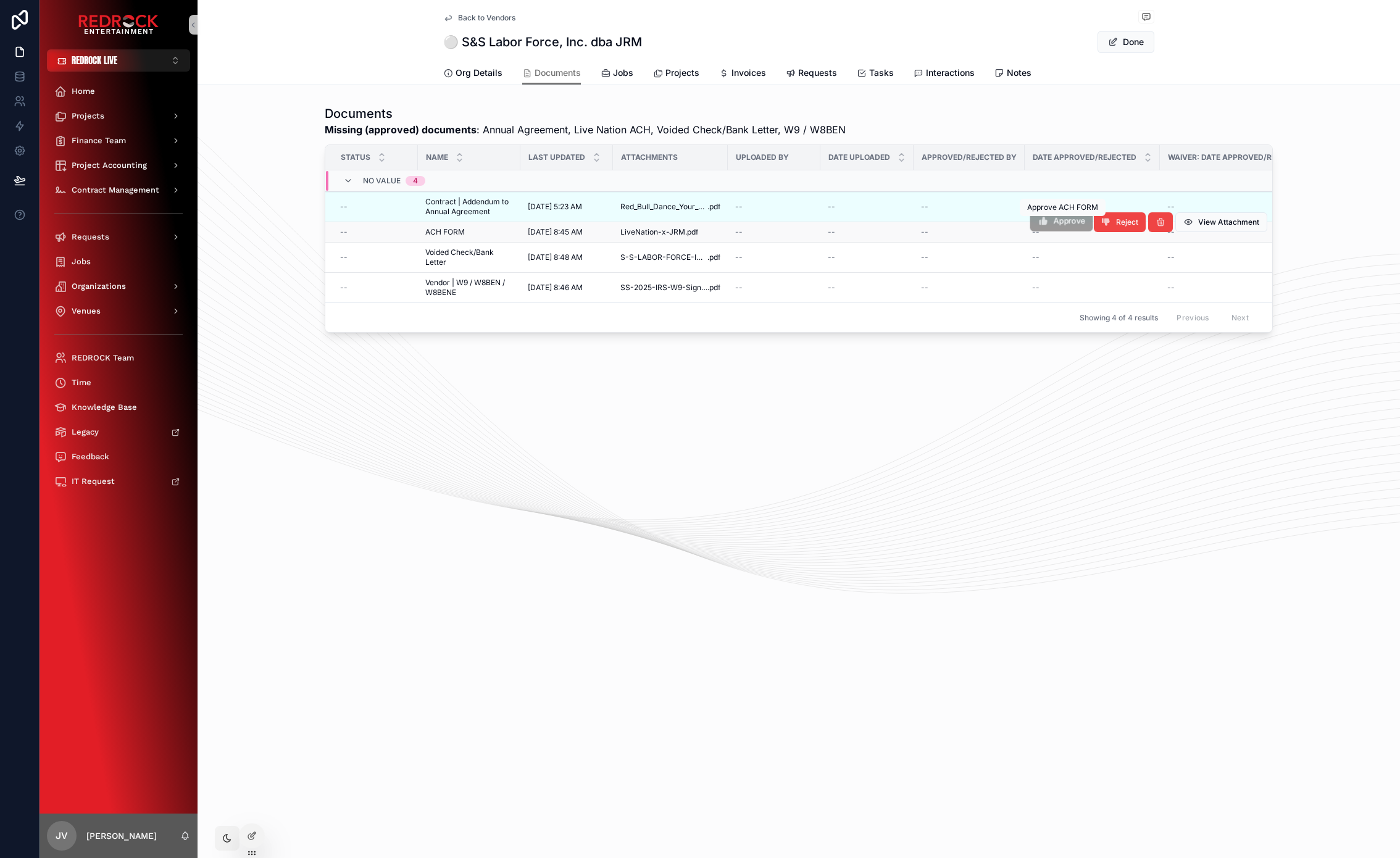
click at [1065, 229] on button "Approve" at bounding box center [1061, 221] width 63 height 21
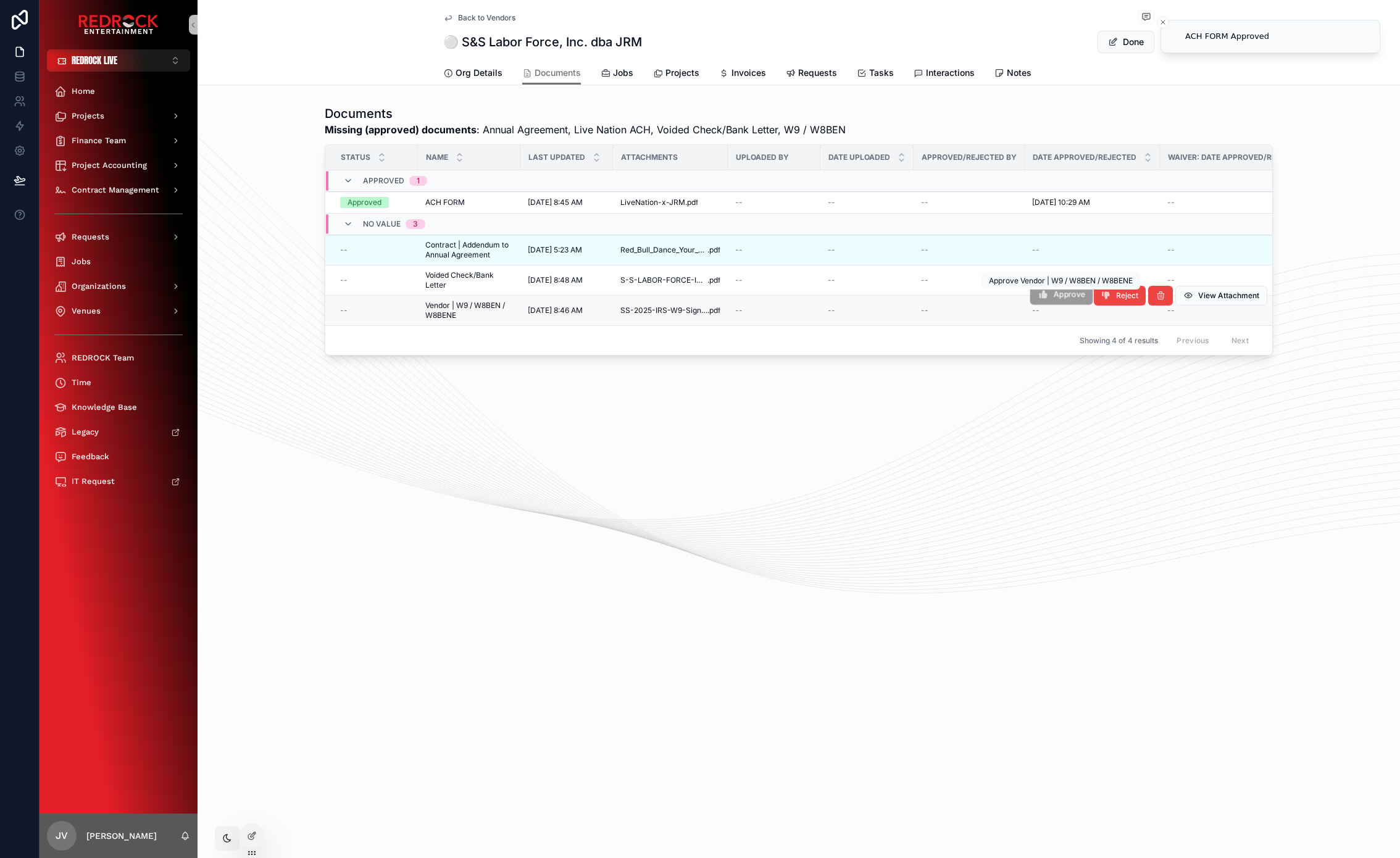
click at [1061, 297] on span "Approve" at bounding box center [1068, 294] width 31 height 10
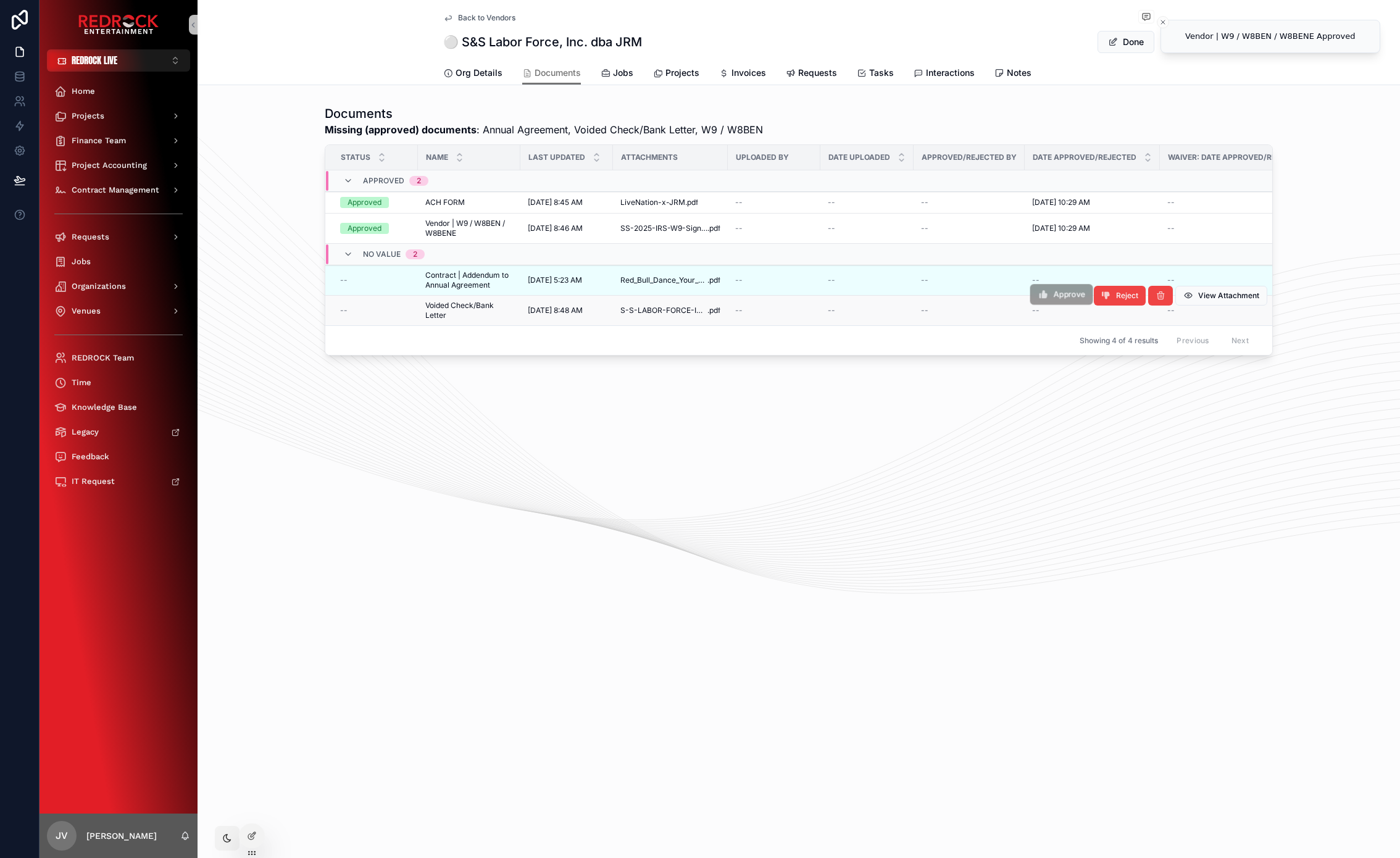
click at [1061, 300] on button "Approve" at bounding box center [1061, 294] width 63 height 21
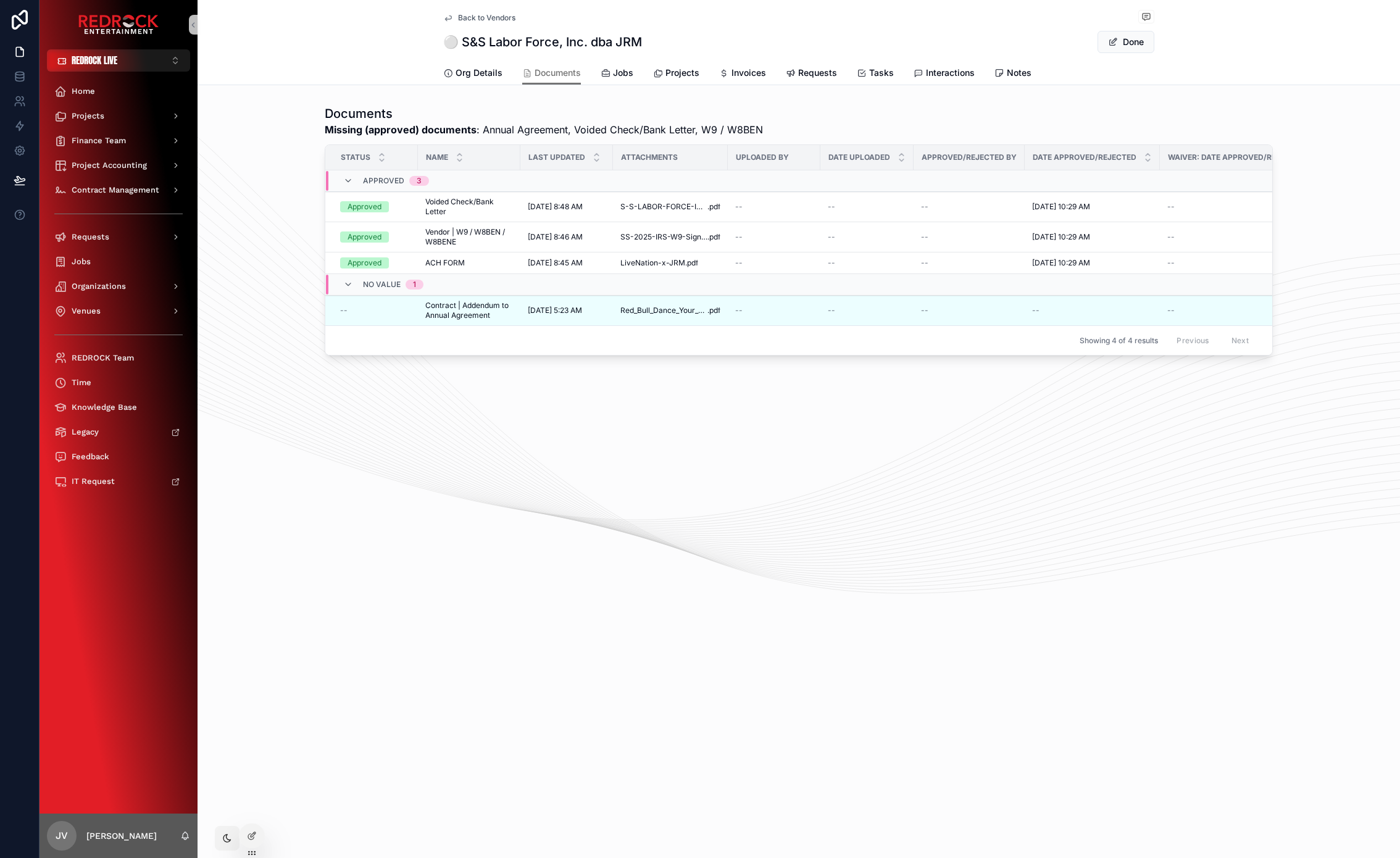
drag, startPoint x: 506, startPoint y: 104, endPoint x: 441, endPoint y: 106, distance: 65.0
click at [453, 77] on icon "scrollable content" at bounding box center [448, 73] width 10 height 10
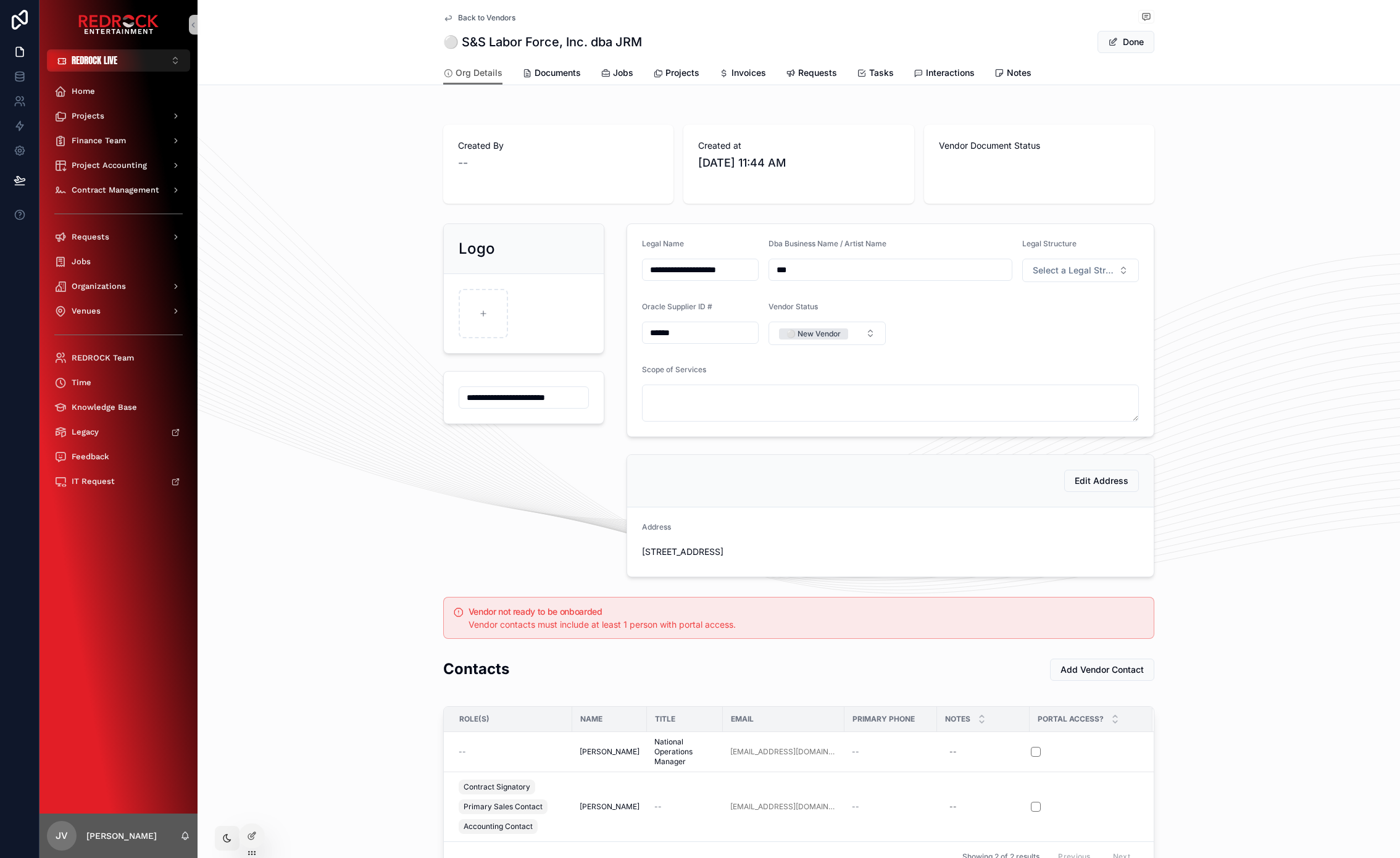
scroll to position [103, 0]
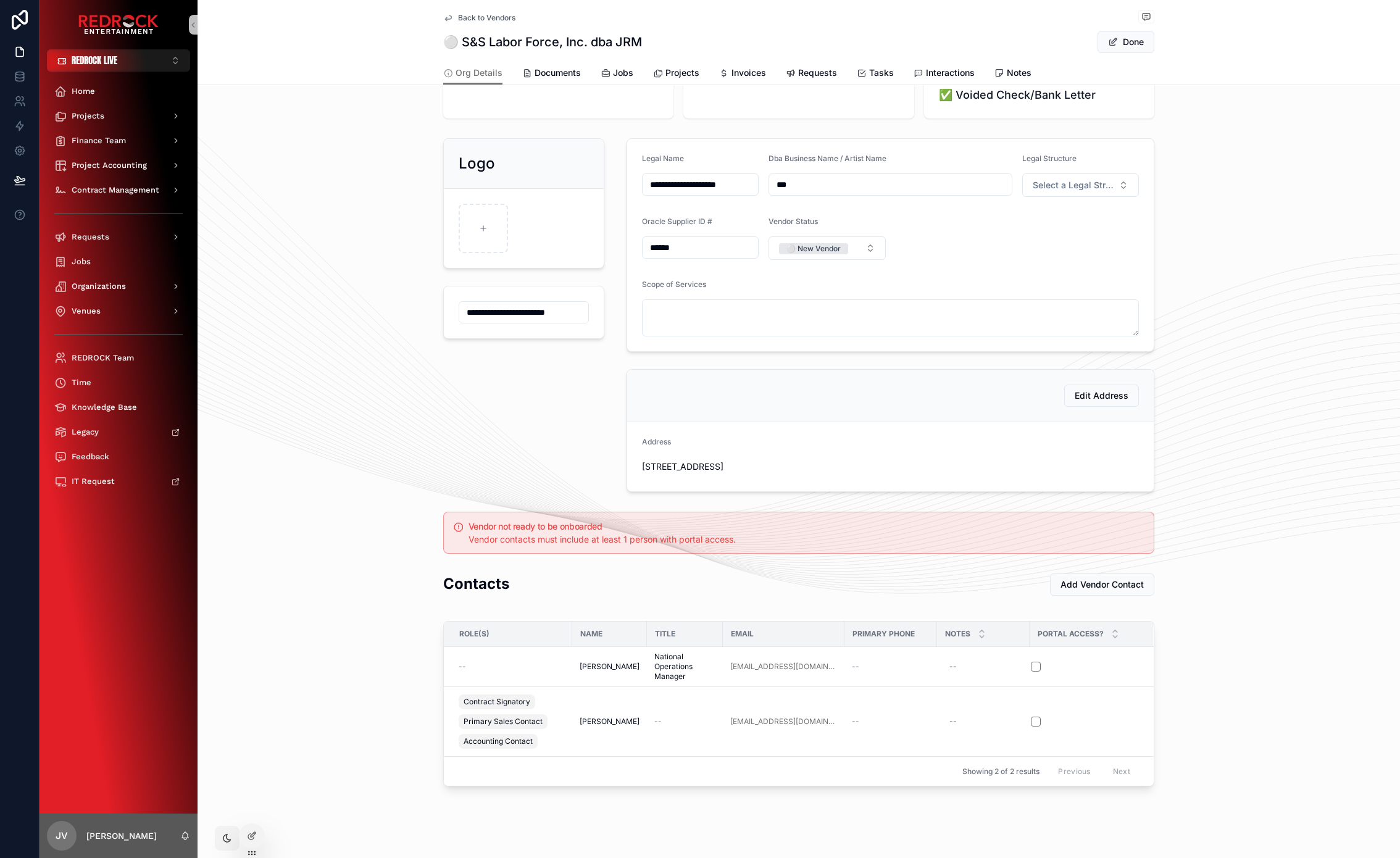
click at [838, 221] on div "Vendor Status" at bounding box center [827, 224] width 116 height 15
click at [874, 248] on button "⚪️ New Vendor" at bounding box center [827, 248] width 116 height 23
click at [842, 336] on div "🟡 Onboarding" at bounding box center [822, 334] width 148 height 18
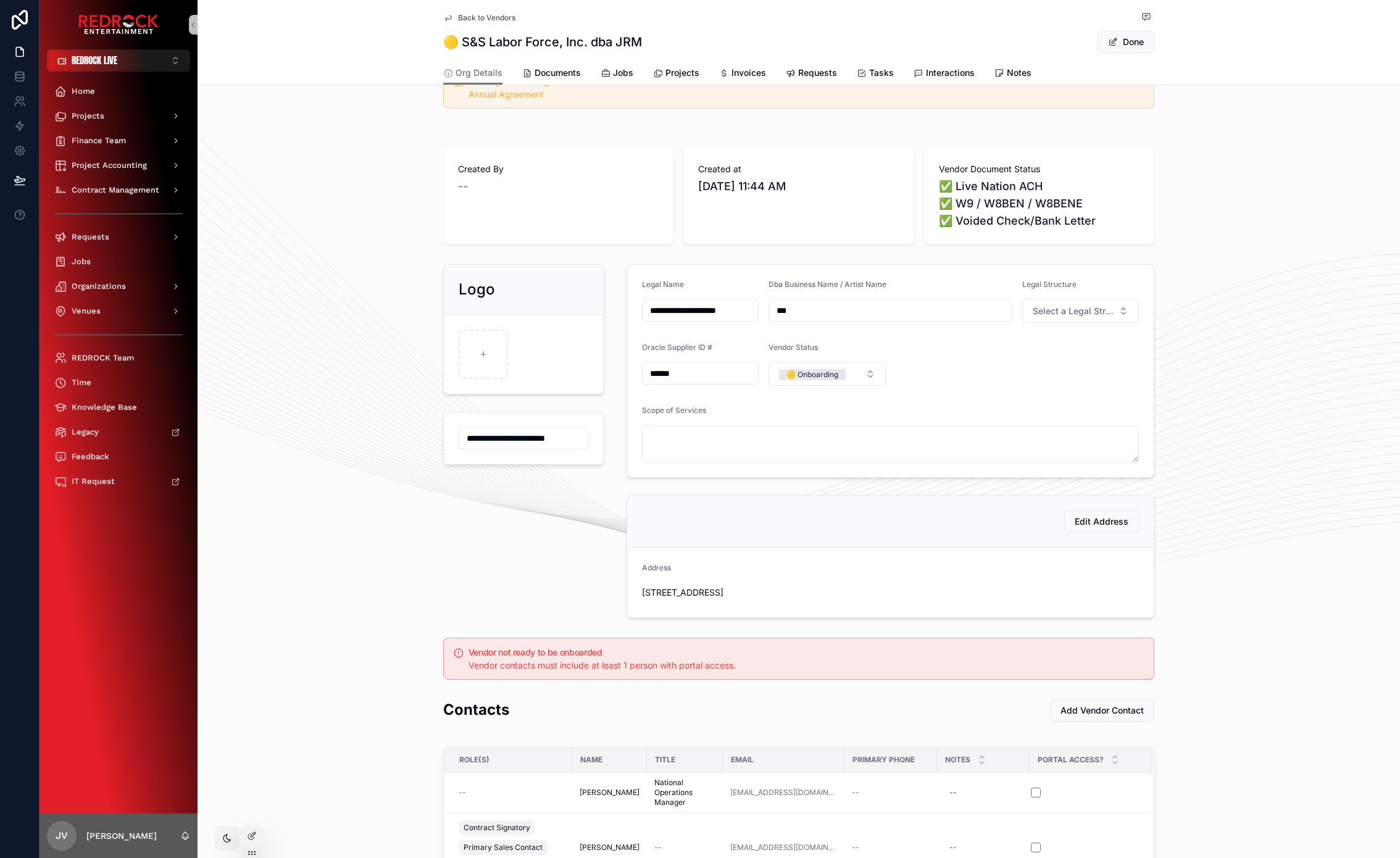
click at [1225, 351] on div "**********" at bounding box center [799, 441] width 1202 height 364
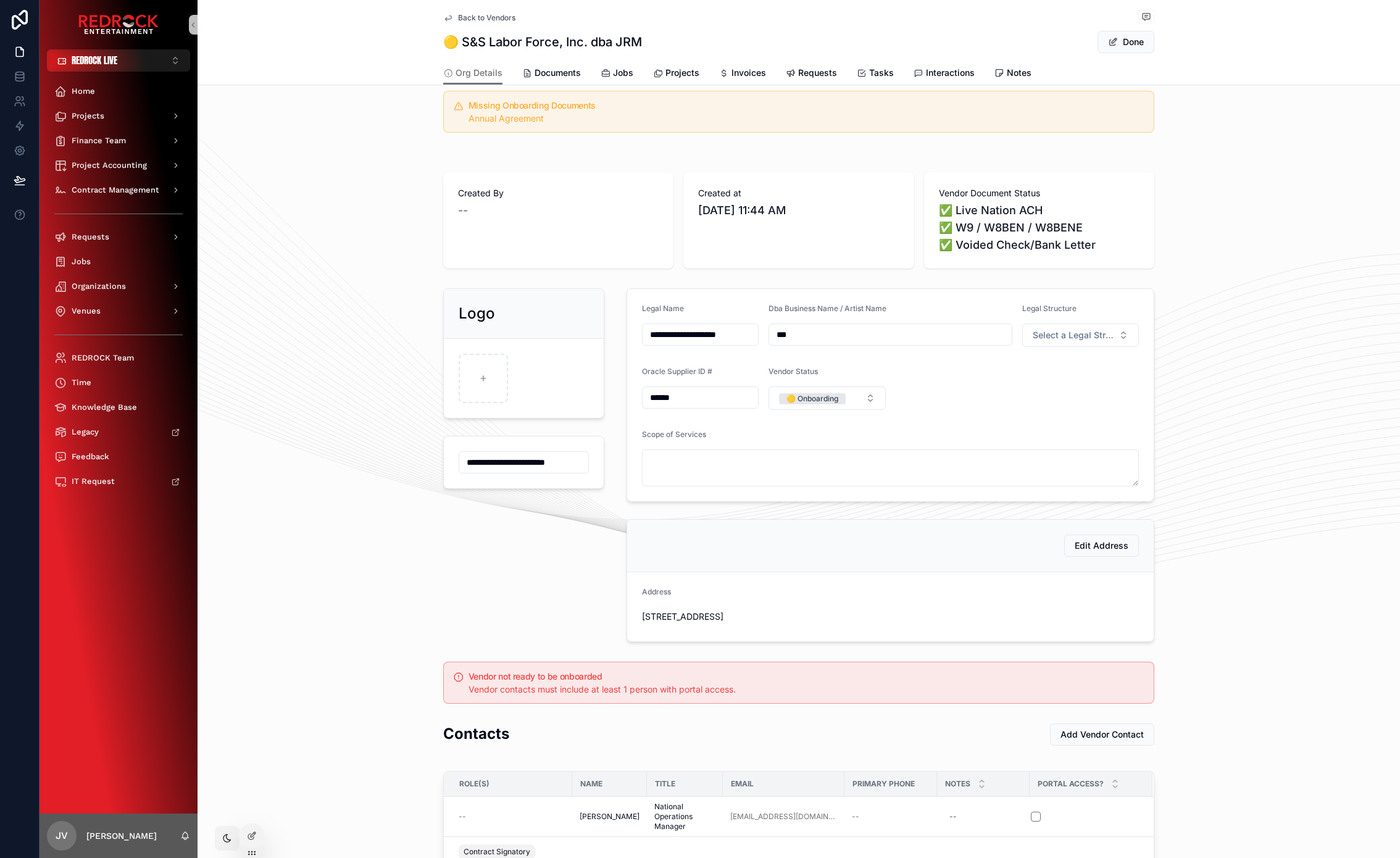
scroll to position [0, 0]
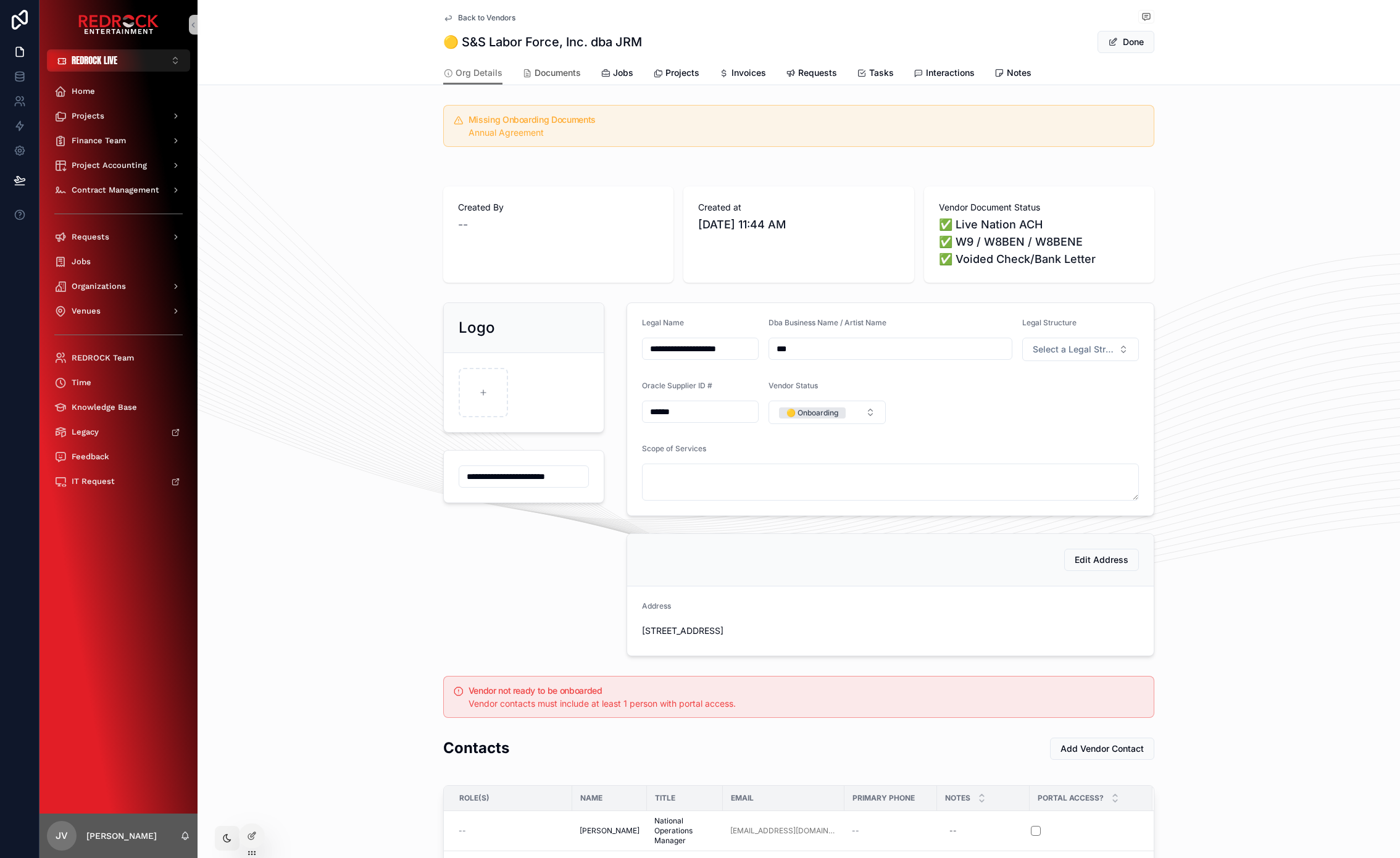
click at [564, 74] on span "Documents" at bounding box center [558, 72] width 46 height 12
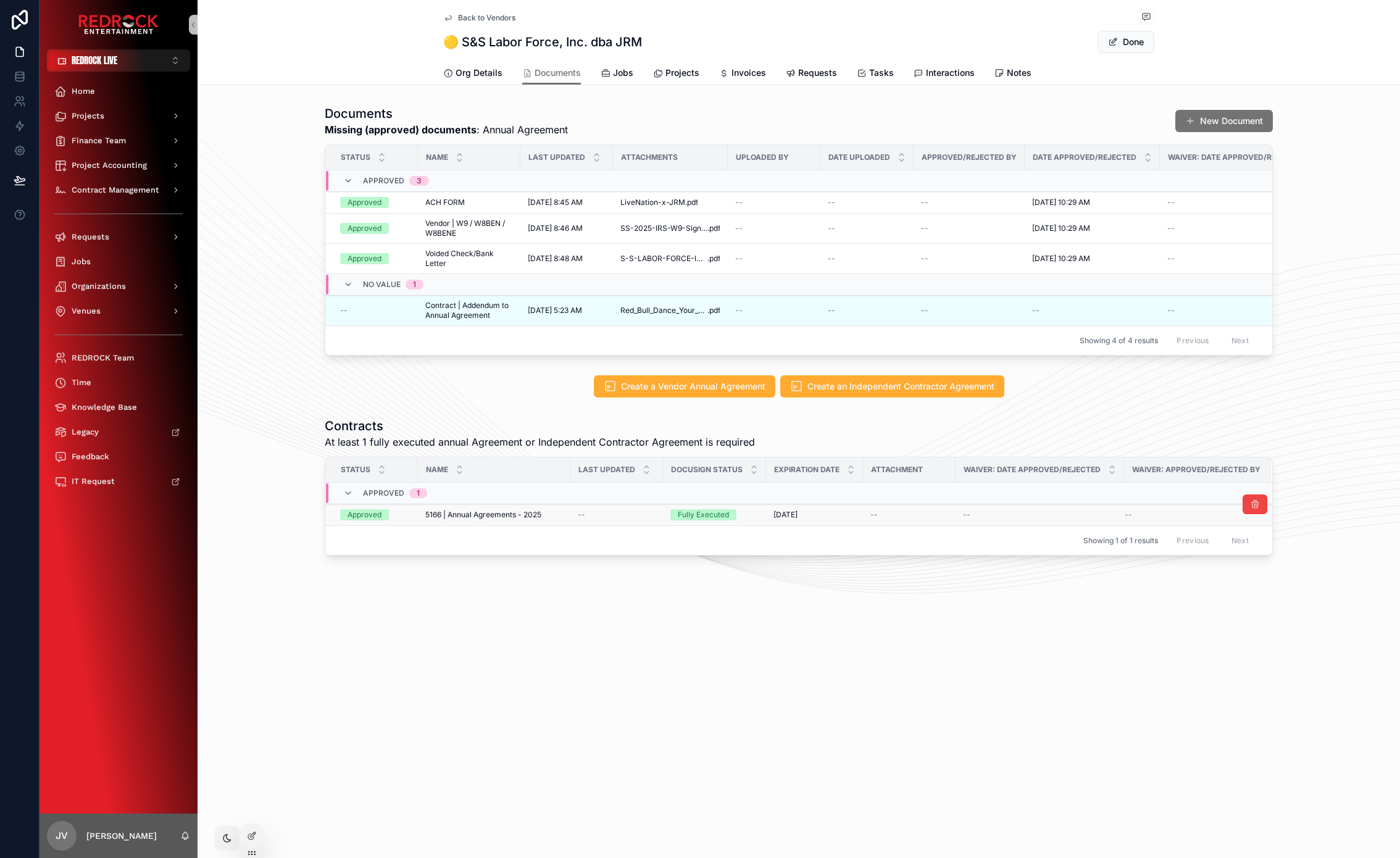
click at [471, 520] on span "5166 | Annual Agreements - 2025" at bounding box center [483, 514] width 116 height 10
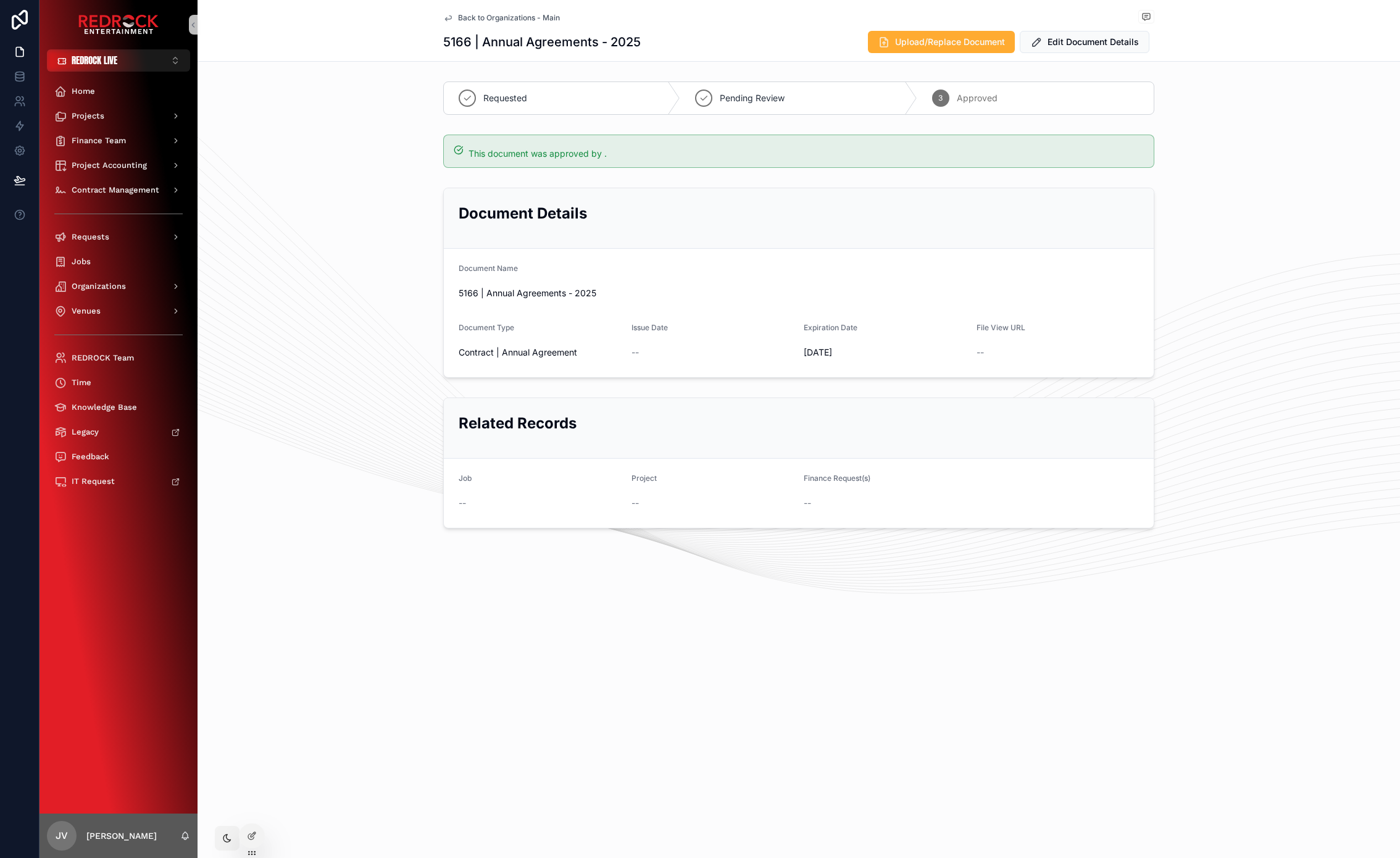
drag, startPoint x: 720, startPoint y: 210, endPoint x: 658, endPoint y: 211, distance: 62.0
drag, startPoint x: 843, startPoint y: 211, endPoint x: 718, endPoint y: 206, distance: 125.1
click at [464, 289] on span "5166 | Annual Agreements - 2025" at bounding box center [798, 293] width 680 height 12
copy span "5166"
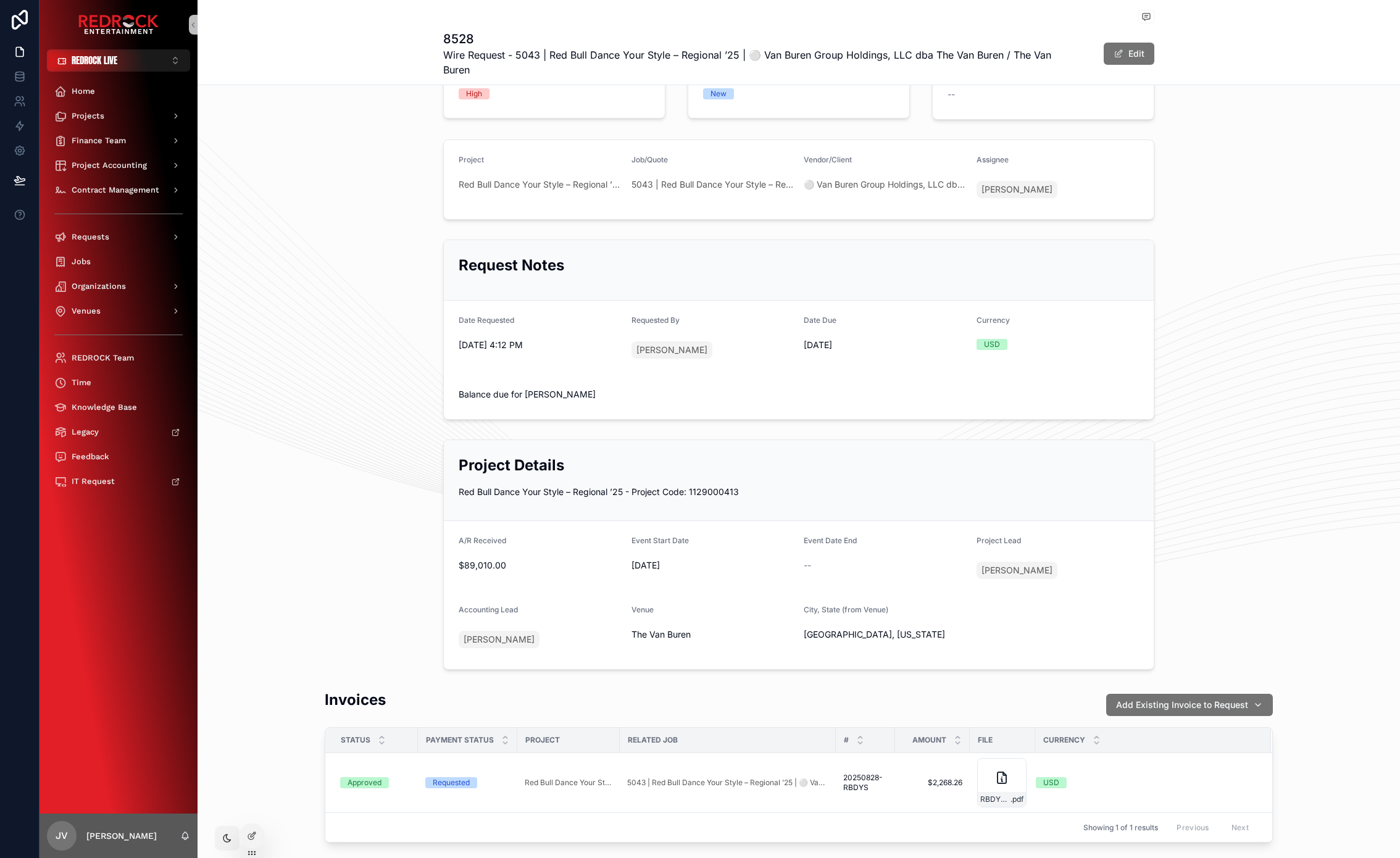
scroll to position [298, 0]
